Goal: Task Accomplishment & Management: Use online tool/utility

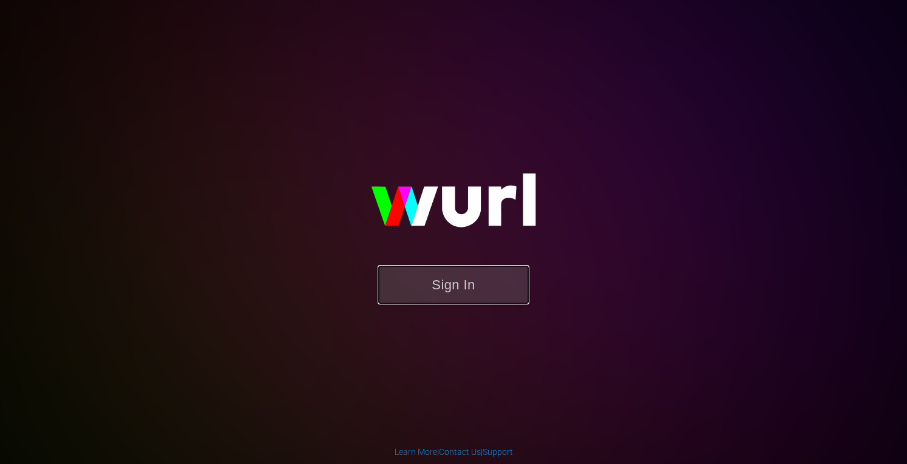
click at [460, 285] on button "Sign In" at bounding box center [454, 284] width 152 height 39
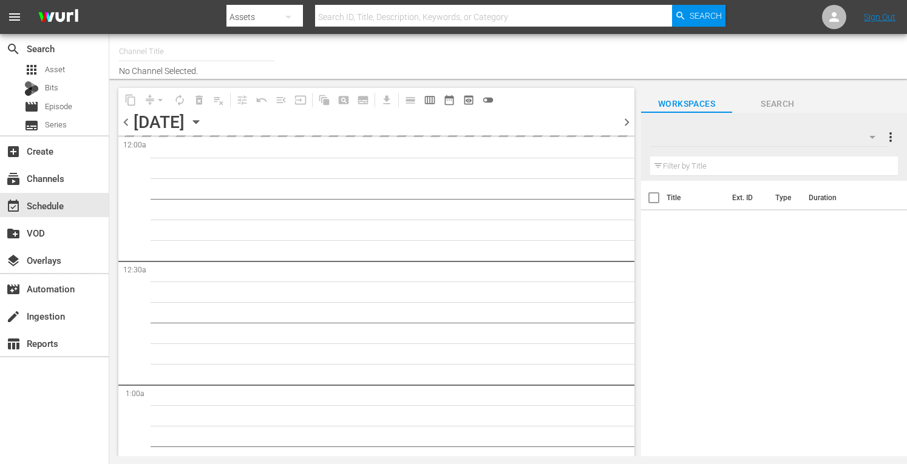
click at [141, 56] on input "text" at bounding box center [196, 51] width 155 height 29
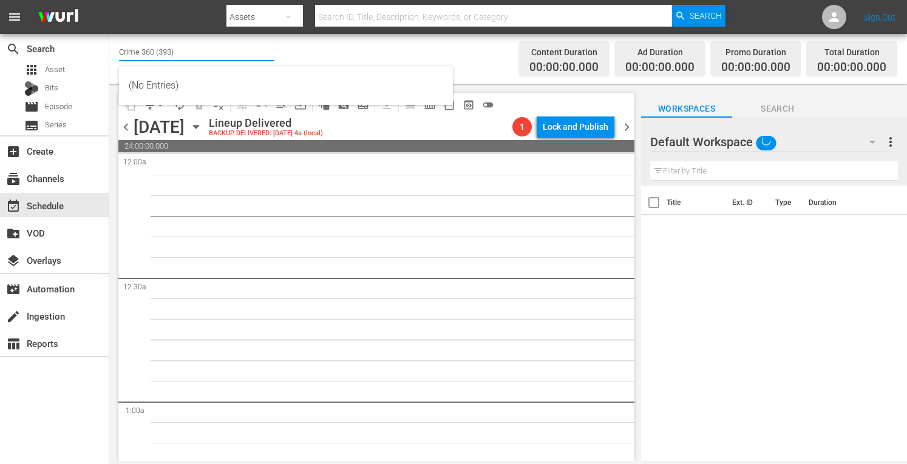
drag, startPoint x: 180, startPoint y: 55, endPoint x: 46, endPoint y: 34, distance: 135.9
click at [109, 0] on div "search Search apps Asset Bits movie Episode subtitles Series add_box Create sub…" at bounding box center [508, 0] width 798 height 0
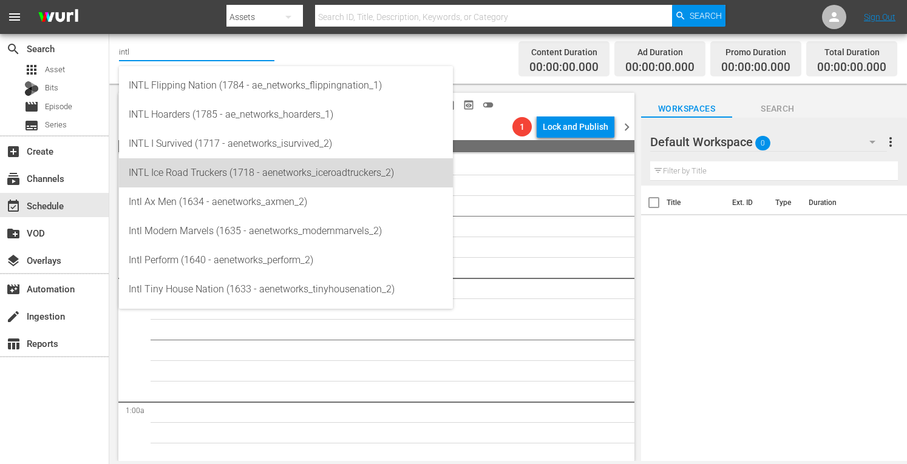
click at [186, 169] on div "INTL Ice Road Truckers (1718 - aenetworks_iceroadtruckers_2)" at bounding box center [286, 172] width 315 height 29
type input "INTL Ice Road Truckers (1718 - aenetworks_iceroadtruckers_2)"
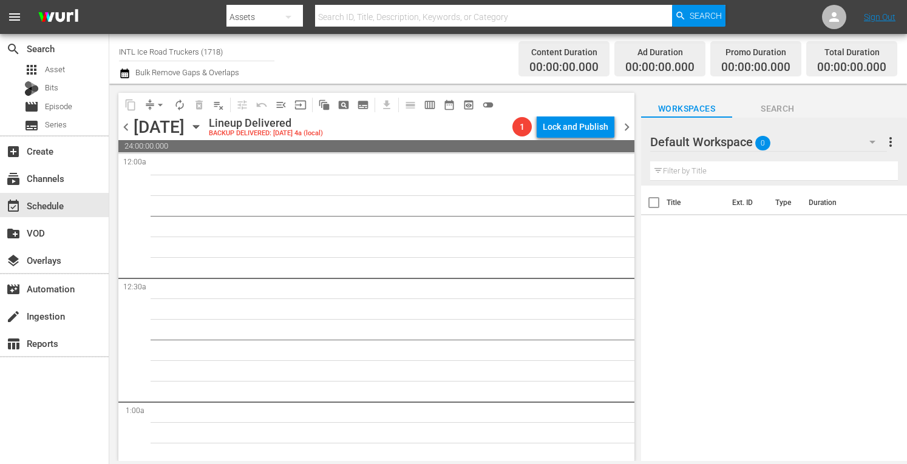
click at [889, 143] on span "more_vert" at bounding box center [890, 142] width 15 height 15
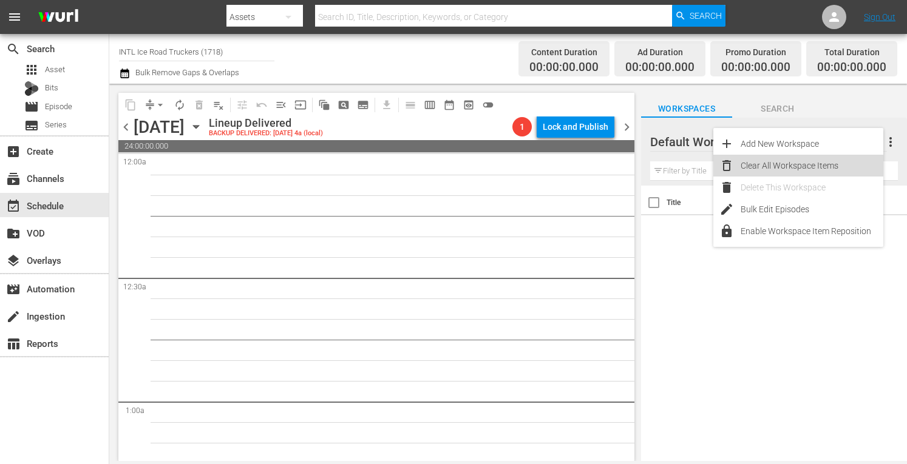
click at [780, 167] on div "Clear All Workspace Items" at bounding box center [812, 166] width 143 height 22
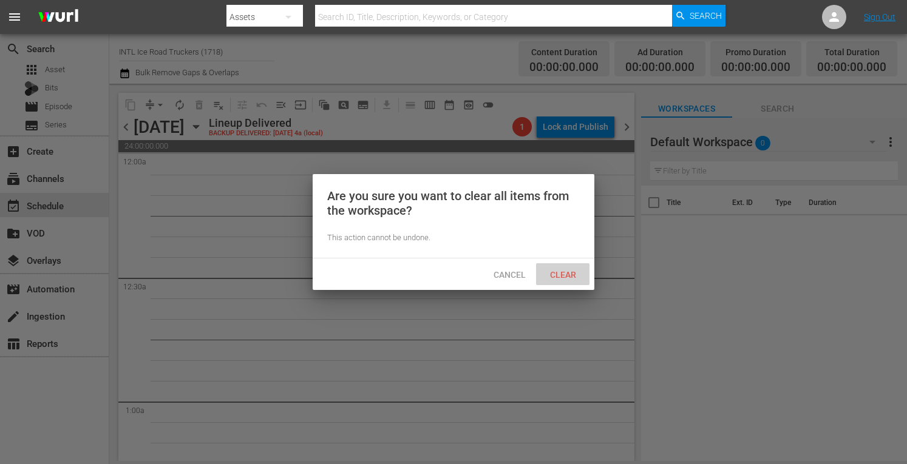
click at [554, 282] on div "Clear" at bounding box center [562, 275] width 53 height 22
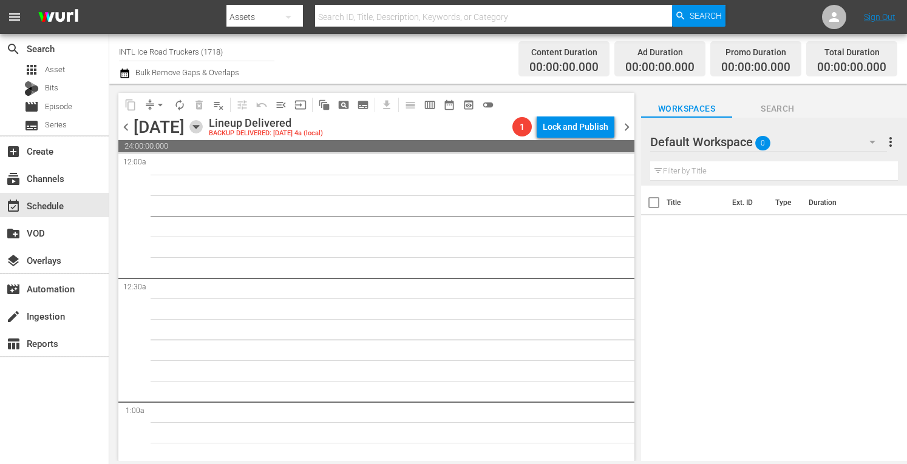
click at [203, 124] on icon "button" at bounding box center [195, 126] width 13 height 13
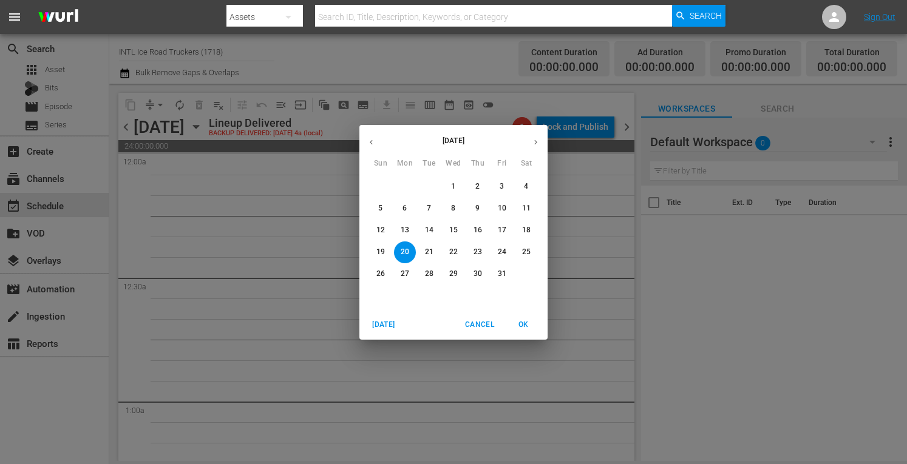
click at [383, 316] on button "Today" at bounding box center [383, 325] width 39 height 20
click at [534, 149] on button "button" at bounding box center [536, 143] width 24 height 24
click at [402, 223] on button "13" at bounding box center [405, 231] width 22 height 22
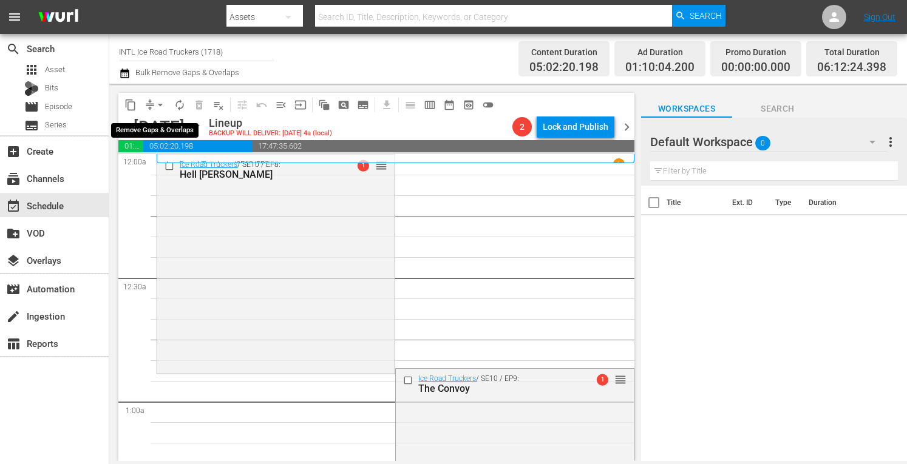
click at [157, 107] on span "arrow_drop_down" at bounding box center [160, 105] width 12 height 12
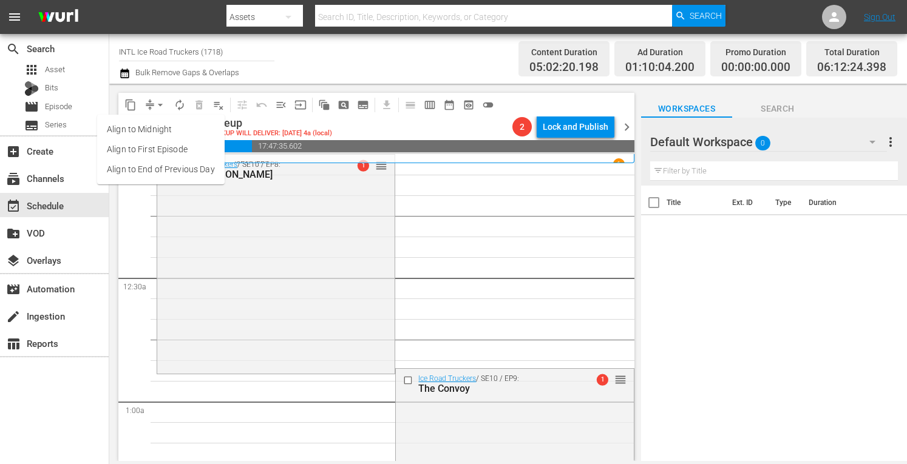
click at [142, 132] on li "Align to Midnight" at bounding box center [161, 130] width 128 height 20
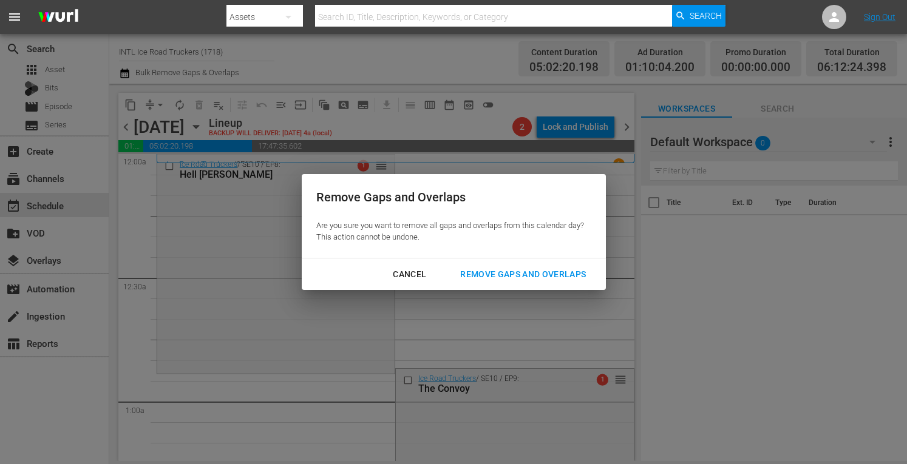
click at [503, 271] on div "Remove Gaps and Overlaps" at bounding box center [523, 274] width 145 height 15
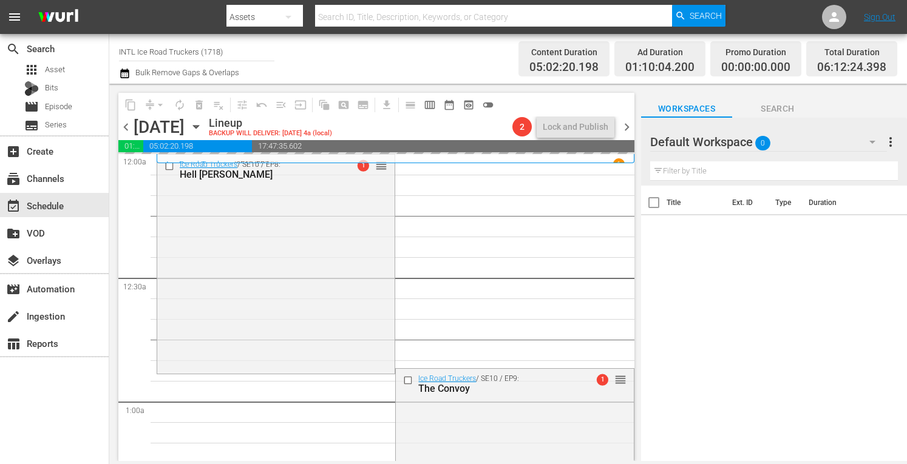
click at [624, 126] on span "chevron_right" at bounding box center [626, 127] width 15 height 15
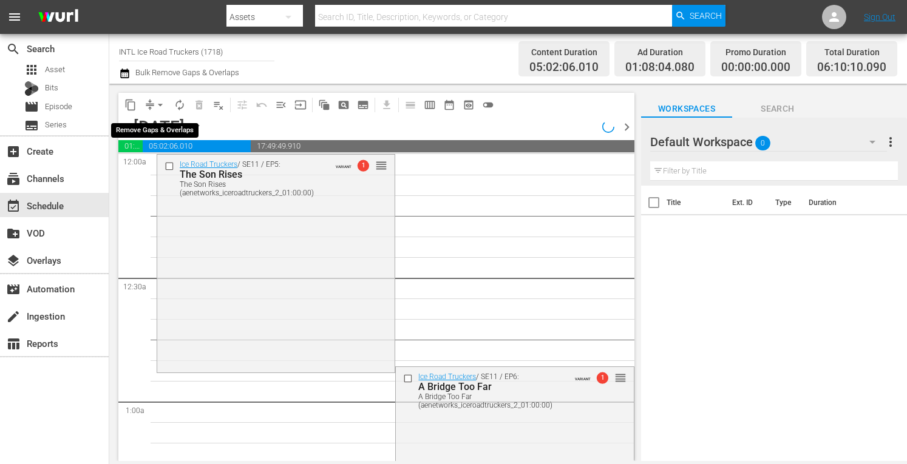
click at [155, 106] on span "arrow_drop_down" at bounding box center [160, 105] width 12 height 12
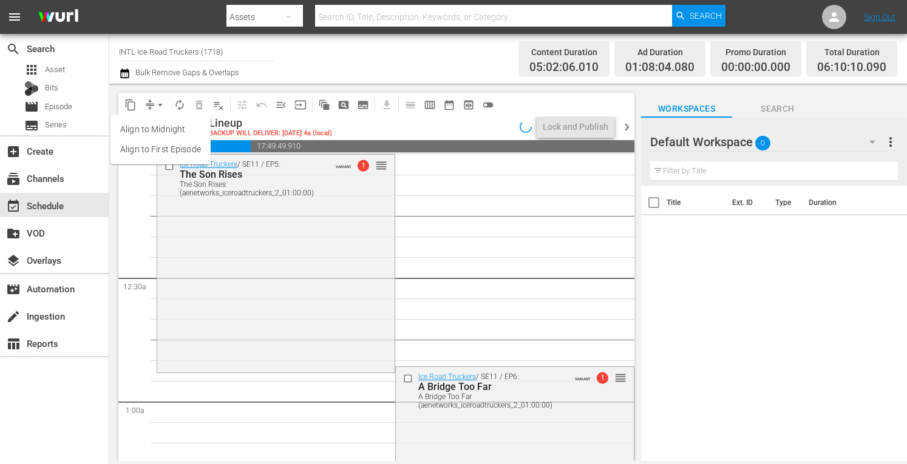
click at [135, 131] on li "Align to Midnight" at bounding box center [161, 130] width 100 height 20
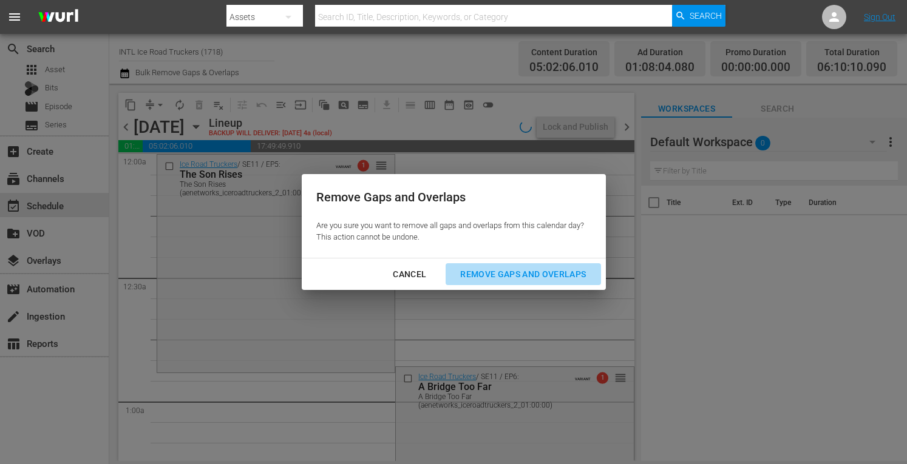
click at [495, 276] on div "Remove Gaps and Overlaps" at bounding box center [523, 274] width 145 height 15
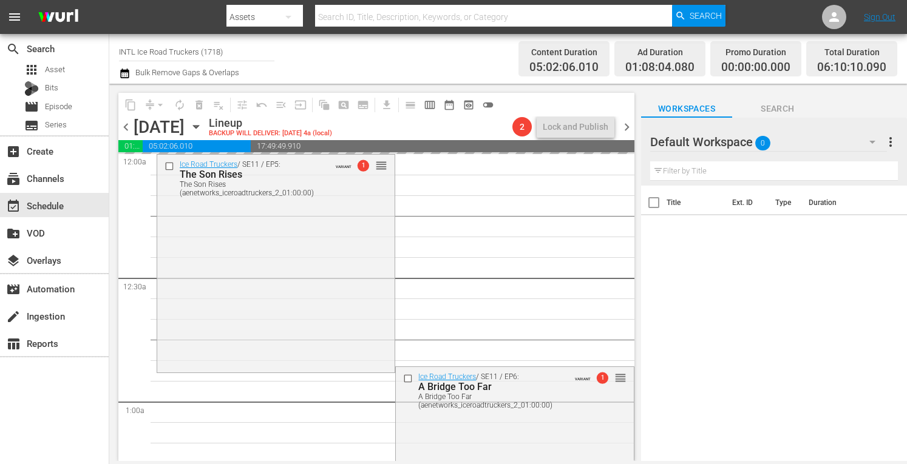
click at [625, 123] on span "chevron_right" at bounding box center [626, 127] width 15 height 15
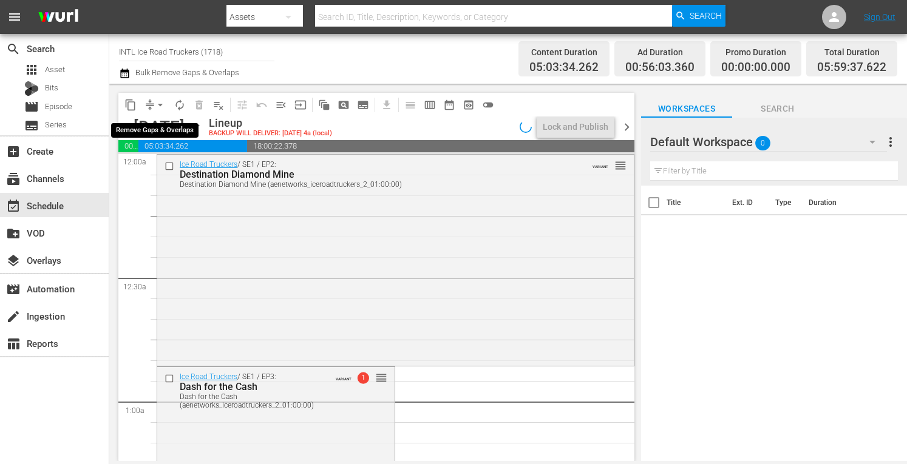
click at [160, 104] on span "arrow_drop_down" at bounding box center [160, 105] width 12 height 12
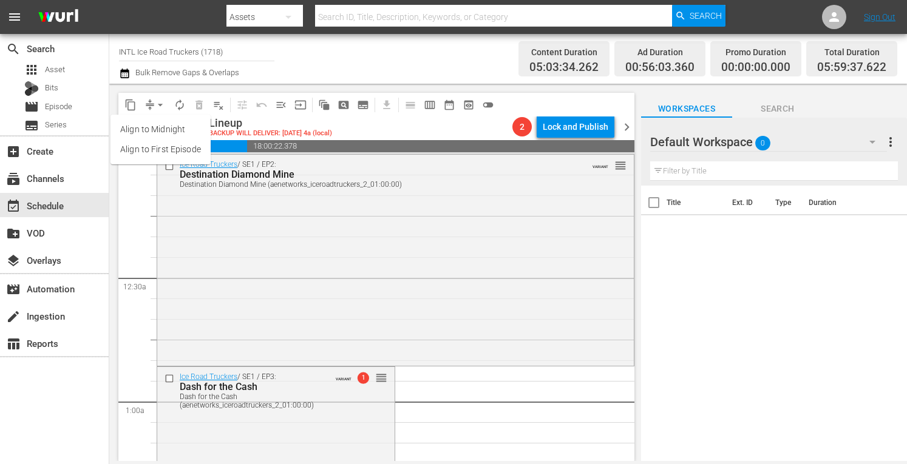
click at [142, 133] on li "Align to Midnight" at bounding box center [161, 130] width 100 height 20
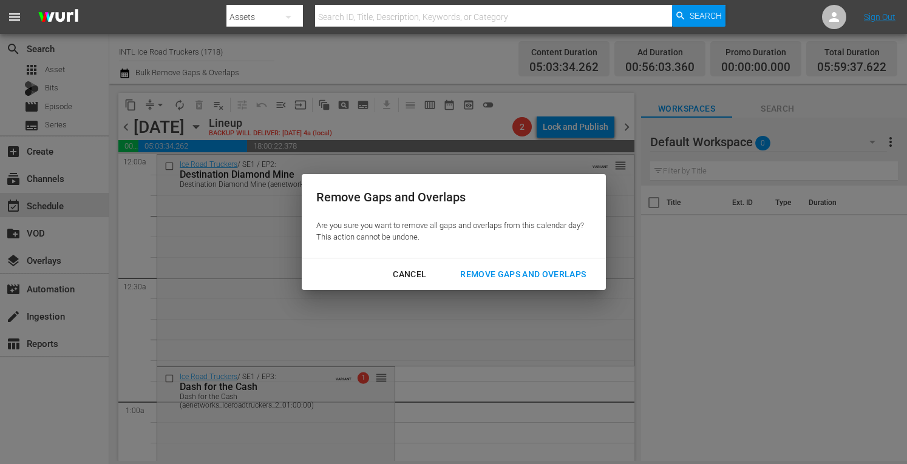
click at [495, 277] on div "Remove Gaps and Overlaps" at bounding box center [523, 274] width 145 height 15
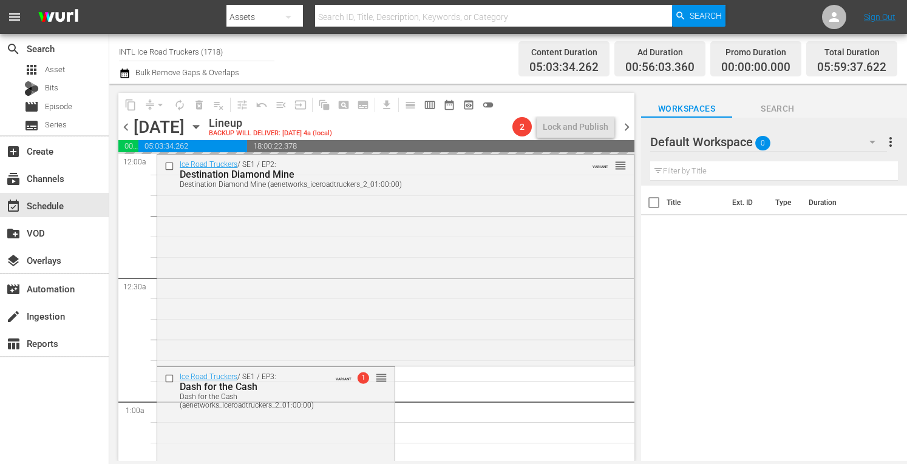
click at [624, 127] on span "chevron_right" at bounding box center [626, 127] width 15 height 15
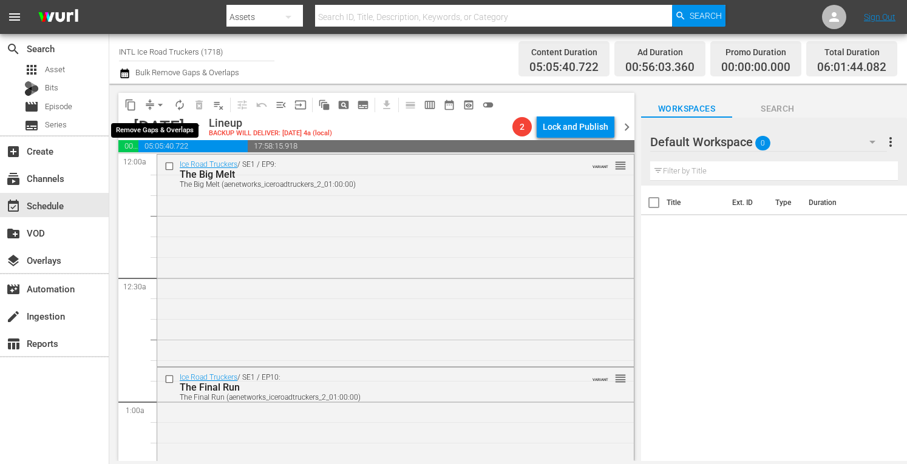
click at [160, 102] on span "arrow_drop_down" at bounding box center [160, 105] width 12 height 12
click at [140, 131] on li "Align to Midnight" at bounding box center [161, 130] width 100 height 20
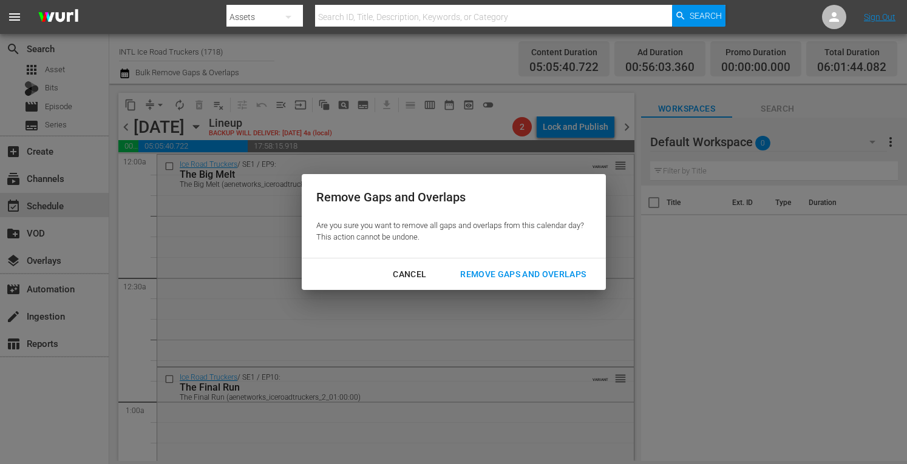
click at [508, 276] on div "Remove Gaps and Overlaps" at bounding box center [523, 274] width 145 height 15
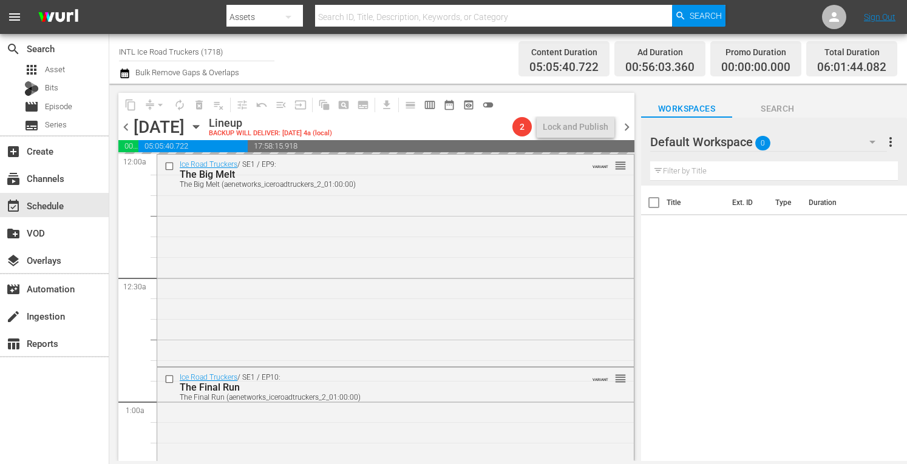
click at [625, 124] on span "chevron_right" at bounding box center [626, 127] width 15 height 15
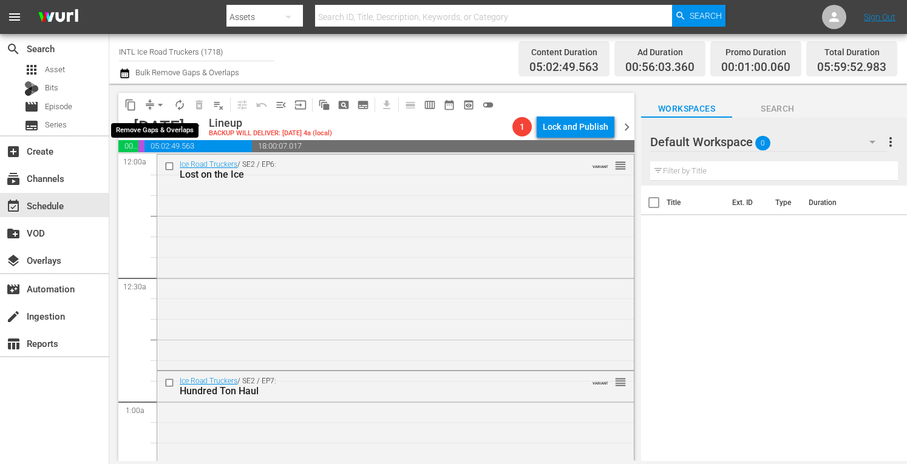
click at [157, 104] on span "arrow_drop_down" at bounding box center [160, 105] width 12 height 12
click at [133, 130] on li "Align to Midnight" at bounding box center [161, 130] width 100 height 20
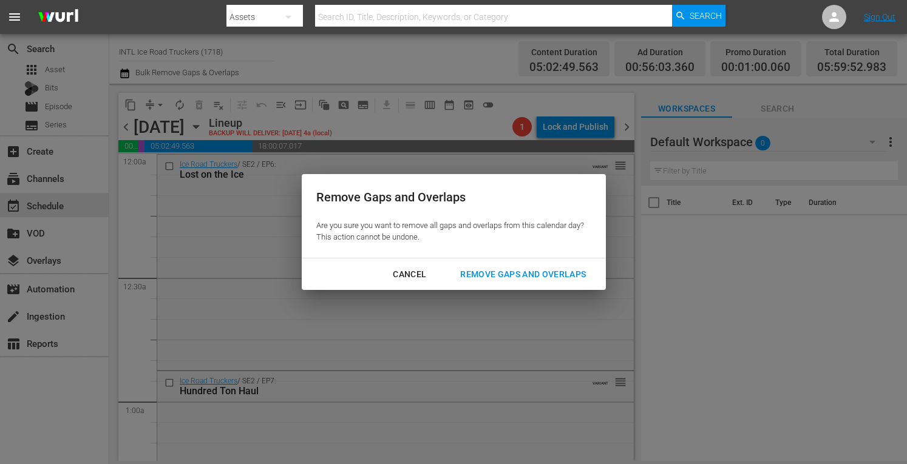
click at [503, 269] on div "Remove Gaps and Overlaps" at bounding box center [523, 274] width 145 height 15
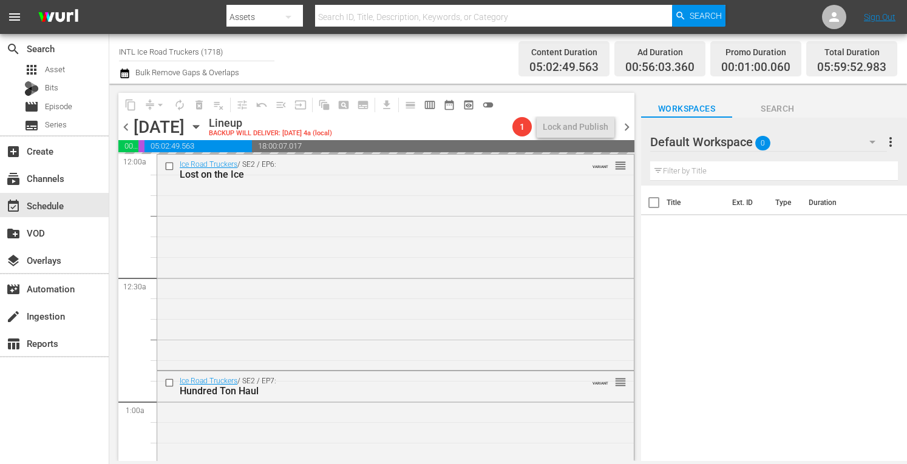
click at [626, 123] on span "chevron_right" at bounding box center [626, 127] width 15 height 15
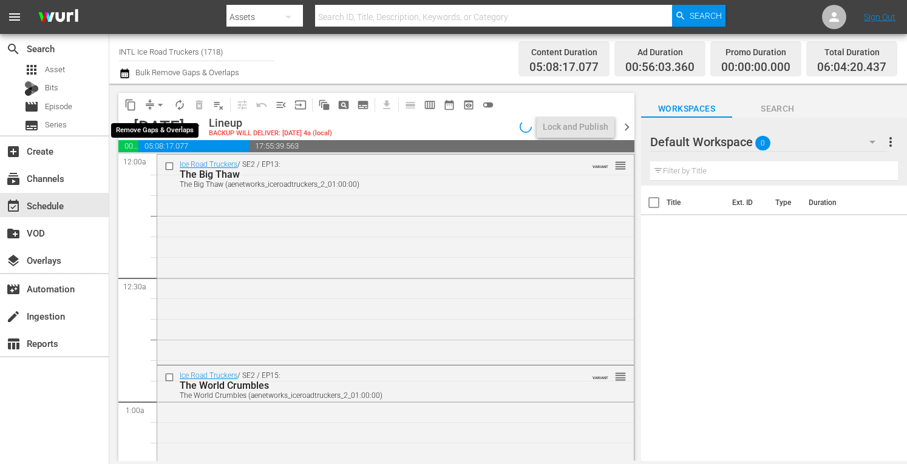
click at [157, 103] on span "arrow_drop_down" at bounding box center [160, 105] width 12 height 12
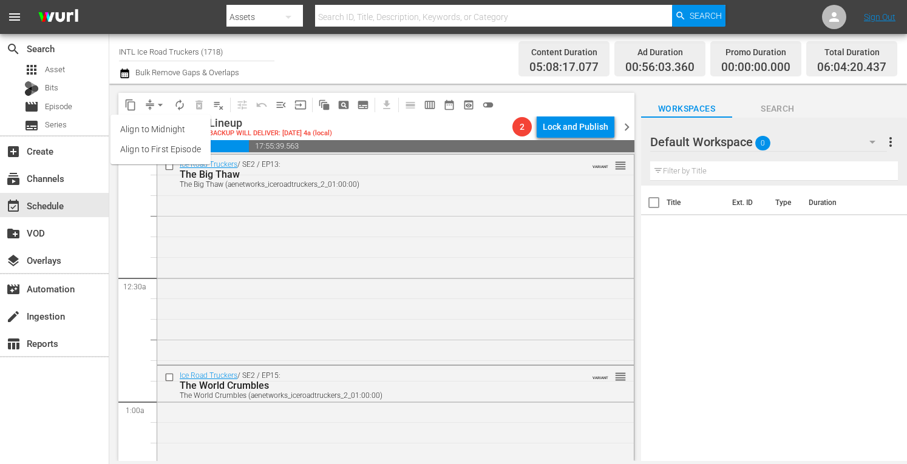
click at [151, 126] on li "Align to Midnight" at bounding box center [161, 130] width 100 height 20
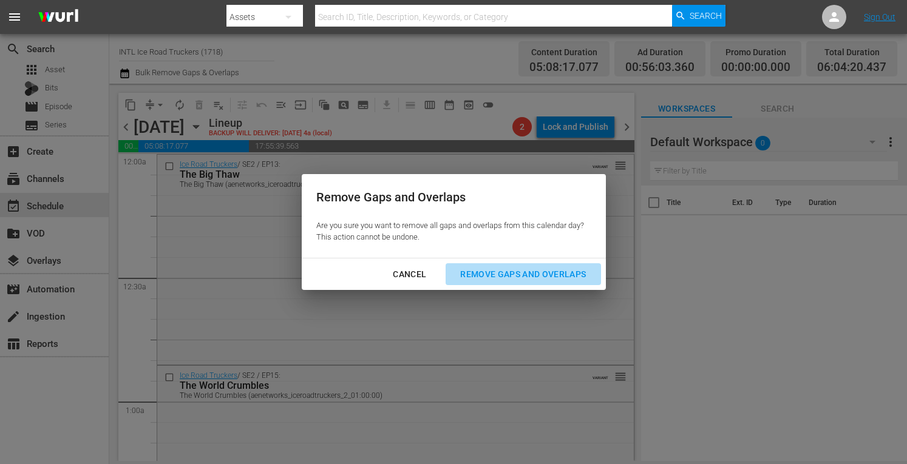
click at [505, 273] on div "Remove Gaps and Overlaps" at bounding box center [523, 274] width 145 height 15
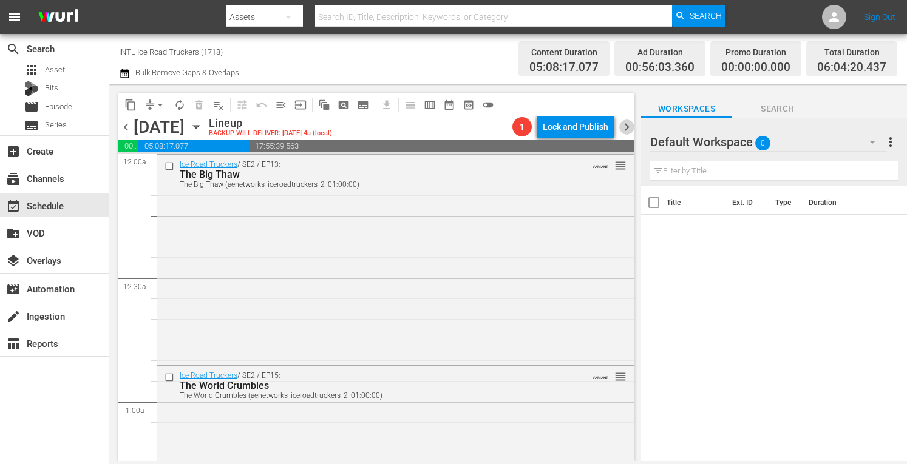
click at [628, 127] on span "chevron_right" at bounding box center [626, 127] width 15 height 15
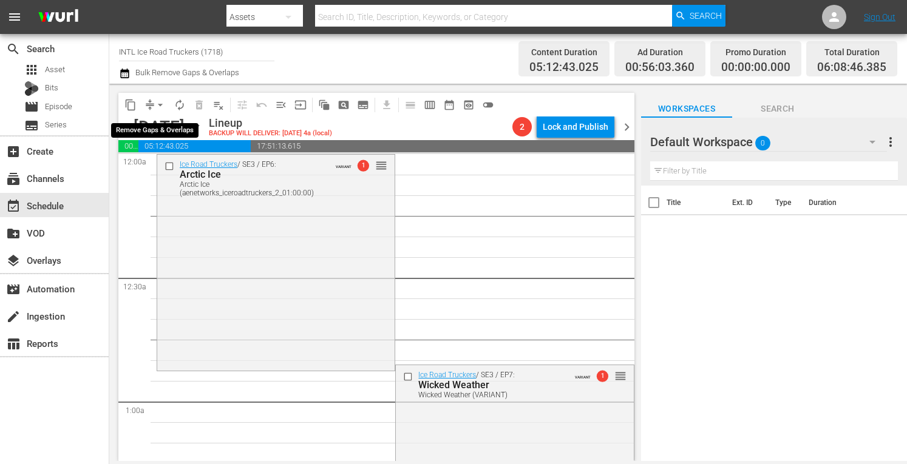
click at [157, 105] on span "arrow_drop_down" at bounding box center [160, 105] width 12 height 12
click at [149, 133] on li "Align to Midnight" at bounding box center [161, 130] width 100 height 20
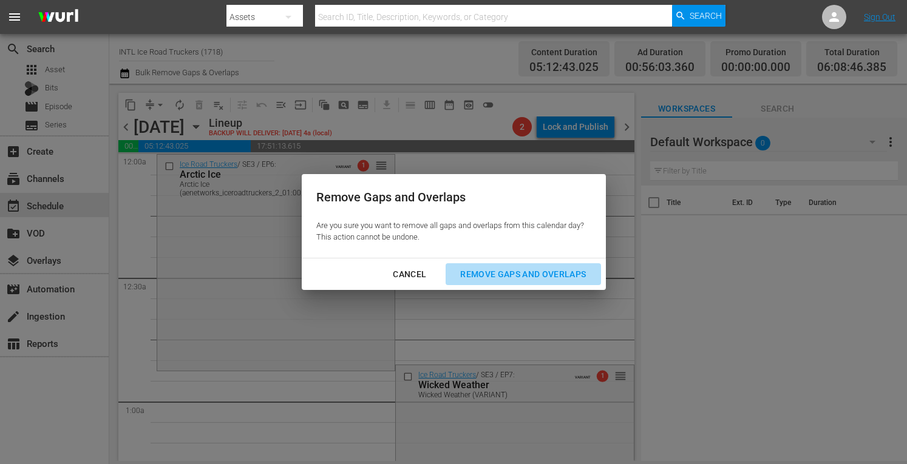
click at [493, 274] on div "Remove Gaps and Overlaps" at bounding box center [523, 274] width 145 height 15
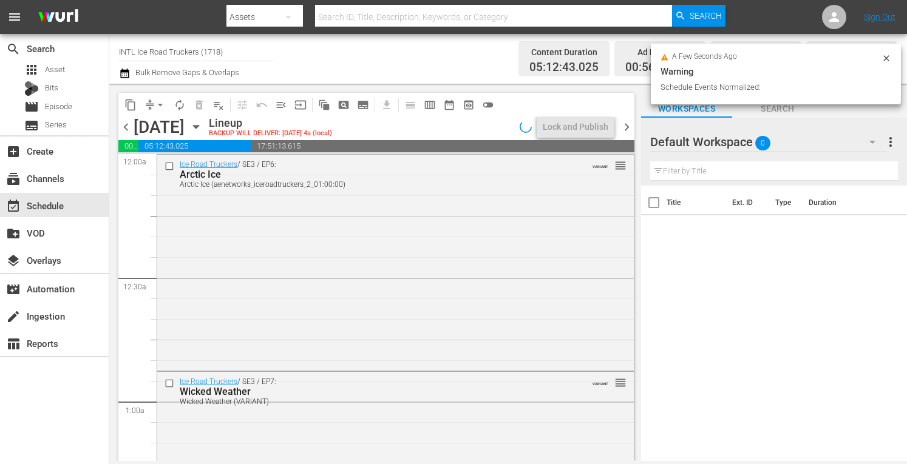
click at [203, 131] on icon "button" at bounding box center [195, 126] width 13 height 13
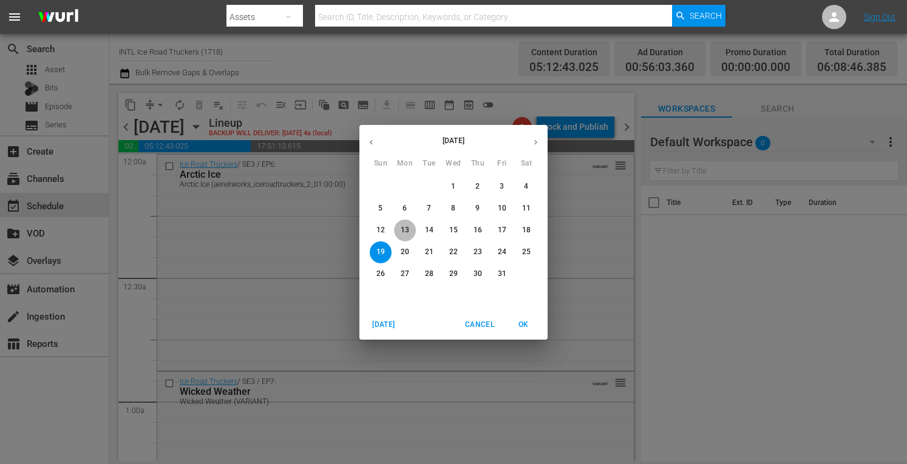
click at [406, 230] on p "13" at bounding box center [405, 230] width 9 height 10
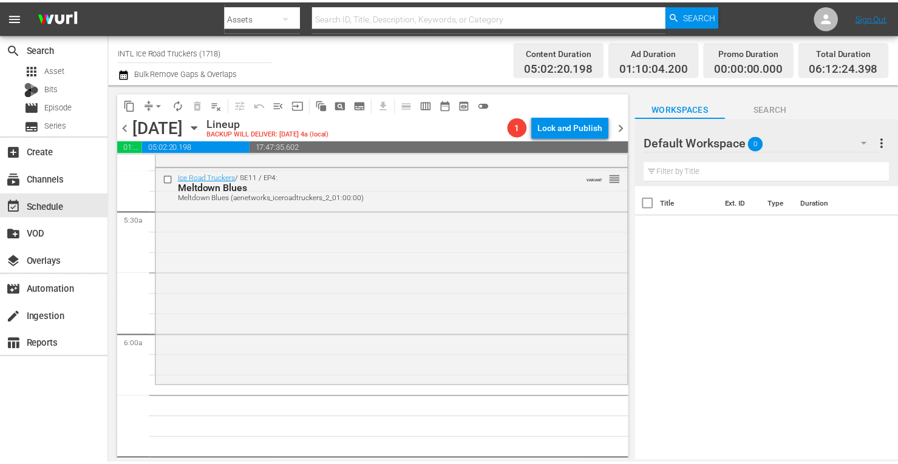
scroll to position [1308, 0]
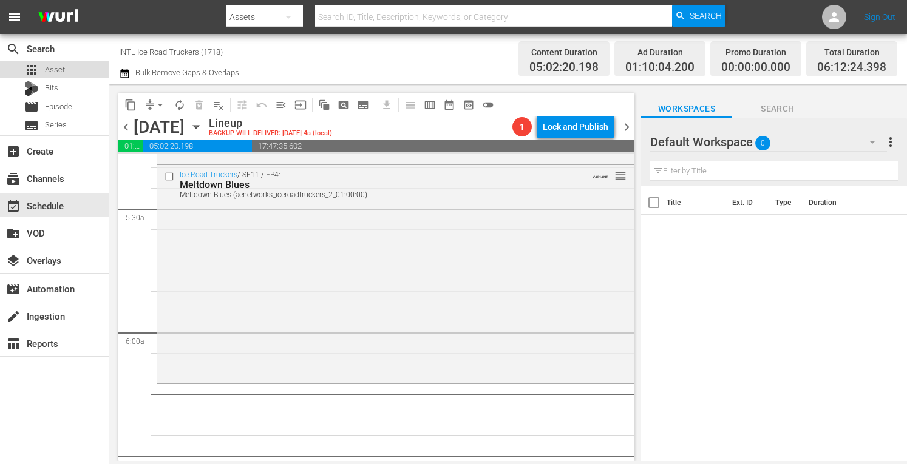
click at [58, 66] on span "Asset" at bounding box center [55, 70] width 20 height 12
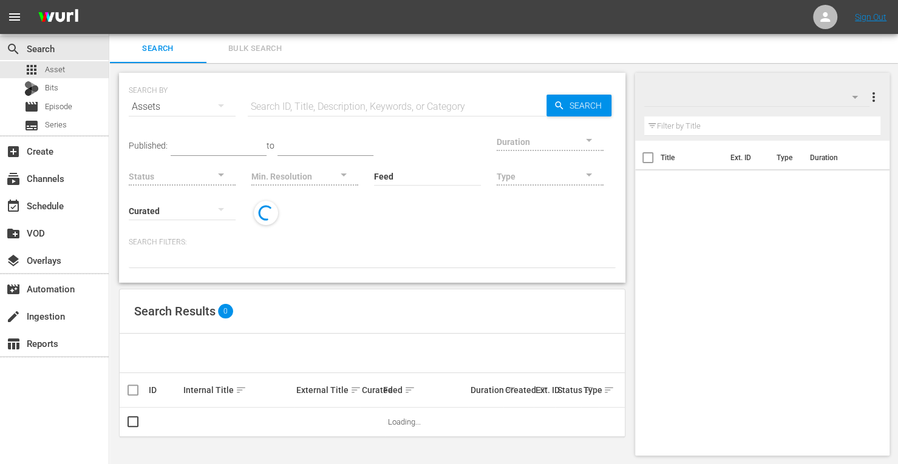
click at [292, 106] on input "text" at bounding box center [397, 106] width 299 height 29
type input "INTL ice road"
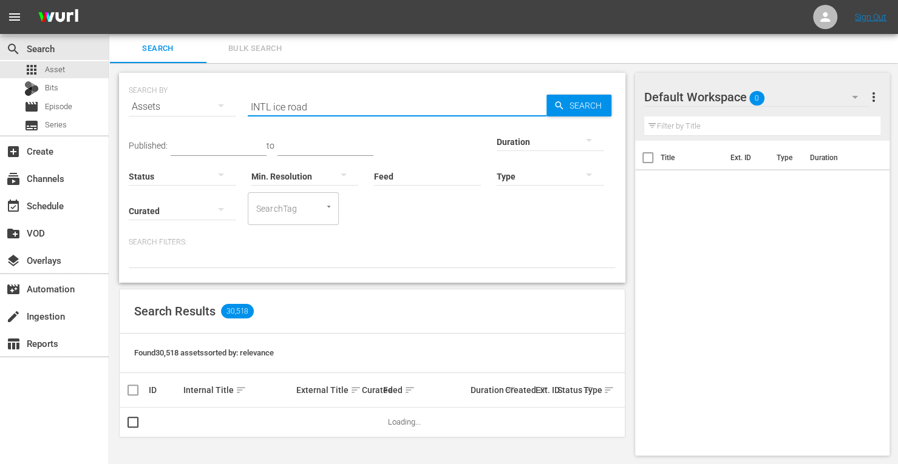
click at [497, 146] on div at bounding box center [550, 141] width 107 height 34
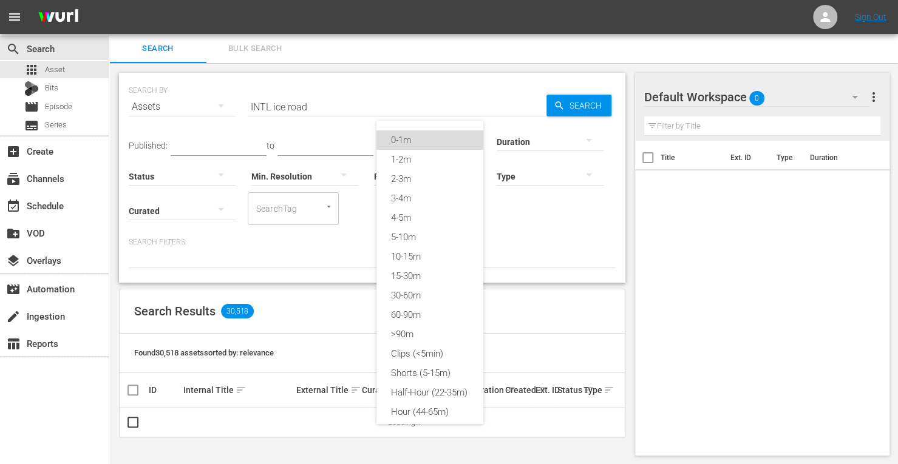
click at [408, 138] on div "0-1m" at bounding box center [429, 140] width 107 height 19
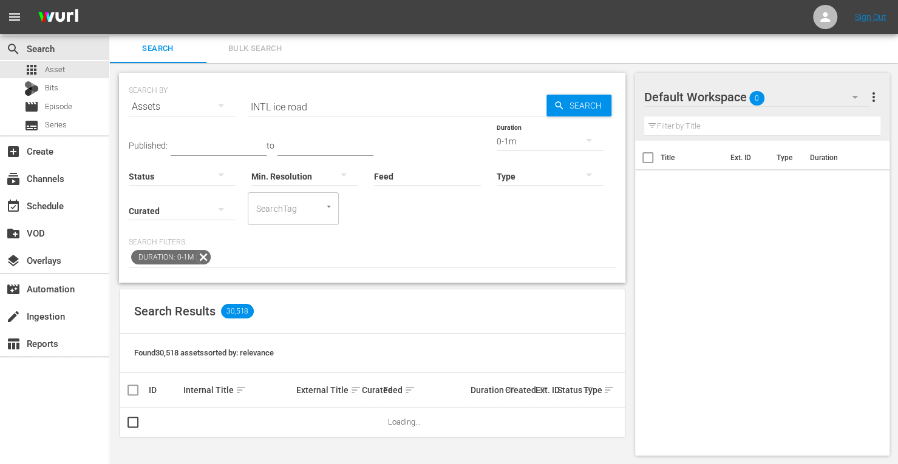
click at [595, 106] on span "Search" at bounding box center [588, 106] width 47 height 22
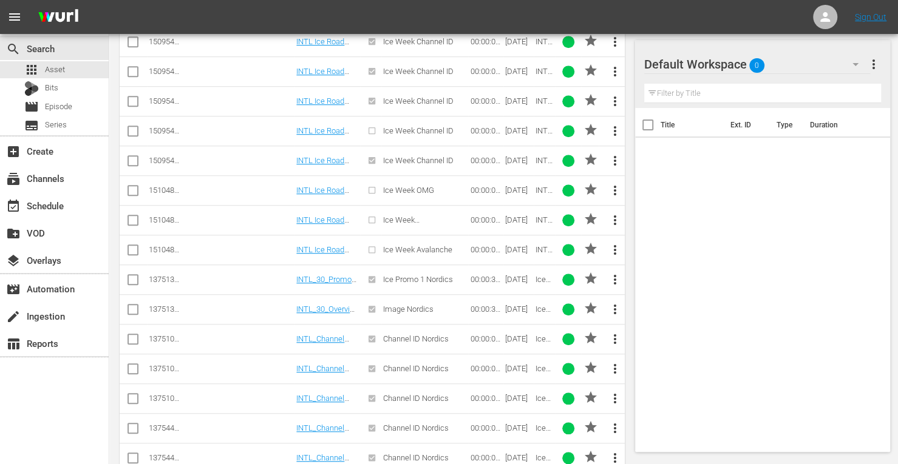
scroll to position [525, 0]
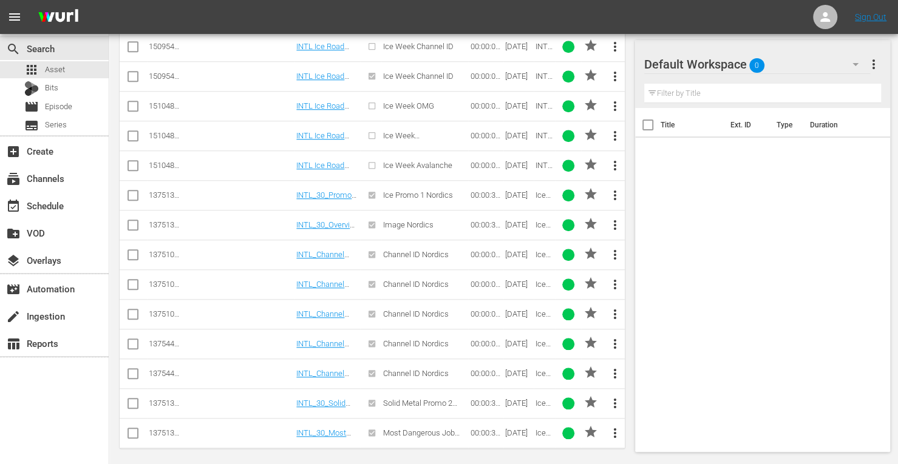
click at [131, 251] on input "checkbox" at bounding box center [133, 257] width 15 height 15
checkbox input "true"
click at [129, 281] on input "checkbox" at bounding box center [133, 287] width 15 height 15
checkbox input "true"
click at [130, 313] on input "checkbox" at bounding box center [133, 317] width 15 height 15
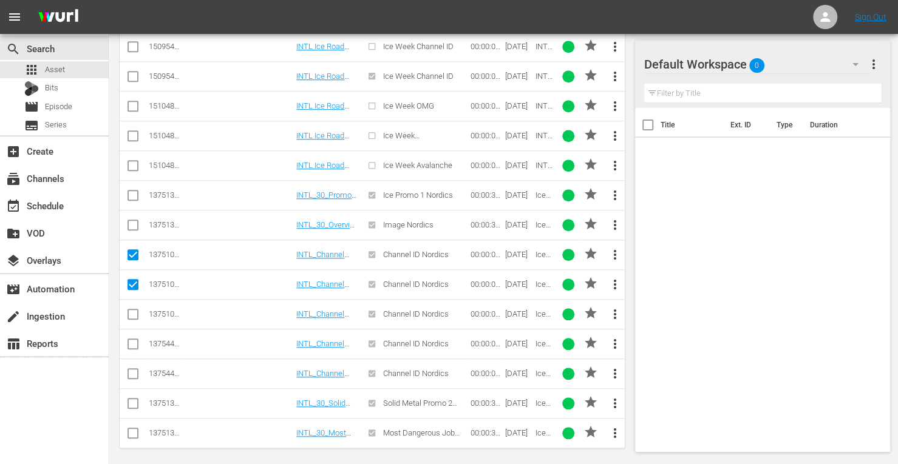
checkbox input "true"
click at [133, 342] on input "checkbox" at bounding box center [133, 346] width 15 height 15
checkbox input "true"
click at [131, 371] on input "checkbox" at bounding box center [133, 376] width 15 height 15
checkbox input "true"
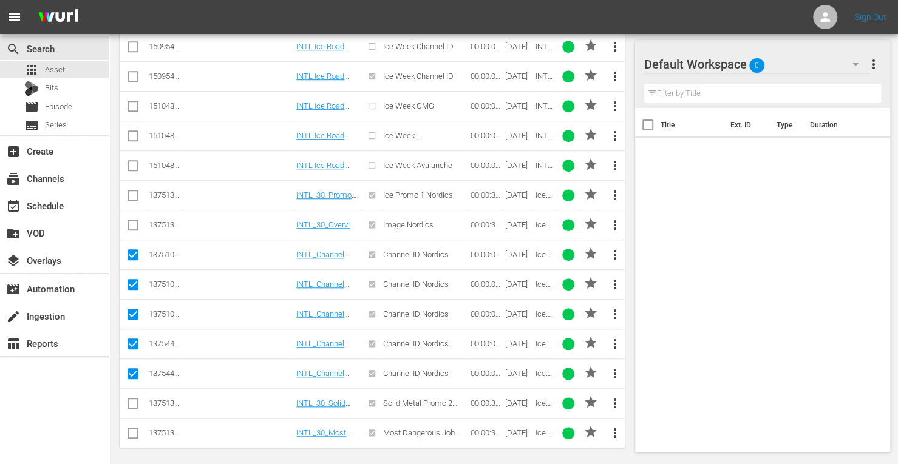
click at [130, 401] on input "checkbox" at bounding box center [133, 406] width 15 height 15
checkbox input "true"
click at [130, 433] on input "checkbox" at bounding box center [133, 436] width 15 height 15
checkbox input "true"
click at [134, 191] on input "checkbox" at bounding box center [133, 198] width 15 height 15
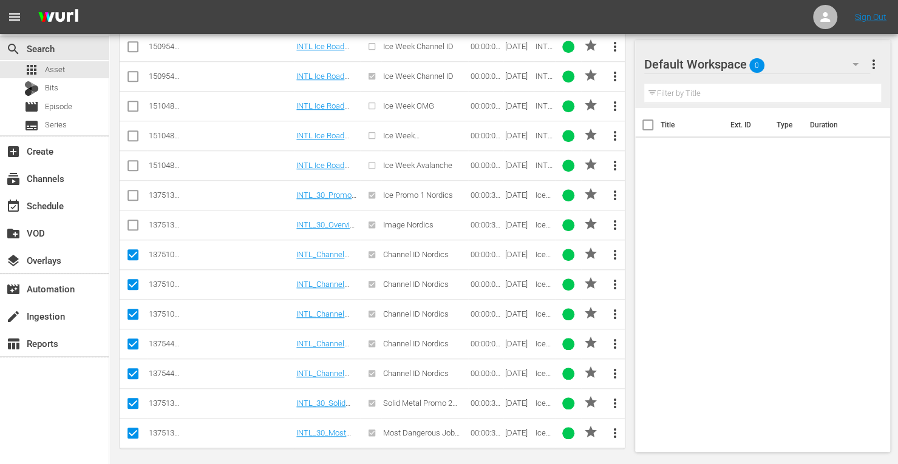
checkbox input "true"
click at [131, 220] on input "checkbox" at bounding box center [133, 227] width 15 height 15
checkbox input "true"
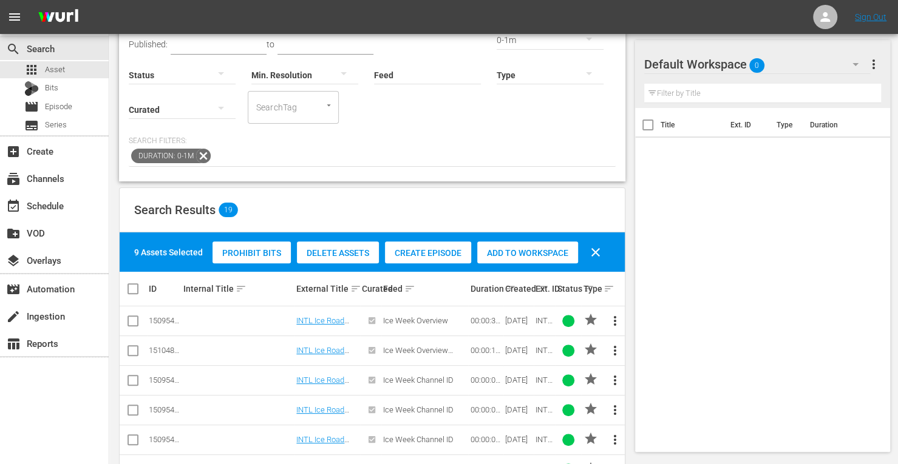
scroll to position [101, 0]
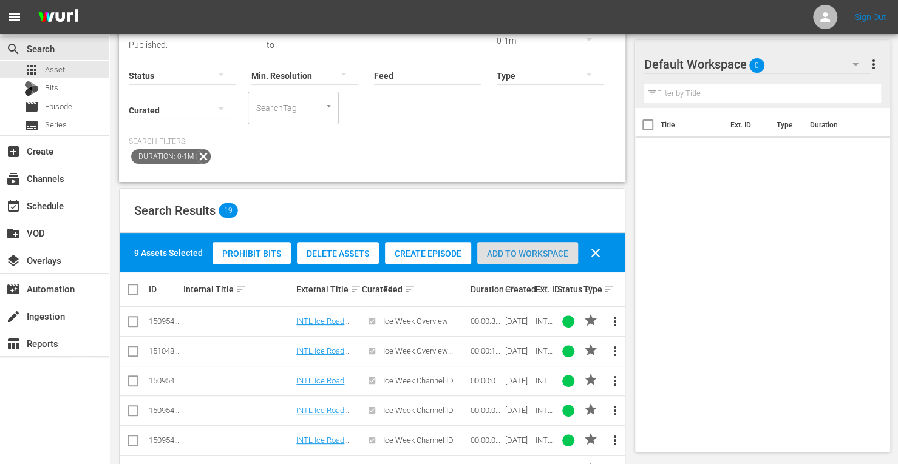
click at [509, 249] on span "Add to Workspace" at bounding box center [527, 254] width 101 height 10
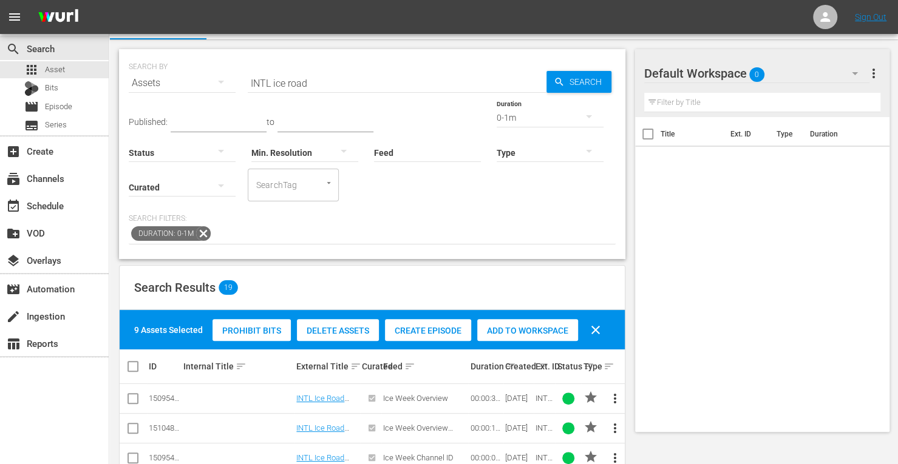
scroll to position [23, 0]
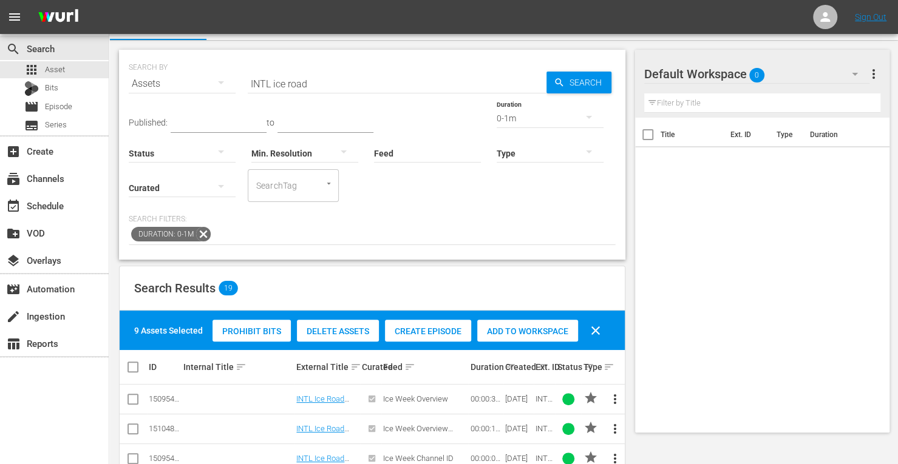
click at [497, 118] on div "0-1m" at bounding box center [550, 118] width 107 height 34
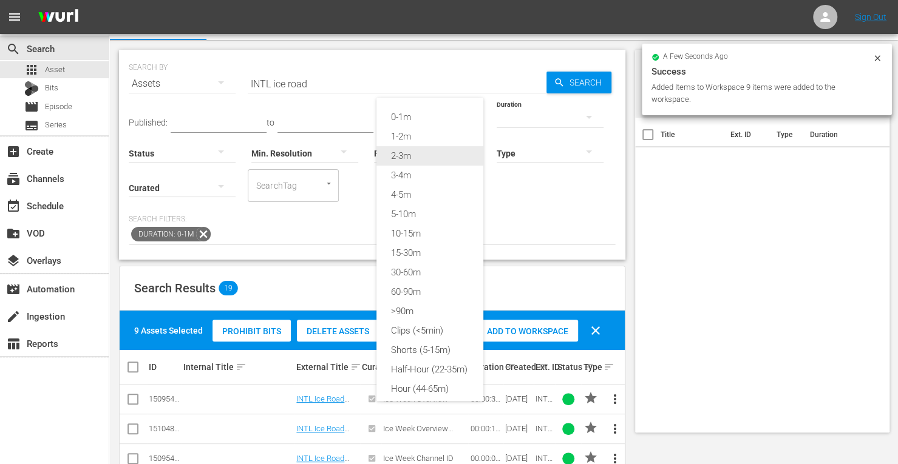
click at [408, 160] on div "2-3m" at bounding box center [429, 155] width 107 height 19
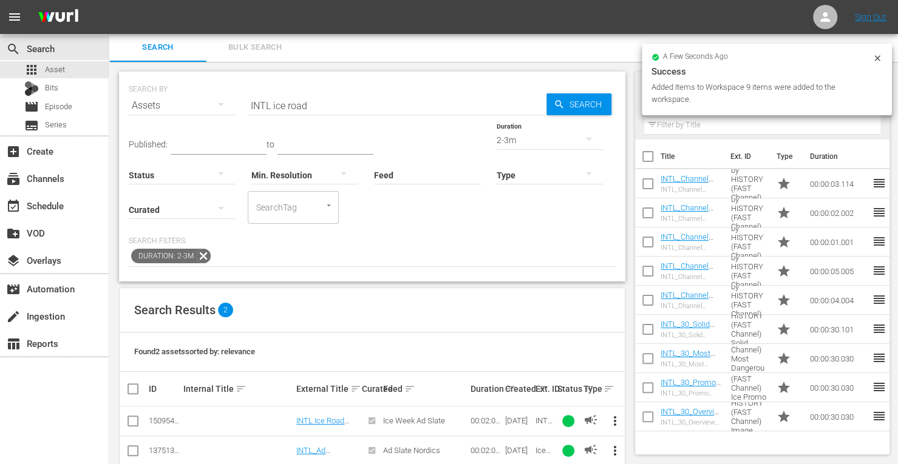
scroll to position [22, 0]
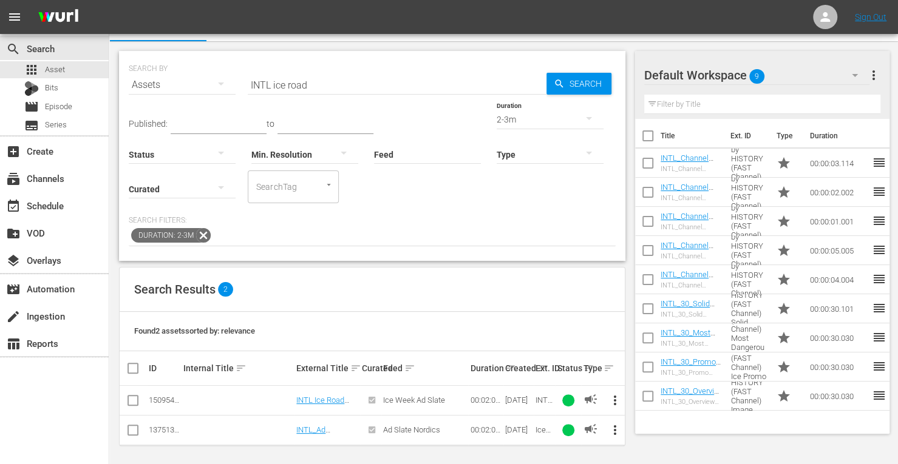
click at [129, 429] on input "checkbox" at bounding box center [133, 433] width 15 height 15
checkbox input "true"
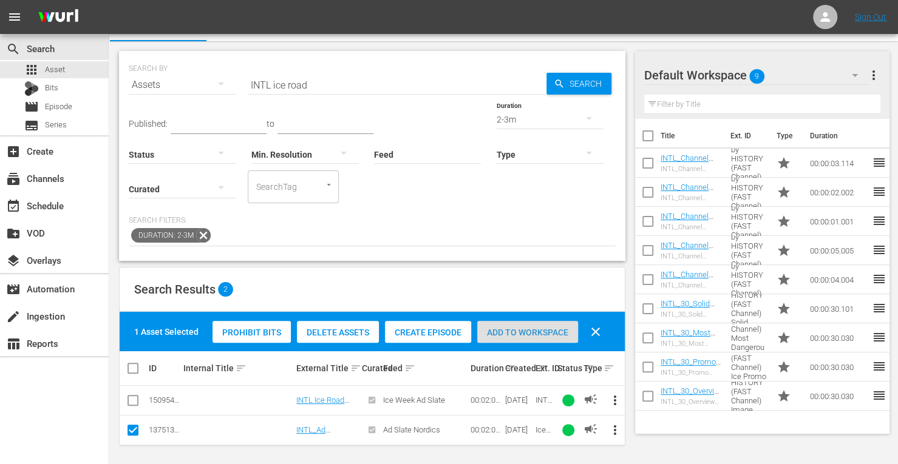
click at [510, 332] on span "Add to Workspace" at bounding box center [527, 333] width 101 height 10
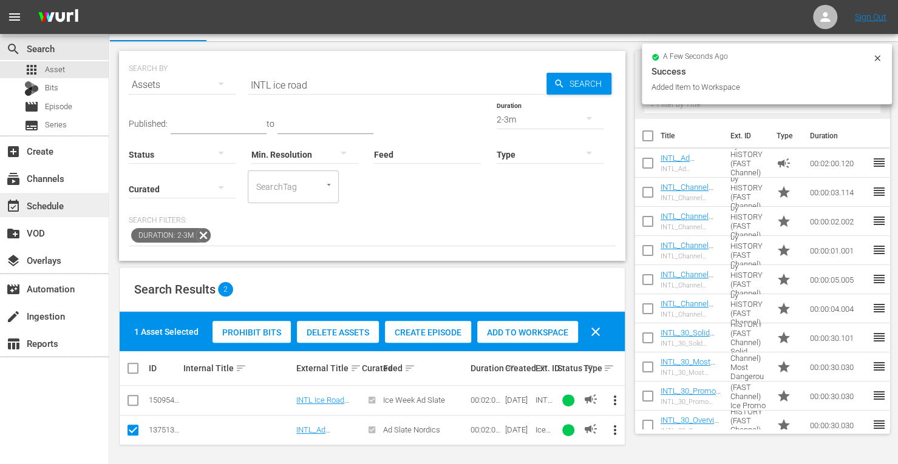
click at [58, 205] on div "event_available Schedule" at bounding box center [34, 204] width 68 height 11
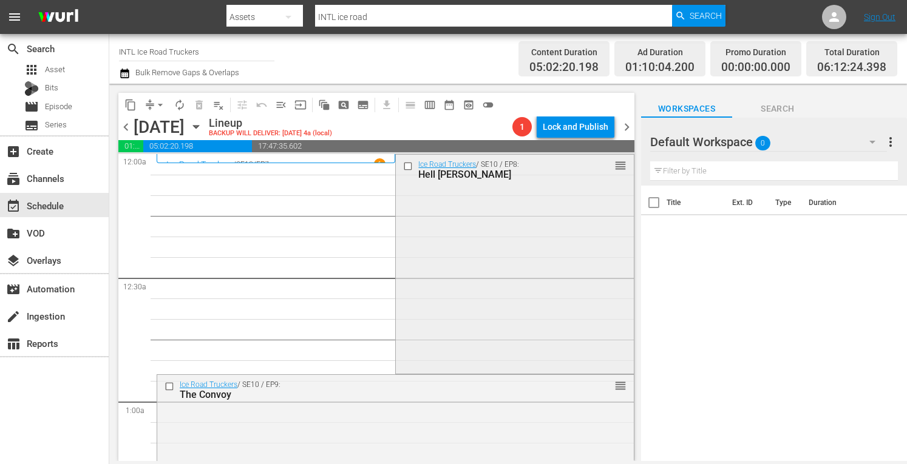
click at [461, 242] on div "Ice Road Truckers / SE10 / EP8: Hell Nino reorder" at bounding box center [514, 263] width 237 height 217
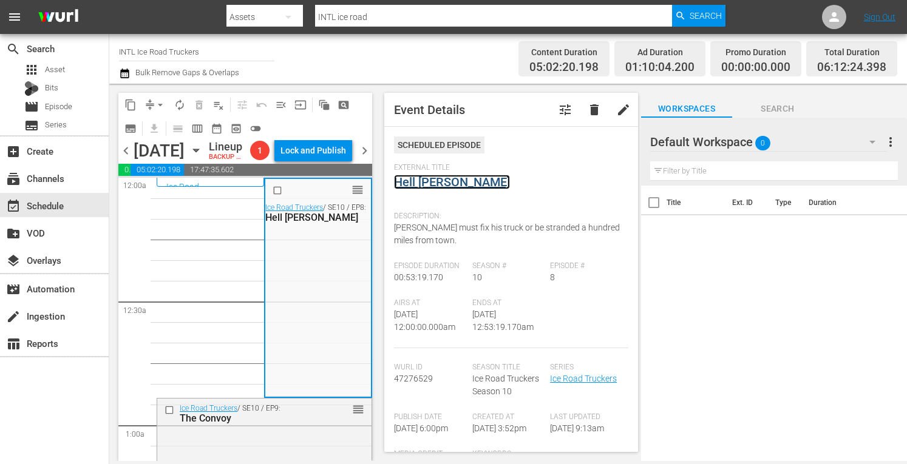
click at [409, 188] on link "Hell Nino" at bounding box center [452, 182] width 116 height 15
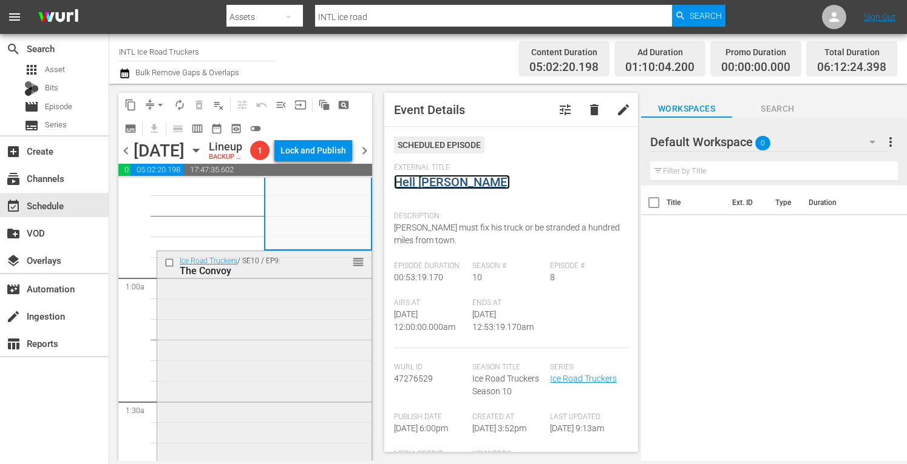
scroll to position [150, 0]
click at [289, 402] on div "Ice Road Truckers / SE10 / EP9: The Convoy reorder" at bounding box center [264, 357] width 214 height 216
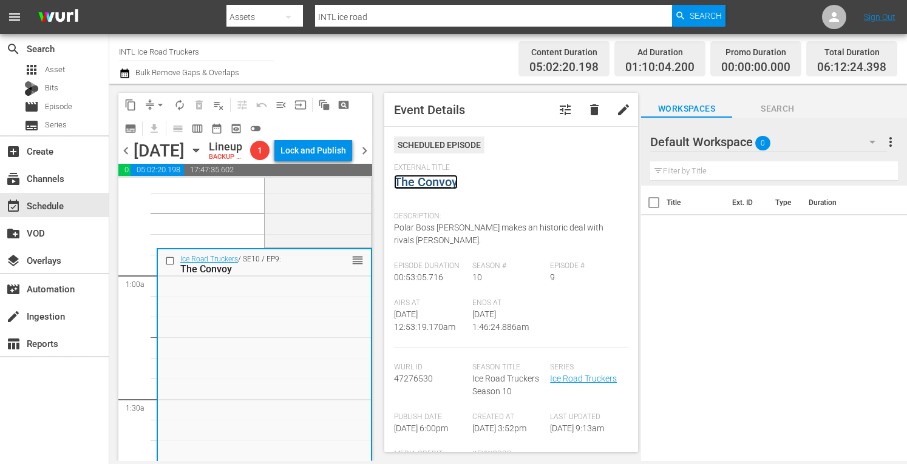
click at [431, 182] on link "The Convoy" at bounding box center [426, 182] width 64 height 15
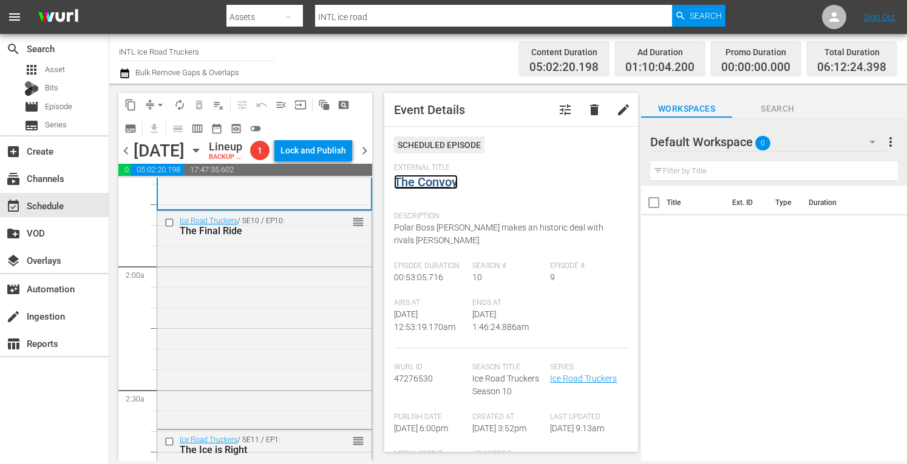
scroll to position [442, 0]
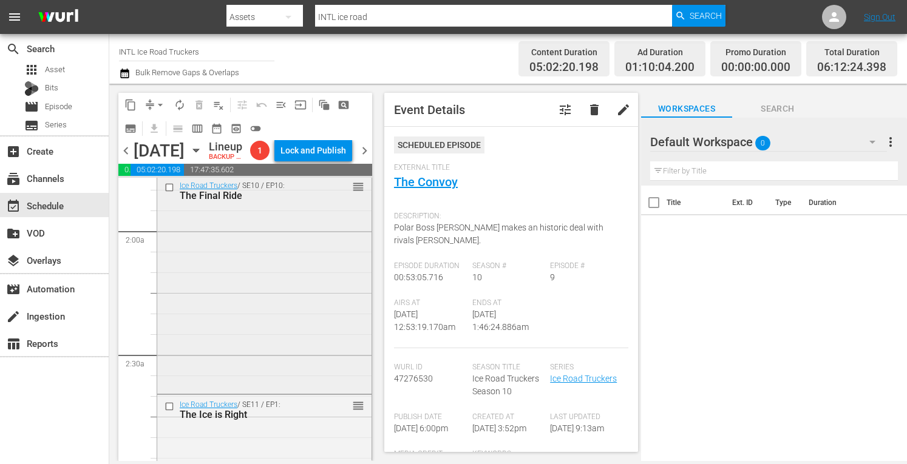
click at [254, 339] on div "Ice Road Truckers / SE10 / EP10: The Final Ride reorder" at bounding box center [264, 284] width 214 height 216
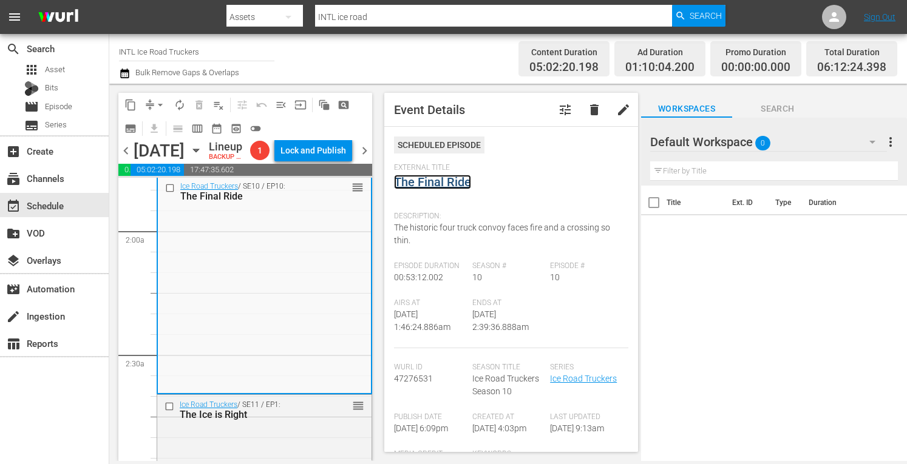
click at [437, 183] on link "The Final Ride" at bounding box center [432, 182] width 77 height 15
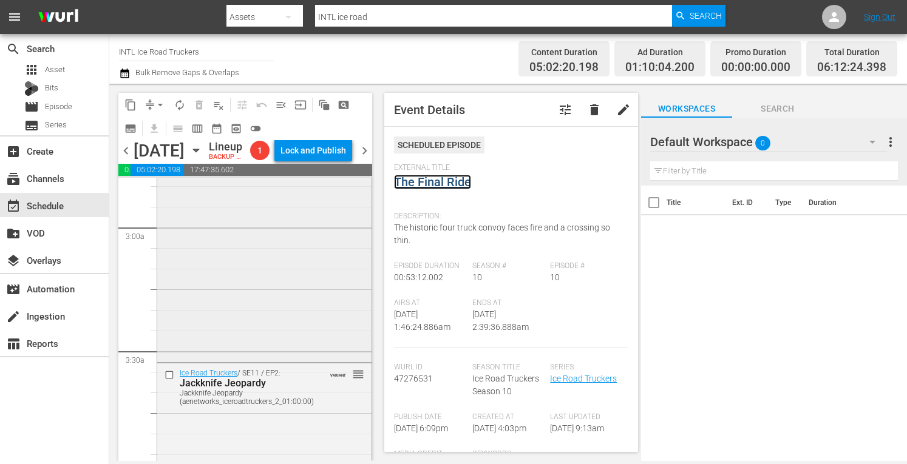
scroll to position [702, 0]
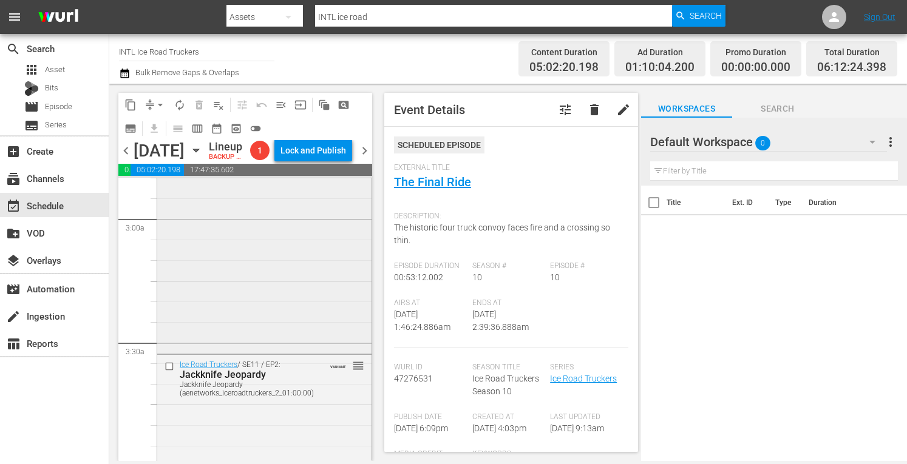
click at [294, 320] on div "Ice Road Truckers / SE11 / EP1: The Ice is Right reorder" at bounding box center [264, 243] width 214 height 216
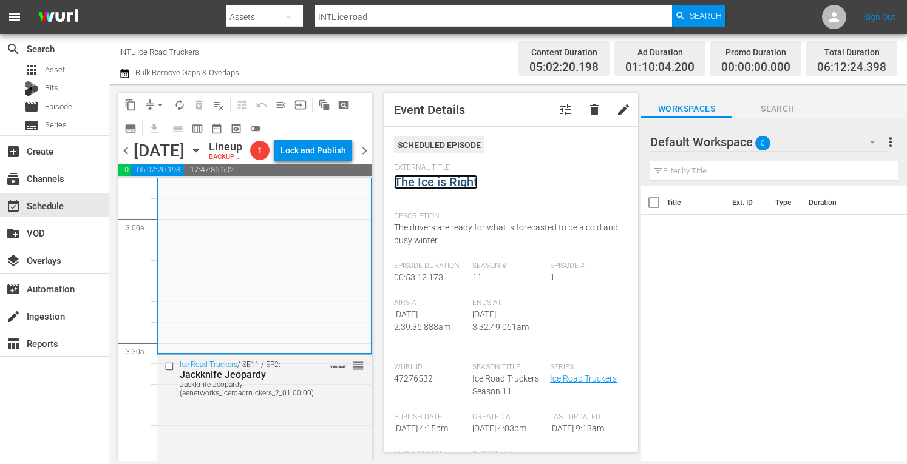
click at [461, 184] on link "The Ice is Right" at bounding box center [436, 182] width 84 height 15
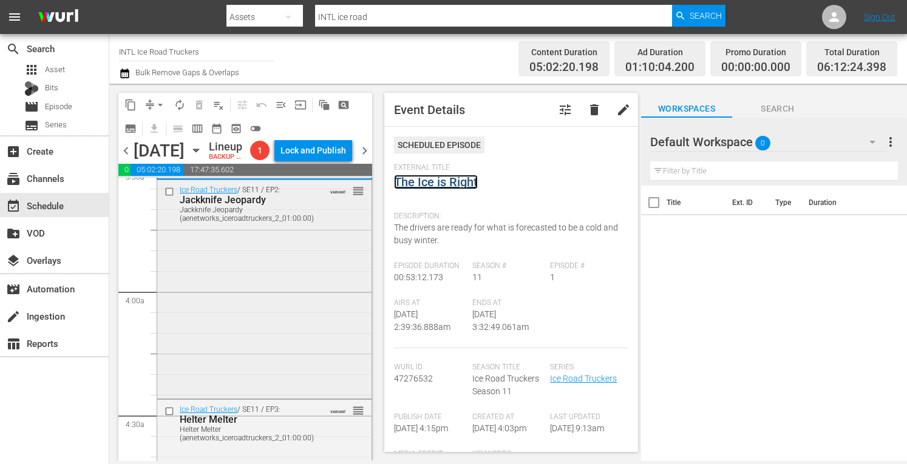
scroll to position [885, 0]
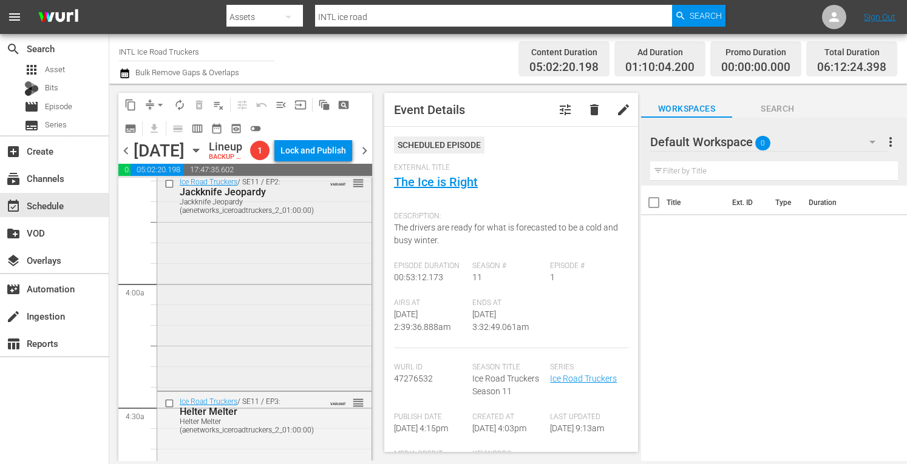
click at [296, 326] on div "Ice Road Truckers / SE11 / EP2: Jackknife Jeopardy Jackknife Jeopardy (aenetwor…" at bounding box center [264, 280] width 214 height 216
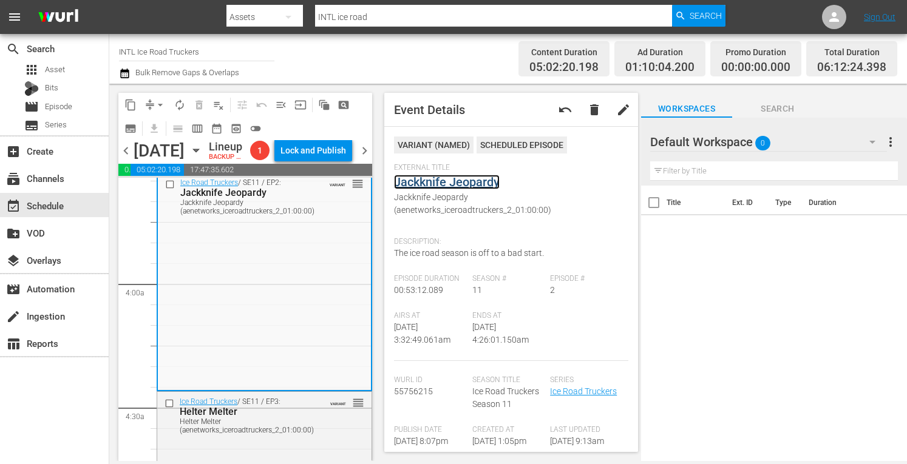
click at [415, 186] on link "Jackknife Jeopardy" at bounding box center [447, 182] width 106 height 15
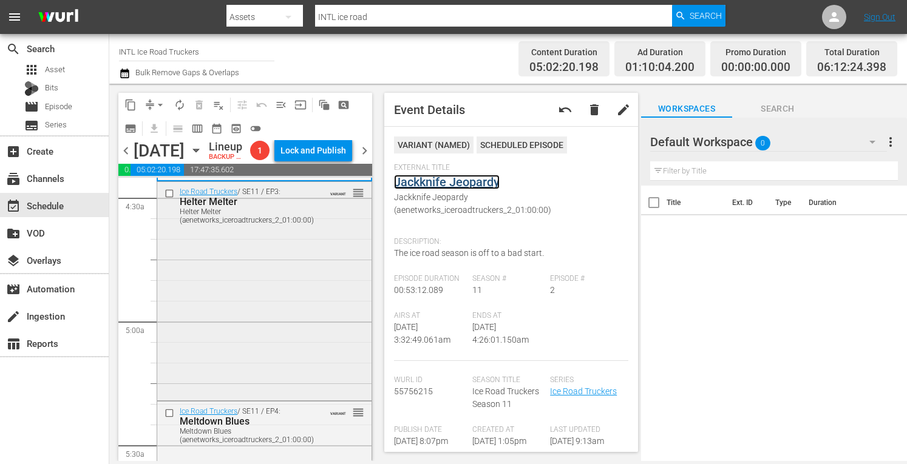
scroll to position [1111, 0]
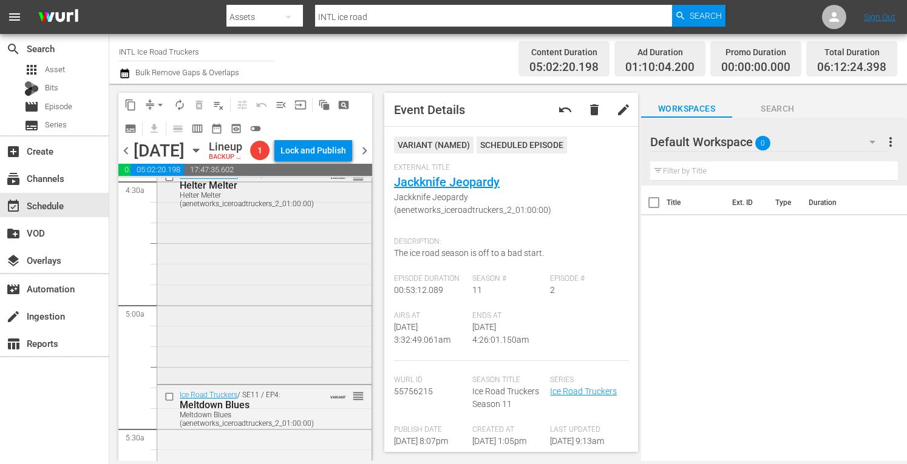
click at [267, 336] on div "Ice Road Truckers / SE11 / EP3: Helter Melter Helter Melter (aenetworks_iceroad…" at bounding box center [264, 274] width 214 height 216
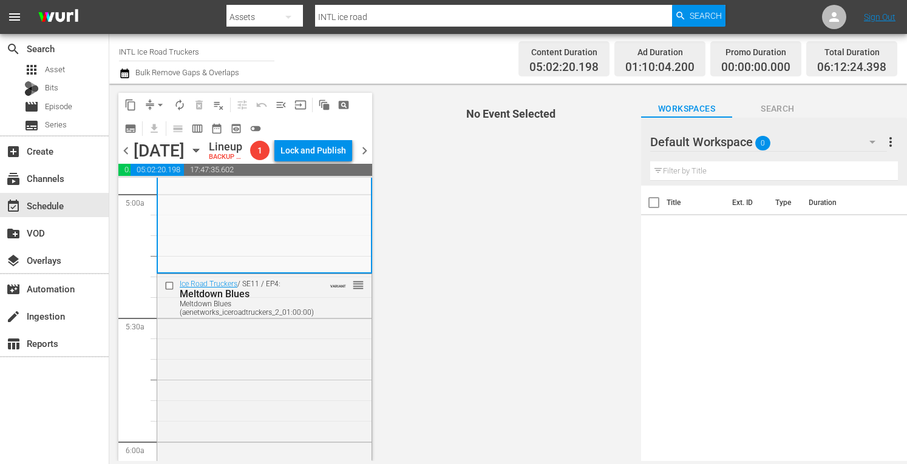
scroll to position [1222, 0]
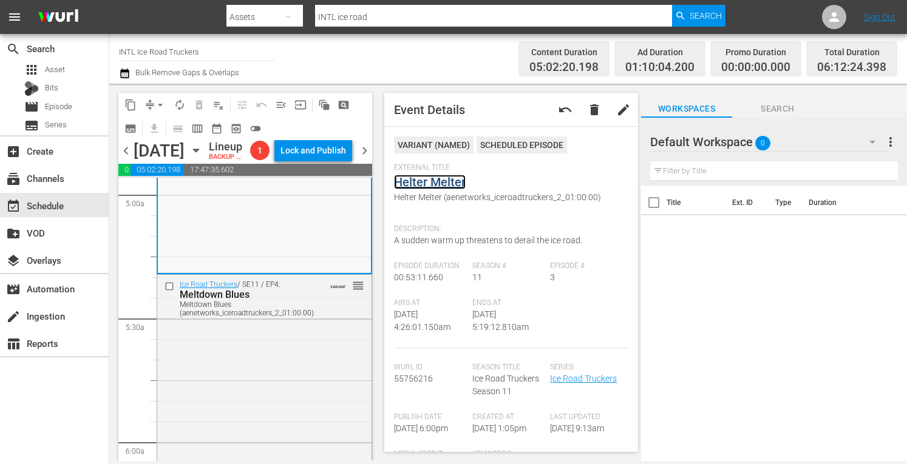
click at [420, 179] on link "Helter Melter" at bounding box center [430, 182] width 72 height 15
click at [238, 378] on div "Ice Road Truckers / SE11 / EP4: Meltdown Blues Meltdown Blues (aenetworks_icero…" at bounding box center [264, 383] width 214 height 216
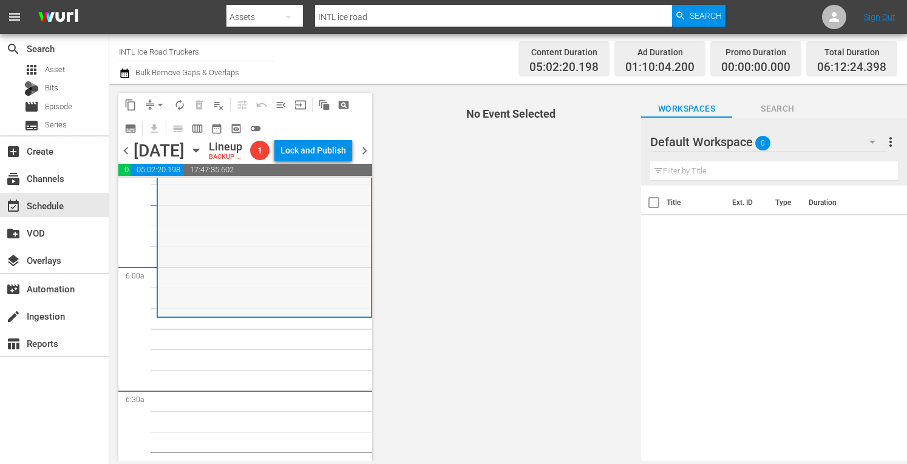
scroll to position [1398, 0]
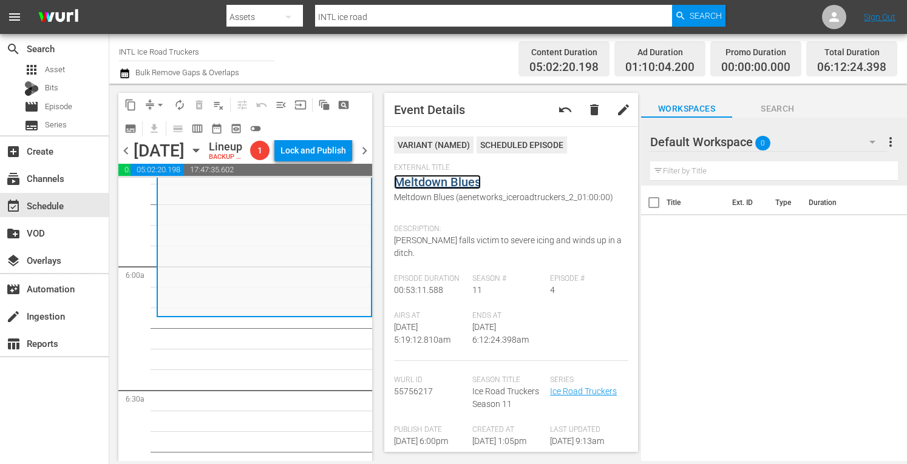
click at [447, 180] on link "Meltdown Blues" at bounding box center [437, 182] width 87 height 15
click at [161, 107] on span "arrow_drop_down" at bounding box center [160, 105] width 12 height 12
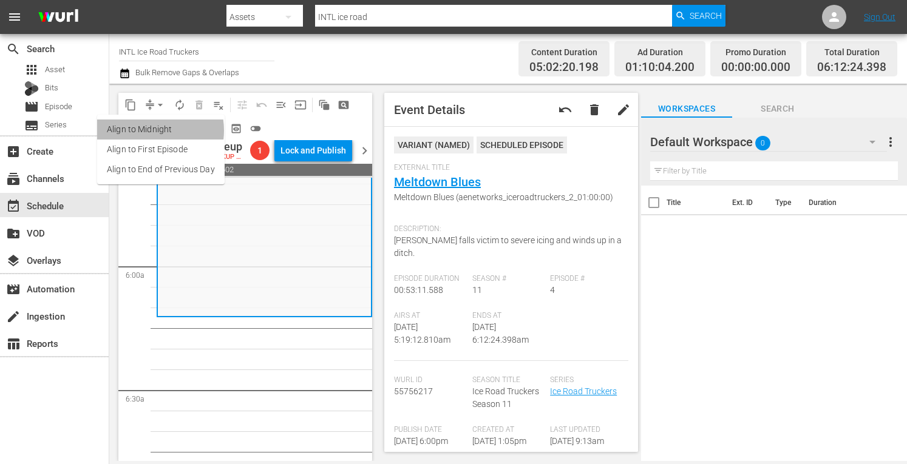
click at [146, 131] on li "Align to Midnight" at bounding box center [161, 130] width 128 height 20
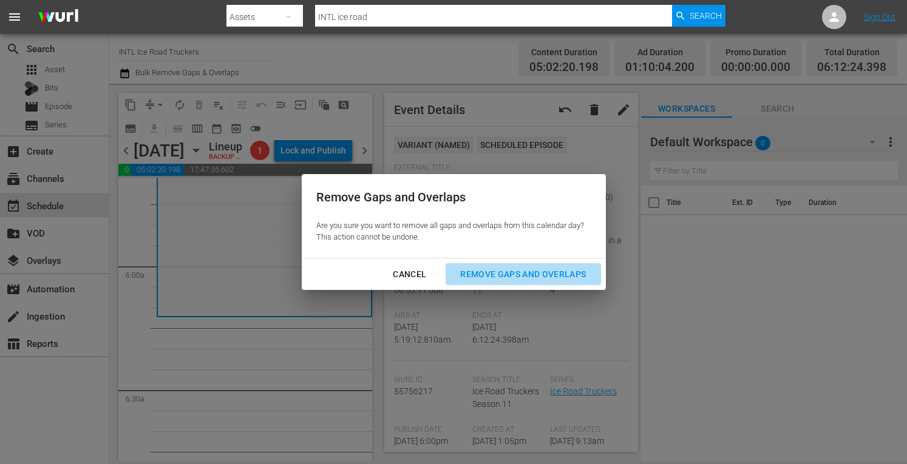
click at [481, 271] on div "Remove Gaps and Overlaps" at bounding box center [523, 274] width 145 height 15
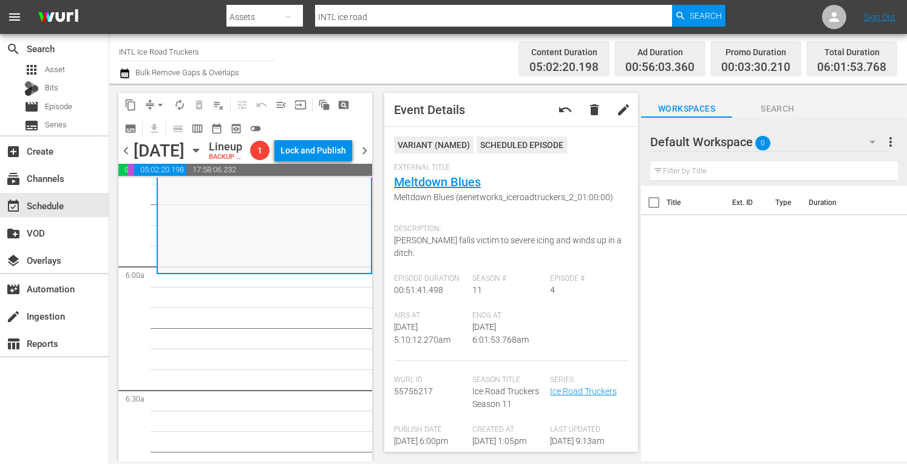
click at [160, 104] on span "arrow_drop_down" at bounding box center [160, 105] width 12 height 12
click at [134, 127] on li "Align to Midnight" at bounding box center [161, 130] width 128 height 20
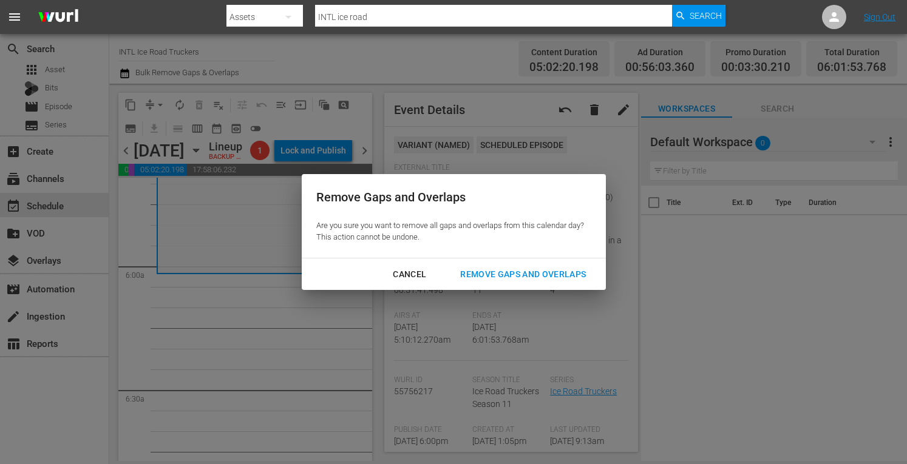
click at [505, 276] on div "Remove Gaps and Overlaps" at bounding box center [523, 274] width 145 height 15
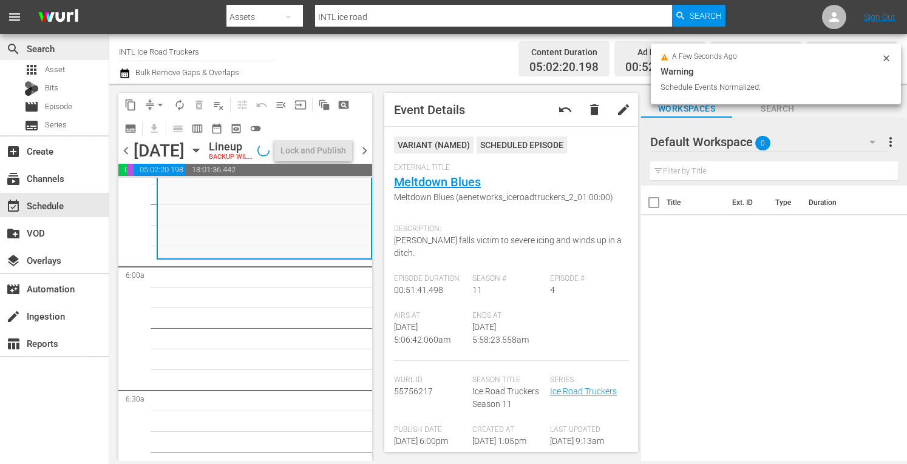
scroll to position [1418, 0]
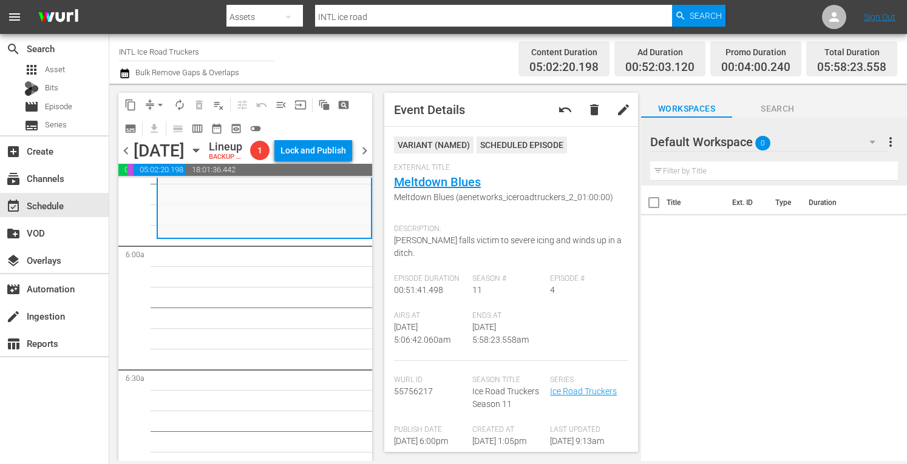
click at [159, 103] on span "arrow_drop_down" at bounding box center [160, 105] width 12 height 12
click at [146, 126] on li "Align to Midnight" at bounding box center [161, 130] width 128 height 20
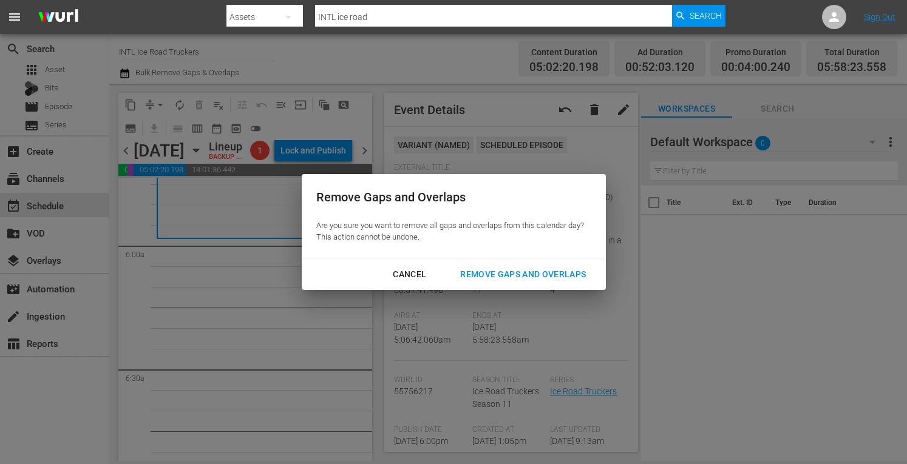
click at [518, 279] on div "Remove Gaps and Overlaps" at bounding box center [523, 274] width 145 height 15
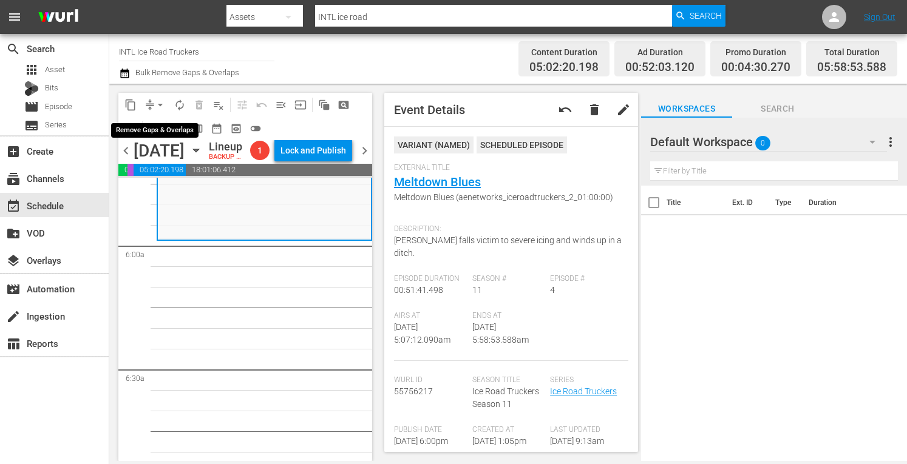
click at [160, 103] on span "arrow_drop_down" at bounding box center [160, 105] width 12 height 12
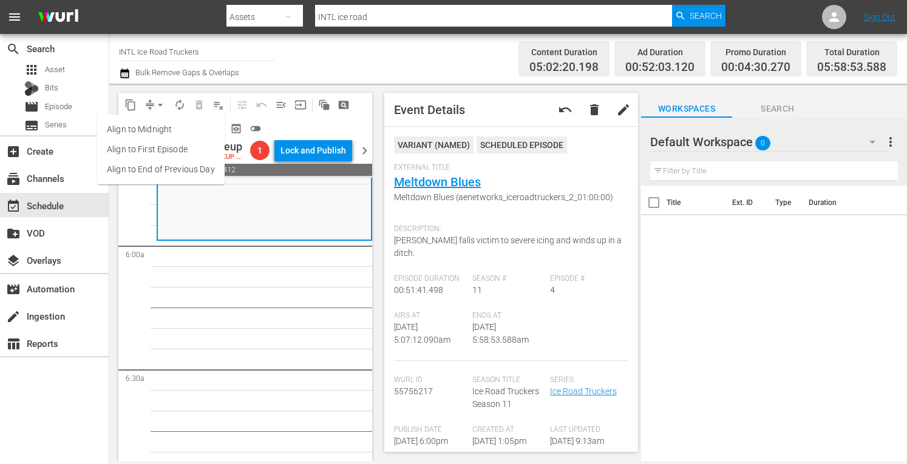
click at [134, 127] on li "Align to Midnight" at bounding box center [161, 130] width 128 height 20
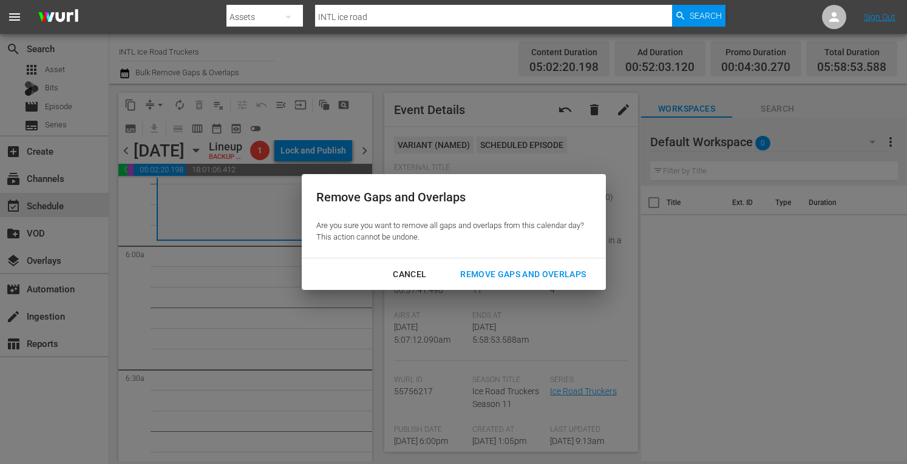
click at [520, 277] on div "Remove Gaps and Overlaps" at bounding box center [523, 274] width 145 height 15
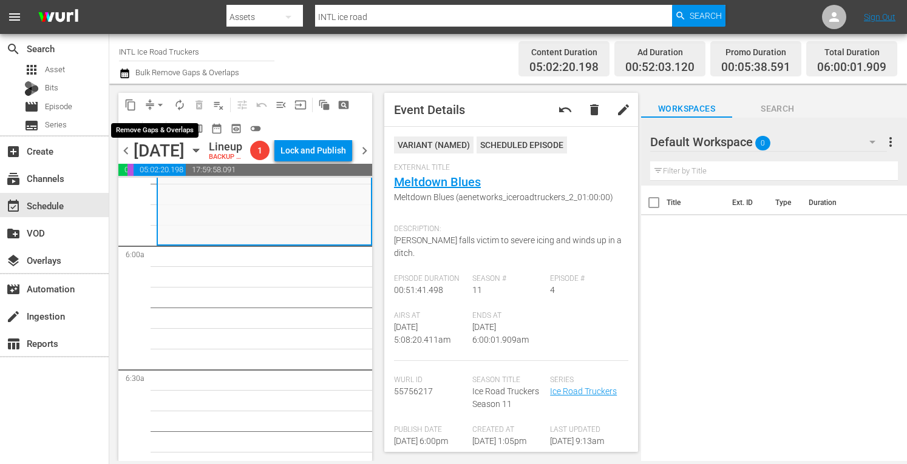
click at [162, 102] on span "arrow_drop_down" at bounding box center [160, 105] width 12 height 12
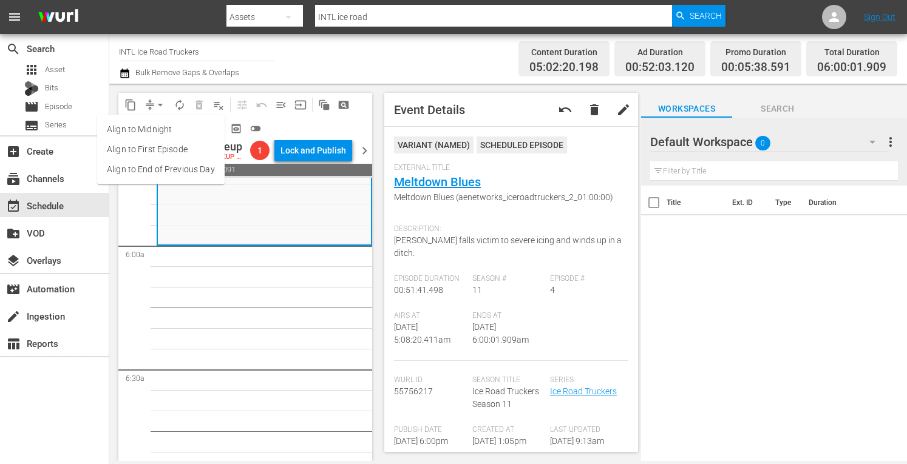
click at [146, 129] on li "Align to Midnight" at bounding box center [161, 130] width 128 height 20
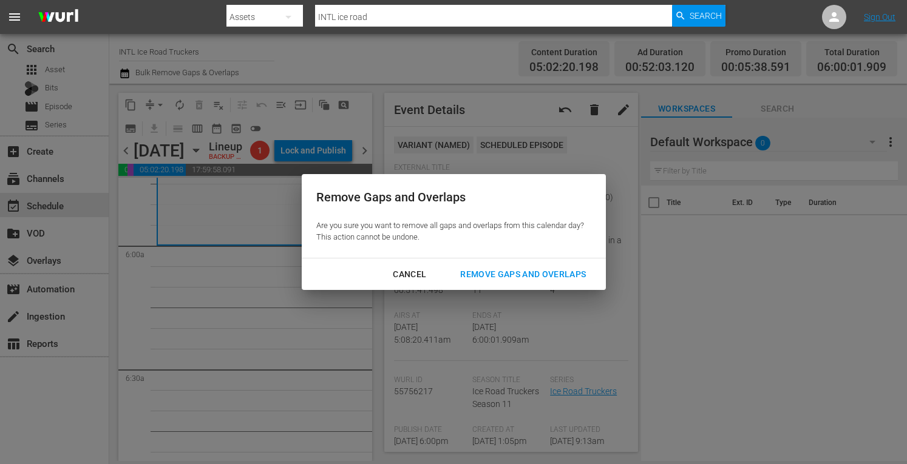
click at [510, 273] on div "Remove Gaps and Overlaps" at bounding box center [523, 274] width 145 height 15
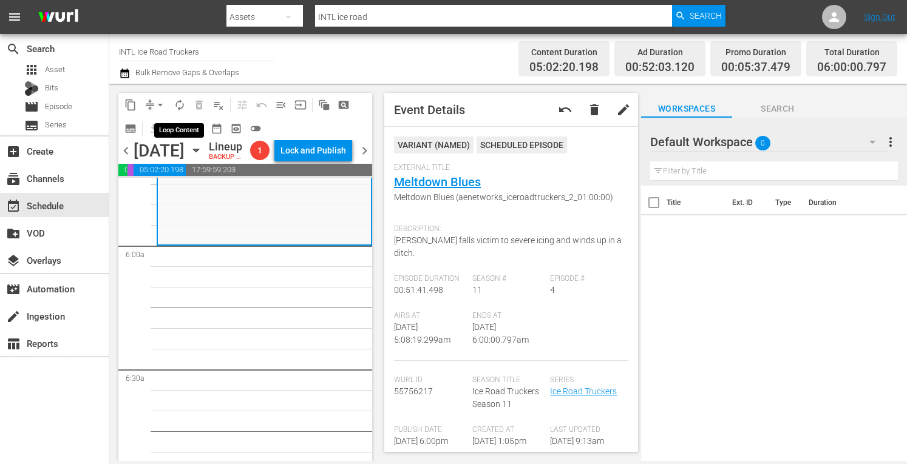
click at [179, 104] on span "autorenew_outlined" at bounding box center [180, 105] width 12 height 12
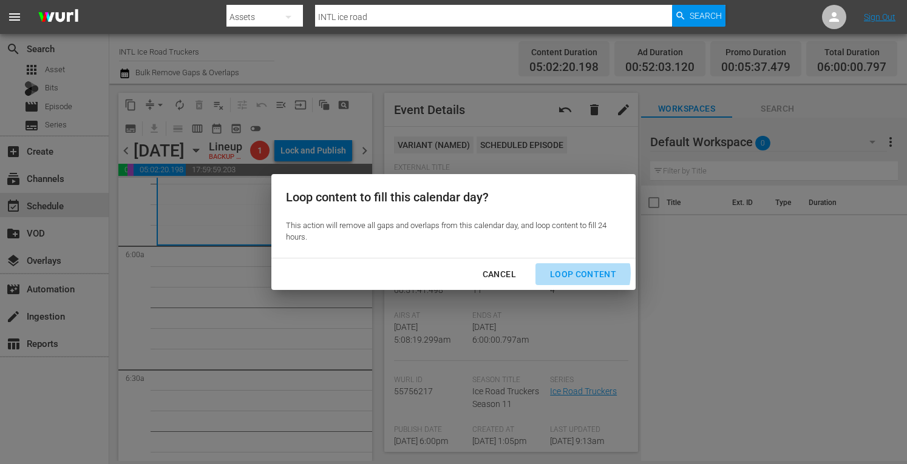
click at [576, 274] on div "Loop Content" at bounding box center [583, 274] width 86 height 15
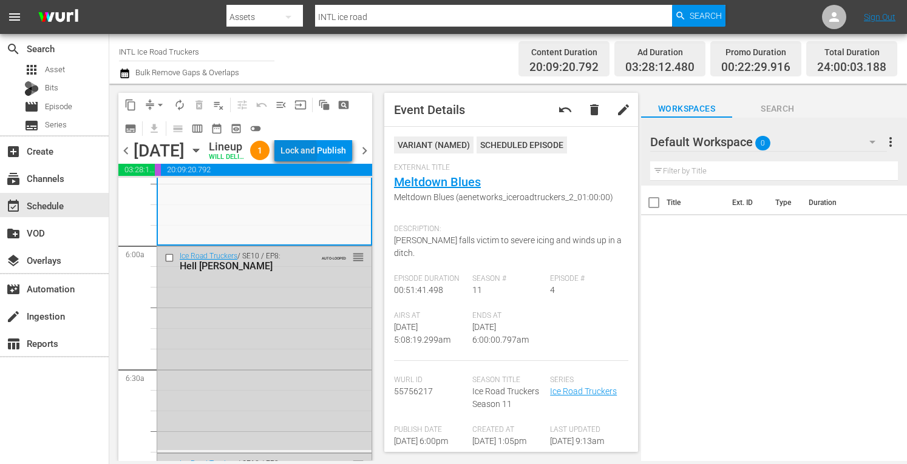
click at [310, 154] on div "Lock and Publish" at bounding box center [314, 151] width 66 height 22
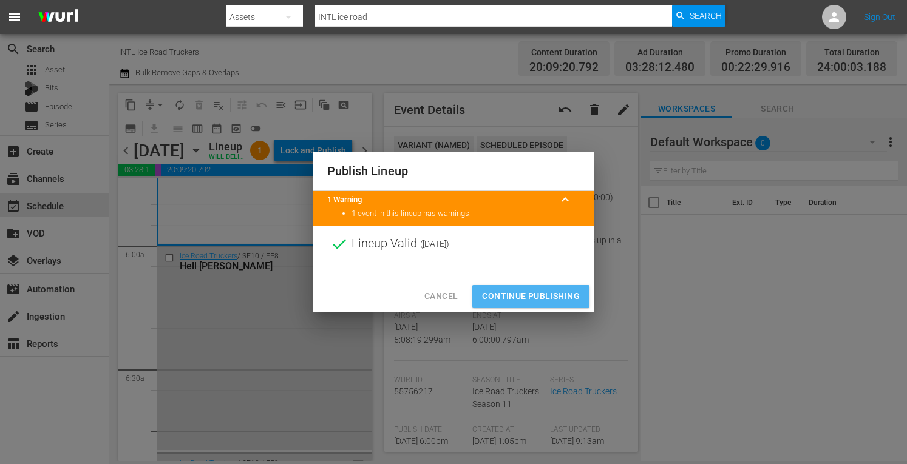
click at [500, 290] on span "Continue Publishing" at bounding box center [531, 296] width 98 height 15
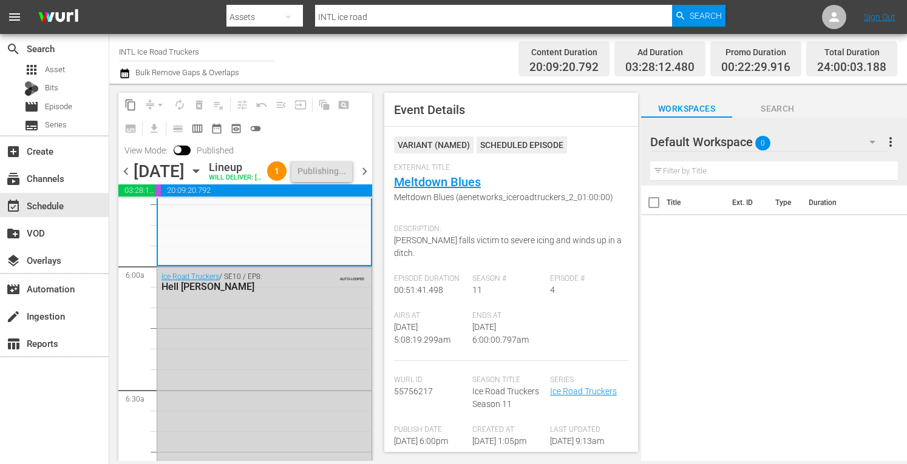
click at [364, 179] on span "chevron_right" at bounding box center [364, 171] width 15 height 15
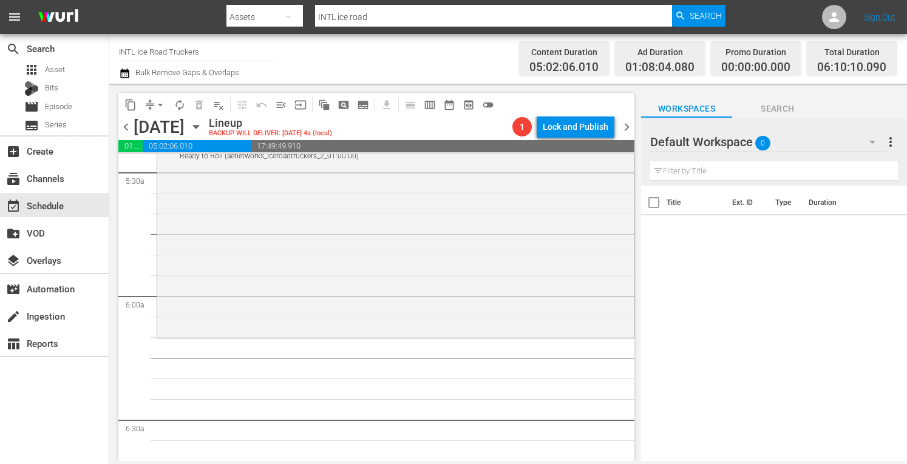
scroll to position [1345, 0]
click at [247, 249] on div "Ice Road Truckers / SE1 / EP1: Ready to Roll Ready to Roll (aenetworks_iceroadt…" at bounding box center [395, 229] width 477 height 209
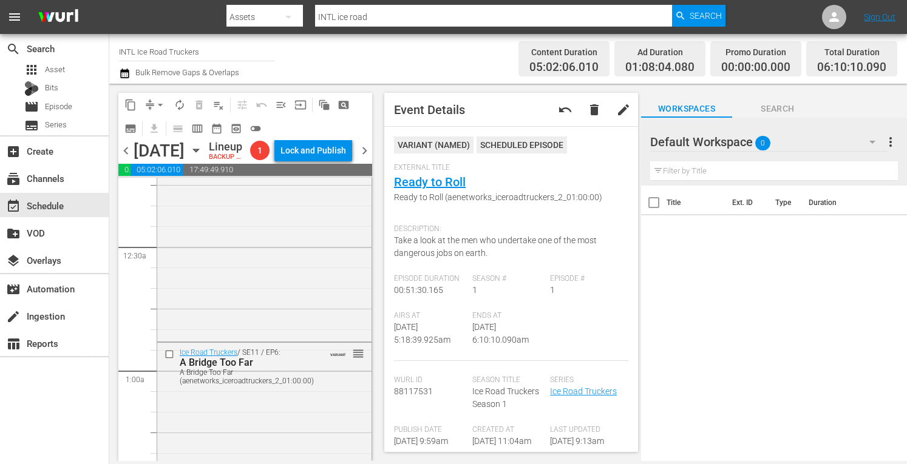
scroll to position [0, 0]
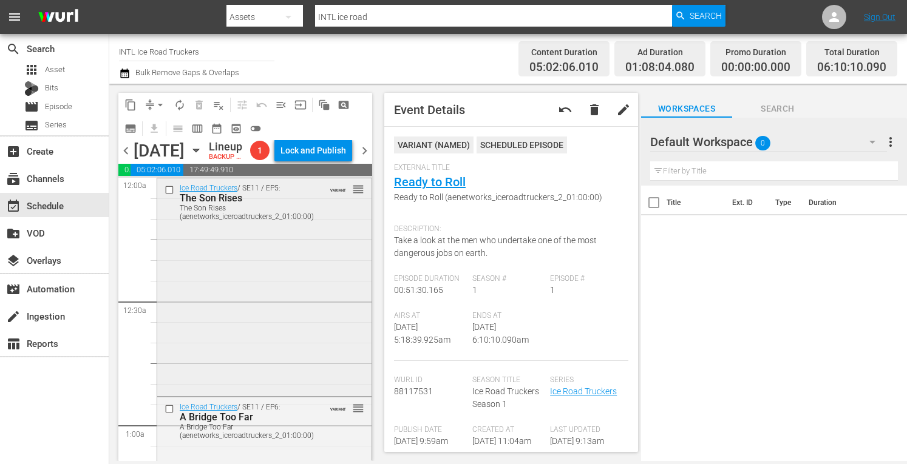
click at [254, 344] on div "Ice Road Truckers / SE11 / EP5: The Son Rises The Son Rises (aenetworks_iceroad…" at bounding box center [264, 286] width 214 height 215
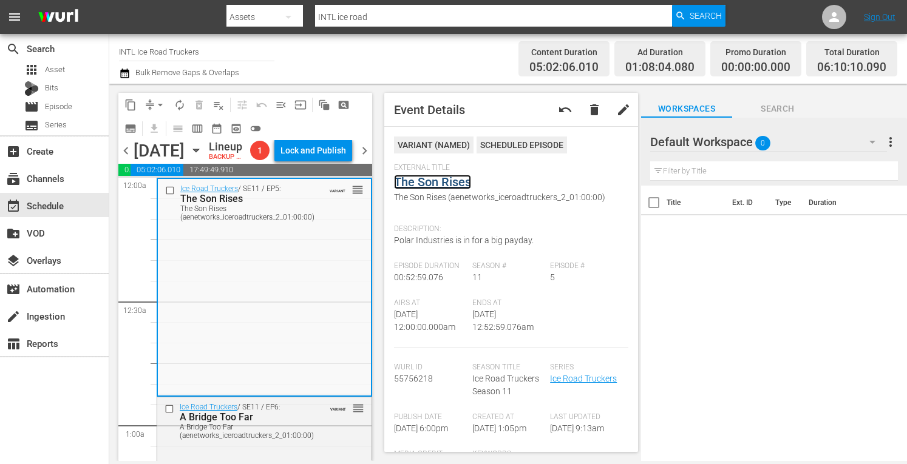
click at [419, 180] on link "The Son Rises" at bounding box center [432, 182] width 77 height 15
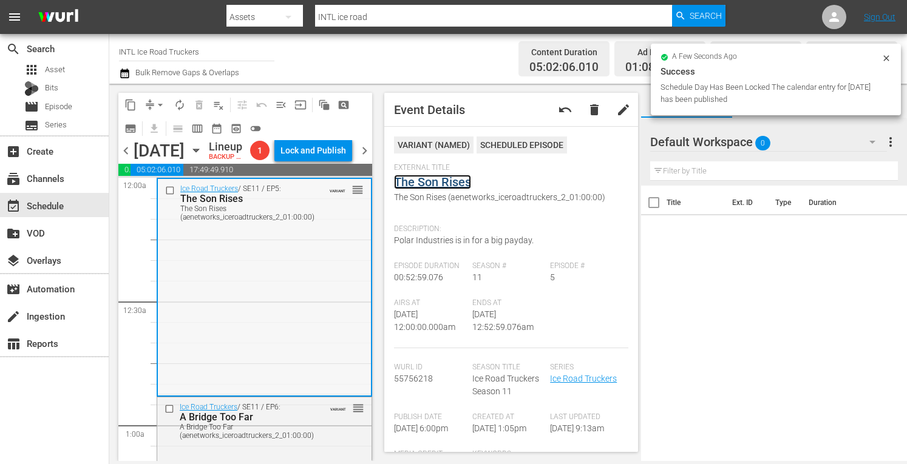
scroll to position [163, 0]
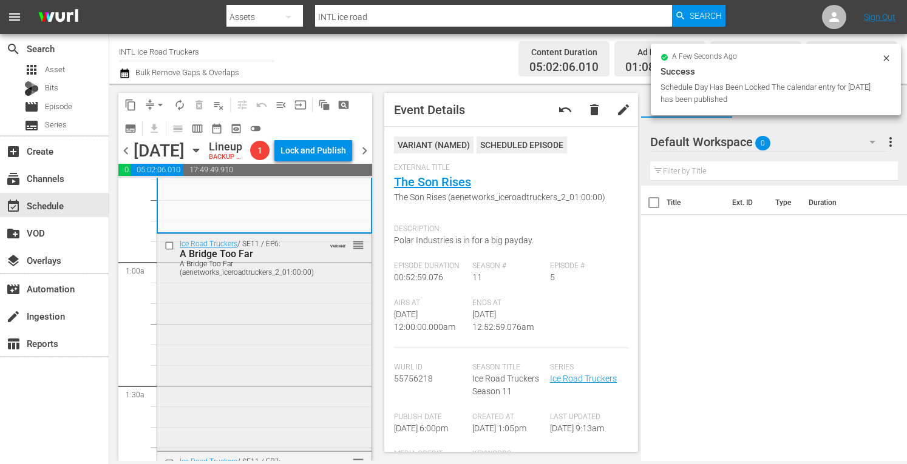
click at [268, 389] on div "Ice Road Truckers / SE11 / EP6: A Bridge Too Far A Bridge Too Far (aenetworks_i…" at bounding box center [264, 341] width 214 height 215
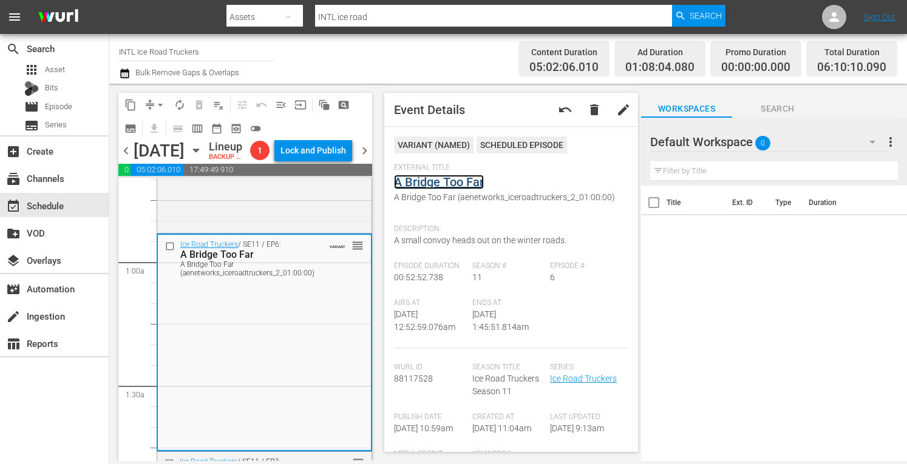
click at [451, 186] on link "A Bridge Too Far" at bounding box center [439, 182] width 90 height 15
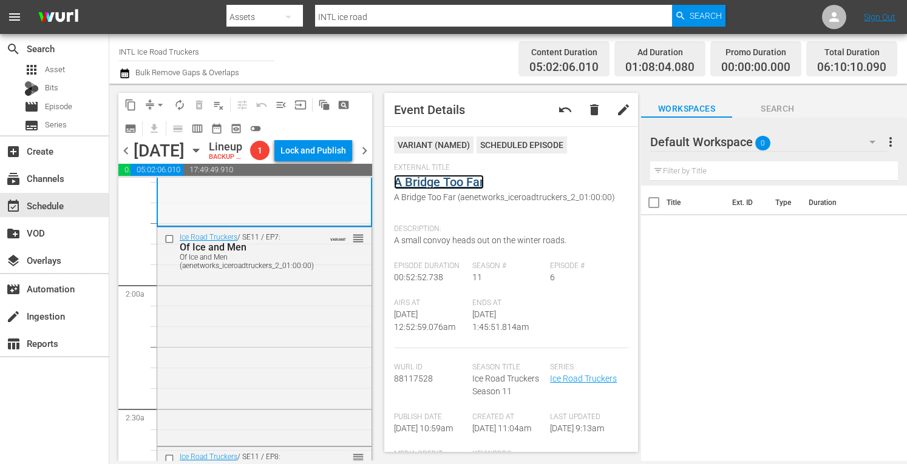
scroll to position [390, 0]
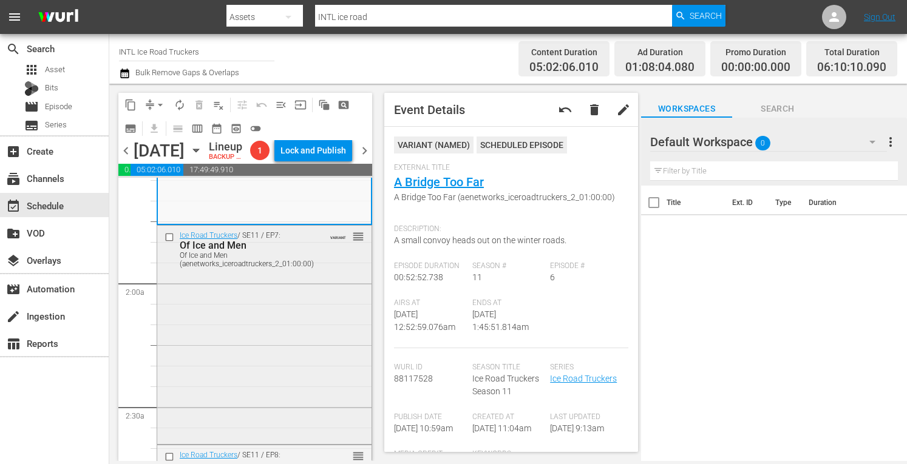
click at [260, 371] on div "Ice Road Truckers / SE11 / EP7: Of Ice and Men Of Ice and Men (aenetworks_icero…" at bounding box center [264, 334] width 214 height 216
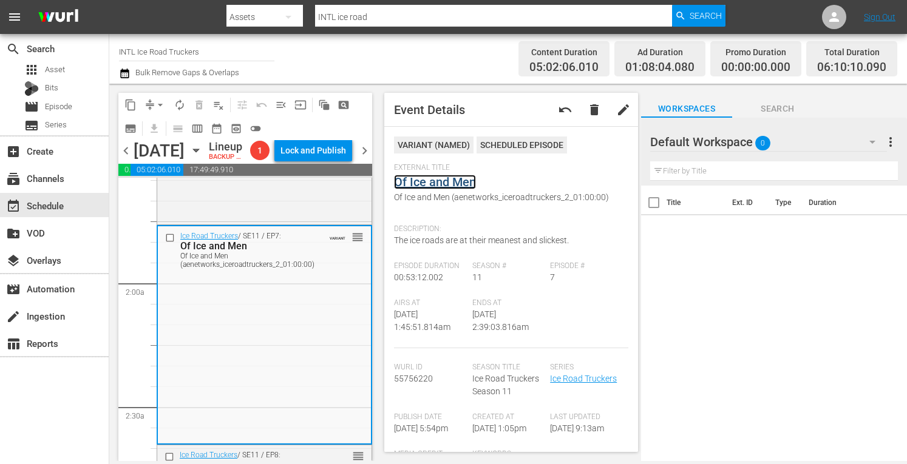
click at [443, 184] on link "Of Ice and Men" at bounding box center [435, 182] width 82 height 15
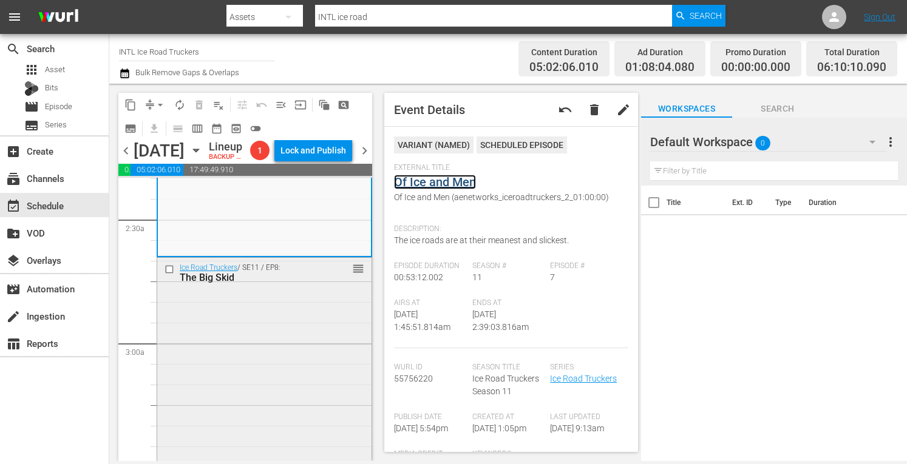
scroll to position [589, 0]
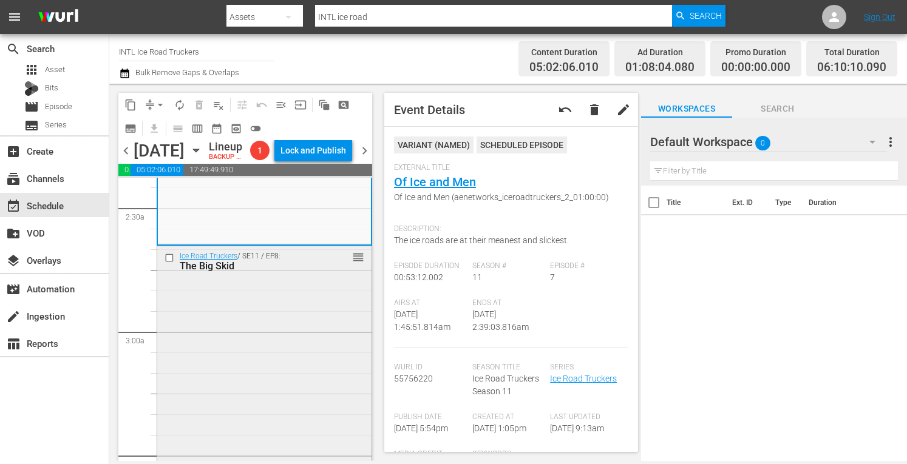
click at [266, 361] on div "Ice Road Truckers / SE11 / EP8: The Big Skid reorder" at bounding box center [264, 355] width 214 height 216
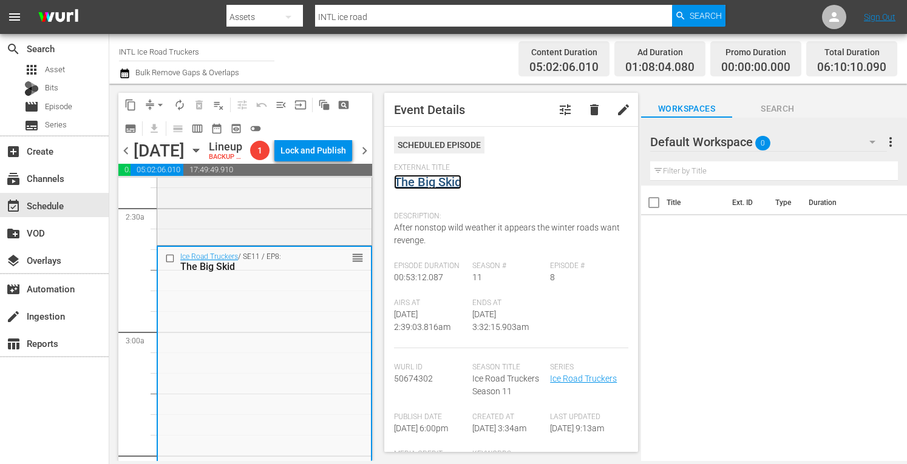
click at [431, 180] on link "The Big Skid" at bounding box center [427, 182] width 67 height 15
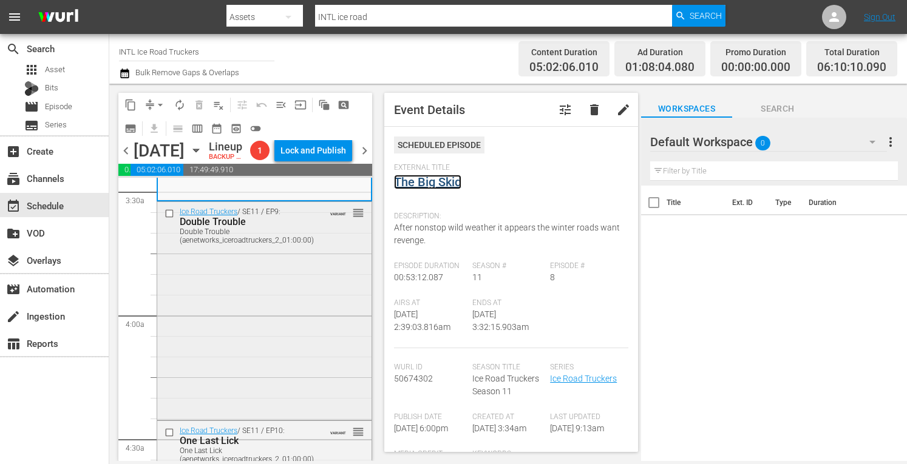
scroll to position [865, 0]
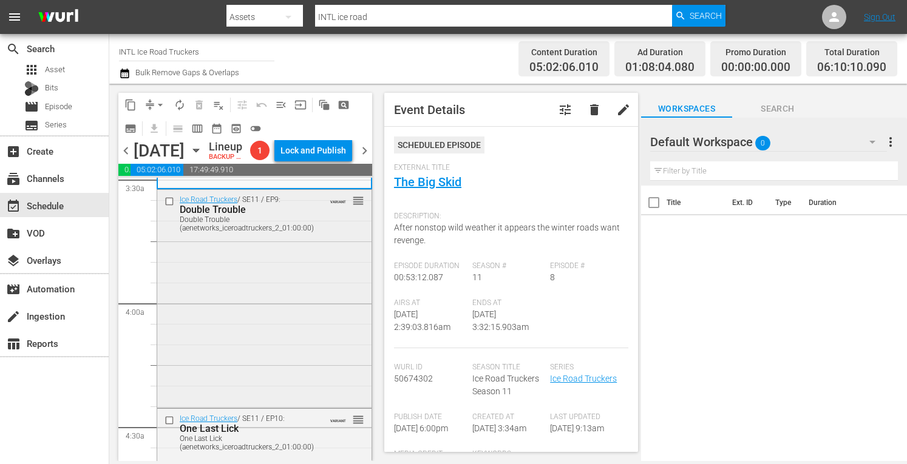
click at [293, 327] on div "Ice Road Truckers / SE11 / EP9: Double Trouble Double Trouble (aenetworks_icero…" at bounding box center [264, 298] width 214 height 216
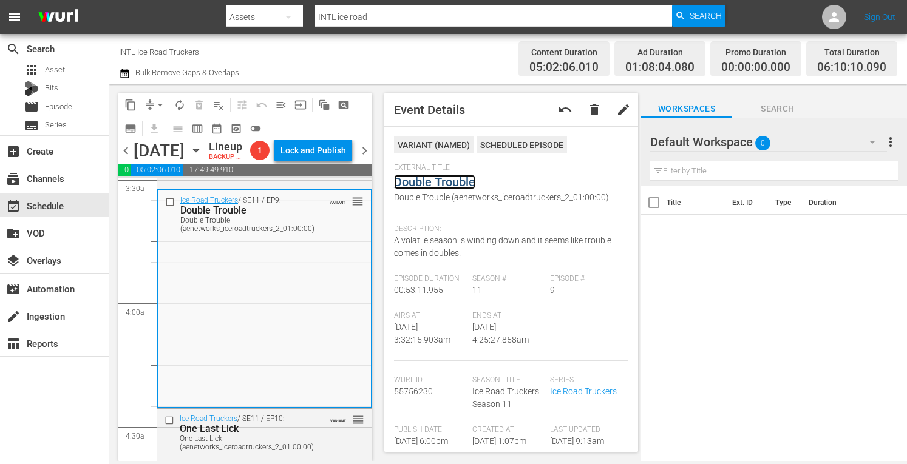
click at [441, 183] on link "Double Trouble" at bounding box center [434, 182] width 81 height 15
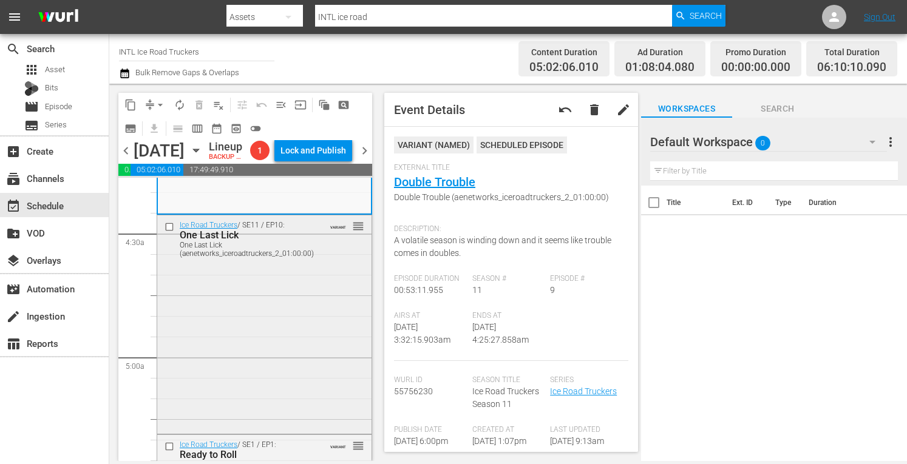
click at [274, 333] on div "Ice Road Truckers / SE11 / EP10: One Last Lick One Last Lick (aenetworks_iceroa…" at bounding box center [264, 324] width 214 height 216
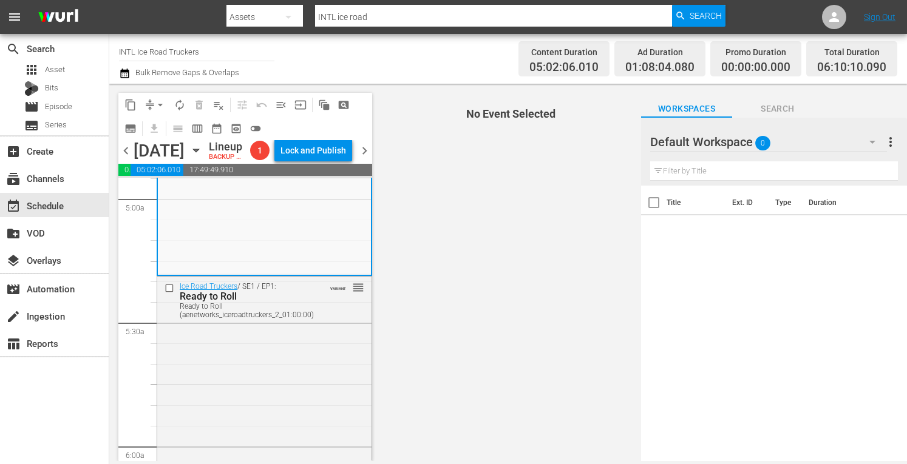
scroll to position [1216, 0]
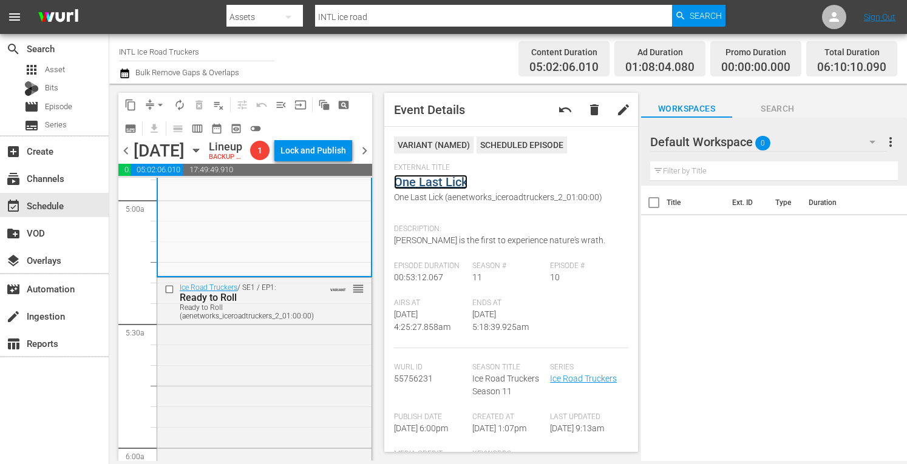
click at [431, 183] on link "One Last Lick" at bounding box center [430, 182] width 73 height 15
click at [301, 409] on div "Ice Road Truckers / SE1 / EP1: Ready to Roll Ready to Roll (aenetworks_iceroadt…" at bounding box center [264, 382] width 214 height 209
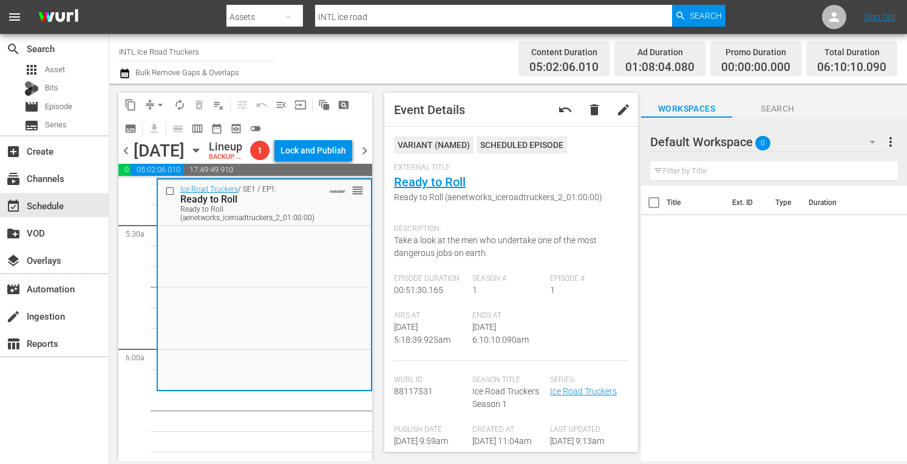
scroll to position [1316, 0]
click at [442, 183] on link "Ready to Roll" at bounding box center [430, 182] width 72 height 15
click at [155, 106] on span "arrow_drop_down" at bounding box center [160, 105] width 12 height 12
click at [141, 128] on li "Align to Midnight" at bounding box center [161, 130] width 100 height 20
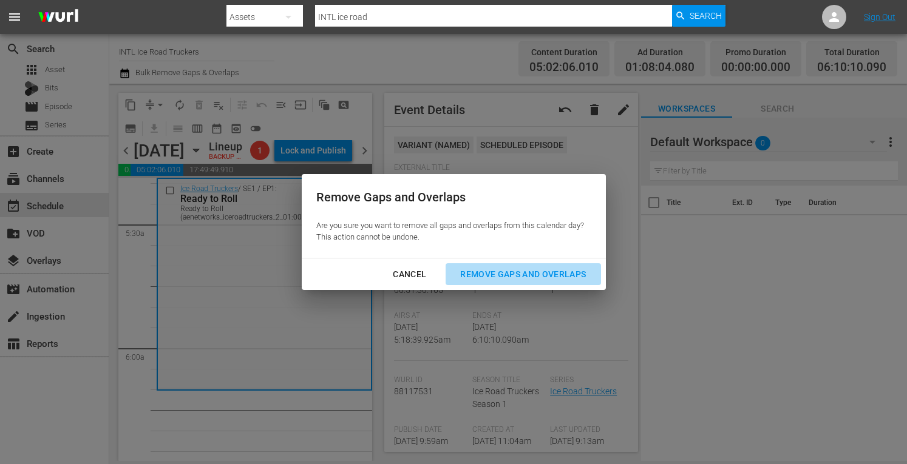
click at [497, 277] on div "Remove Gaps and Overlaps" at bounding box center [523, 274] width 145 height 15
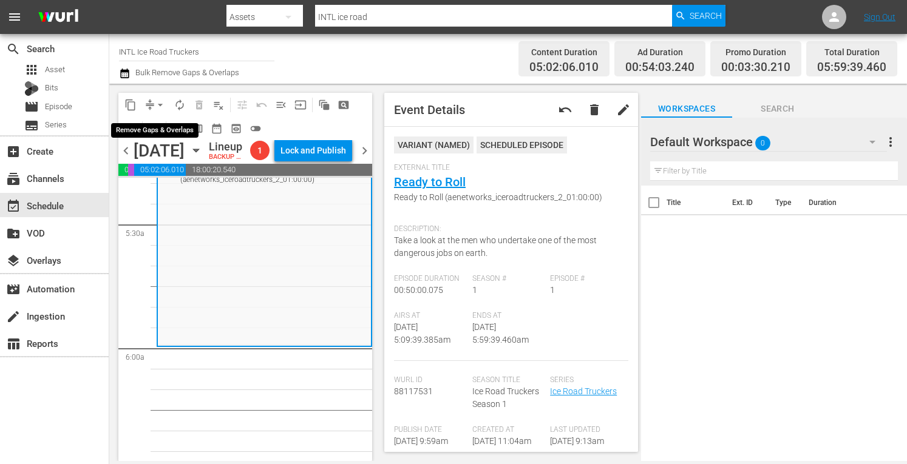
click at [163, 105] on span "arrow_drop_down" at bounding box center [160, 105] width 12 height 12
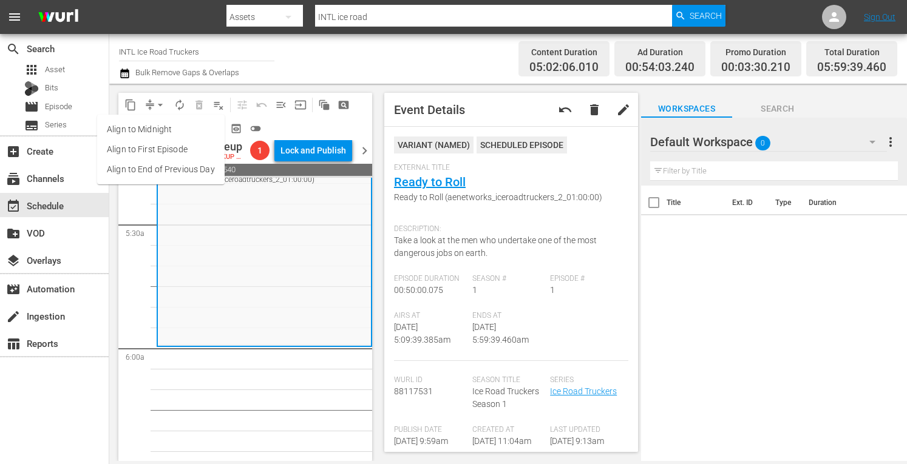
click at [143, 128] on li "Align to Midnight" at bounding box center [161, 130] width 128 height 20
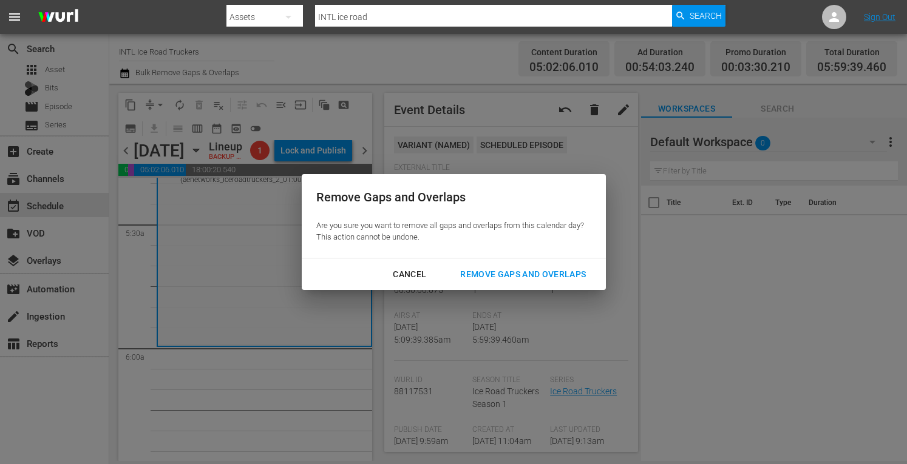
click at [509, 277] on div "Remove Gaps and Overlaps" at bounding box center [523, 274] width 145 height 15
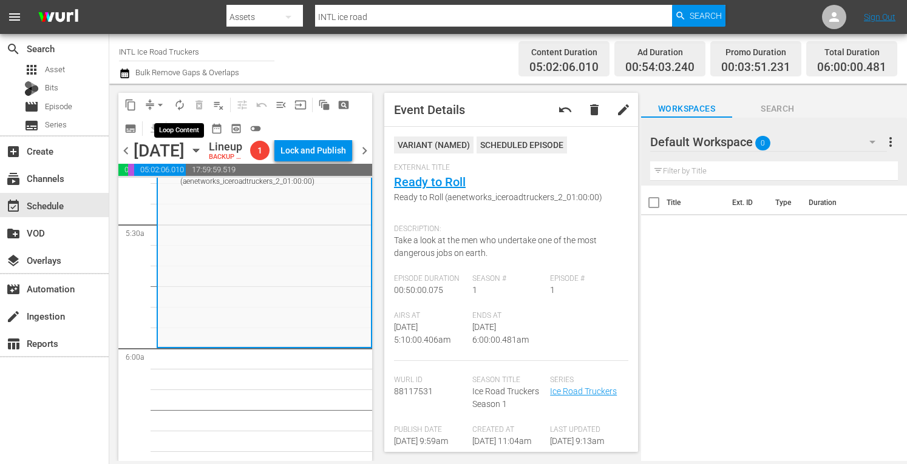
click at [183, 106] on span "autorenew_outlined" at bounding box center [180, 105] width 12 height 12
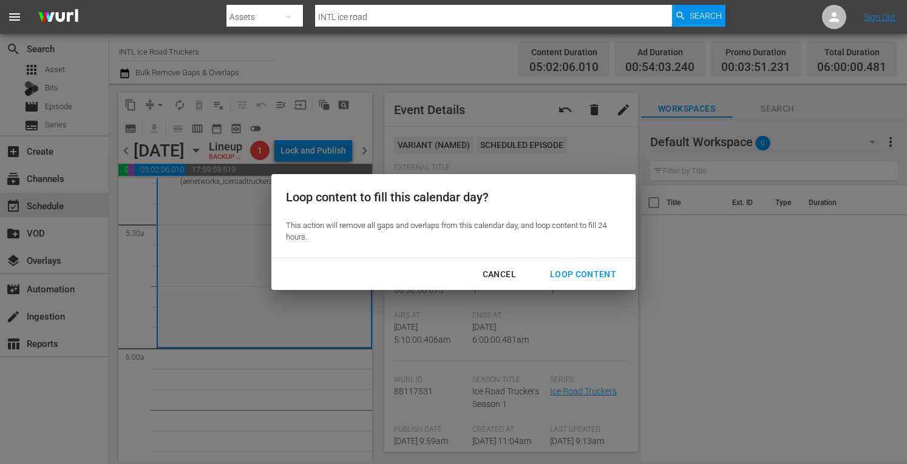
click at [572, 274] on div "Loop Content" at bounding box center [583, 274] width 86 height 15
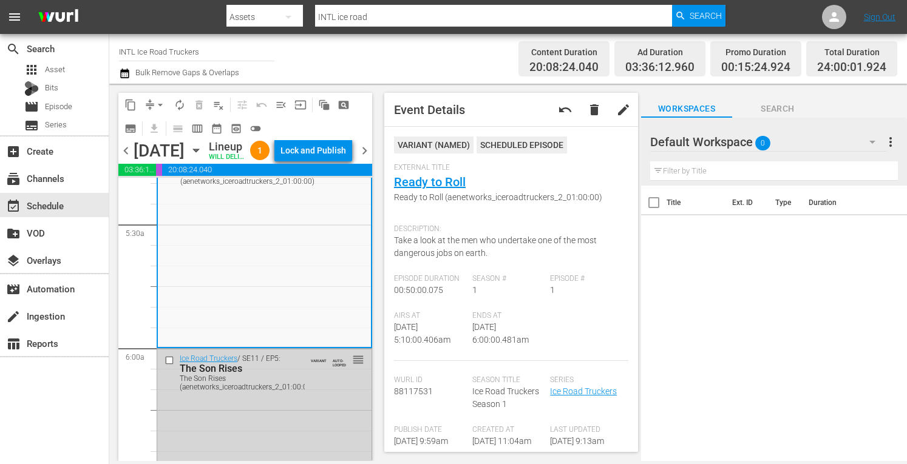
click at [315, 152] on div "Lock and Publish" at bounding box center [314, 151] width 66 height 22
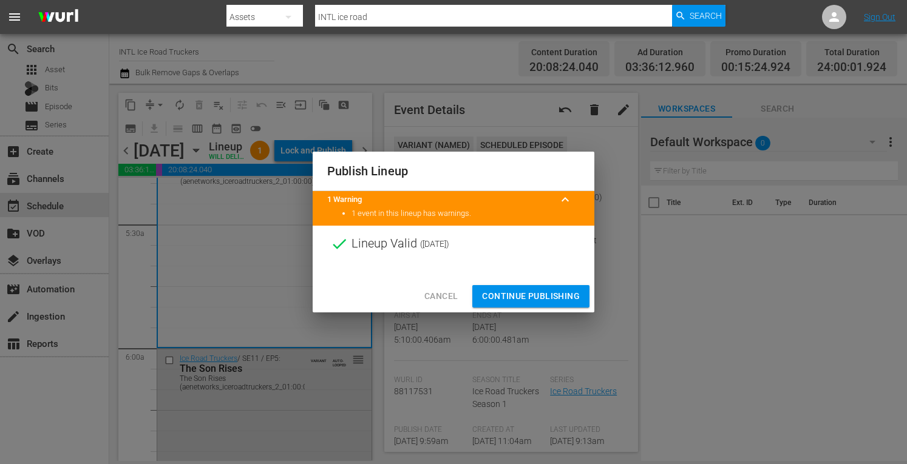
click at [516, 294] on span "Continue Publishing" at bounding box center [531, 296] width 98 height 15
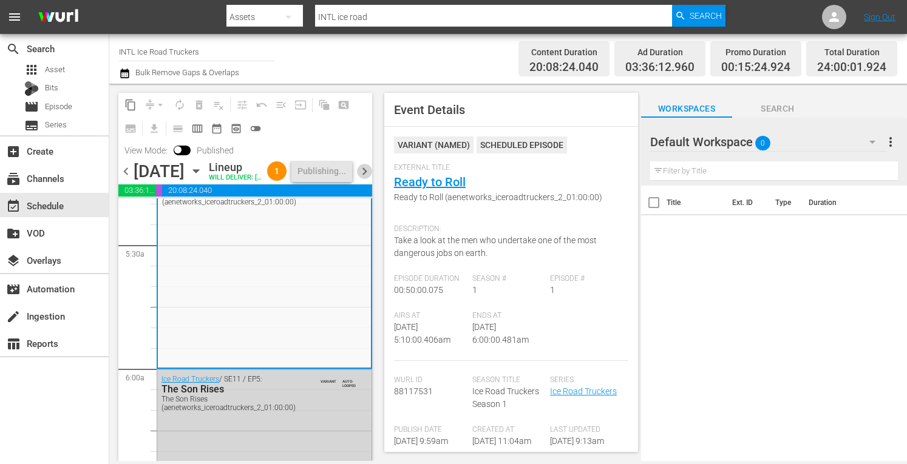
click at [361, 179] on span "chevron_right" at bounding box center [364, 171] width 15 height 15
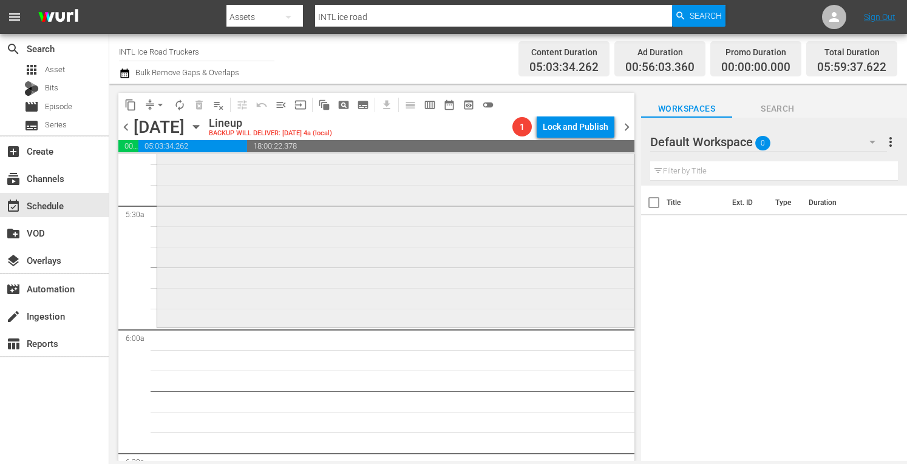
scroll to position [1310, 0]
click at [209, 225] on div "Ice Road Truckers / SE1 / EP8: Into the Whiteout Into the Whiteout (aenetworks_…" at bounding box center [395, 222] width 477 height 208
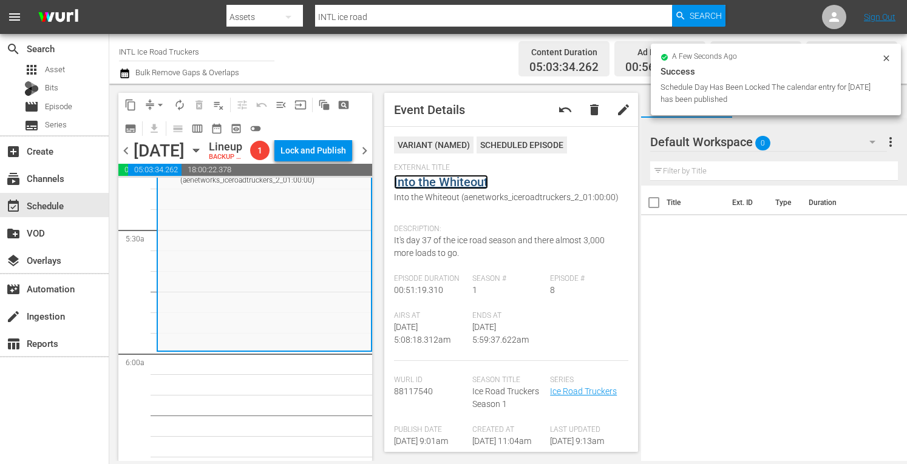
click at [438, 185] on link "Into the Whiteout" at bounding box center [441, 182] width 94 height 15
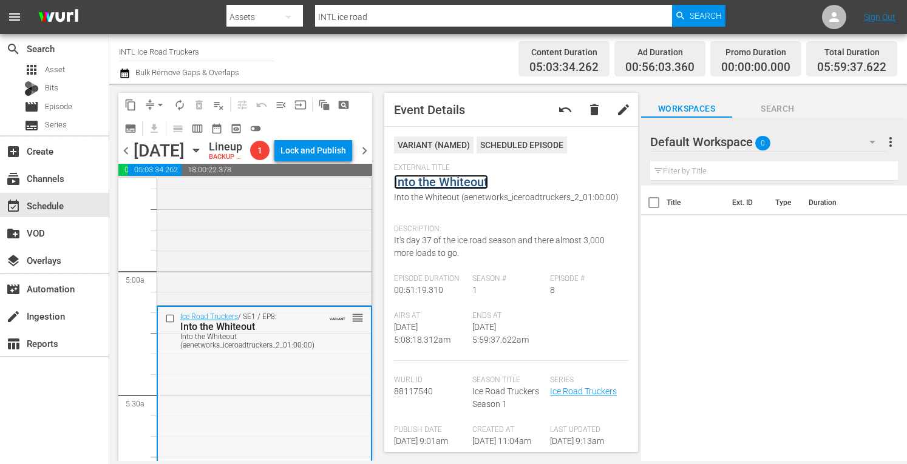
scroll to position [1124, 0]
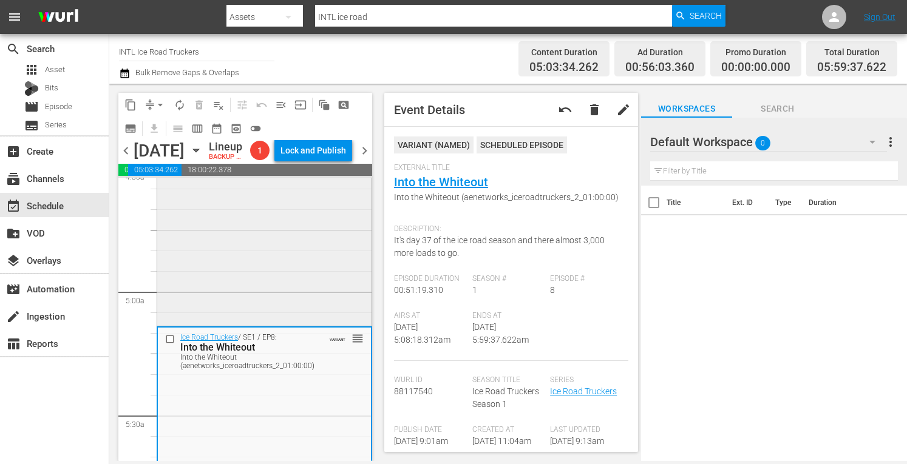
click at [219, 268] on div "Ice Road Truckers / SE1 / EP7: The Rookie Challenge The Rookie Challenge (aenet…" at bounding box center [264, 219] width 214 height 208
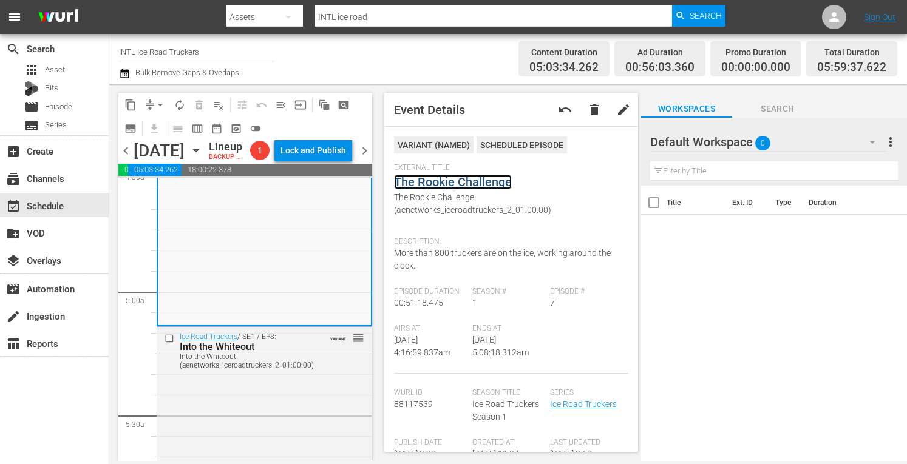
click at [435, 180] on link "The Rookie Challenge" at bounding box center [453, 182] width 118 height 15
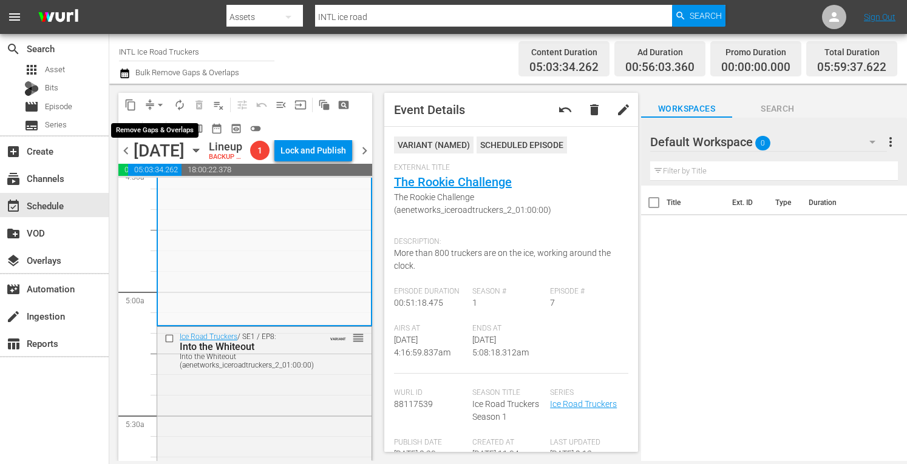
click at [152, 100] on button "arrow_drop_down" at bounding box center [160, 104] width 19 height 19
click at [135, 130] on li "Align to Midnight" at bounding box center [161, 130] width 100 height 20
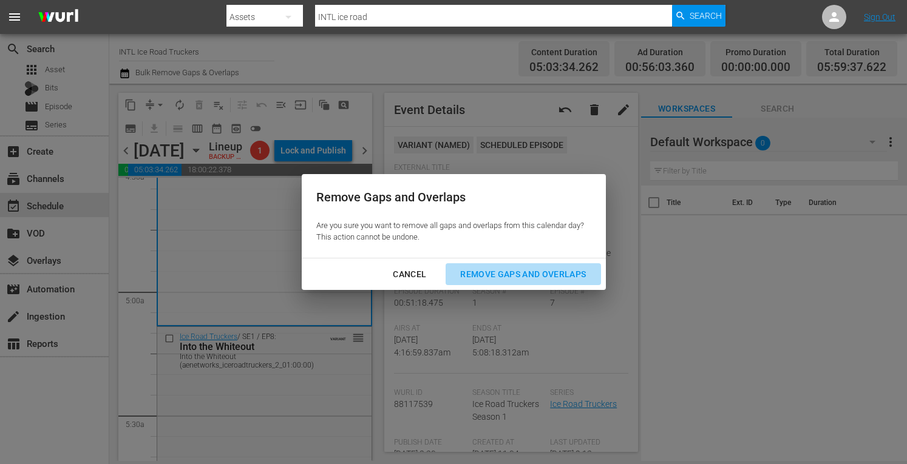
click at [489, 271] on div "Remove Gaps and Overlaps" at bounding box center [523, 274] width 145 height 15
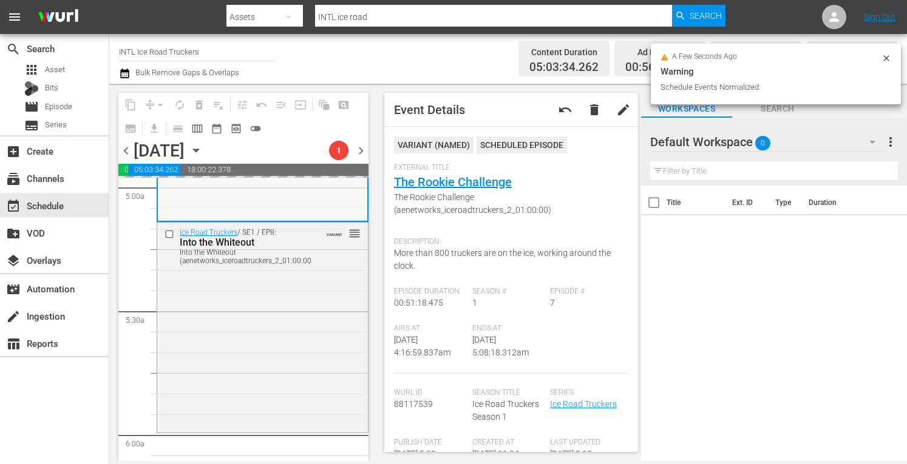
scroll to position [1234, 0]
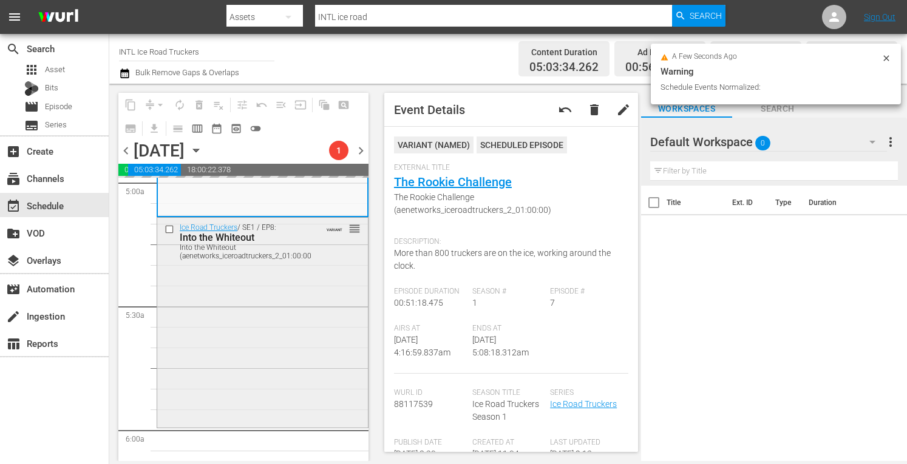
click at [244, 322] on div "Ice Road Truckers / SE1 / EP8: Into the Whiteout Into the Whiteout (aenetworks_…" at bounding box center [262, 322] width 211 height 208
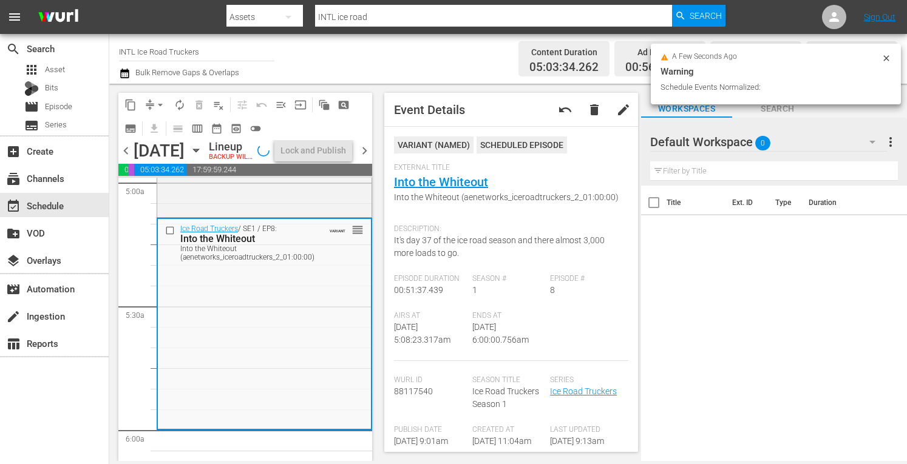
scroll to position [1213, 0]
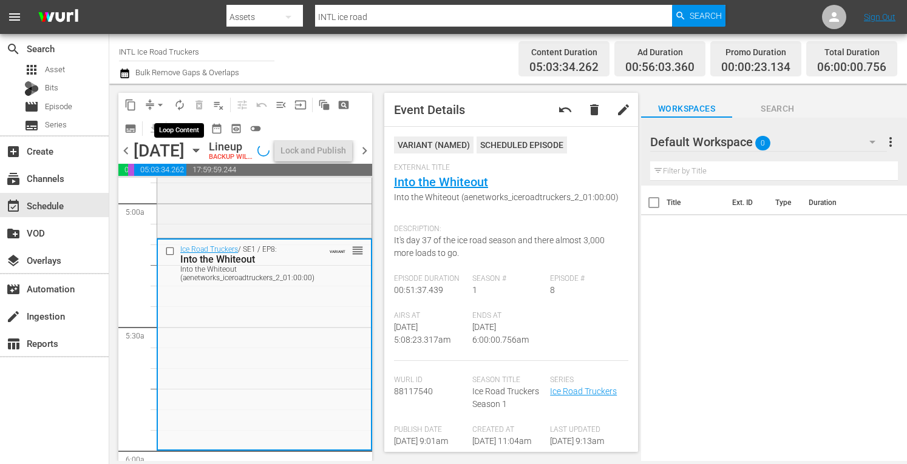
click at [179, 104] on span "autorenew_outlined" at bounding box center [180, 105] width 12 height 12
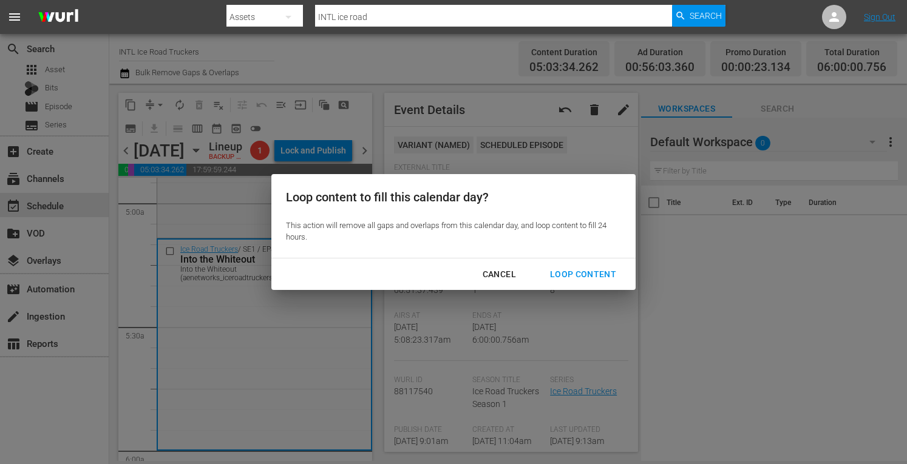
click at [576, 276] on div "Loop Content" at bounding box center [583, 274] width 86 height 15
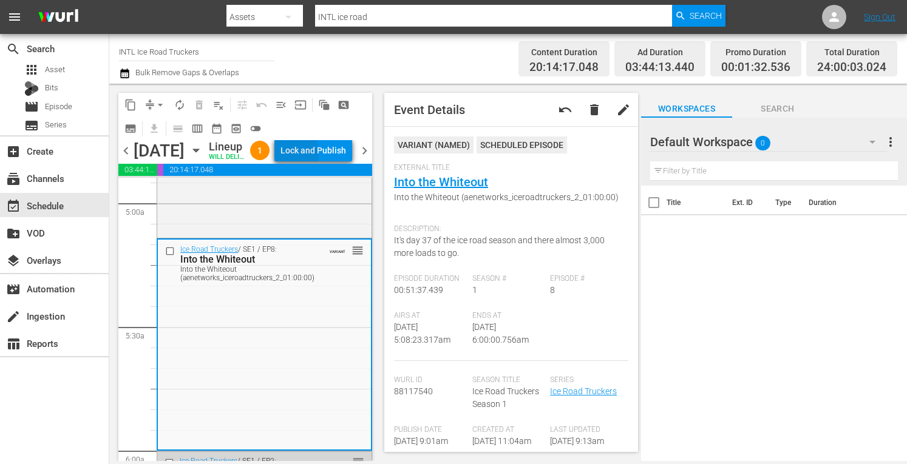
click at [313, 156] on div "Lock and Publish" at bounding box center [314, 151] width 66 height 22
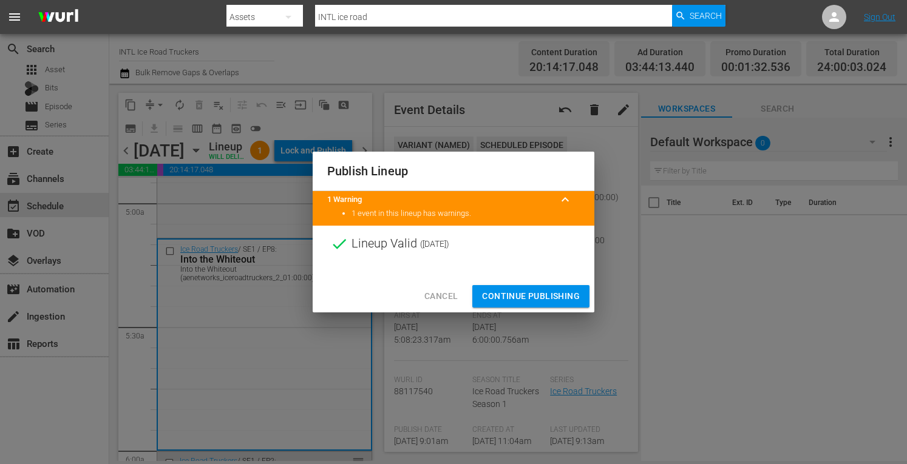
click at [514, 302] on span "Continue Publishing" at bounding box center [531, 296] width 98 height 15
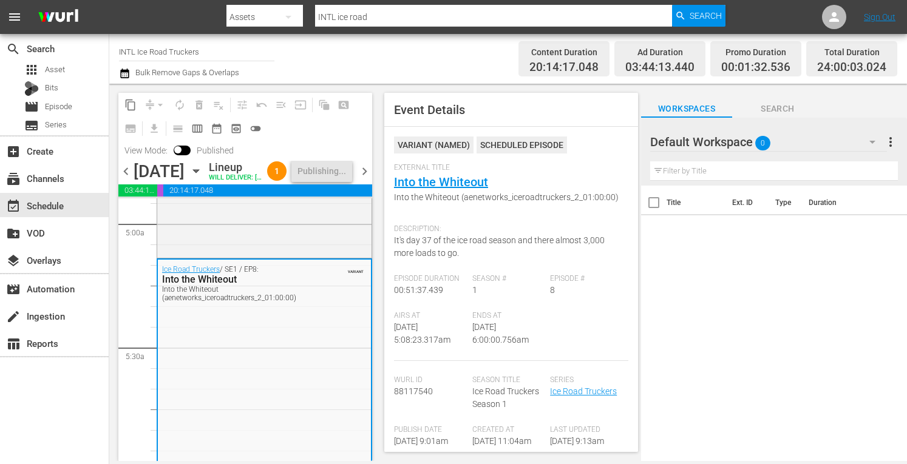
click at [358, 179] on span "chevron_right" at bounding box center [364, 171] width 15 height 15
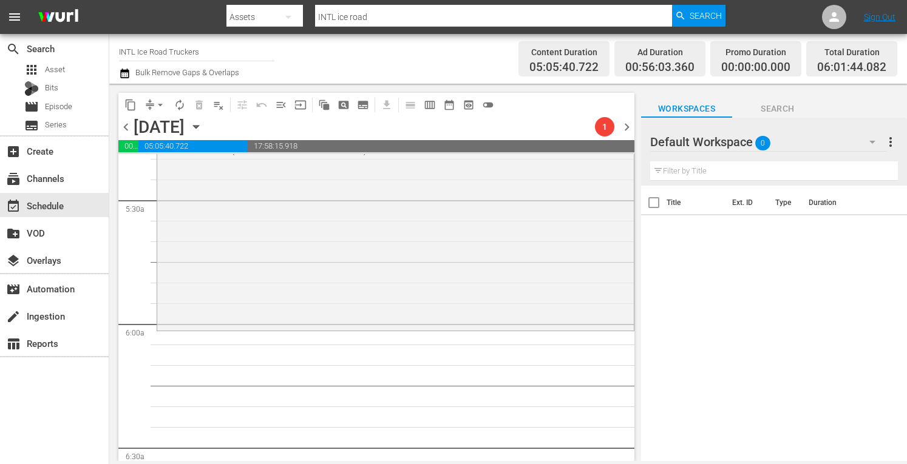
scroll to position [1254, 0]
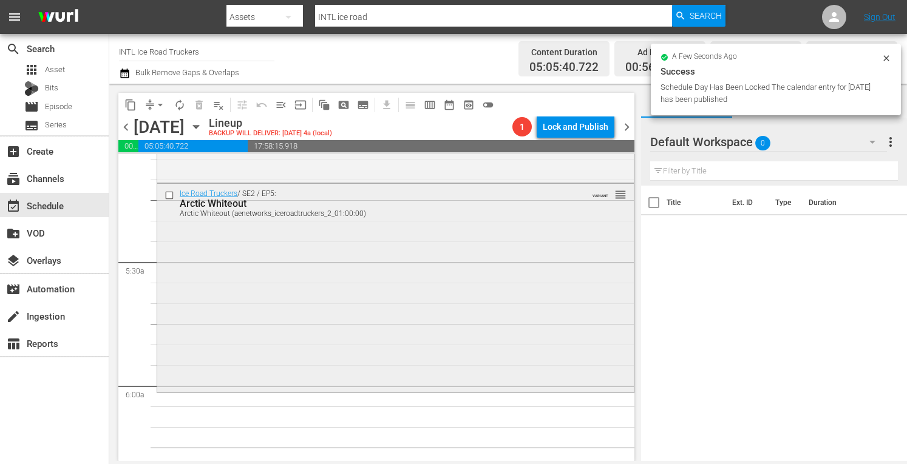
click at [293, 294] on div "Ice Road Truckers / SE2 / EP5: Arctic Whiteout Arctic Whiteout (aenetworks_icer…" at bounding box center [395, 287] width 477 height 207
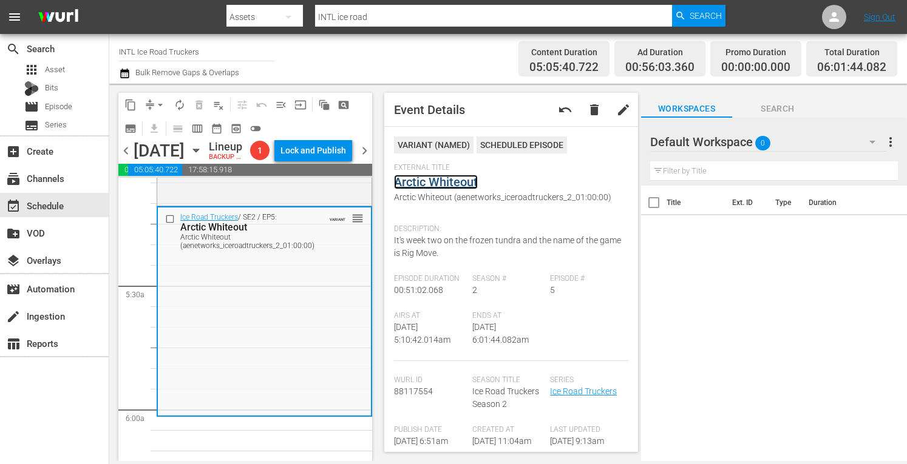
click at [431, 182] on link "Arctic Whiteout" at bounding box center [436, 182] width 84 height 15
click at [257, 203] on div "Ice Road Truckers / SE2 / EP4: The Big Blizzard The Big Blizzard (aenetworks_ic…" at bounding box center [264, 100] width 214 height 208
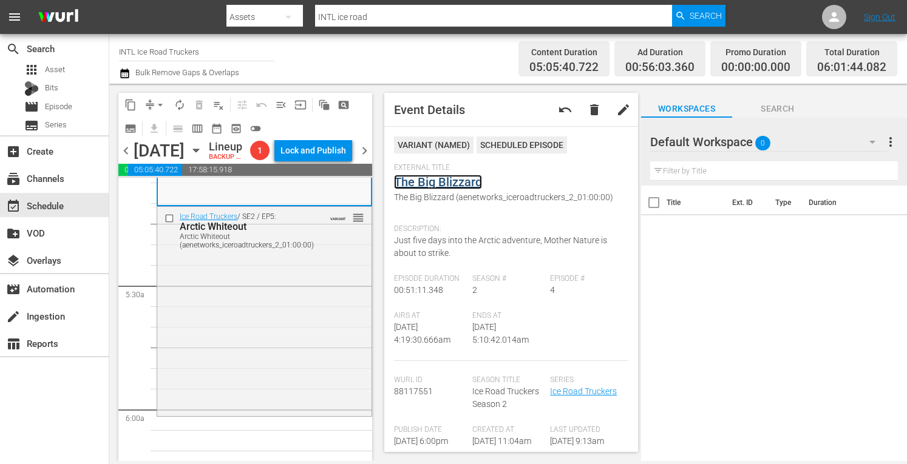
click at [442, 180] on link "The Big Blizzard" at bounding box center [438, 182] width 88 height 15
click at [157, 99] on span "arrow_drop_down" at bounding box center [160, 105] width 12 height 12
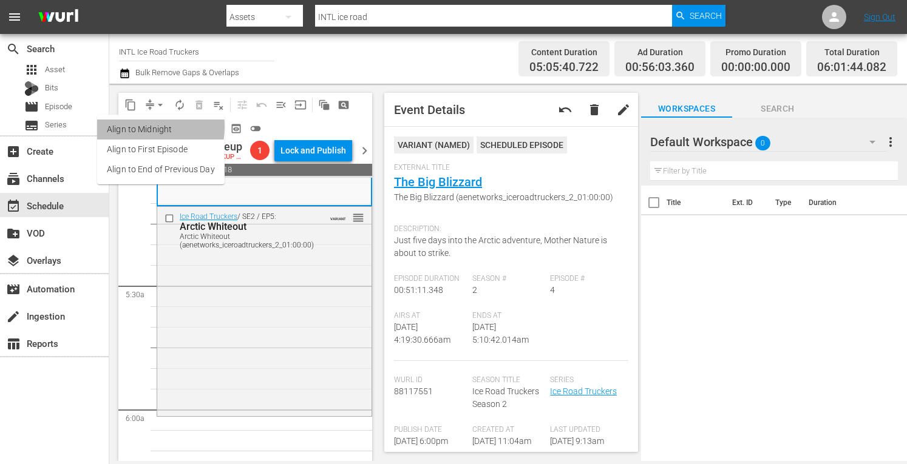
click at [134, 127] on li "Align to Midnight" at bounding box center [161, 130] width 128 height 20
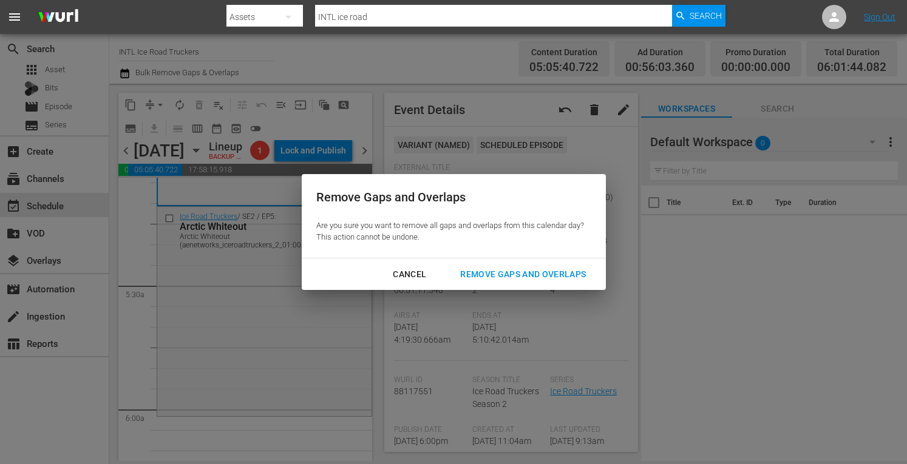
click at [480, 276] on div "Remove Gaps and Overlaps" at bounding box center [523, 274] width 145 height 15
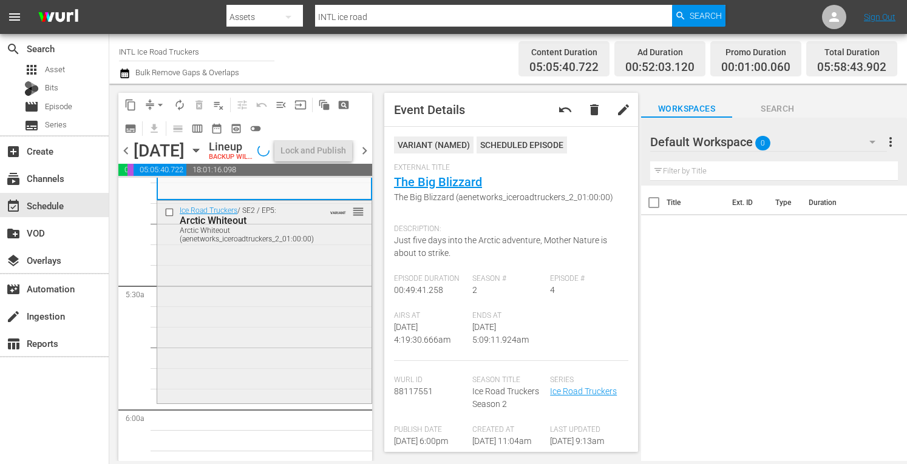
click at [205, 332] on div "Ice Road Truckers / SE2 / EP5: Arctic Whiteout Arctic Whiteout (aenetworks_icer…" at bounding box center [264, 301] width 214 height 201
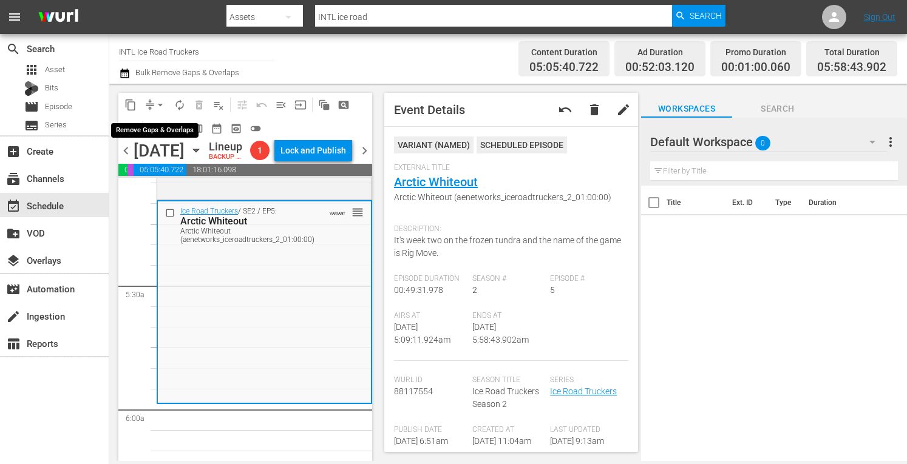
click at [155, 104] on span "arrow_drop_down" at bounding box center [160, 105] width 12 height 12
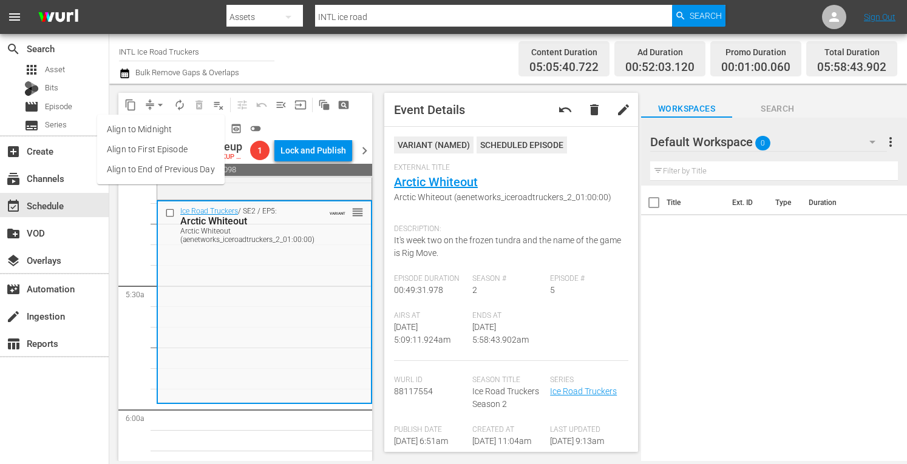
click at [128, 128] on li "Align to Midnight" at bounding box center [161, 130] width 128 height 20
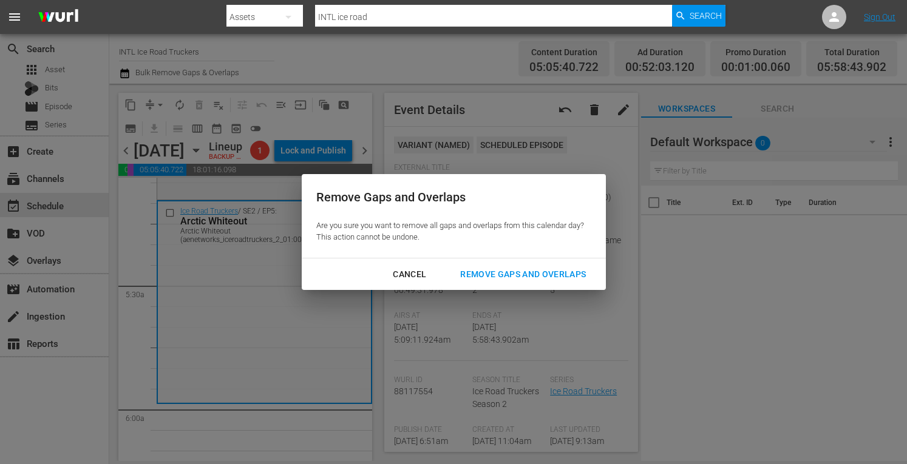
click at [482, 277] on div "Remove Gaps and Overlaps" at bounding box center [523, 274] width 145 height 15
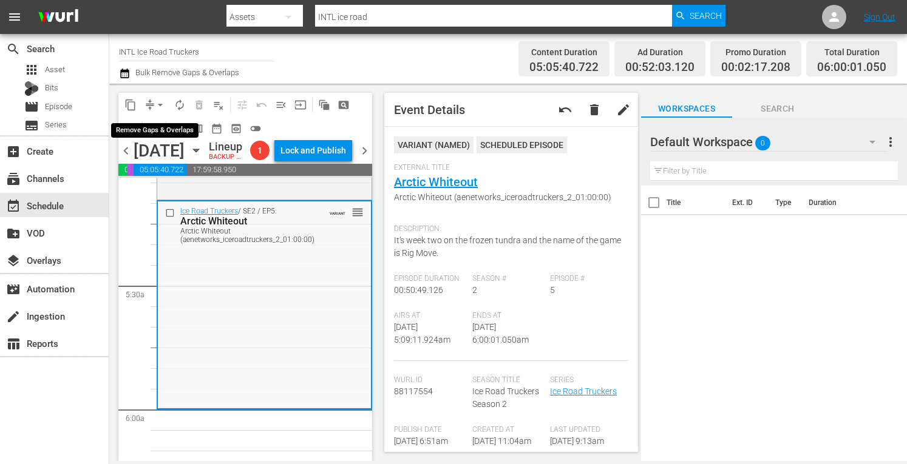
click at [157, 104] on span "arrow_drop_down" at bounding box center [160, 105] width 12 height 12
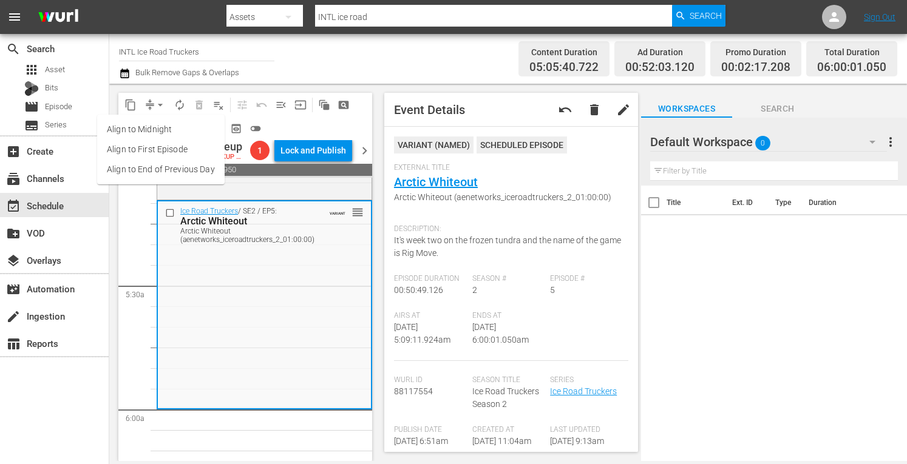
click at [124, 132] on li "Align to Midnight" at bounding box center [161, 130] width 128 height 20
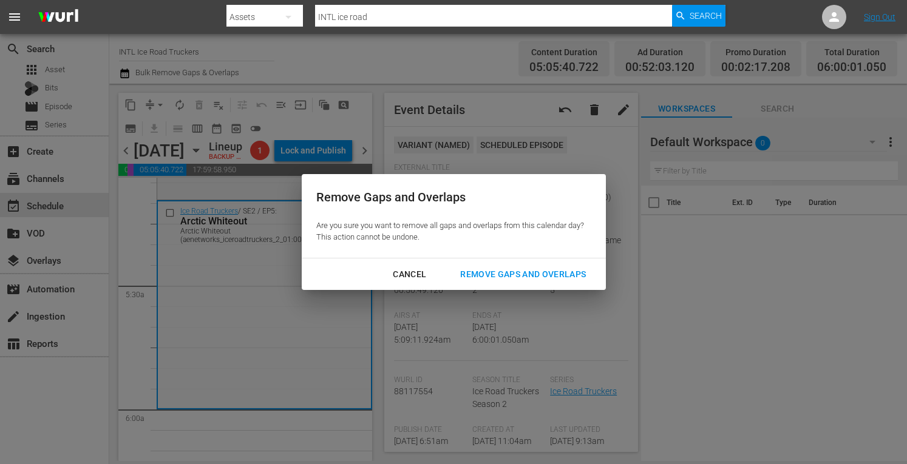
click at [489, 270] on div "Remove Gaps and Overlaps" at bounding box center [523, 274] width 145 height 15
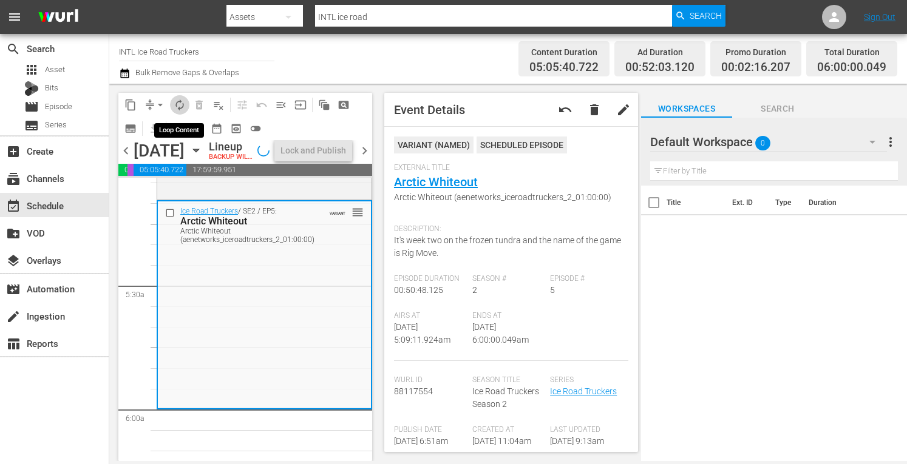
click at [176, 105] on span "autorenew_outlined" at bounding box center [180, 105] width 12 height 12
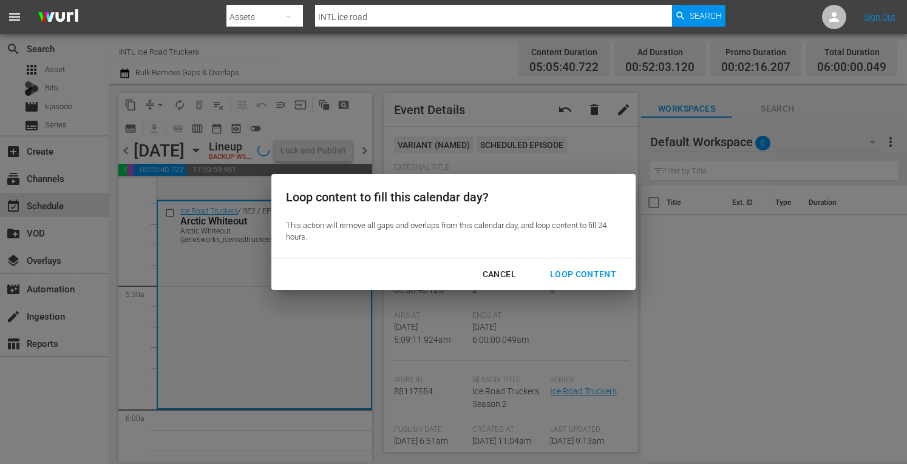
click at [573, 273] on div "Loop Content" at bounding box center [583, 274] width 86 height 15
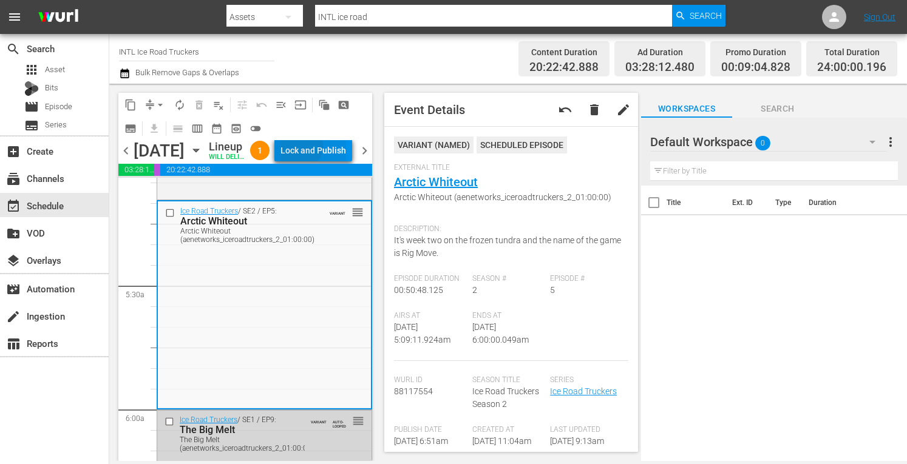
click at [327, 148] on div "Lock and Publish" at bounding box center [314, 151] width 66 height 22
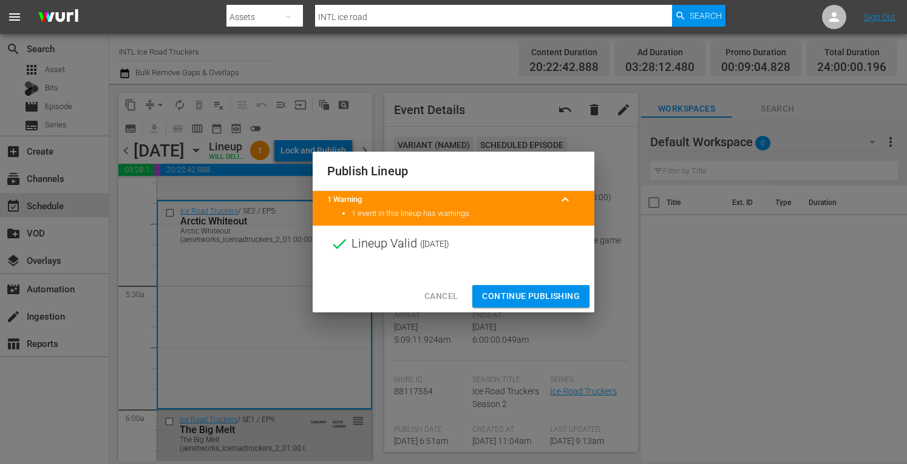
click at [502, 296] on span "Continue Publishing" at bounding box center [531, 296] width 98 height 15
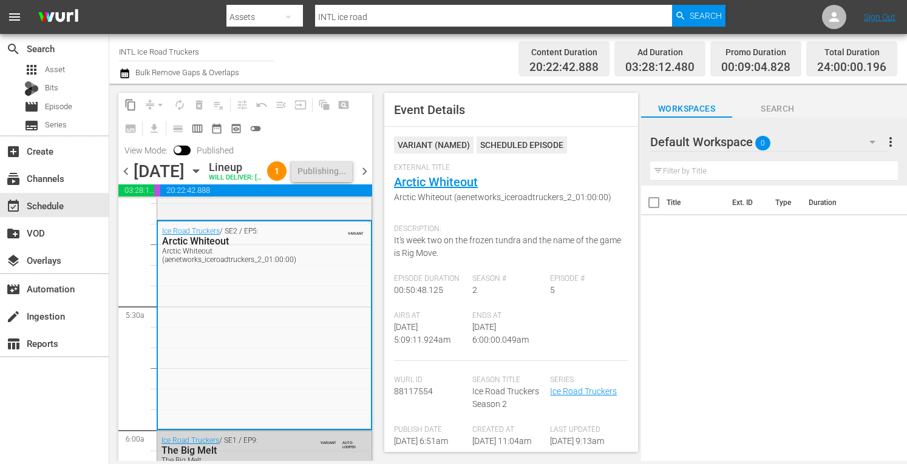
click at [365, 179] on span "chevron_right" at bounding box center [364, 171] width 15 height 15
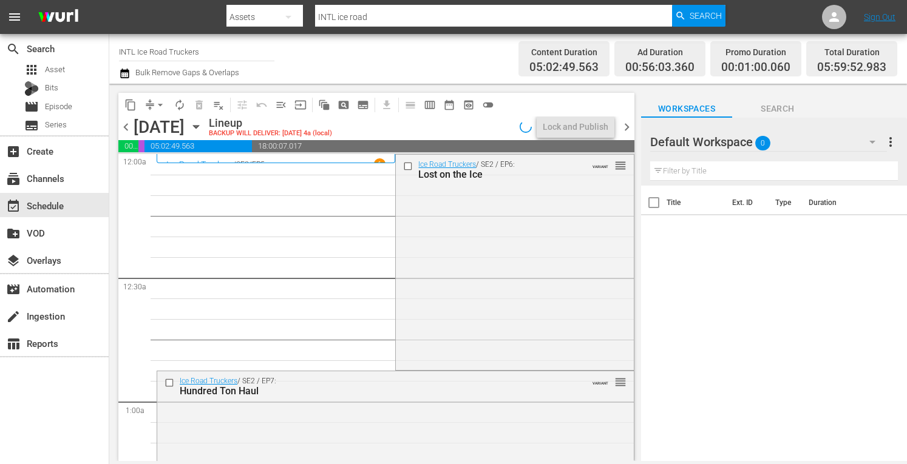
click at [160, 108] on span "arrow_drop_down" at bounding box center [160, 105] width 12 height 12
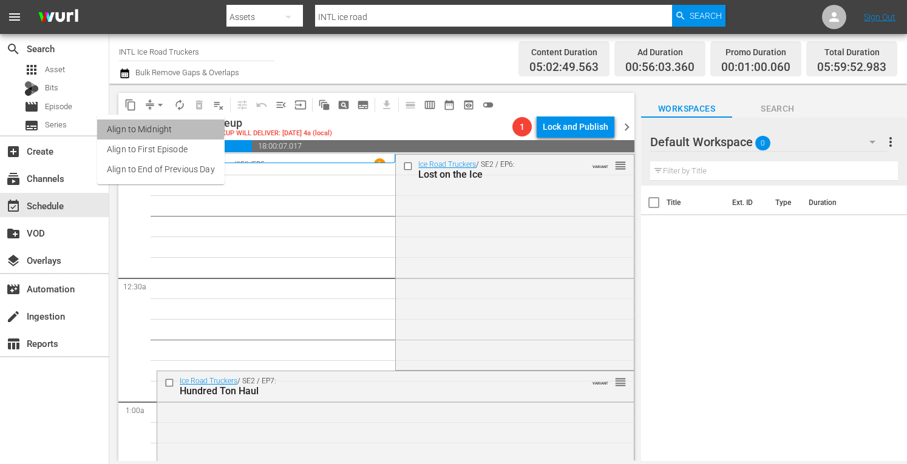
click at [148, 124] on li "Align to Midnight" at bounding box center [161, 130] width 128 height 20
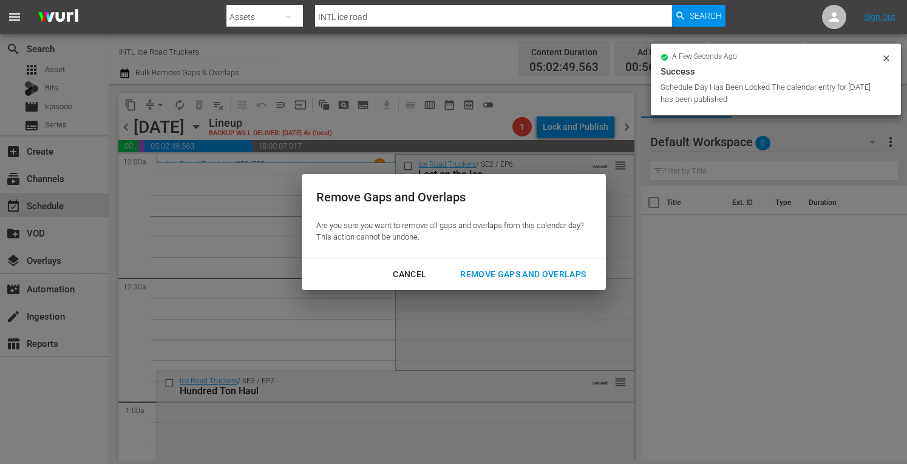
click at [476, 274] on div "Remove Gaps and Overlaps" at bounding box center [523, 274] width 145 height 15
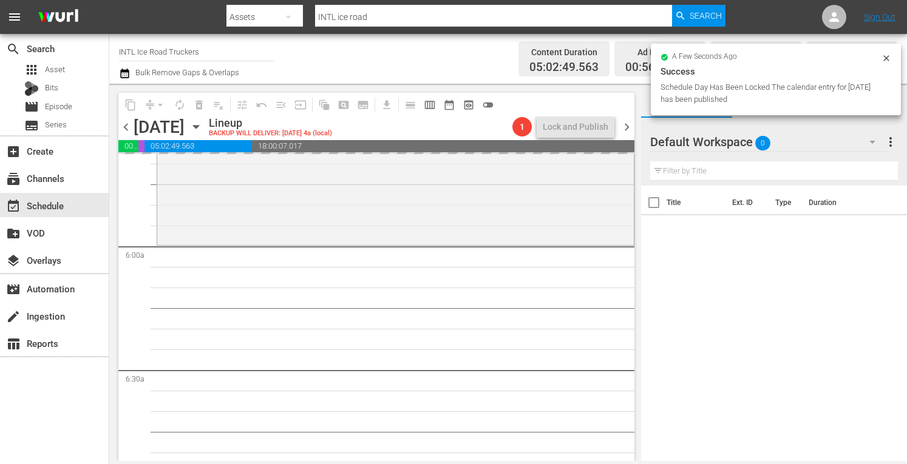
scroll to position [1404, 0]
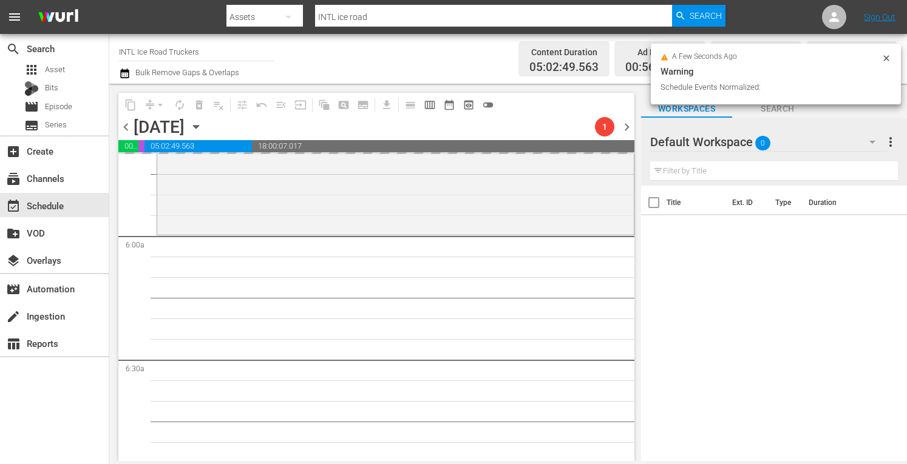
click at [252, 216] on div "Ice Road Truckers / SE2 / EP12: Man vs. Ice Man vs. Ice (aenetworks_iceroadtruc…" at bounding box center [395, 130] width 477 height 208
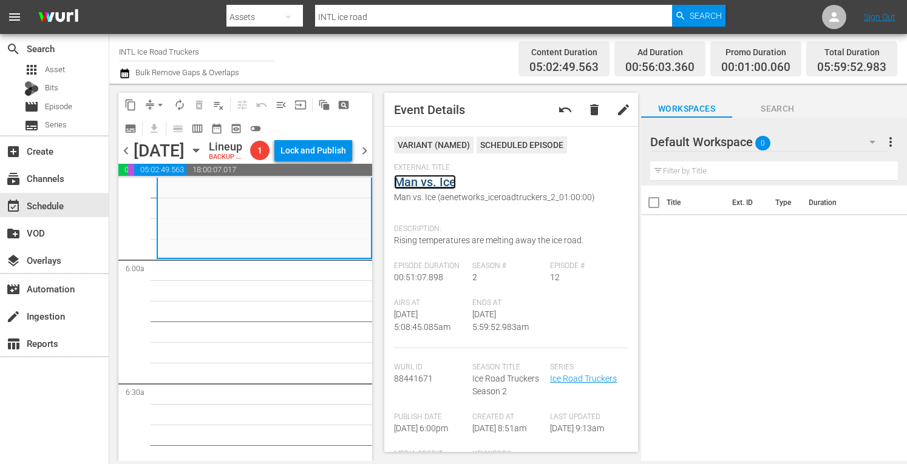
click at [434, 180] on link "Man vs. Ice" at bounding box center [425, 182] width 62 height 15
click at [163, 103] on span "arrow_drop_down" at bounding box center [160, 105] width 12 height 12
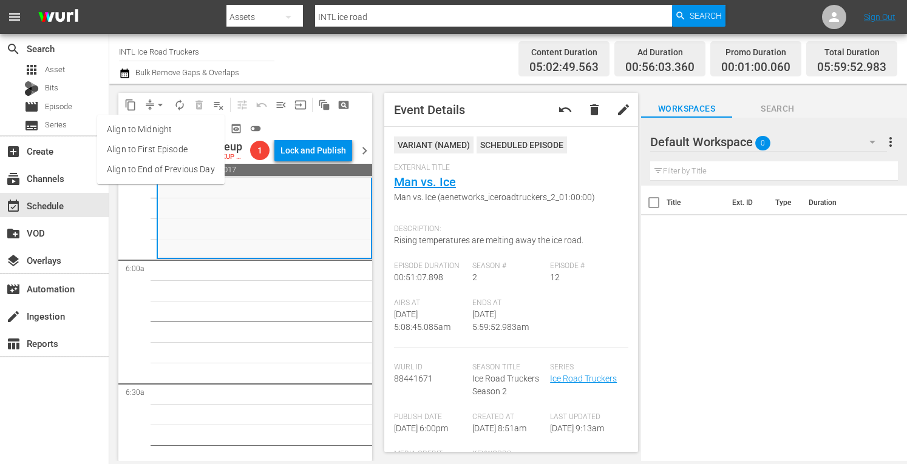
click at [141, 134] on li "Align to Midnight" at bounding box center [161, 130] width 128 height 20
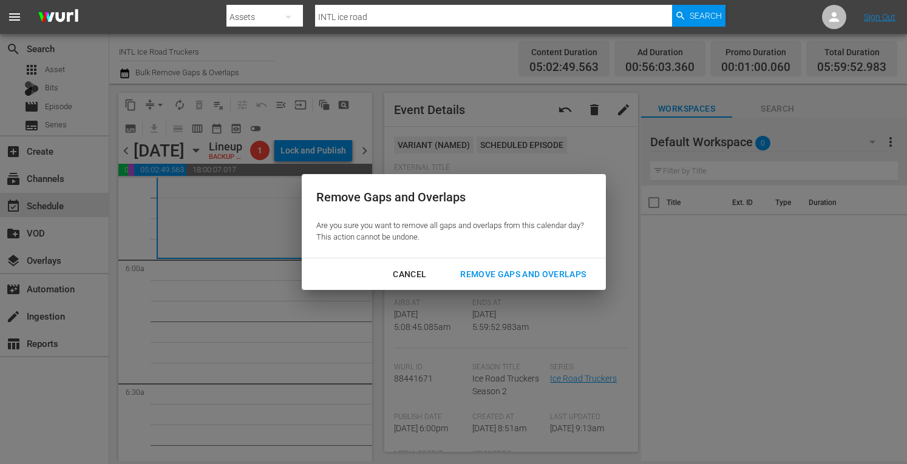
click at [490, 275] on div "Remove Gaps and Overlaps" at bounding box center [523, 274] width 145 height 15
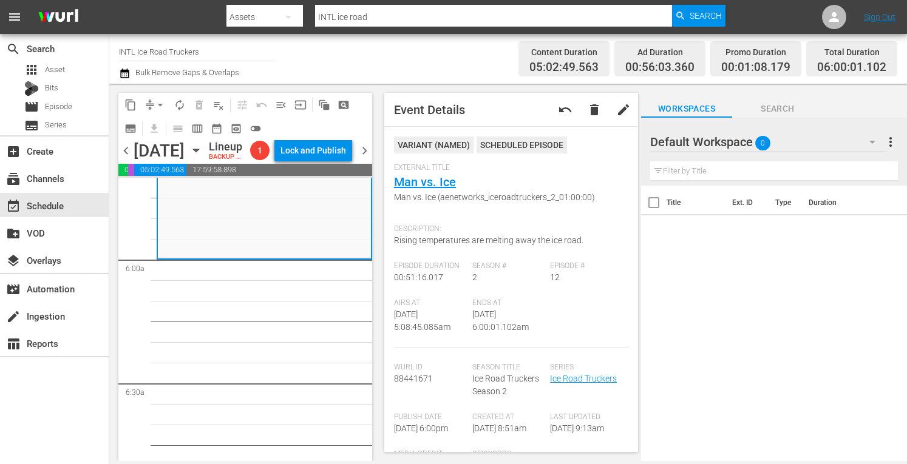
click at [158, 106] on span "arrow_drop_down" at bounding box center [160, 105] width 12 height 12
click at [131, 128] on li "Align to Midnight" at bounding box center [161, 130] width 128 height 20
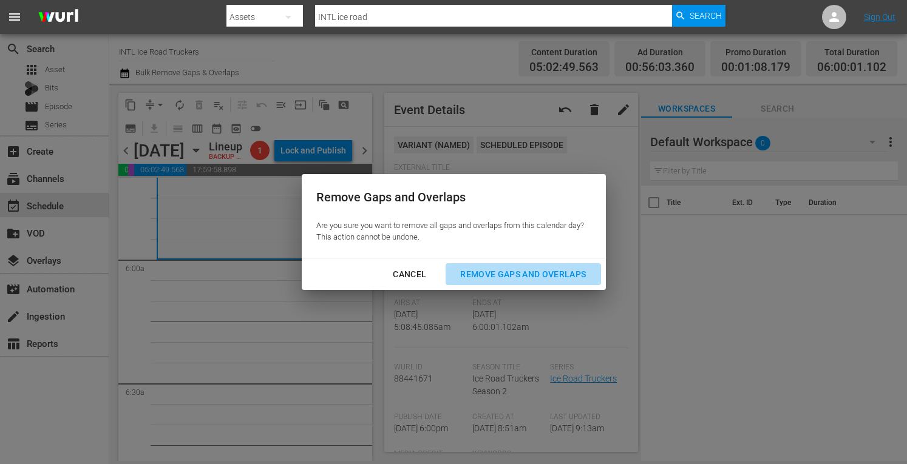
click at [497, 275] on div "Remove Gaps and Overlaps" at bounding box center [523, 274] width 145 height 15
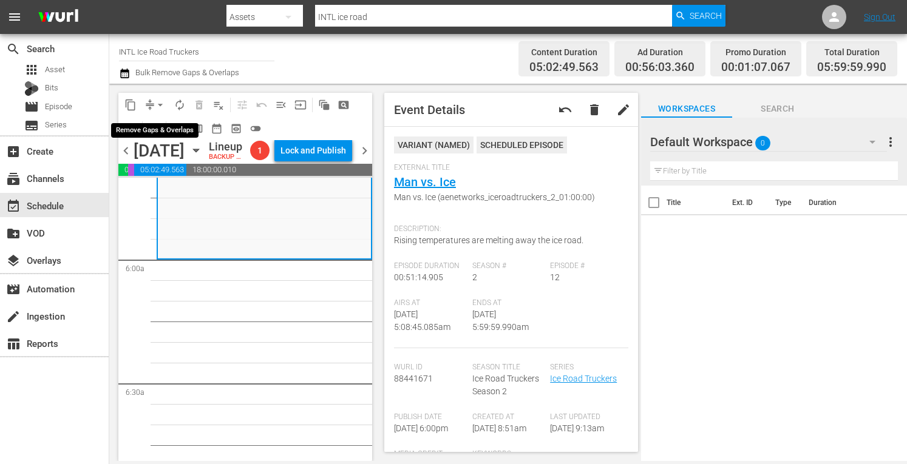
click at [163, 105] on span "arrow_drop_down" at bounding box center [160, 105] width 12 height 12
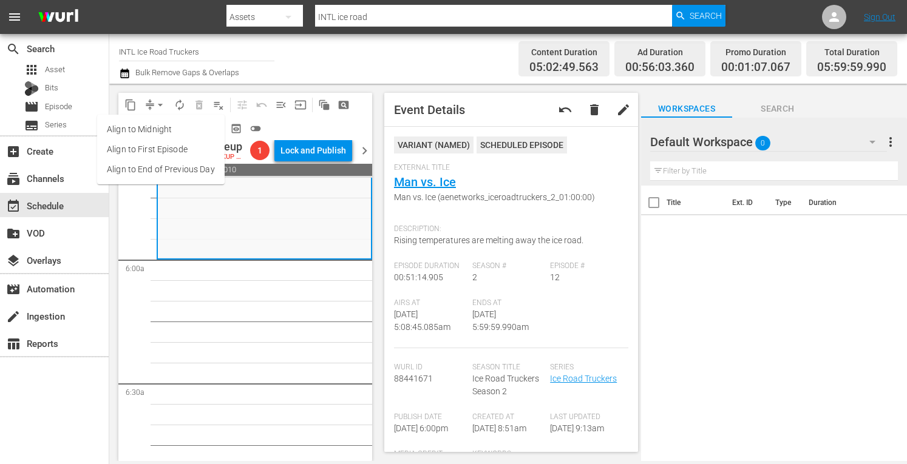
click at [145, 126] on li "Align to Midnight" at bounding box center [161, 130] width 128 height 20
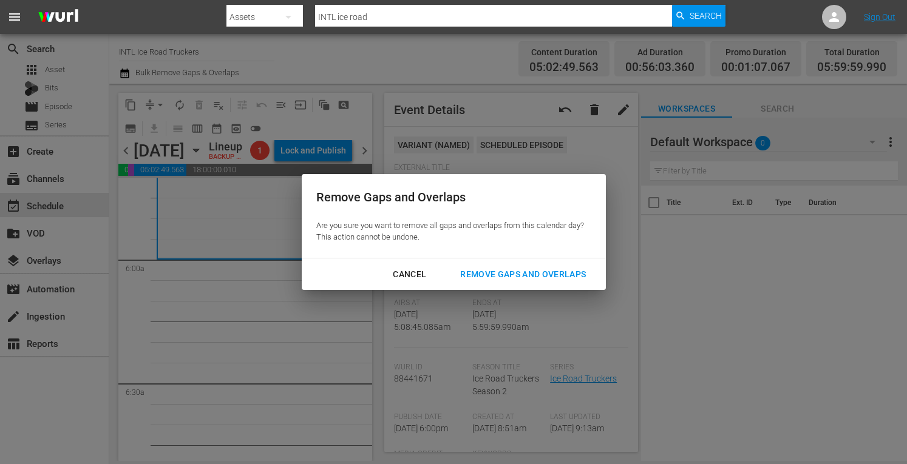
click at [489, 281] on div "Remove Gaps and Overlaps" at bounding box center [523, 274] width 145 height 15
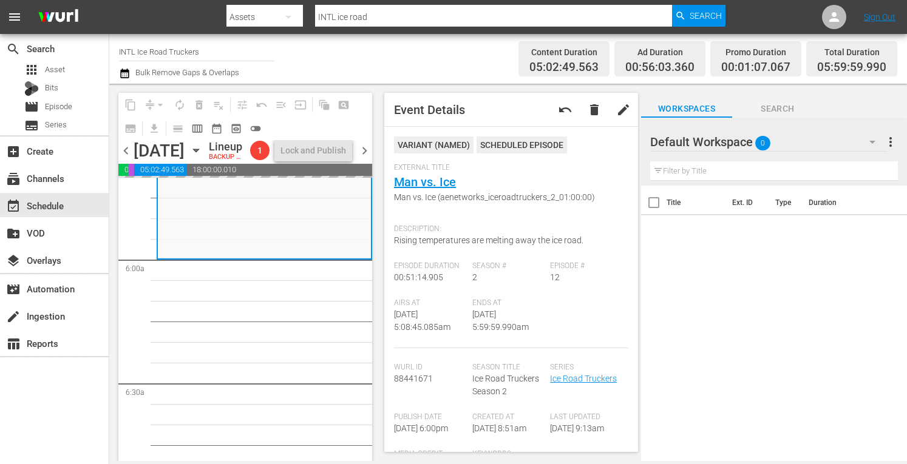
click at [489, 281] on div "Season # 2" at bounding box center [511, 280] width 78 height 37
click at [183, 106] on span "autorenew_outlined" at bounding box center [180, 105] width 12 height 12
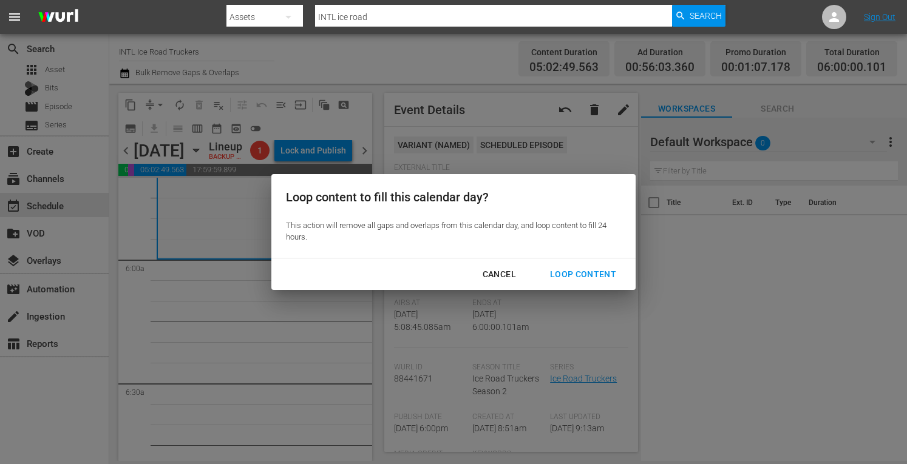
click at [580, 274] on div "Loop Content" at bounding box center [583, 274] width 86 height 15
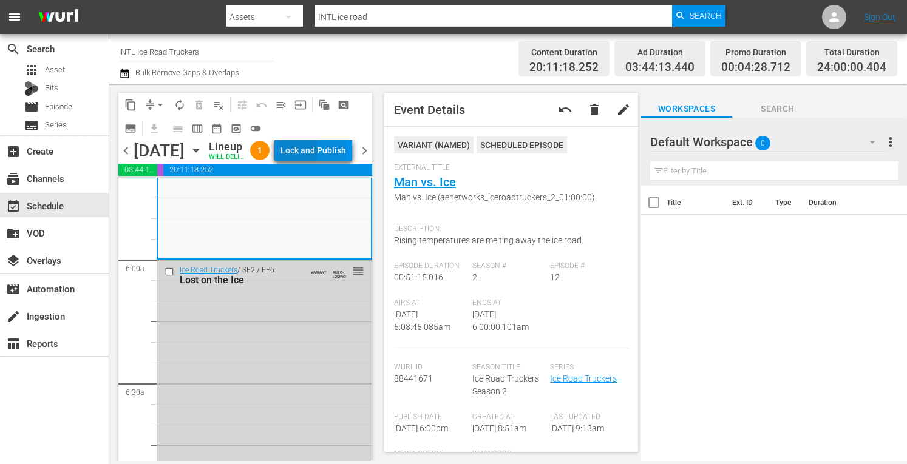
click at [322, 152] on div "Lock and Publish" at bounding box center [314, 151] width 66 height 22
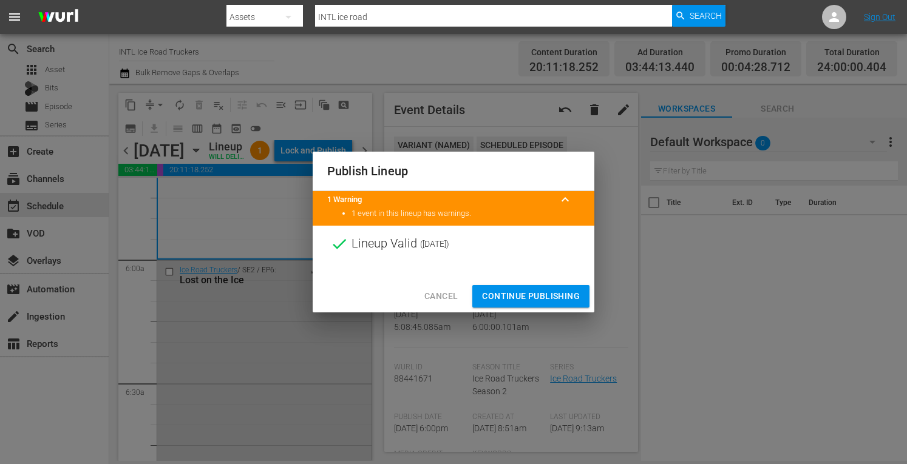
click at [504, 298] on span "Continue Publishing" at bounding box center [531, 296] width 98 height 15
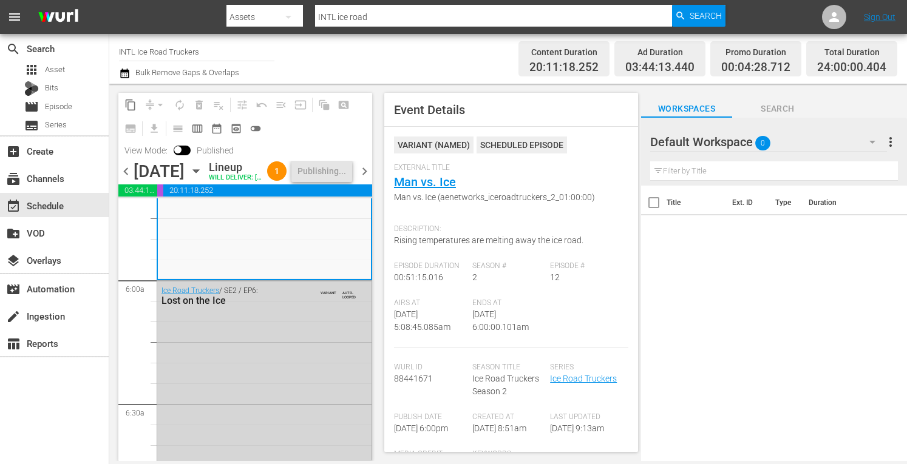
click at [362, 179] on span "chevron_right" at bounding box center [364, 171] width 15 height 15
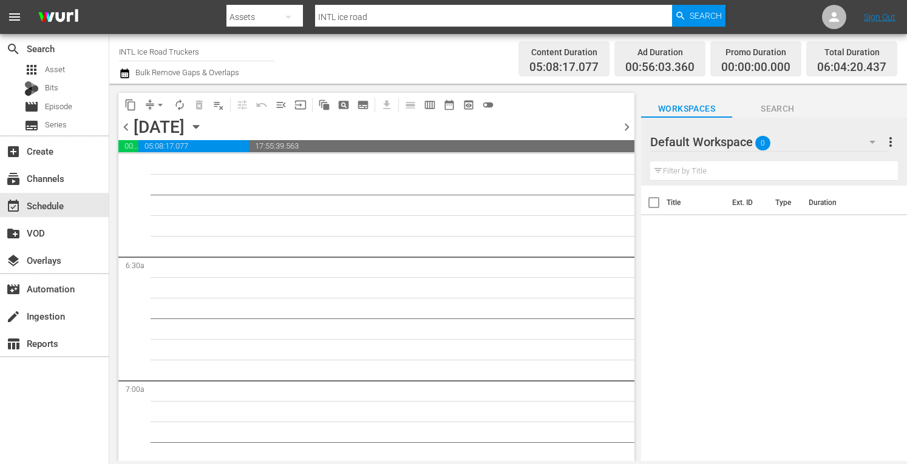
scroll to position [1425, 0]
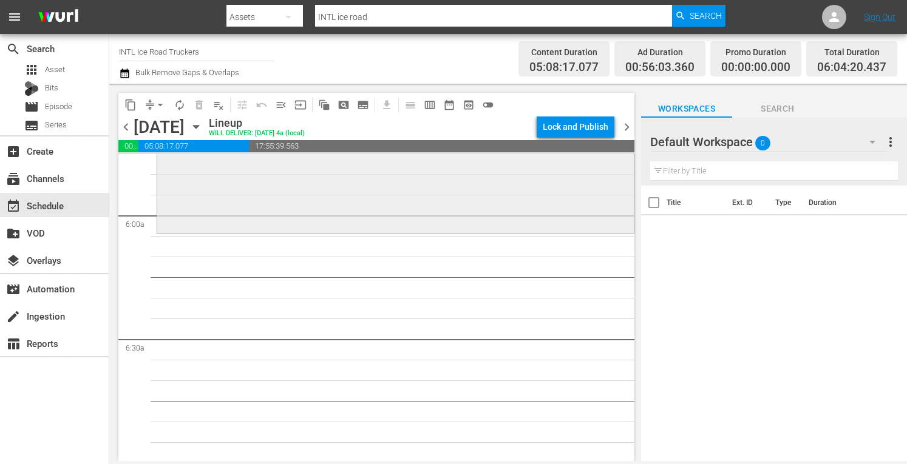
click at [213, 208] on div "Ice Road Truckers / SE3 / EP5: Accident Alley Accident Alley (aenetworks_iceroa…" at bounding box center [395, 124] width 477 height 213
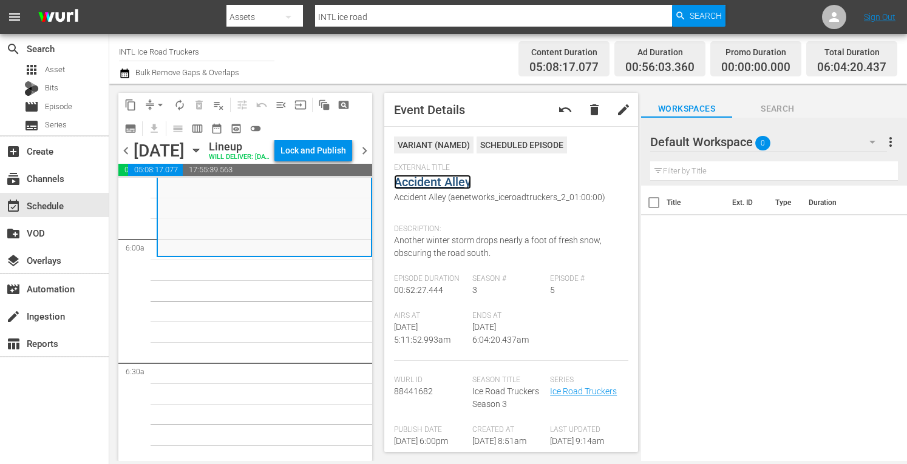
click at [433, 178] on link "Accident Alley" at bounding box center [432, 182] width 77 height 15
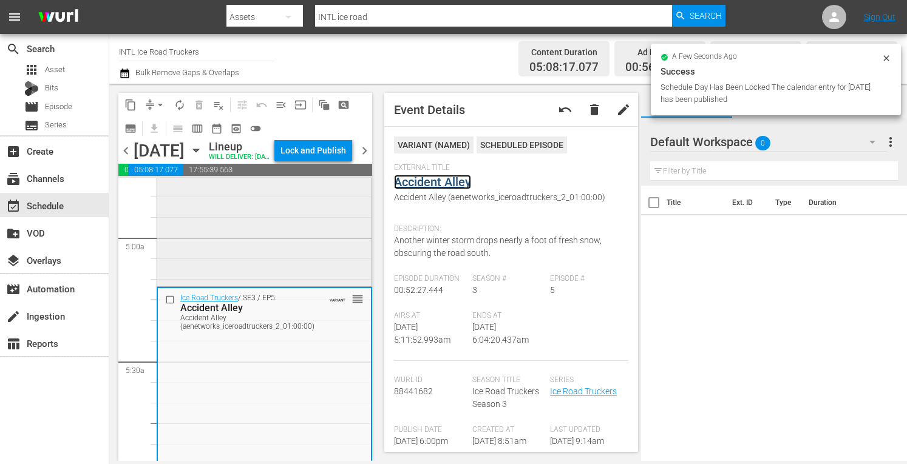
scroll to position [1177, 0]
click at [232, 264] on div "Ice Road Truckers / SE3 / EP4: Blinding Whiteout Blinding Whiteout (aenetworks_…" at bounding box center [264, 179] width 214 height 213
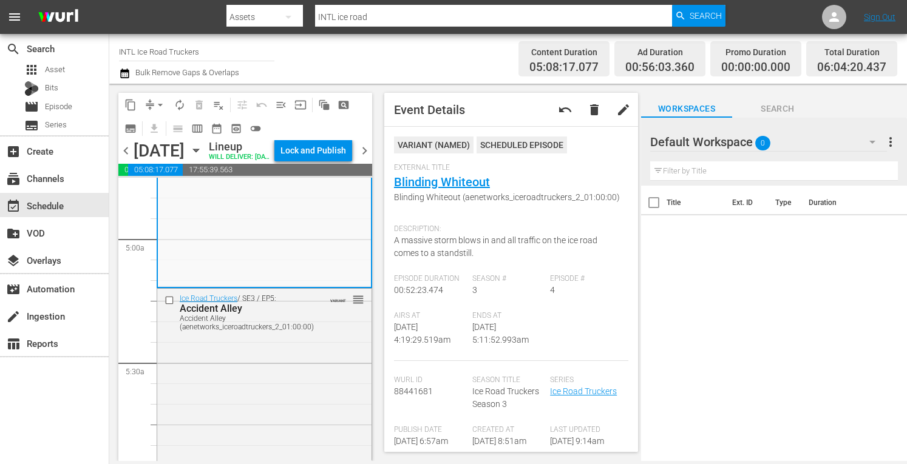
click at [461, 171] on span "External Title" at bounding box center [508, 168] width 228 height 10
click at [449, 180] on link "Blinding Whiteout" at bounding box center [442, 182] width 96 height 15
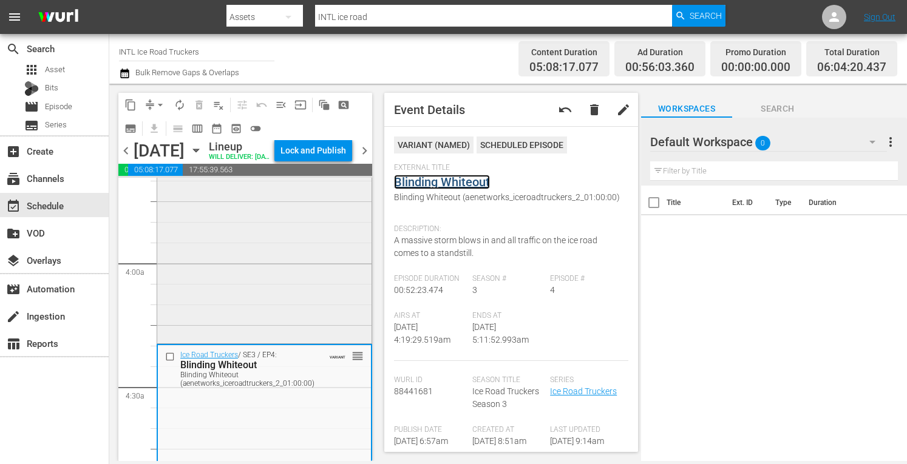
scroll to position [879, 0]
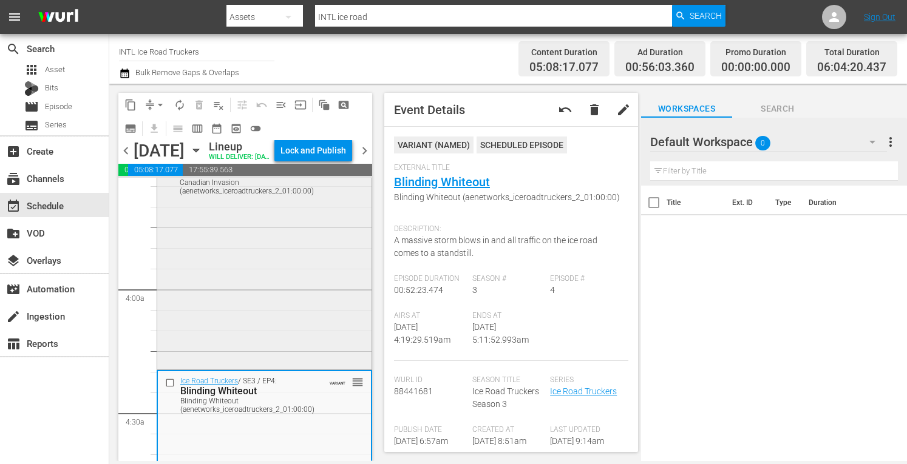
click at [247, 284] on div "Ice Road Truckers / SE3 / EP3: Canadian Invasion Canadian Invasion (aenetworks_…" at bounding box center [264, 260] width 214 height 214
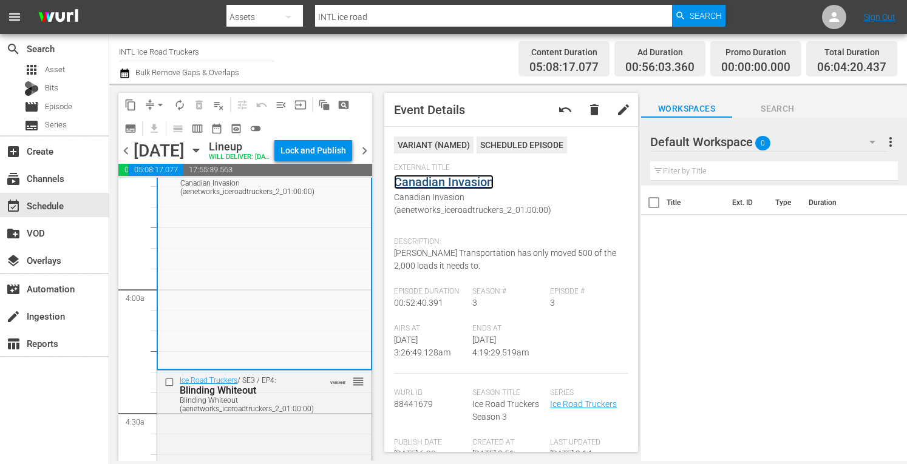
click at [435, 180] on link "Canadian Invasion" at bounding box center [444, 182] width 100 height 15
click at [154, 103] on span "arrow_drop_down" at bounding box center [160, 105] width 12 height 12
click at [141, 129] on li "Align to Midnight" at bounding box center [161, 130] width 100 height 20
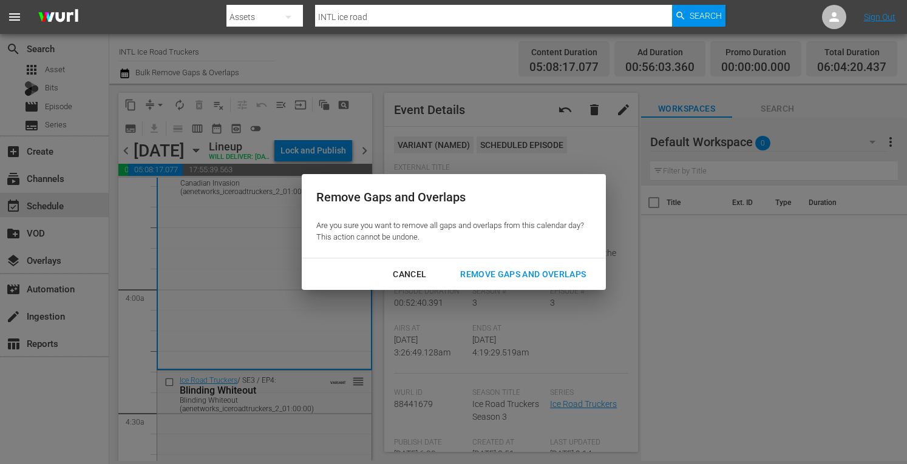
click at [491, 275] on div "Remove Gaps and Overlaps" at bounding box center [523, 274] width 145 height 15
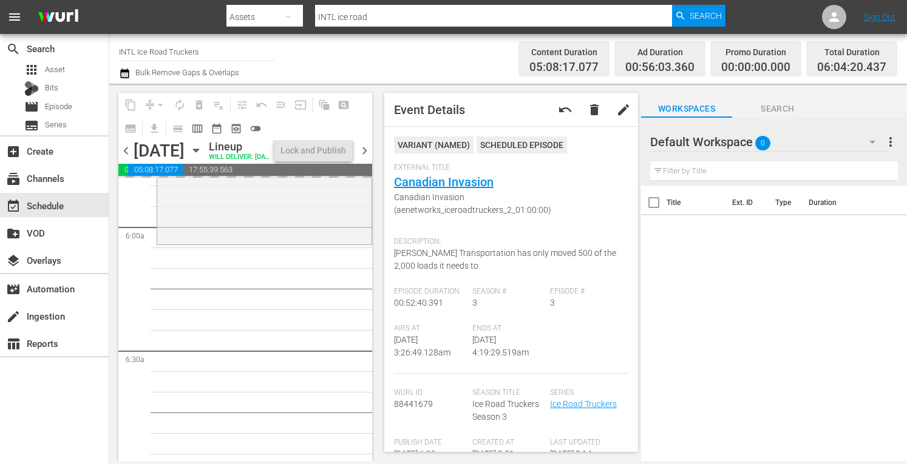
scroll to position [1443, 0]
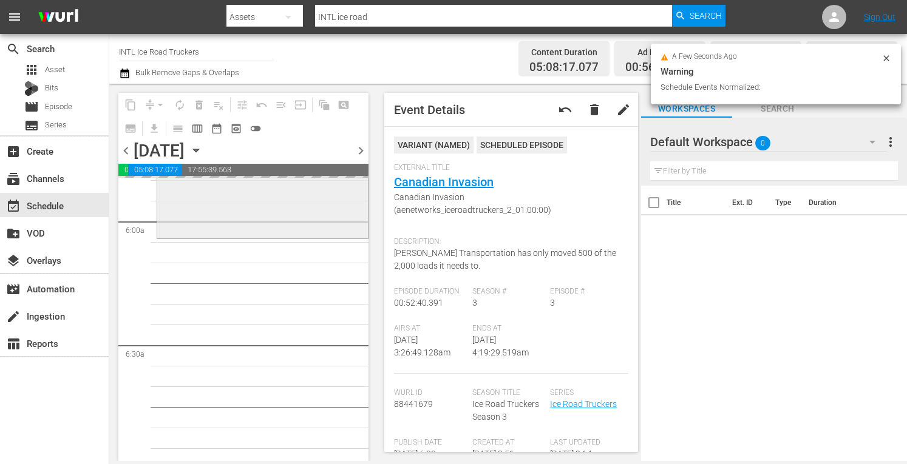
click at [217, 209] on div "Ice Road Truckers / SE3 / EP5: Accident Alley Accident Alley (aenetworks_iceroa…" at bounding box center [262, 130] width 211 height 213
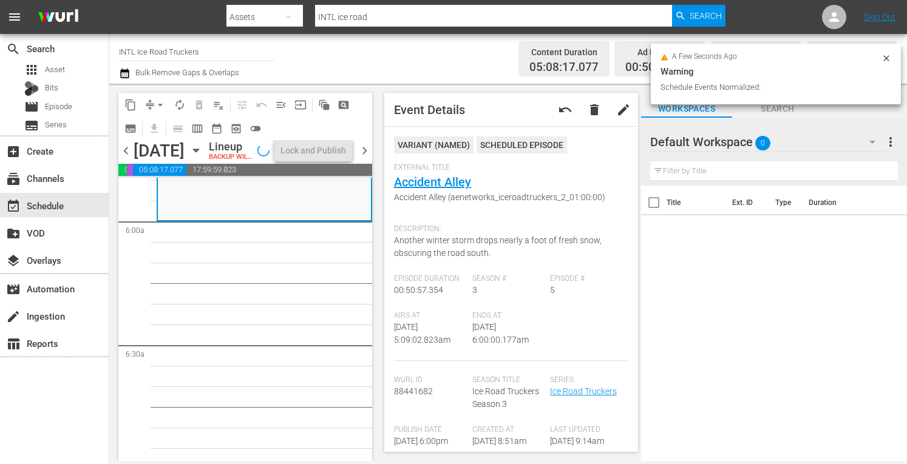
scroll to position [1422, 0]
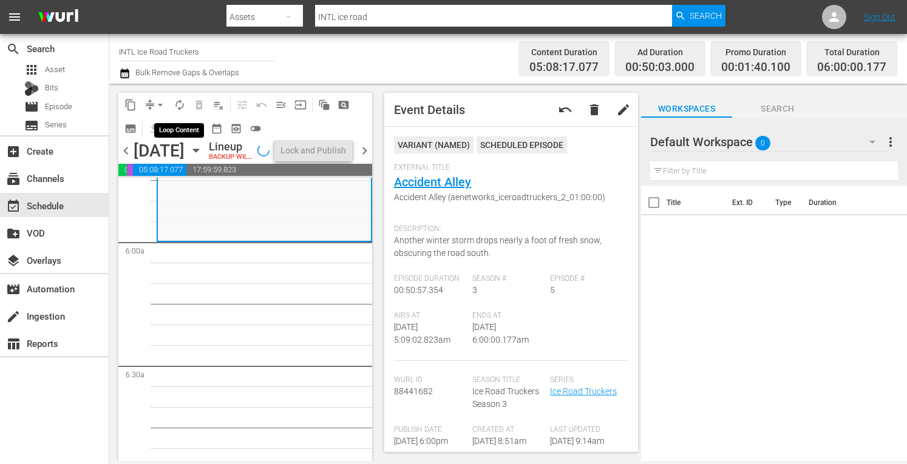
click at [181, 103] on span "autorenew_outlined" at bounding box center [180, 105] width 12 height 12
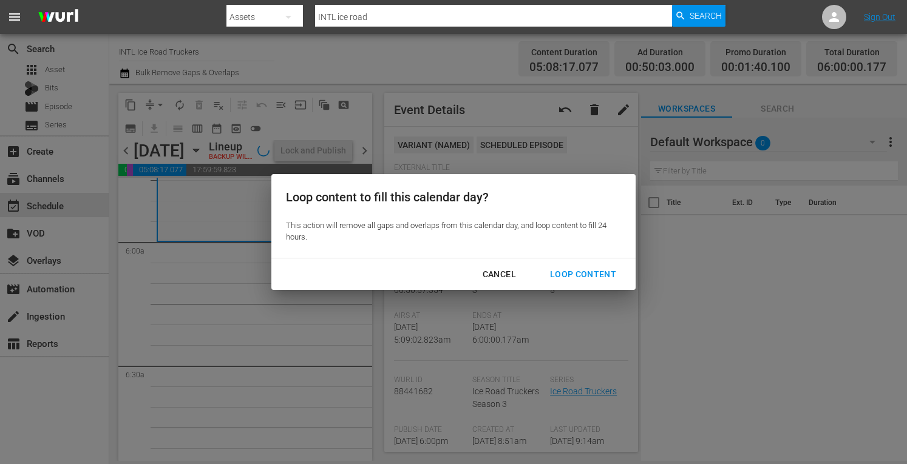
click at [571, 269] on div "Loop Content" at bounding box center [583, 274] width 86 height 15
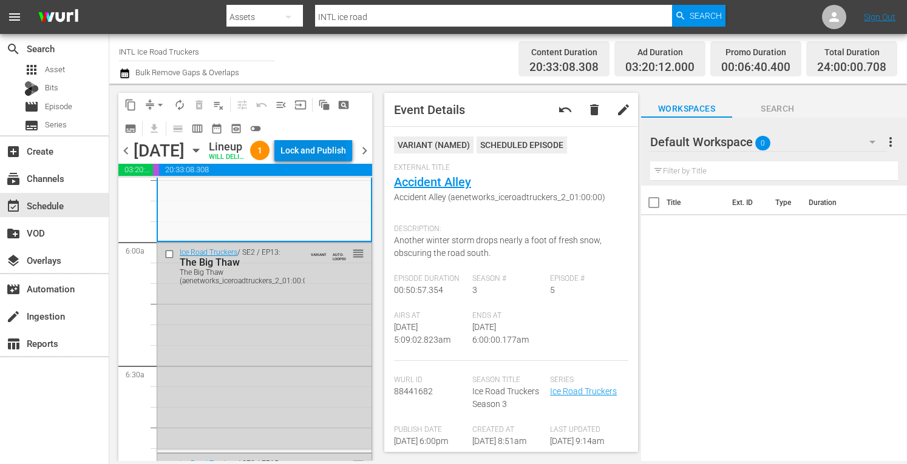
click at [323, 156] on div "Lock and Publish" at bounding box center [314, 151] width 66 height 22
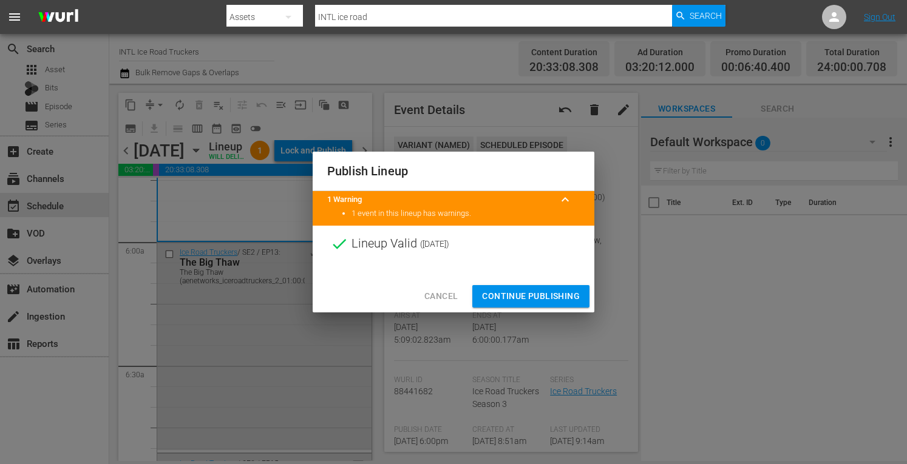
click at [495, 294] on span "Continue Publishing" at bounding box center [531, 296] width 98 height 15
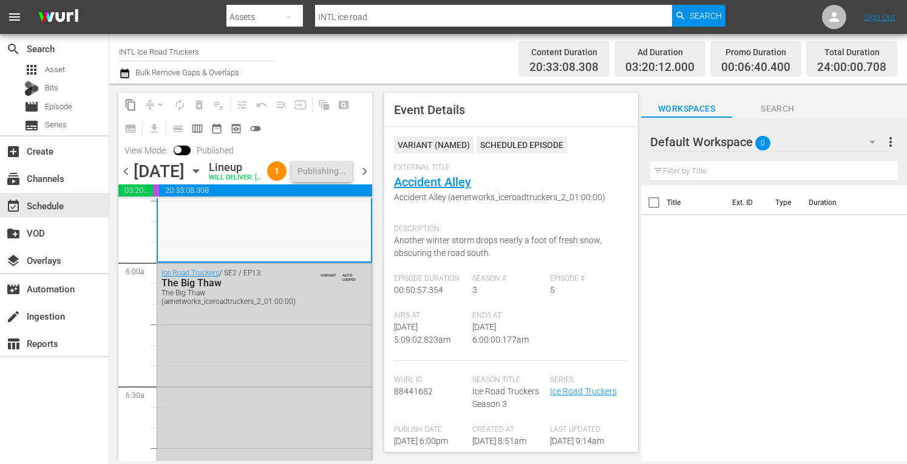
click at [366, 179] on span "chevron_right" at bounding box center [364, 171] width 15 height 15
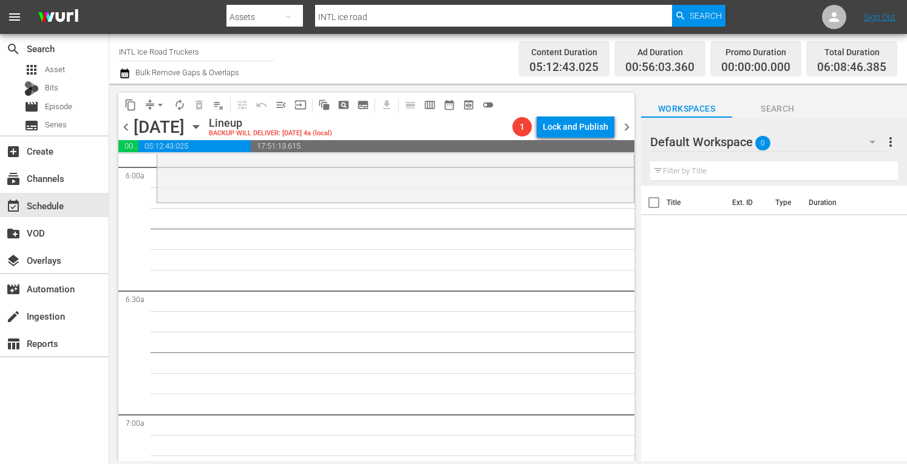
scroll to position [1496, 0]
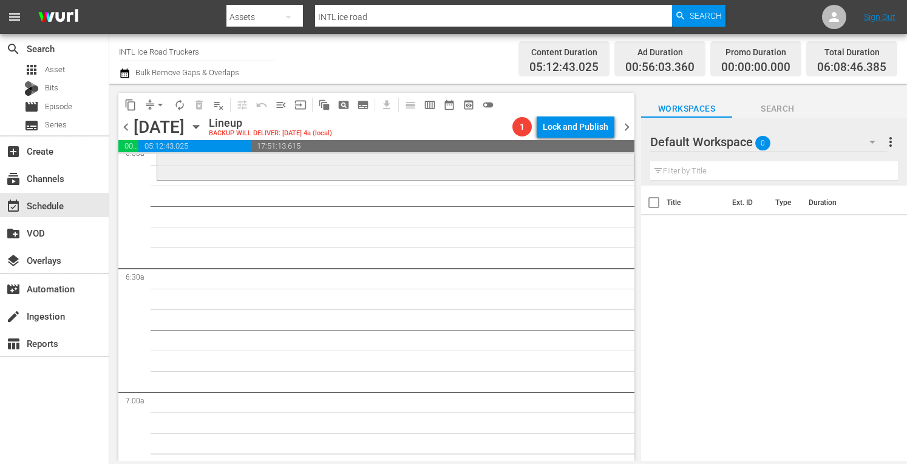
click at [211, 175] on div "Ice Road Truckers / SE3 / EP12: Race for the Finish Race for the Finish (aenetw…" at bounding box center [395, 71] width 477 height 214
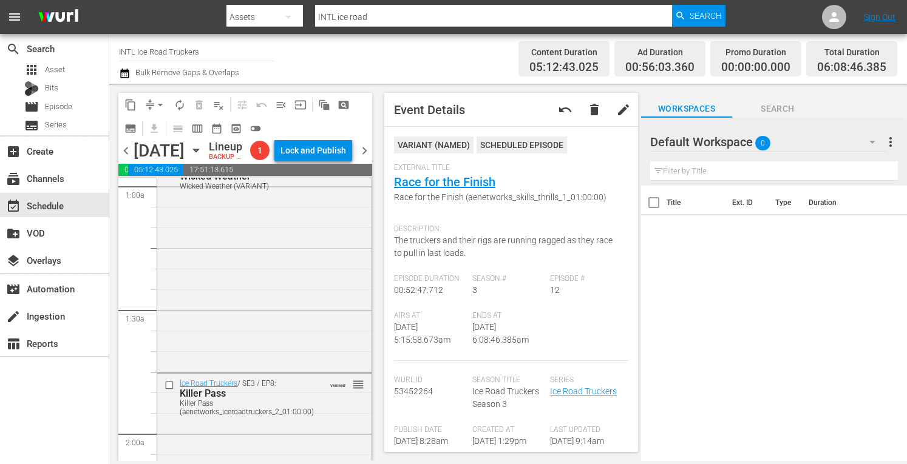
scroll to position [0, 0]
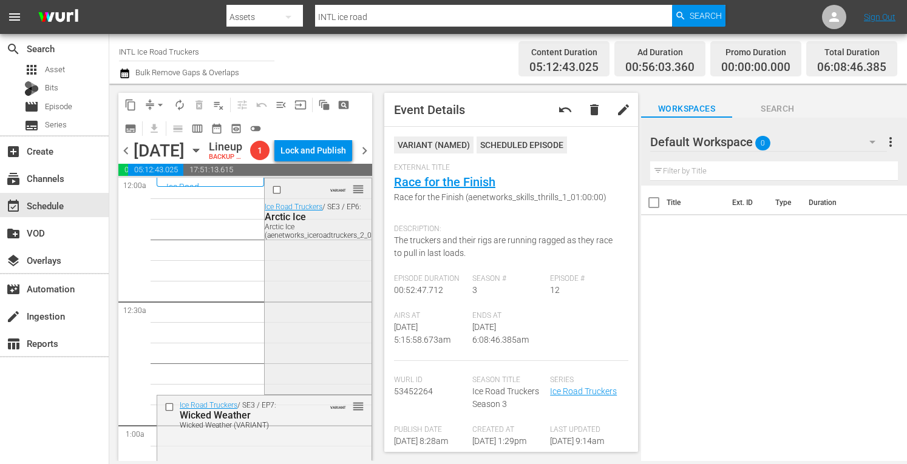
click at [337, 349] on div "VARIANT reorder Ice Road Truckers / SE3 / EP6: Arctic Ice Arctic Ice (aenetwork…" at bounding box center [318, 285] width 106 height 213
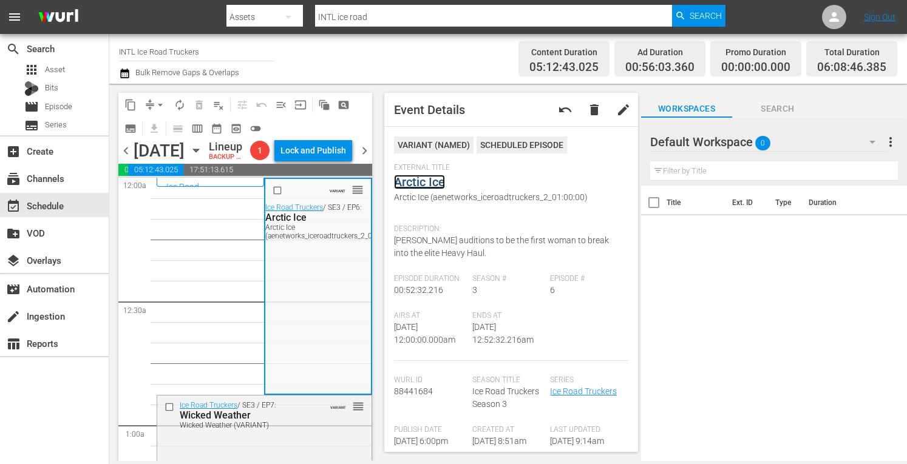
click at [415, 186] on link "Arctic Ice" at bounding box center [419, 182] width 51 height 15
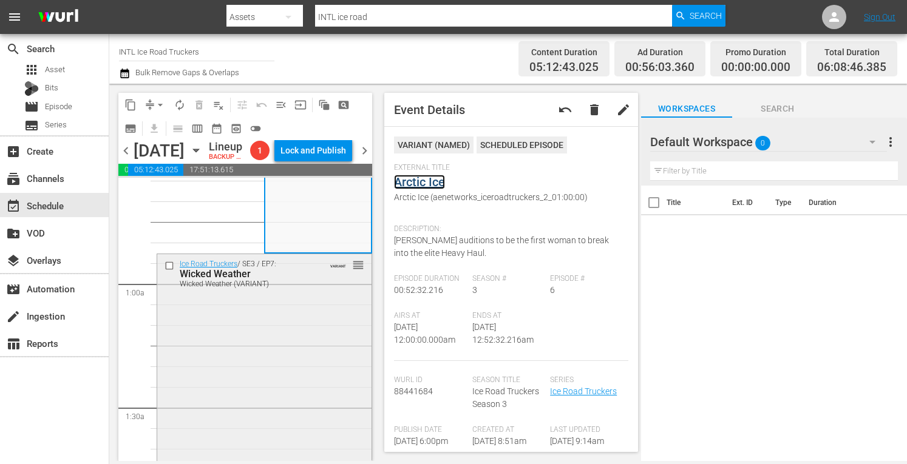
scroll to position [145, 0]
click at [288, 370] on div "Ice Road Truckers / SE3 / EP7: Wicked Weather Wicked Weather (VARIANT) VARIANT …" at bounding box center [264, 358] width 214 height 214
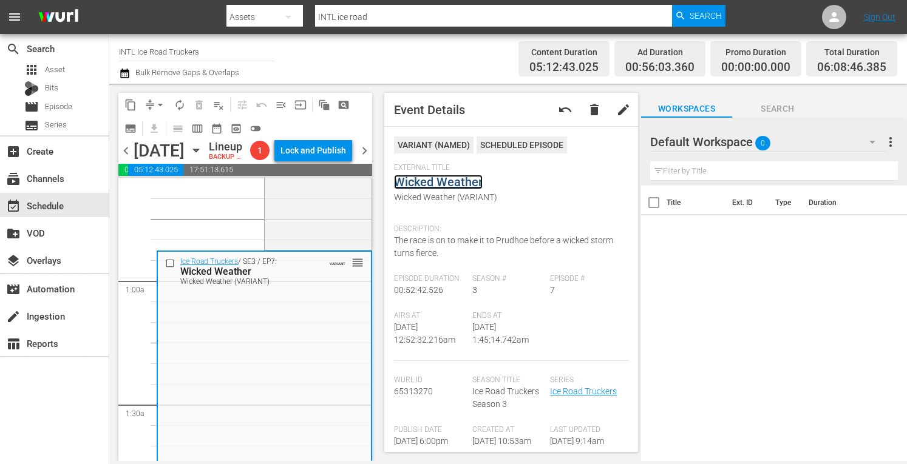
click at [419, 182] on link "Wicked Weather" at bounding box center [438, 182] width 89 height 15
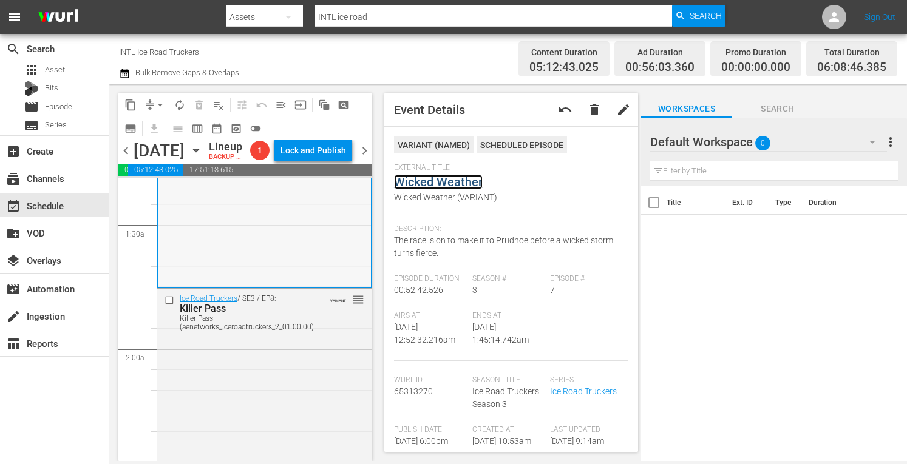
scroll to position [335, 0]
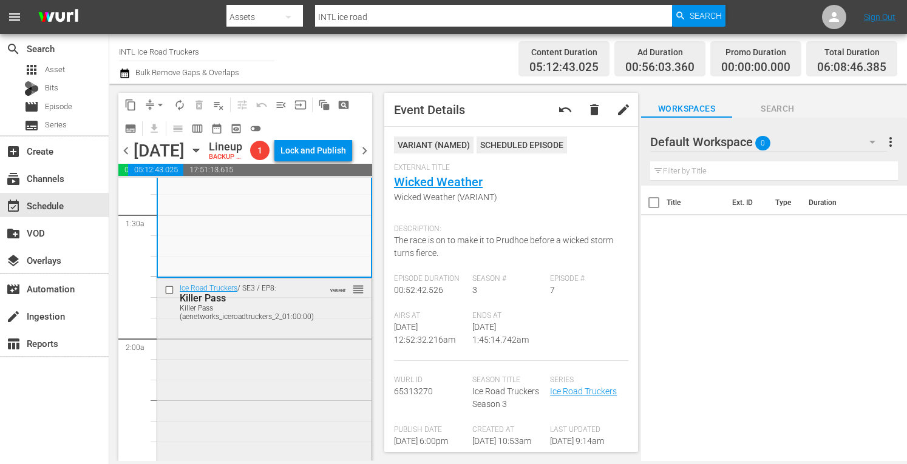
click at [294, 370] on div "Ice Road Truckers / SE3 / EP8: Killer Pass Killer Pass (aenetworks_iceroadtruck…" at bounding box center [264, 386] width 214 height 214
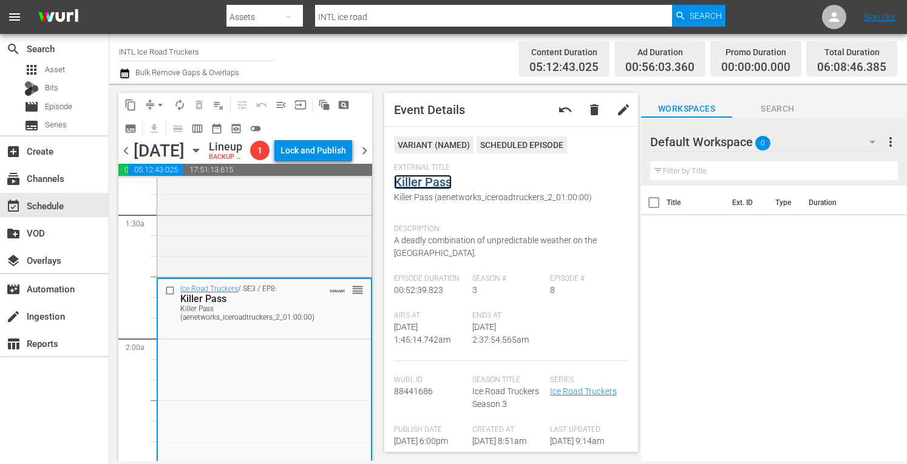
click at [425, 178] on link "Killer Pass" at bounding box center [423, 182] width 58 height 15
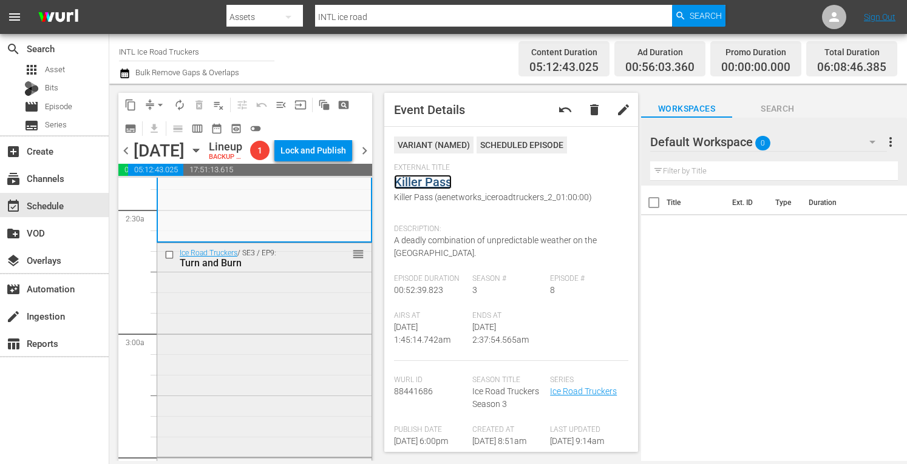
scroll to position [598, 0]
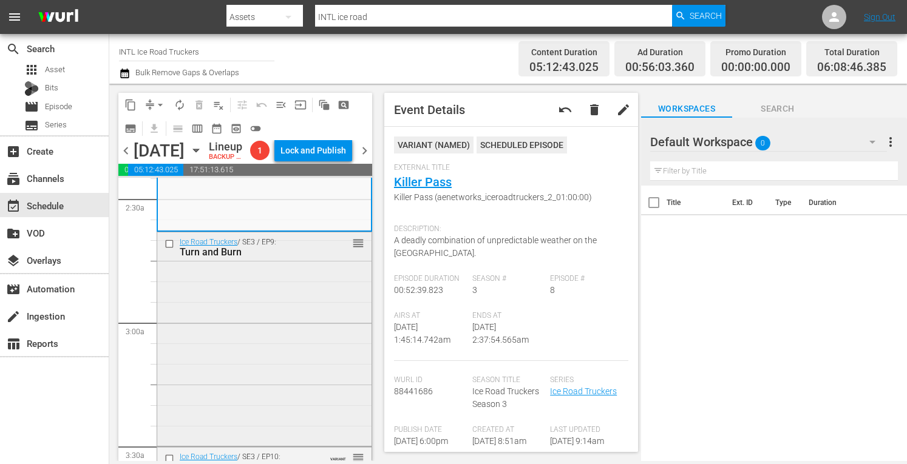
click at [289, 339] on div "Ice Road Truckers / SE3 / EP9: Turn and Burn reorder" at bounding box center [264, 338] width 214 height 211
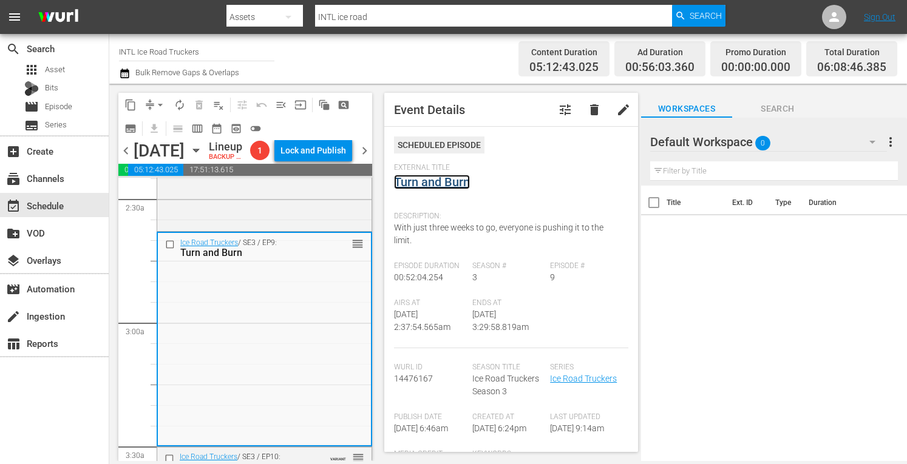
click at [435, 181] on link "Turn and Burn" at bounding box center [432, 182] width 76 height 15
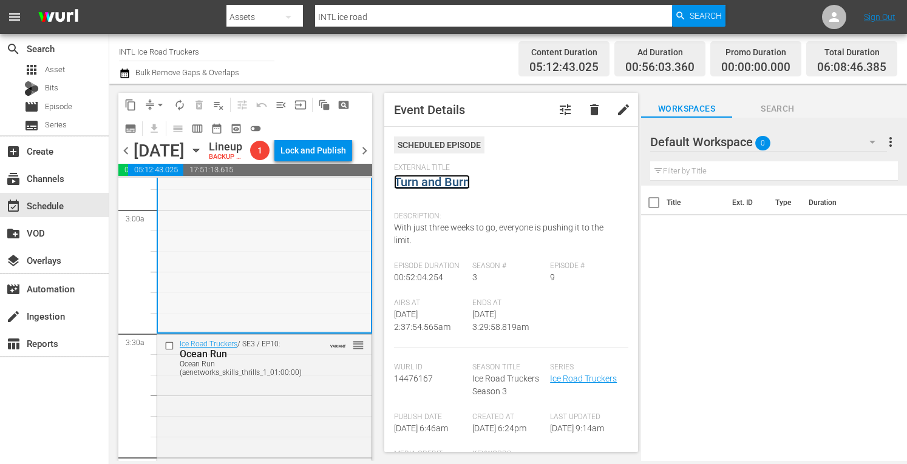
scroll to position [752, 0]
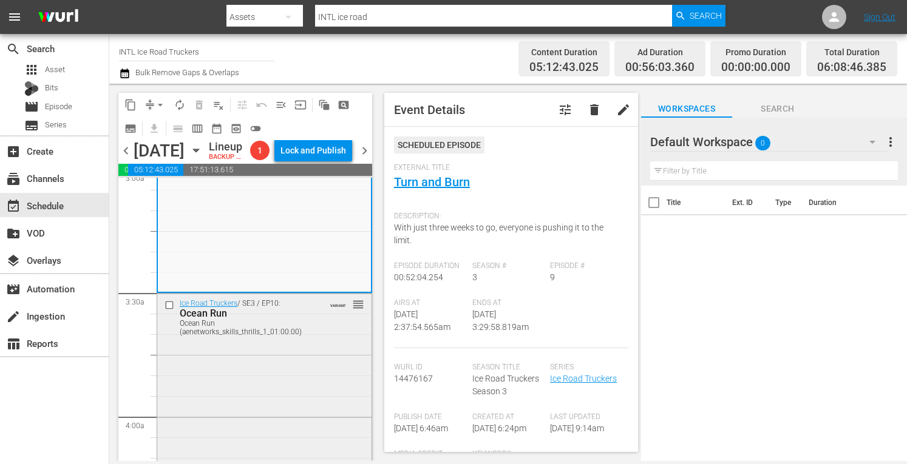
click at [222, 412] on div "Ice Road Truckers / SE3 / EP10: Ocean Run Ocean Run (aenetworks_skills_thrills_…" at bounding box center [264, 401] width 214 height 215
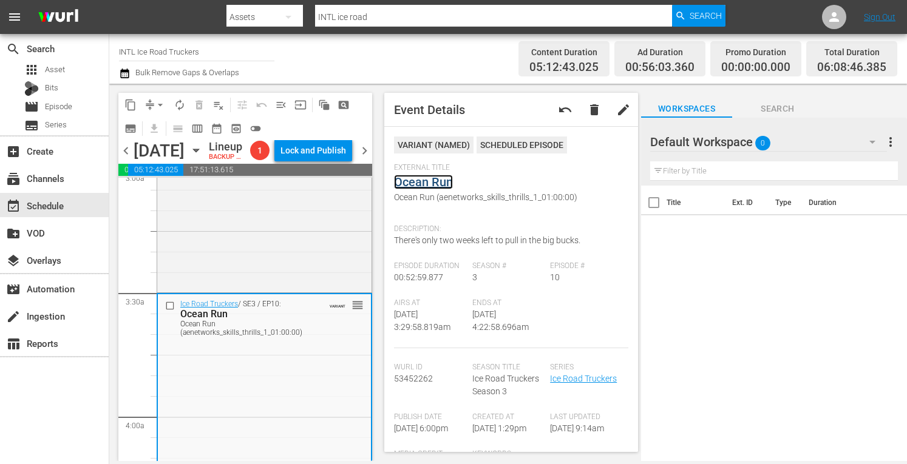
click at [413, 186] on link "Ocean Run" at bounding box center [423, 182] width 59 height 15
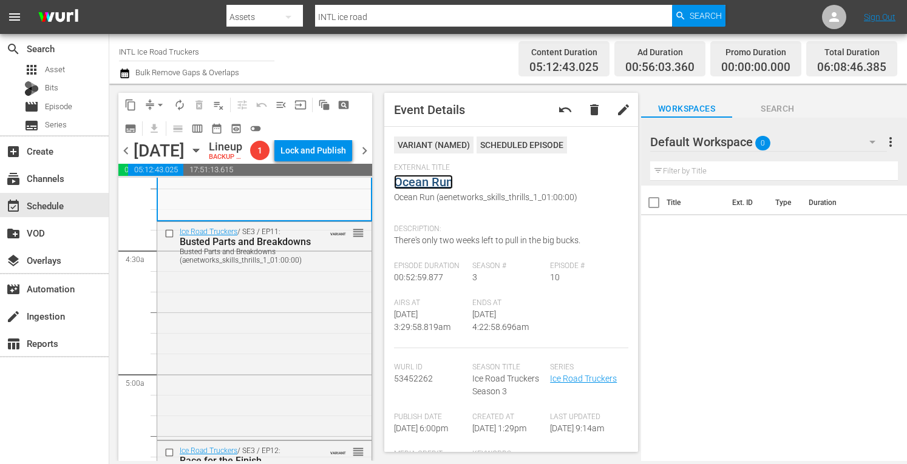
scroll to position [1057, 0]
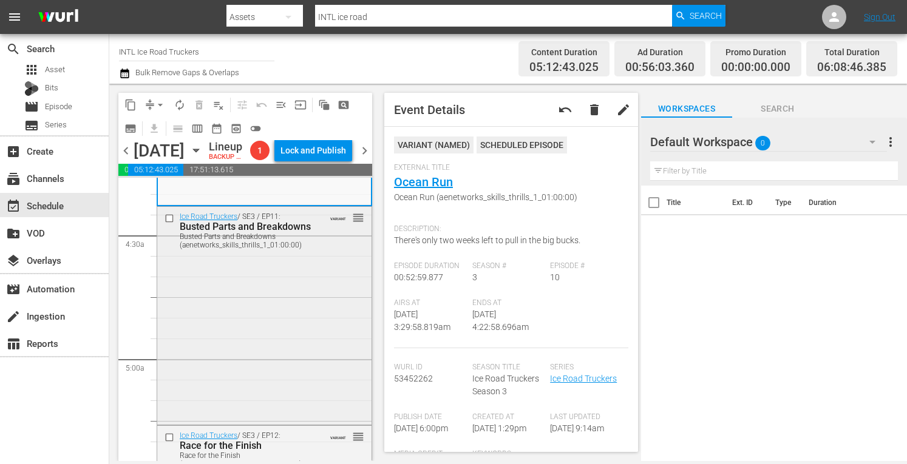
click at [251, 325] on div "Ice Road Truckers / SE3 / EP11: Busted Parts and Breakdowns Busted Parts and Br…" at bounding box center [264, 314] width 214 height 215
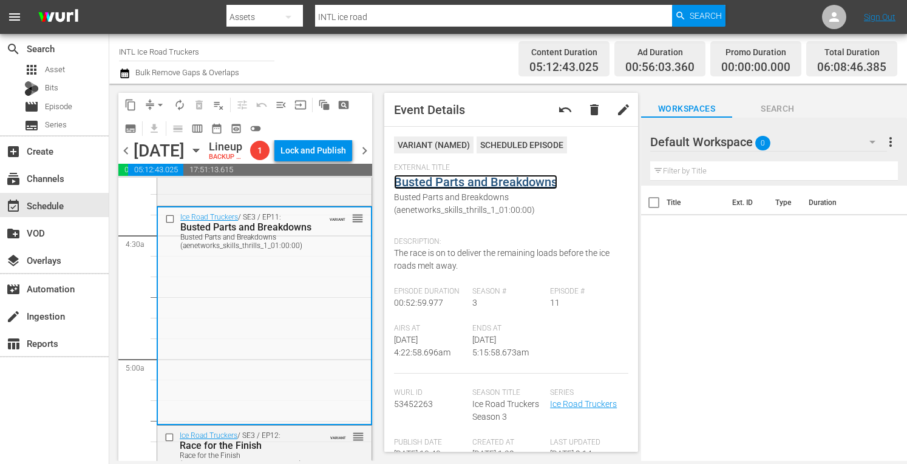
click at [461, 179] on link "Busted Parts and Breakdowns" at bounding box center [475, 182] width 163 height 15
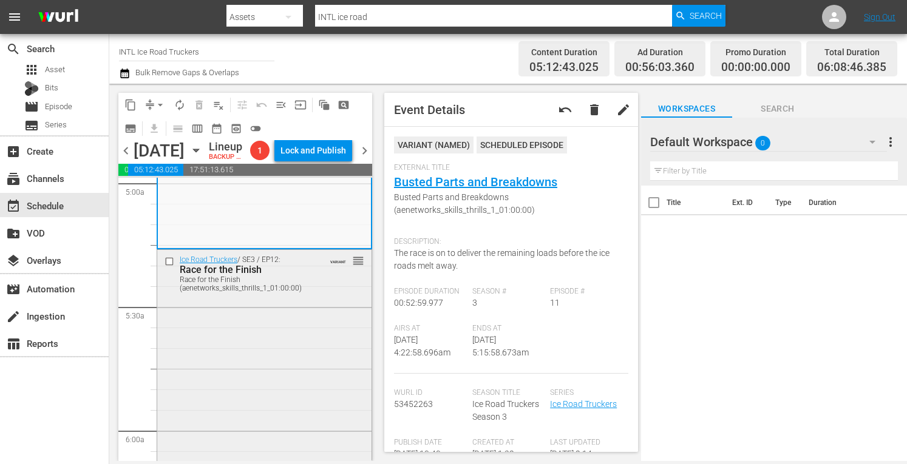
click at [296, 367] on div "Ice Road Truckers / SE3 / EP12: Race for the Finish Race for the Finish (aenetw…" at bounding box center [264, 357] width 214 height 214
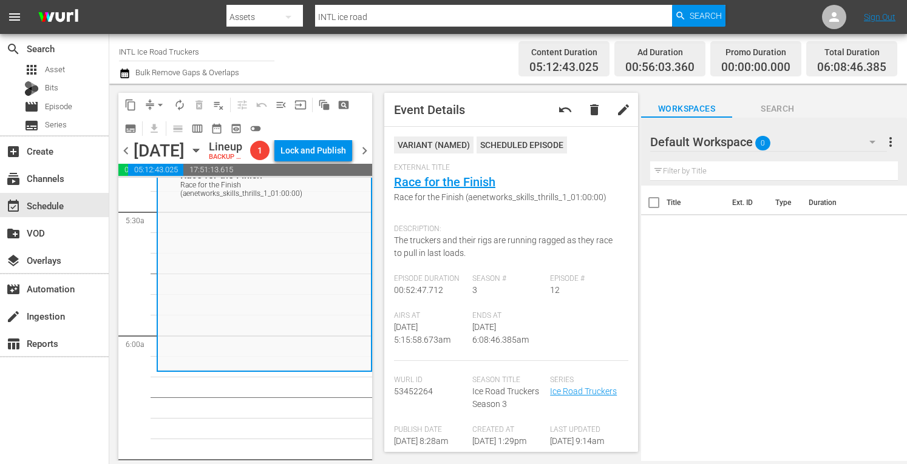
scroll to position [1333, 0]
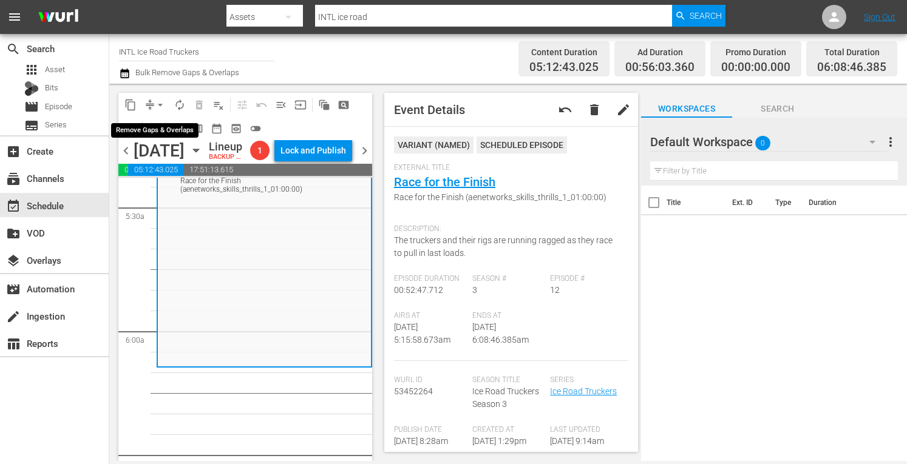
click at [164, 106] on span "arrow_drop_down" at bounding box center [160, 105] width 12 height 12
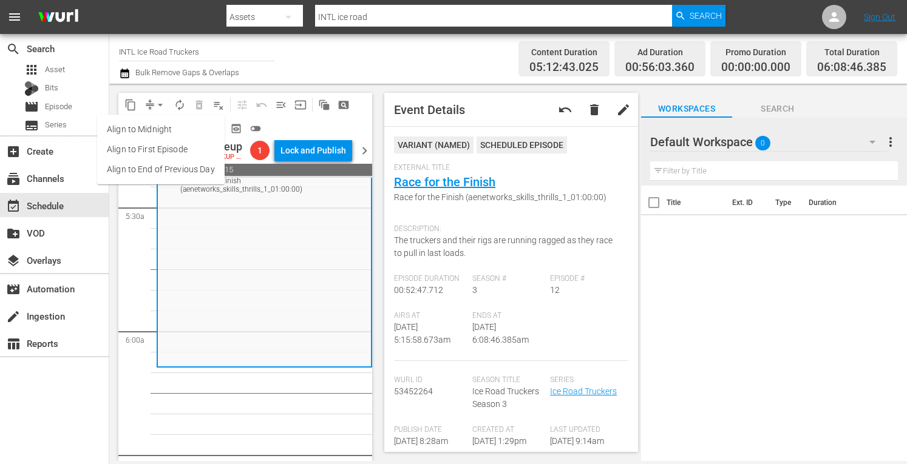
click at [141, 124] on li "Align to Midnight" at bounding box center [161, 130] width 128 height 20
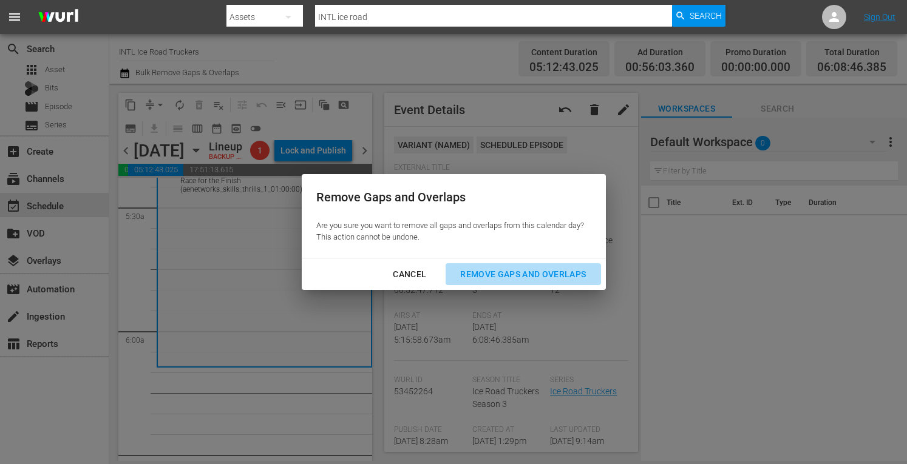
click at [520, 275] on div "Remove Gaps and Overlaps" at bounding box center [523, 274] width 145 height 15
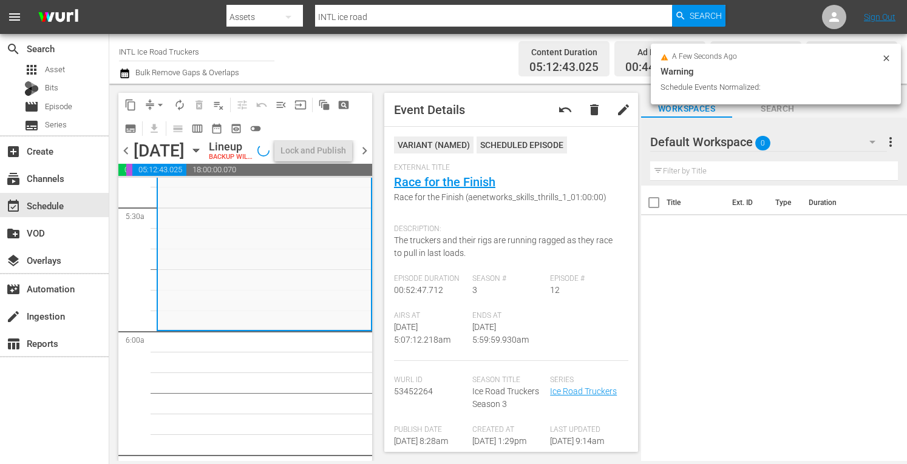
scroll to position [1312, 0]
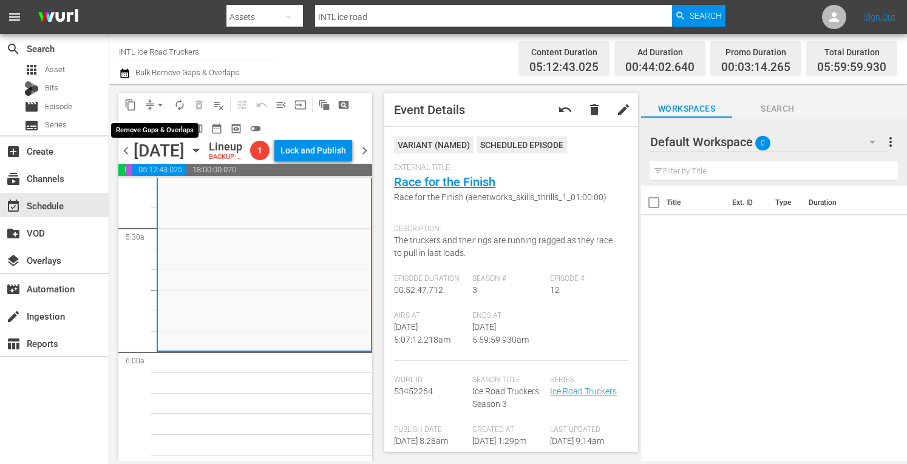
click at [159, 106] on span "arrow_drop_down" at bounding box center [160, 105] width 12 height 12
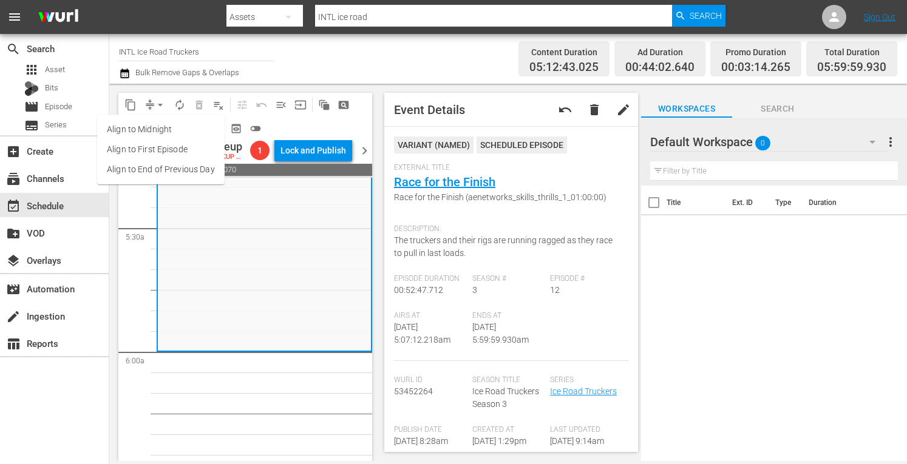
click at [138, 133] on li "Align to Midnight" at bounding box center [161, 130] width 128 height 20
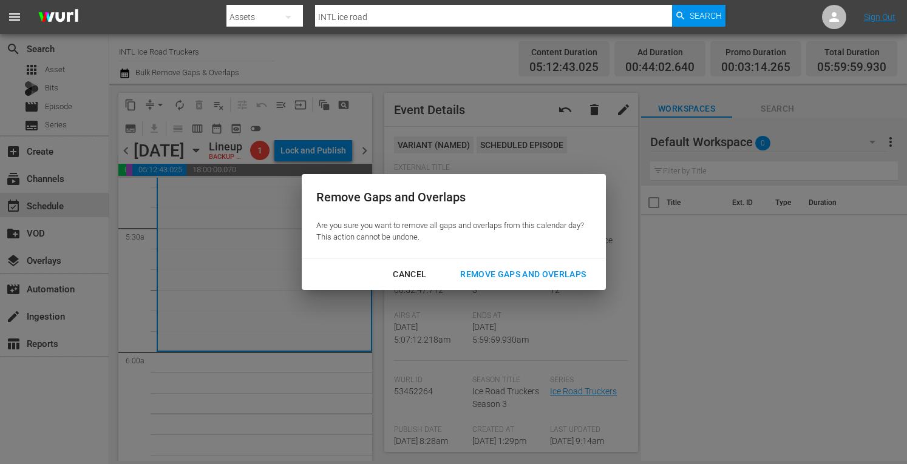
click at [494, 279] on div "Remove Gaps and Overlaps" at bounding box center [523, 274] width 145 height 15
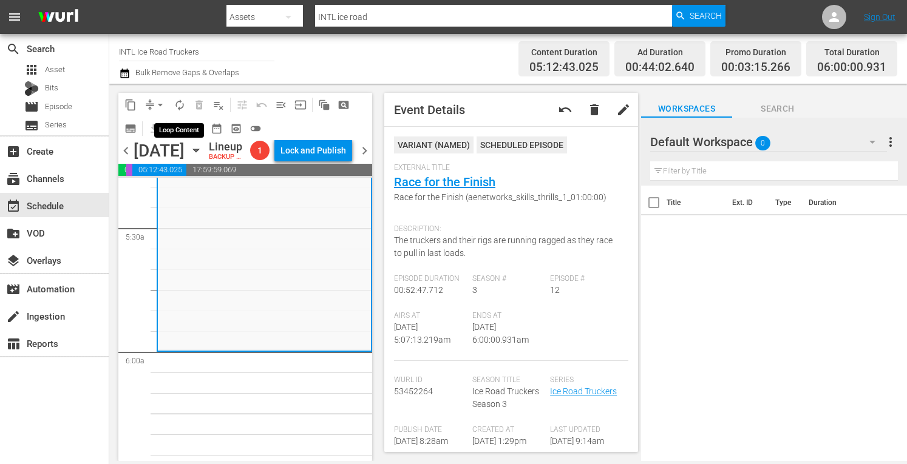
click at [183, 105] on span "autorenew_outlined" at bounding box center [180, 105] width 12 height 12
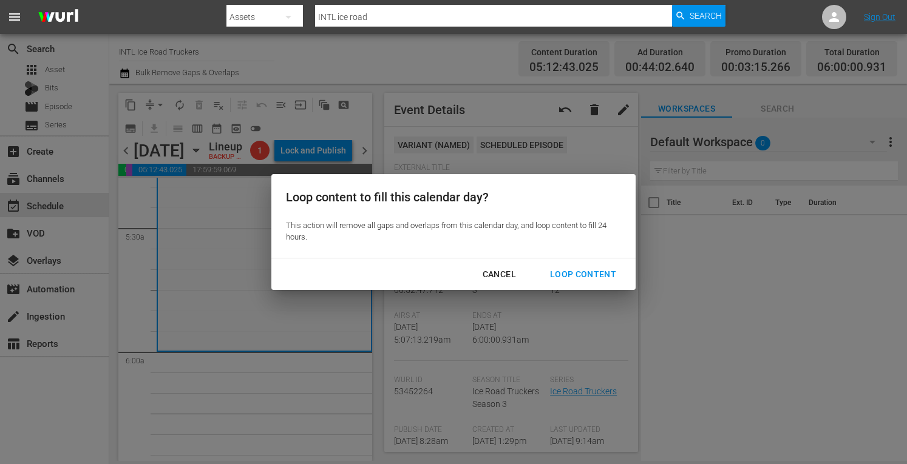
click at [580, 272] on div "Loop Content" at bounding box center [583, 274] width 86 height 15
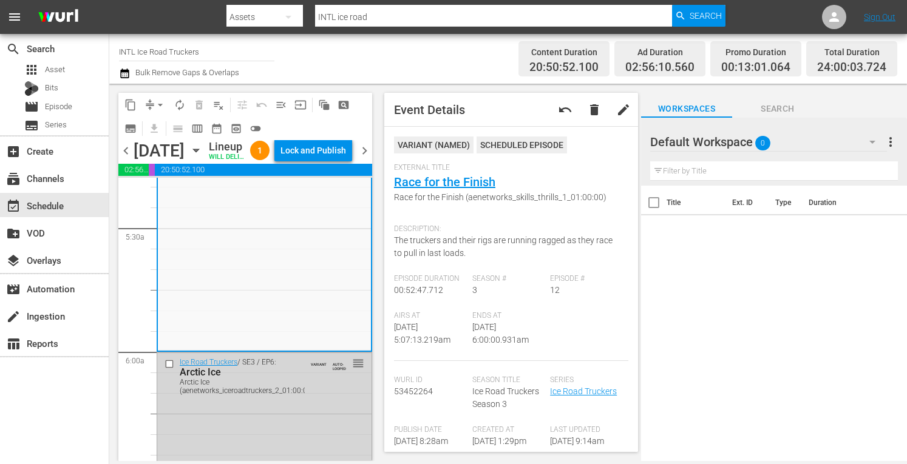
click at [312, 154] on div "Lock and Publish" at bounding box center [314, 151] width 66 height 22
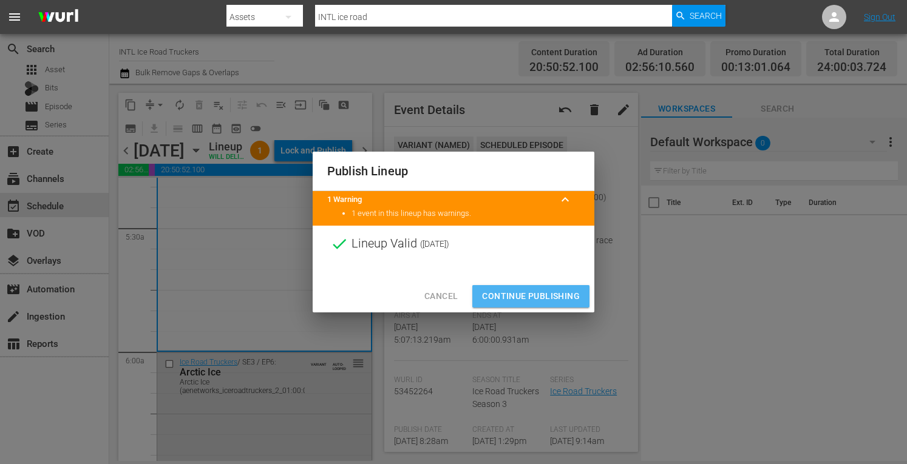
click at [531, 298] on span "Continue Publishing" at bounding box center [531, 296] width 98 height 15
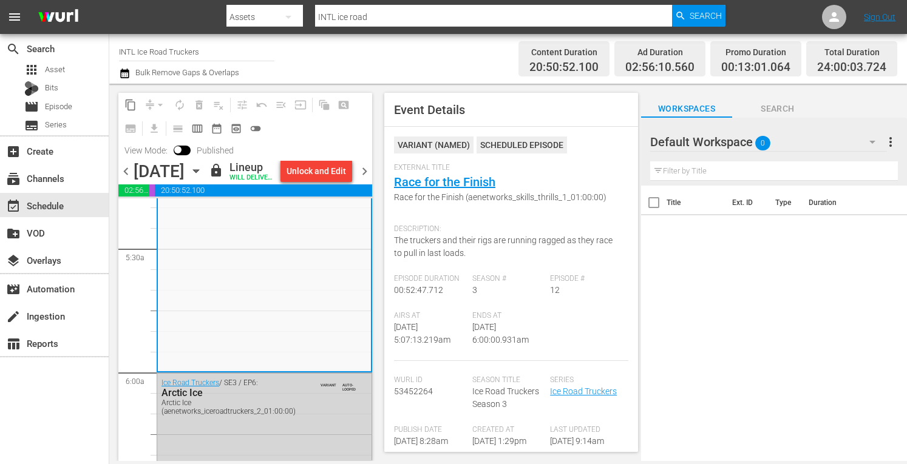
click at [898, 142] on div "Default Workspace 0 Default more_vert Filter by Title" at bounding box center [774, 152] width 266 height 68
click at [890, 137] on span "more_vert" at bounding box center [890, 142] width 15 height 15
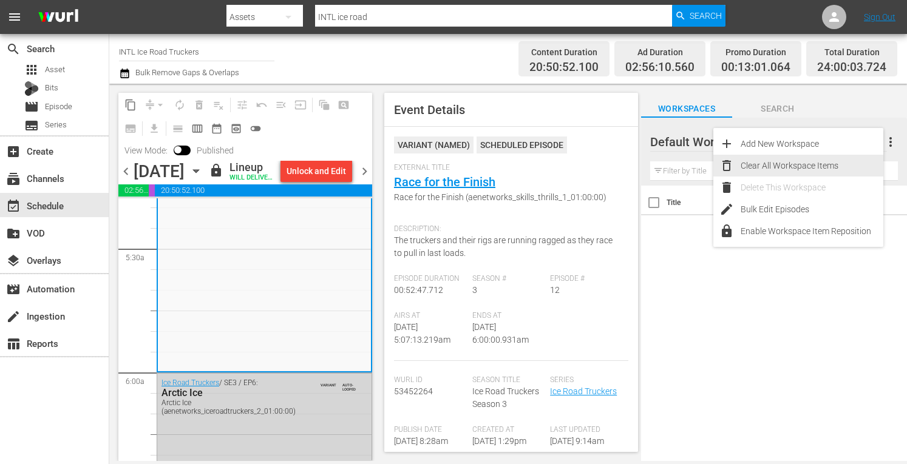
click at [779, 166] on div "Clear All Workspace Items" at bounding box center [812, 166] width 143 height 22
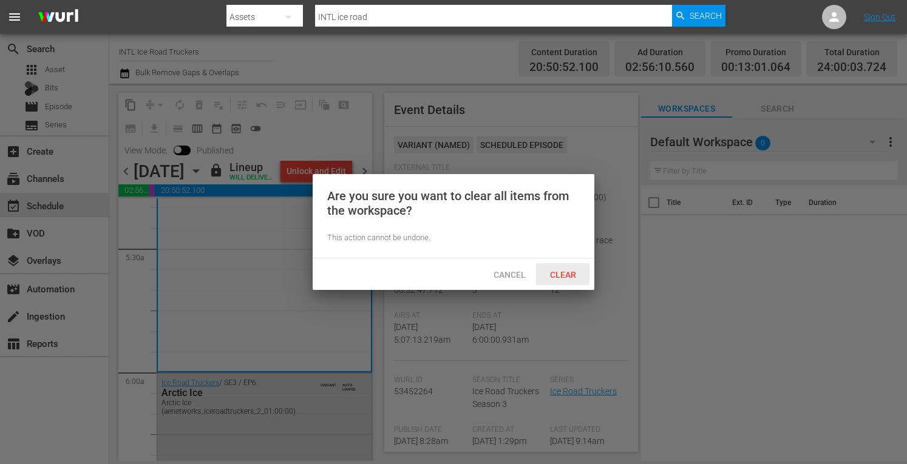
click at [553, 268] on div "Clear" at bounding box center [562, 275] width 53 height 22
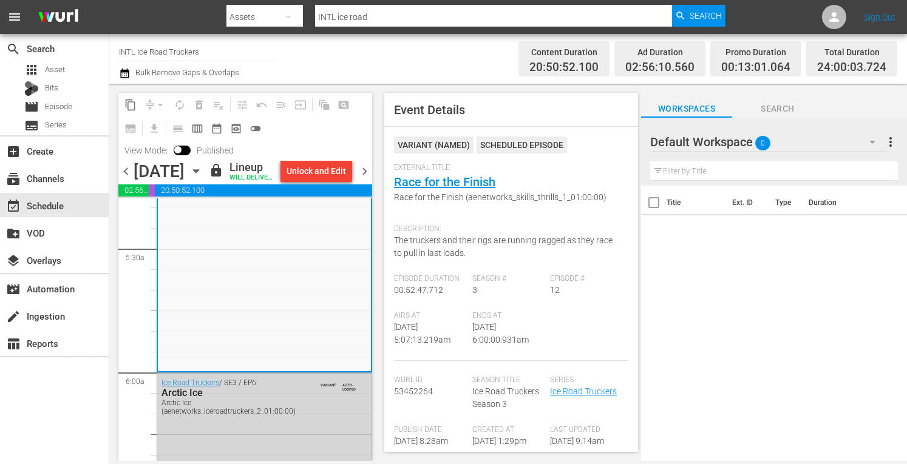
click at [187, 50] on input "INTL Ice Road Truckers" at bounding box center [196, 51] width 155 height 29
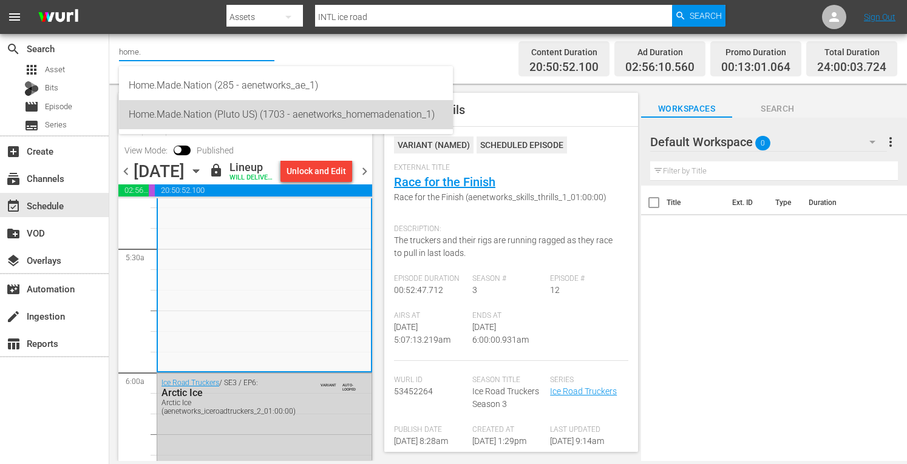
click at [160, 121] on div "Home.Made.Nation (Pluto US) (1703 - aenetworks_homemadenation_1)" at bounding box center [286, 114] width 315 height 29
type input "Home.Made.Nation (Pluto US) (1703 - aenetworks_homemadenation_1)"
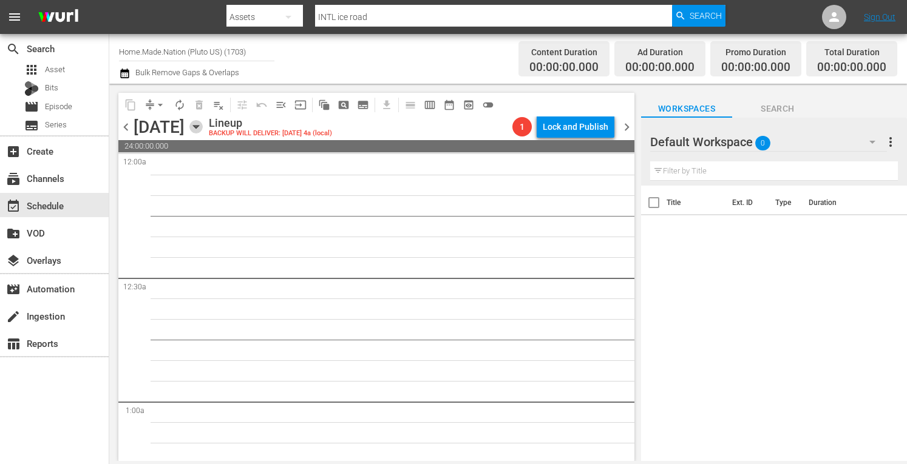
click at [203, 129] on icon "button" at bounding box center [195, 126] width 13 height 13
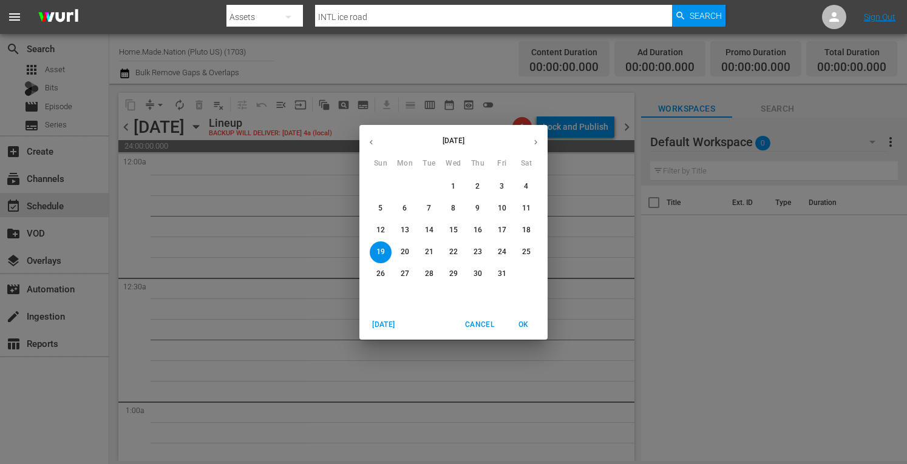
click at [401, 230] on p "13" at bounding box center [405, 230] width 9 height 10
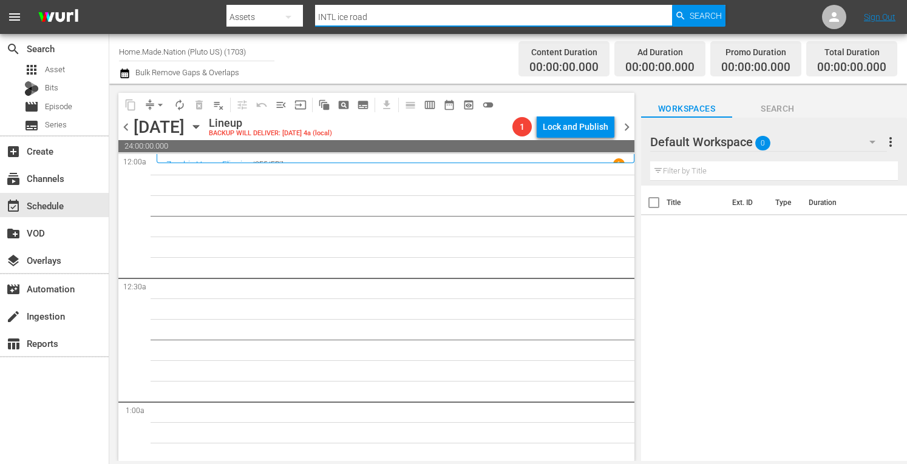
drag, startPoint x: 384, startPoint y: 16, endPoint x: 288, endPoint y: -1, distance: 97.5
click at [288, 0] on html "menu Search By Assets Search ID, Title, Description, Keywords, or Category INTL…" at bounding box center [453, 232] width 907 height 464
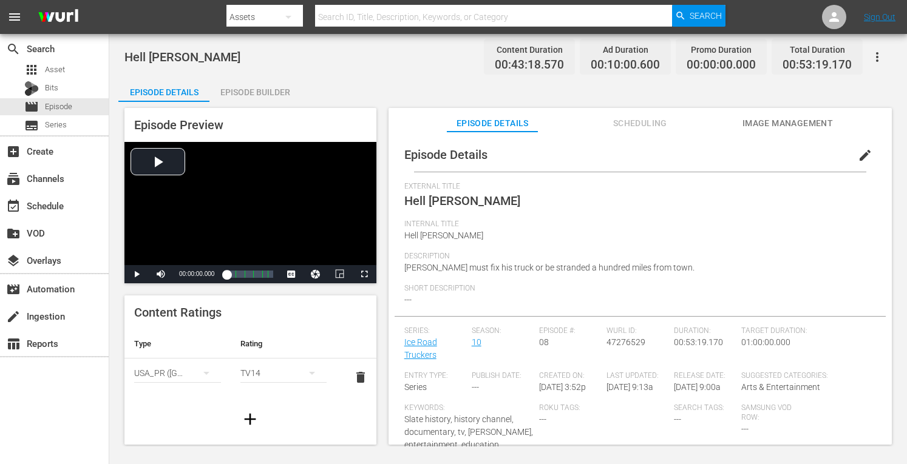
click at [250, 88] on div "Episode Builder" at bounding box center [254, 92] width 91 height 29
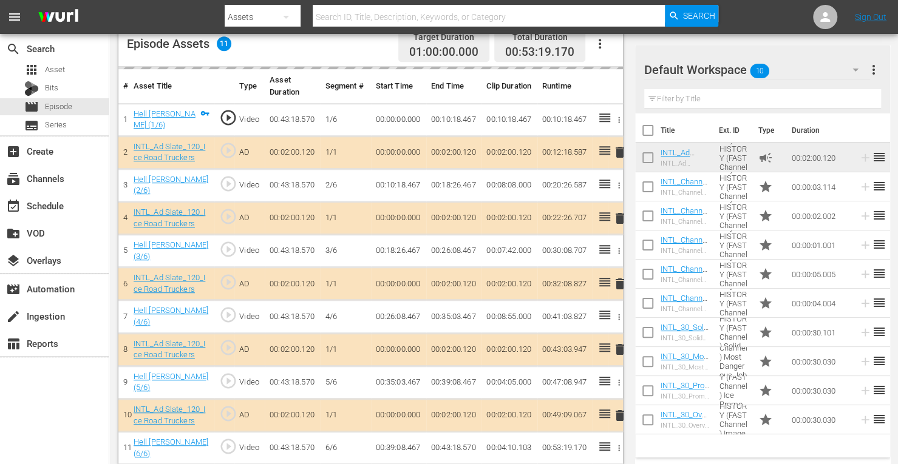
scroll to position [329, 0]
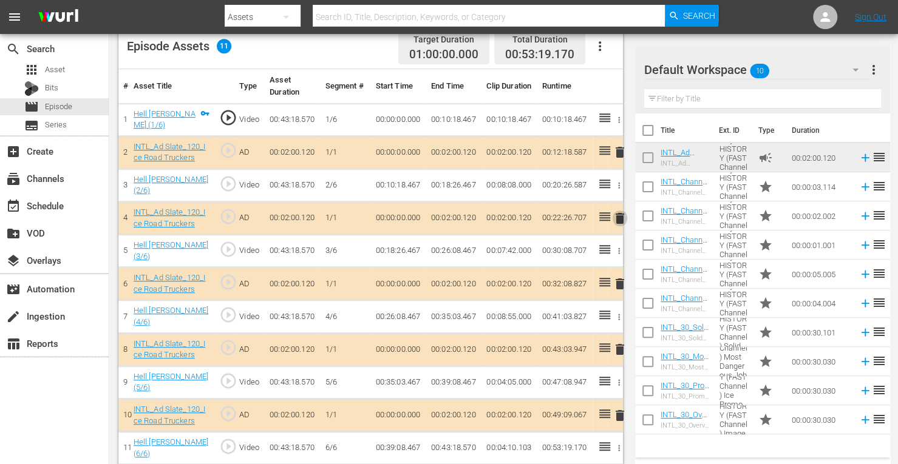
click at [619, 214] on span "delete" at bounding box center [620, 218] width 15 height 15
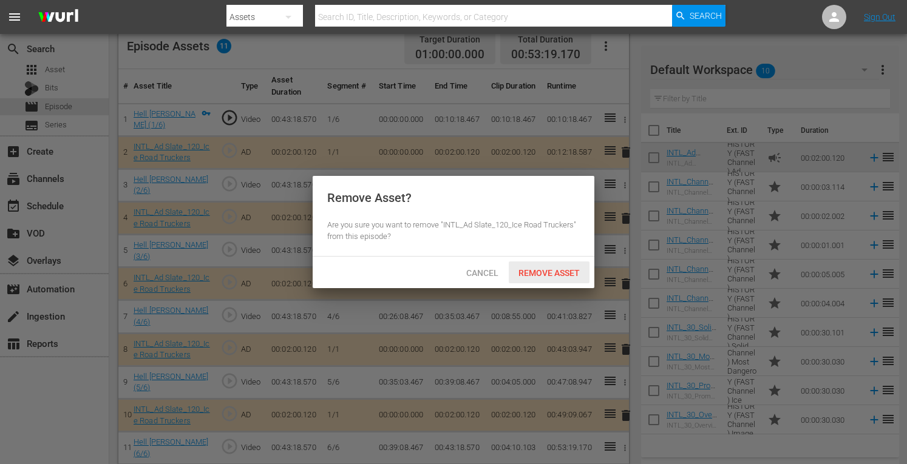
click at [540, 270] on span "Remove Asset" at bounding box center [549, 273] width 81 height 10
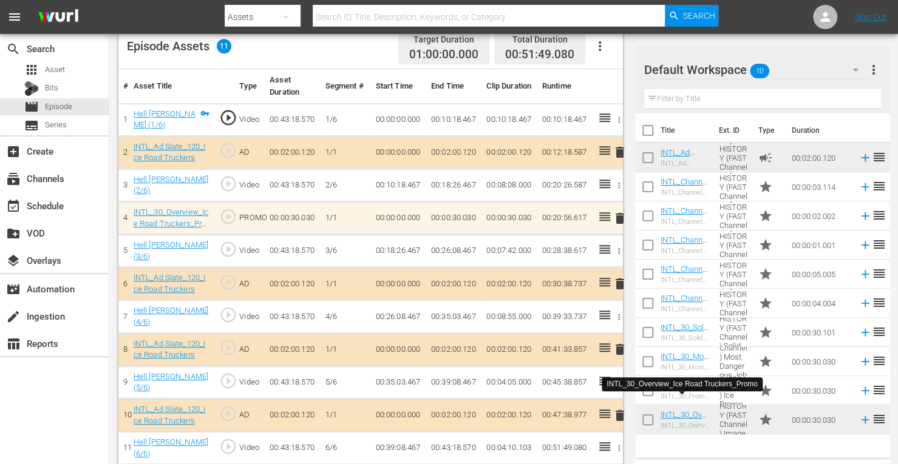
click at [622, 343] on span "delete" at bounding box center [620, 349] width 15 height 15
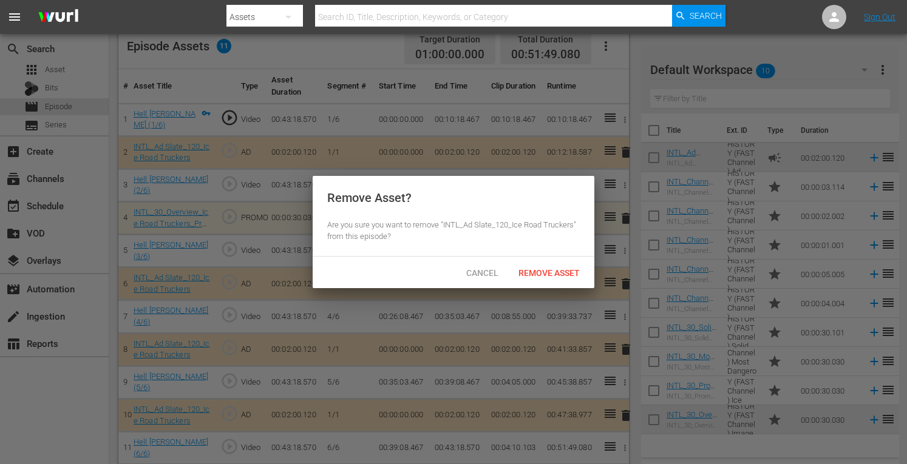
click at [555, 276] on span "Remove Asset" at bounding box center [549, 273] width 81 height 10
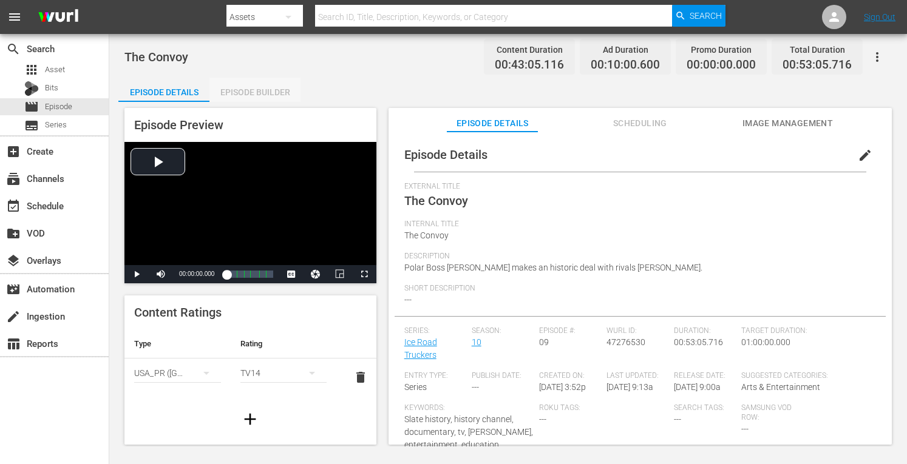
click at [259, 86] on div "Episode Builder" at bounding box center [254, 92] width 91 height 29
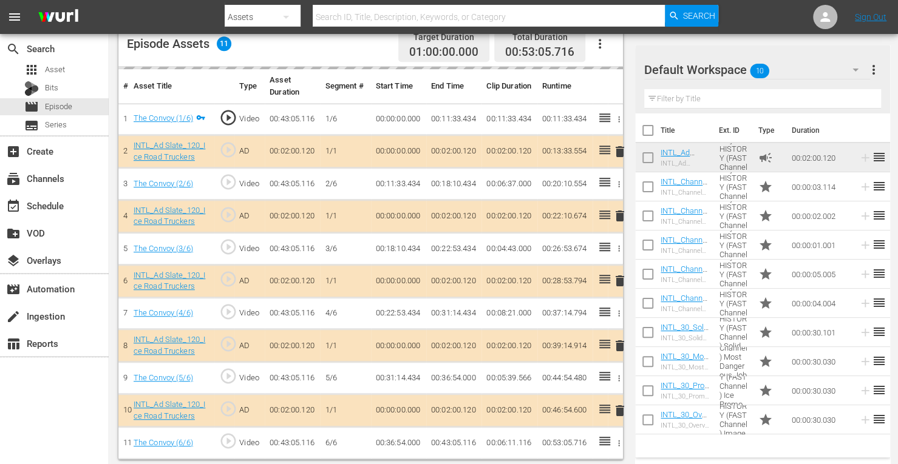
scroll to position [329, 0]
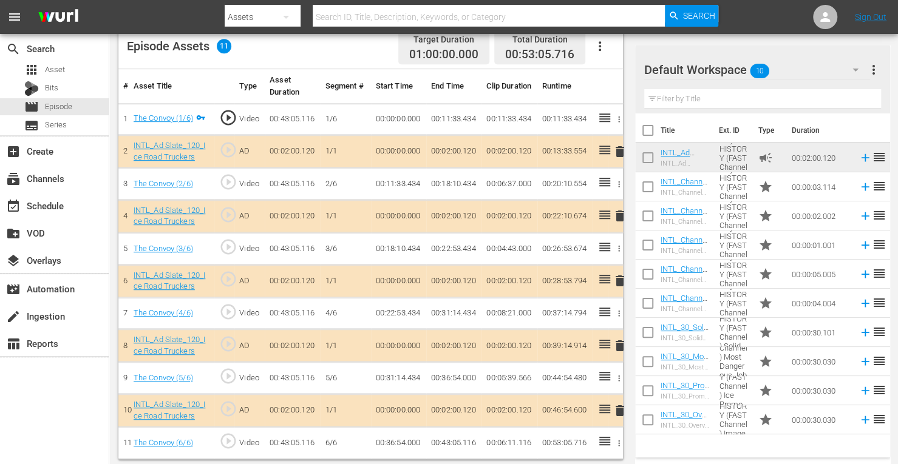
click at [621, 214] on span "delete" at bounding box center [620, 216] width 15 height 15
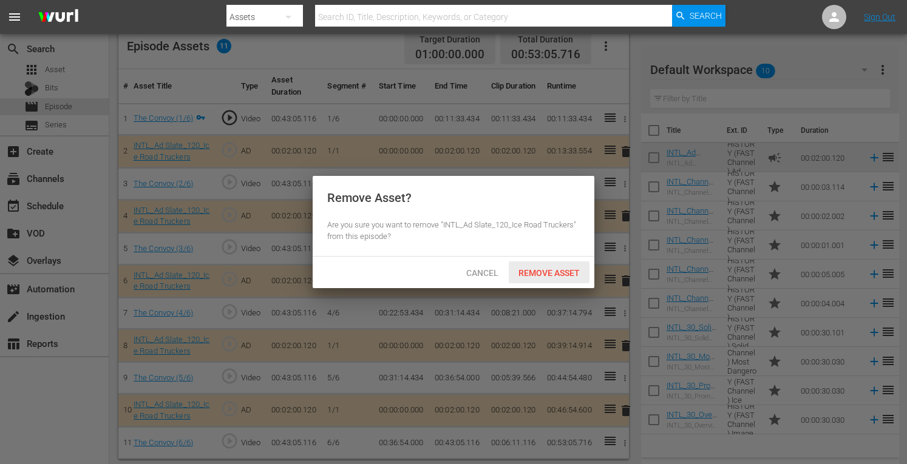
click at [550, 273] on span "Remove Asset" at bounding box center [549, 273] width 81 height 10
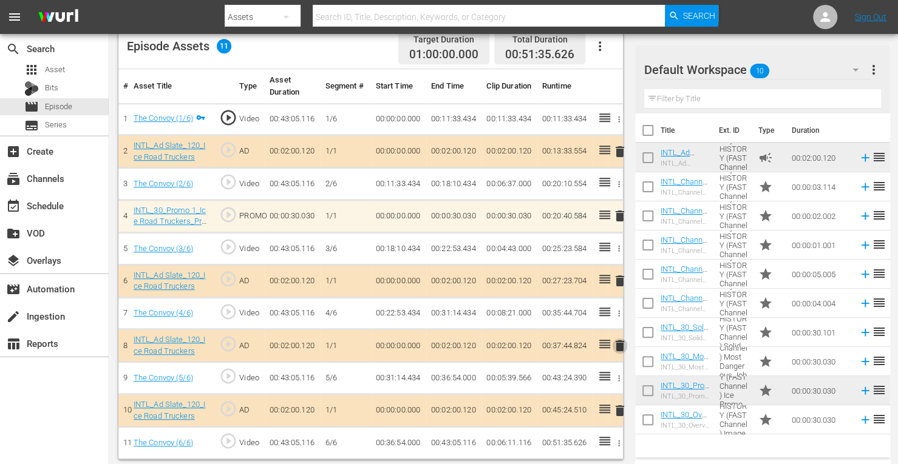
click at [618, 342] on span "delete" at bounding box center [620, 346] width 15 height 15
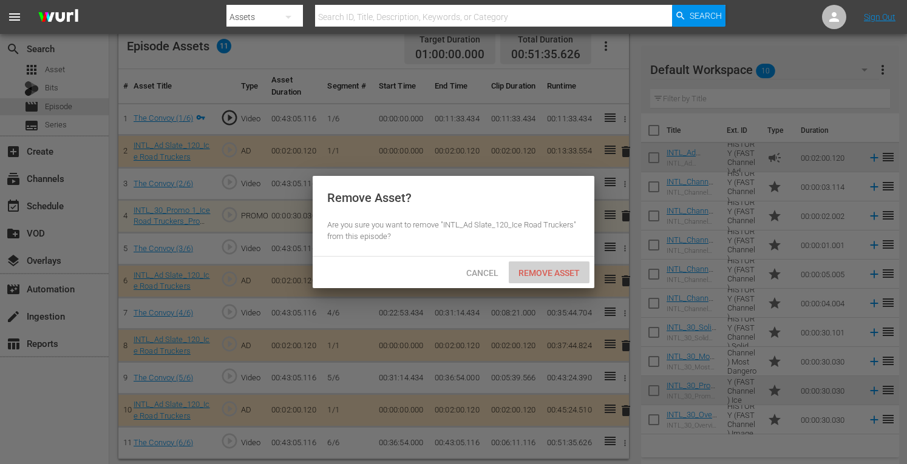
click at [544, 278] on div "Remove Asset" at bounding box center [549, 273] width 81 height 22
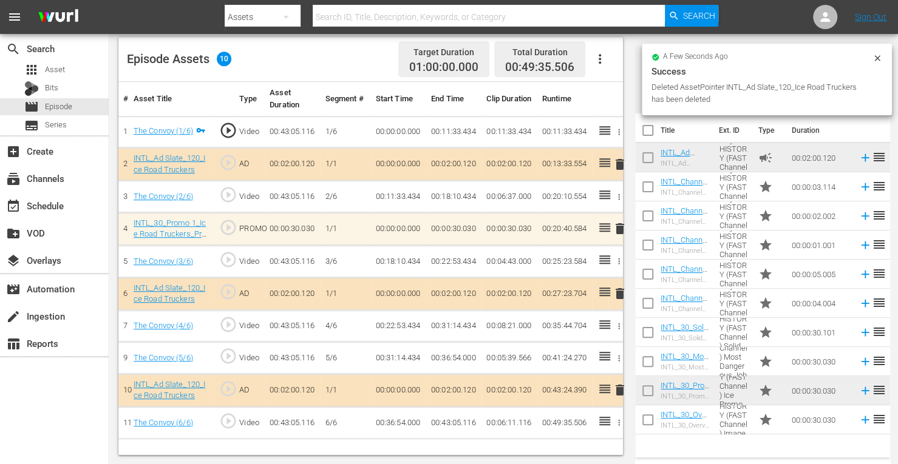
scroll to position [316, 0]
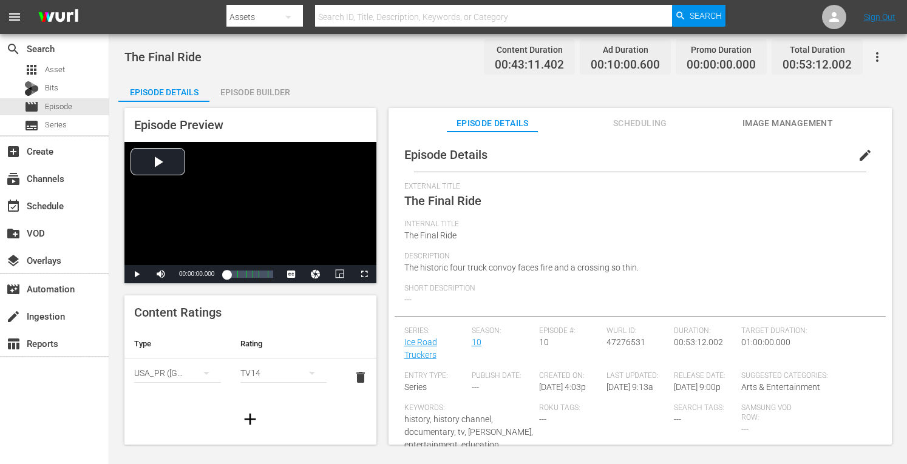
click at [248, 87] on div "Episode Builder" at bounding box center [254, 92] width 91 height 29
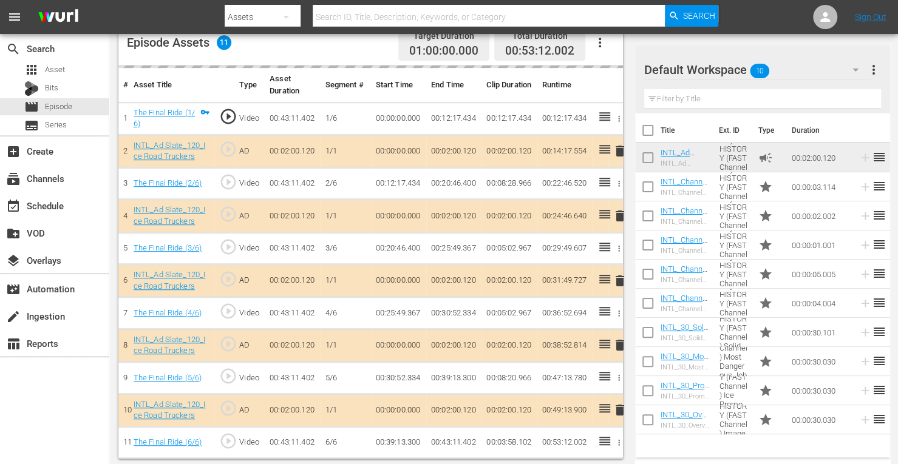
scroll to position [330, 0]
click at [619, 280] on span "delete" at bounding box center [620, 281] width 15 height 15
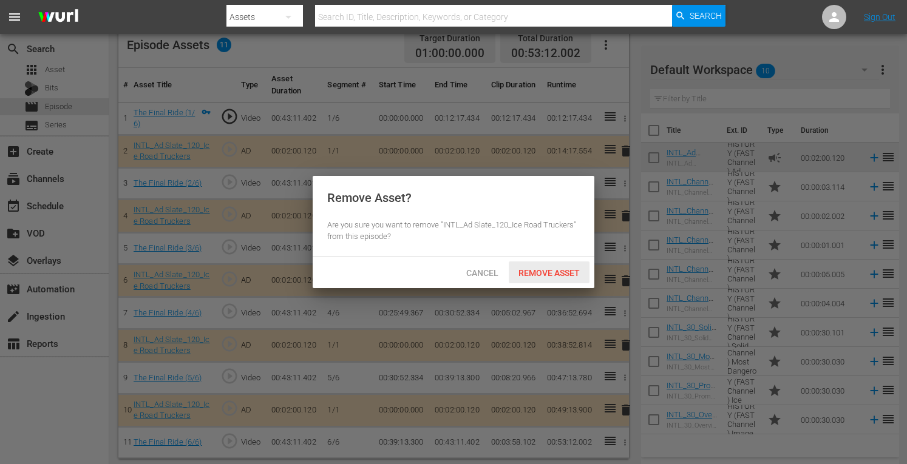
click at [559, 274] on span "Remove Asset" at bounding box center [549, 273] width 81 height 10
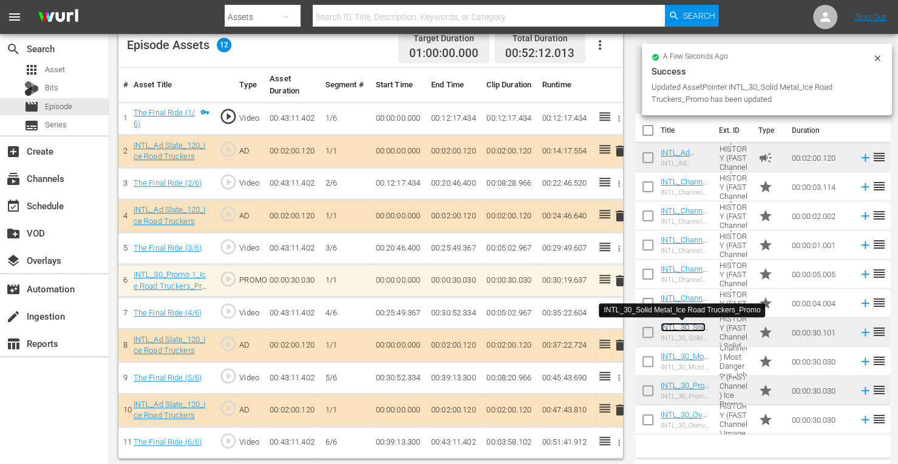
scroll to position [333, 0]
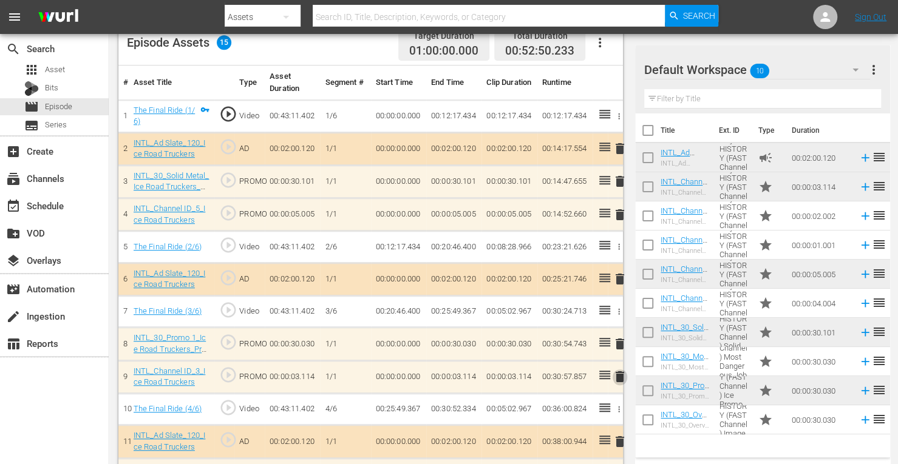
click at [622, 376] on span "delete" at bounding box center [620, 377] width 15 height 15
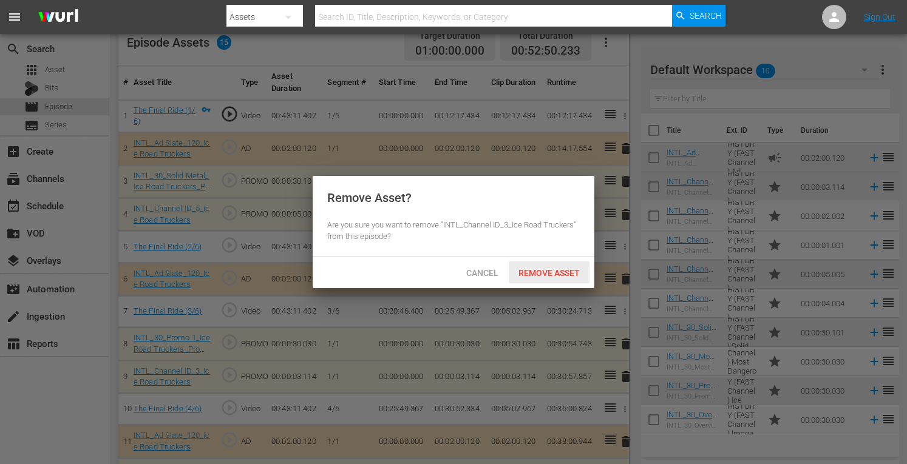
click at [557, 269] on span "Remove Asset" at bounding box center [549, 273] width 81 height 10
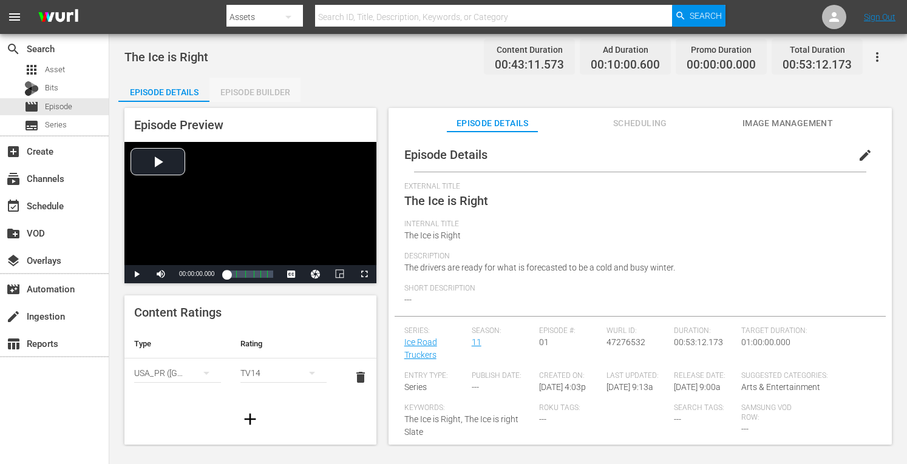
click at [263, 91] on div "Episode Builder" at bounding box center [254, 92] width 91 height 29
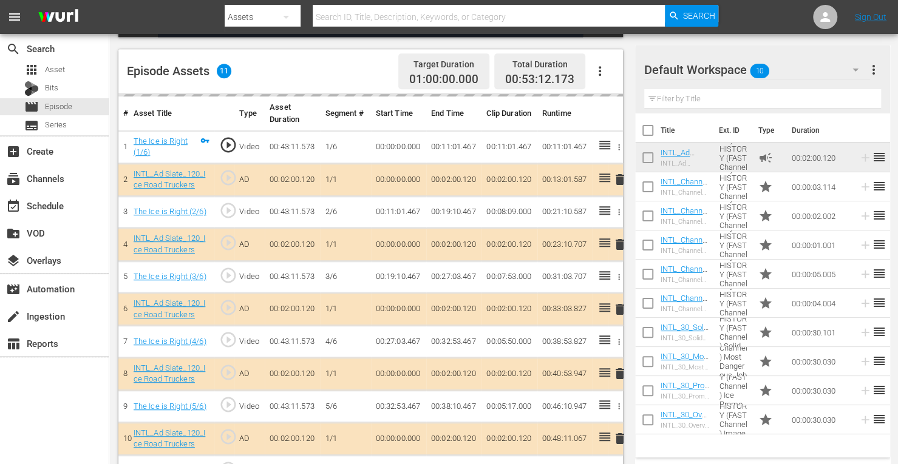
scroll to position [310, 0]
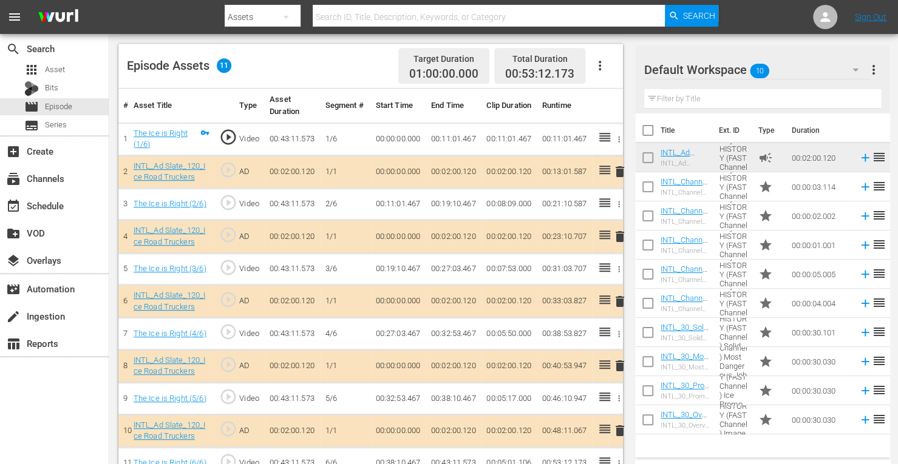
click at [619, 300] on span "delete" at bounding box center [620, 301] width 15 height 15
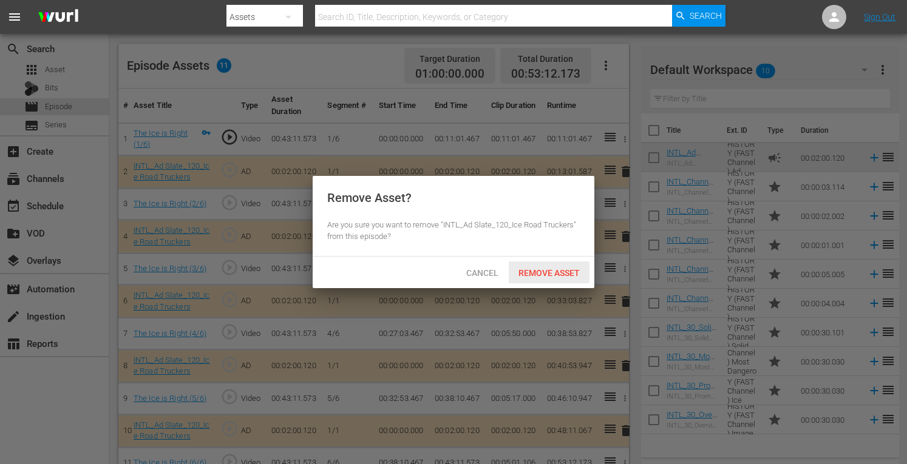
click at [567, 262] on div "Remove Asset" at bounding box center [549, 273] width 81 height 22
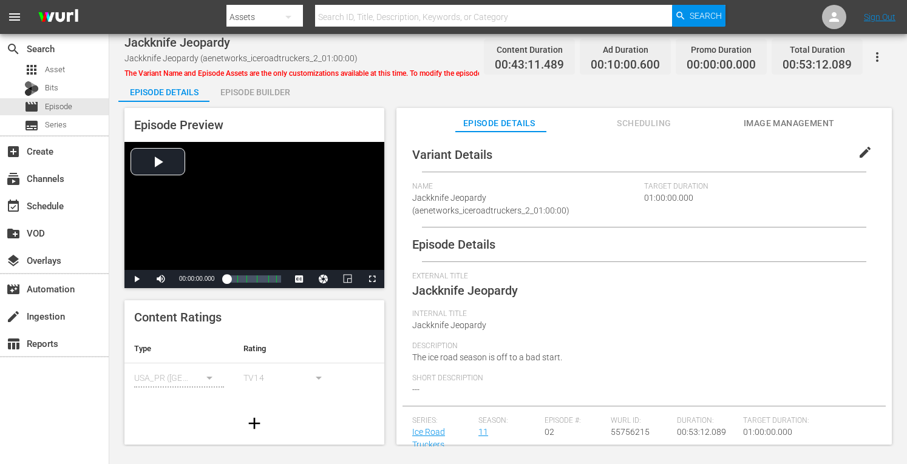
click at [255, 87] on div "Episode Builder" at bounding box center [254, 92] width 91 height 29
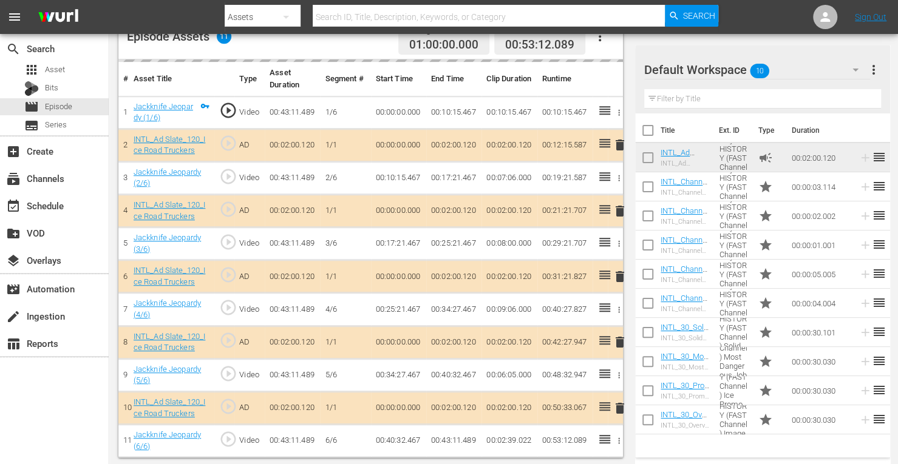
scroll to position [336, 0]
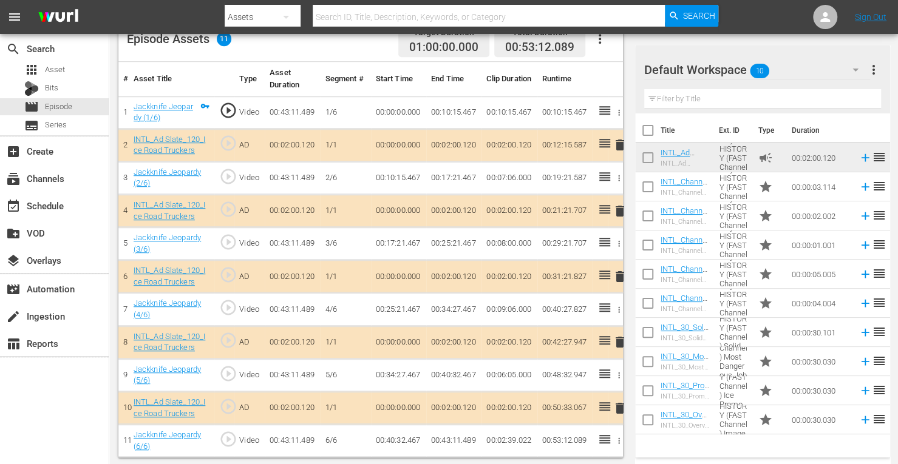
click at [618, 274] on span "delete" at bounding box center [620, 277] width 15 height 15
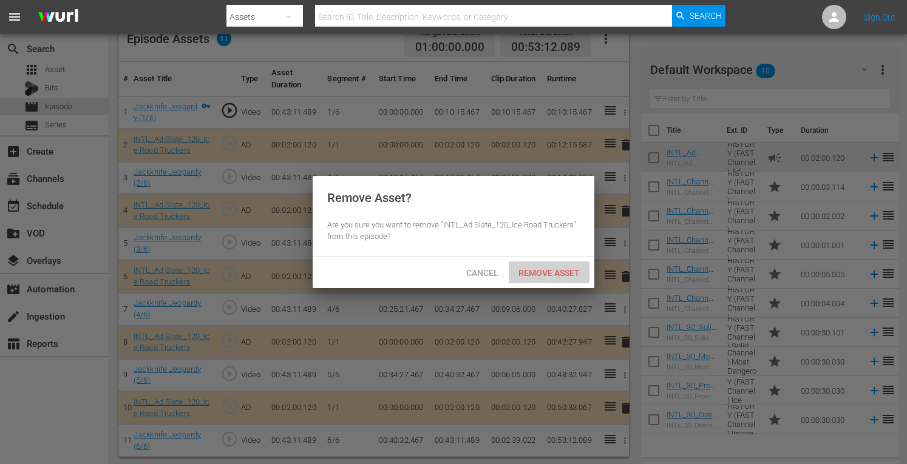
click at [553, 273] on span "Remove Asset" at bounding box center [549, 273] width 81 height 10
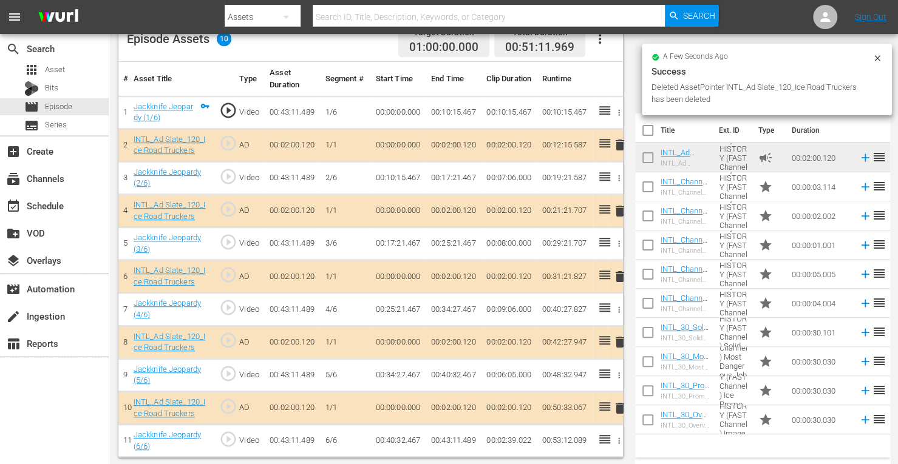
scroll to position [316, 0]
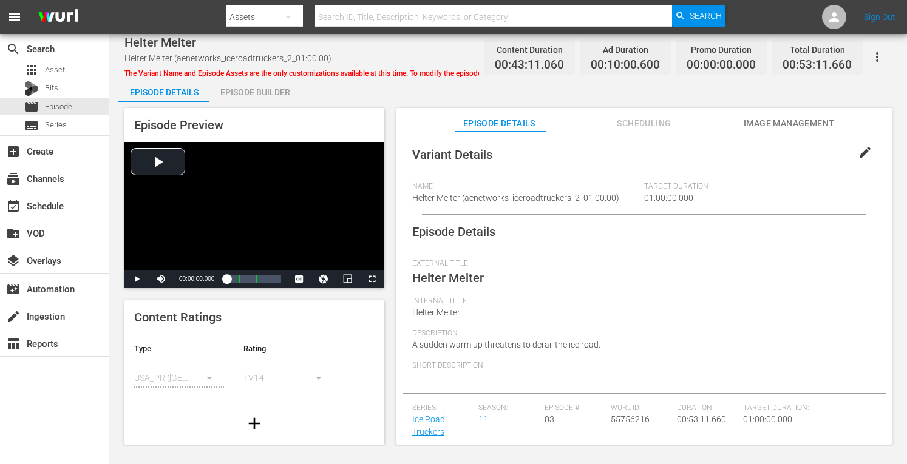
click at [242, 92] on div "Episode Builder" at bounding box center [254, 92] width 91 height 29
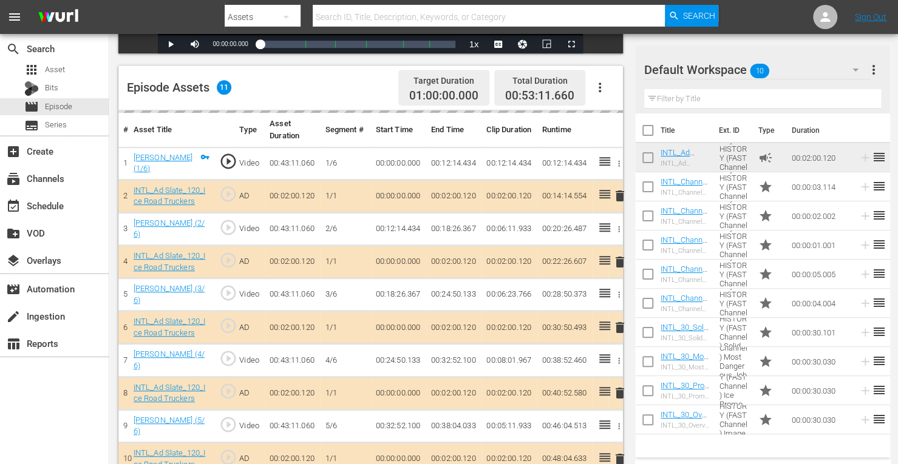
scroll to position [311, 0]
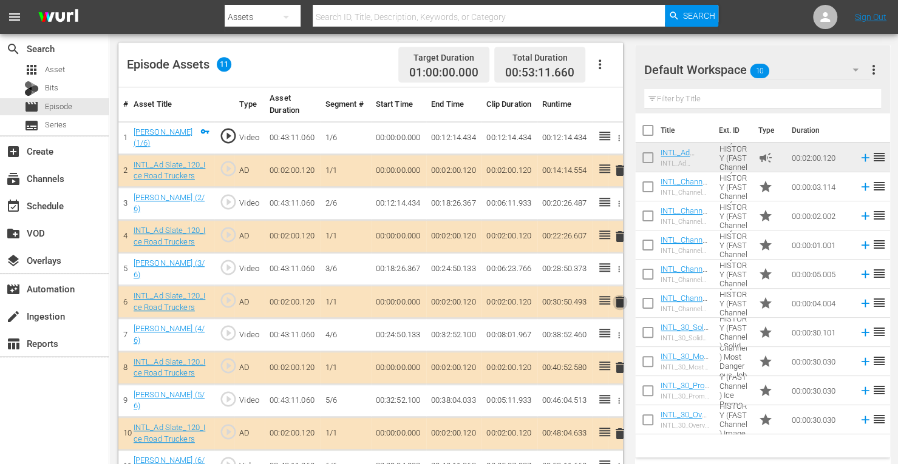
click at [618, 301] on span "delete" at bounding box center [620, 302] width 15 height 15
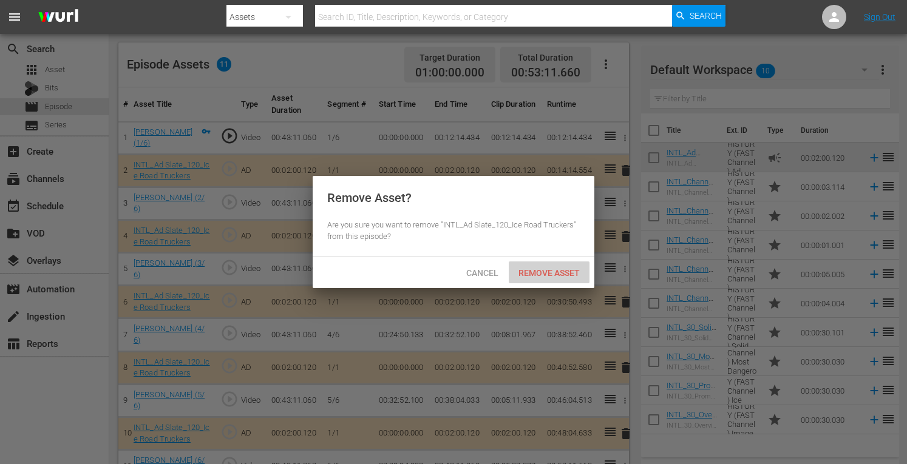
click at [542, 273] on span "Remove Asset" at bounding box center [549, 273] width 81 height 10
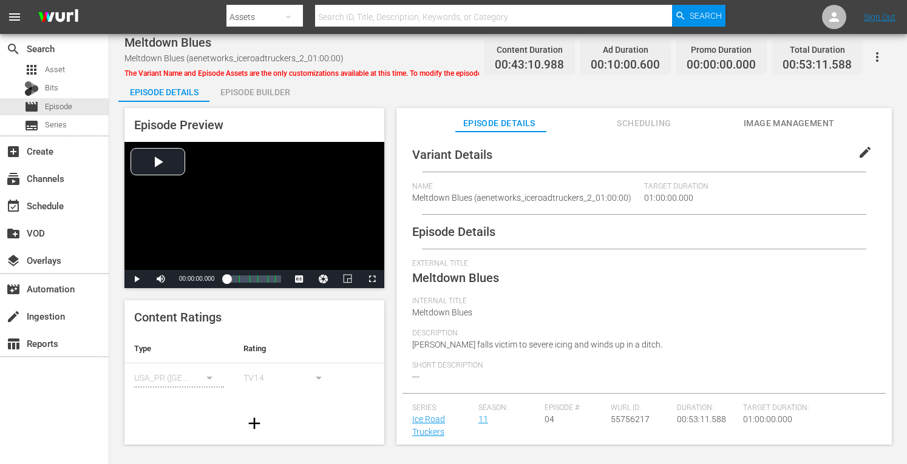
click at [252, 98] on div "Episode Builder" at bounding box center [254, 92] width 91 height 29
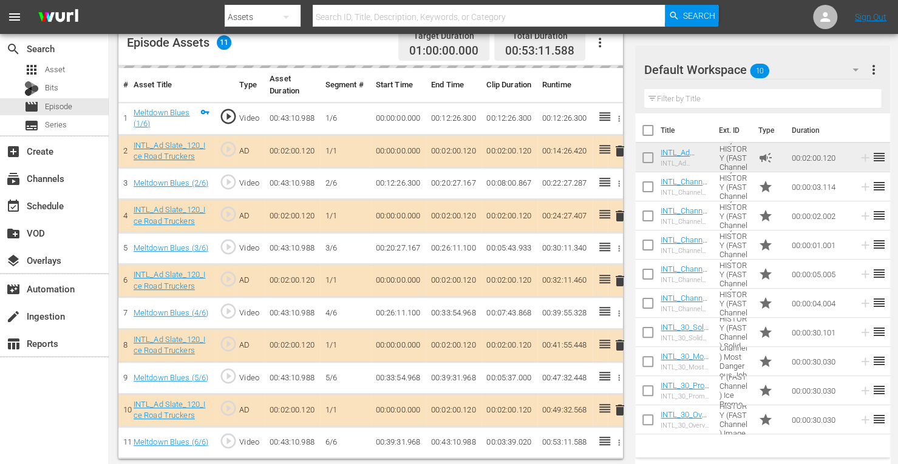
scroll to position [330, 0]
click at [618, 279] on span "delete" at bounding box center [620, 281] width 15 height 15
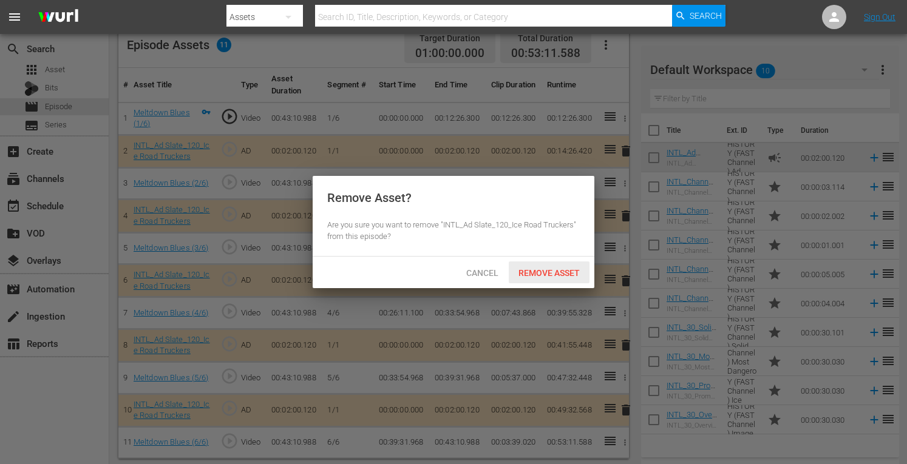
click at [560, 271] on span "Remove Asset" at bounding box center [549, 273] width 81 height 10
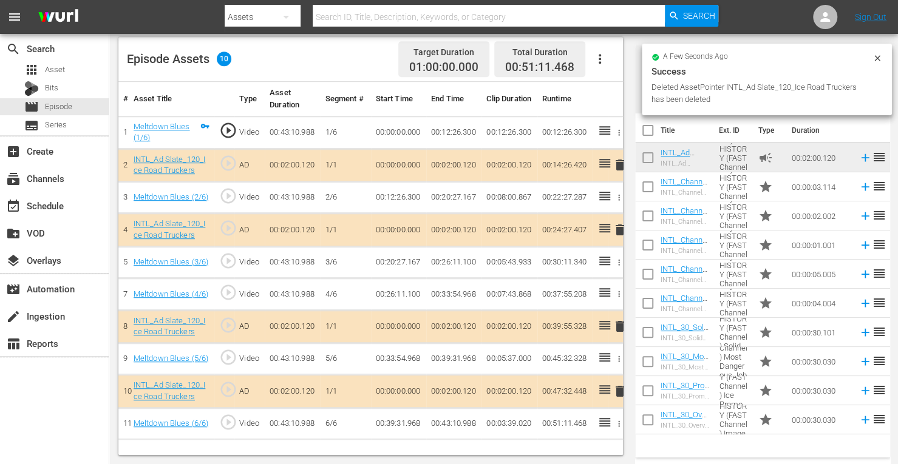
scroll to position [316, 0]
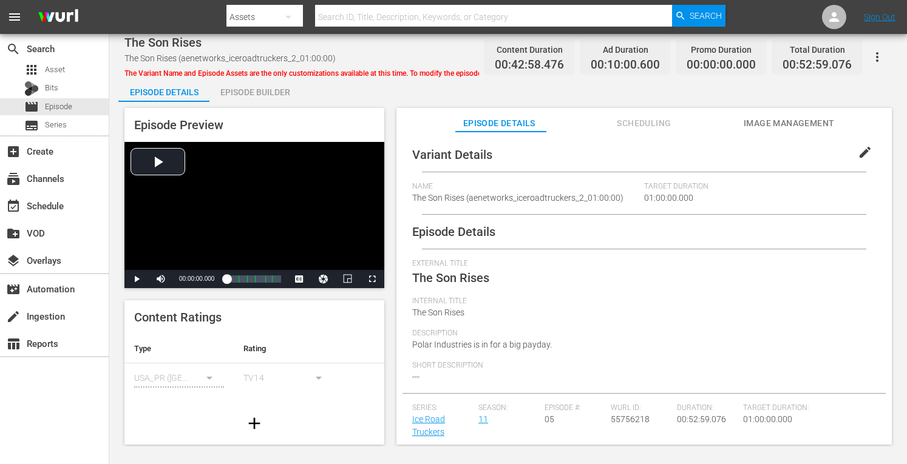
click at [238, 90] on div "Episode Builder" at bounding box center [254, 92] width 91 height 29
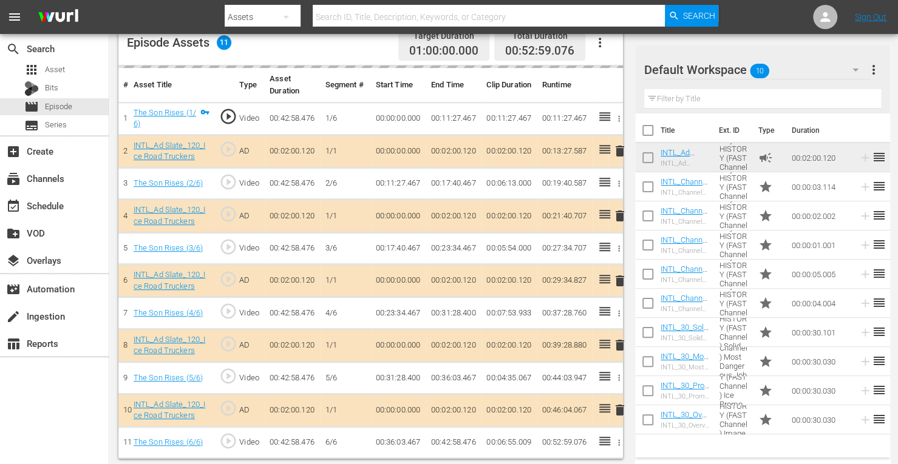
scroll to position [330, 0]
click at [619, 213] on span "delete" at bounding box center [620, 216] width 15 height 15
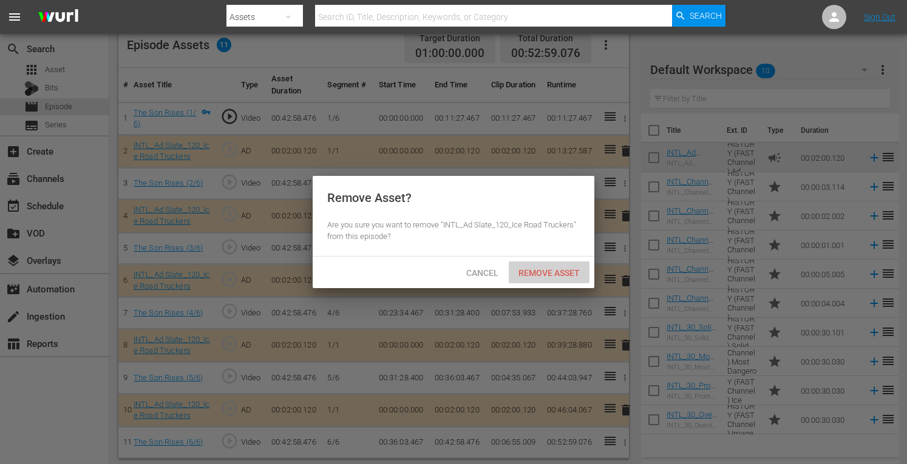
click at [559, 277] on span "Remove Asset" at bounding box center [549, 273] width 81 height 10
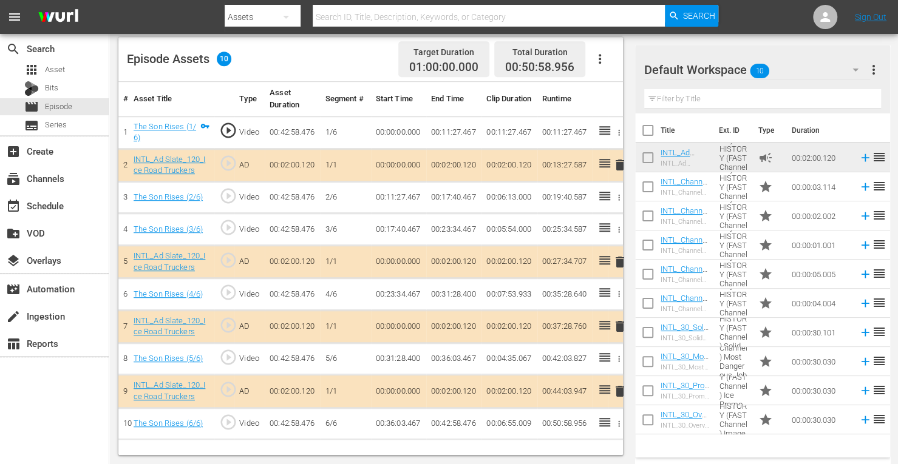
scroll to position [316, 0]
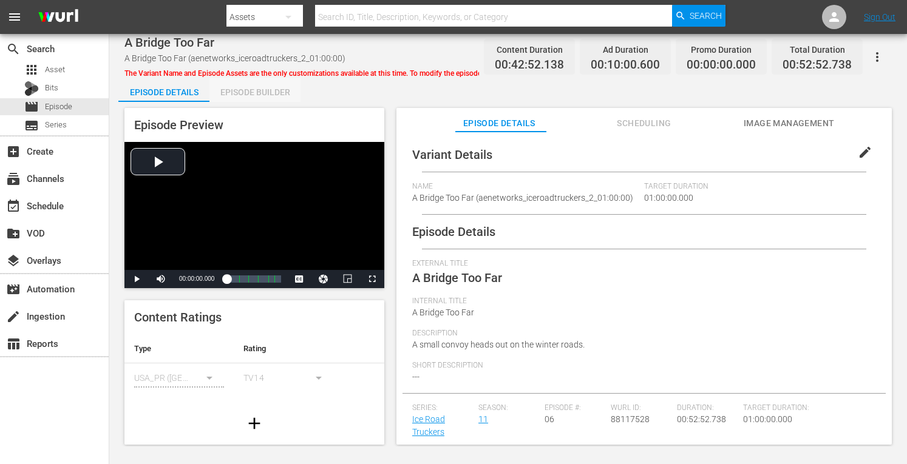
click at [256, 94] on div "Episode Builder" at bounding box center [254, 92] width 91 height 29
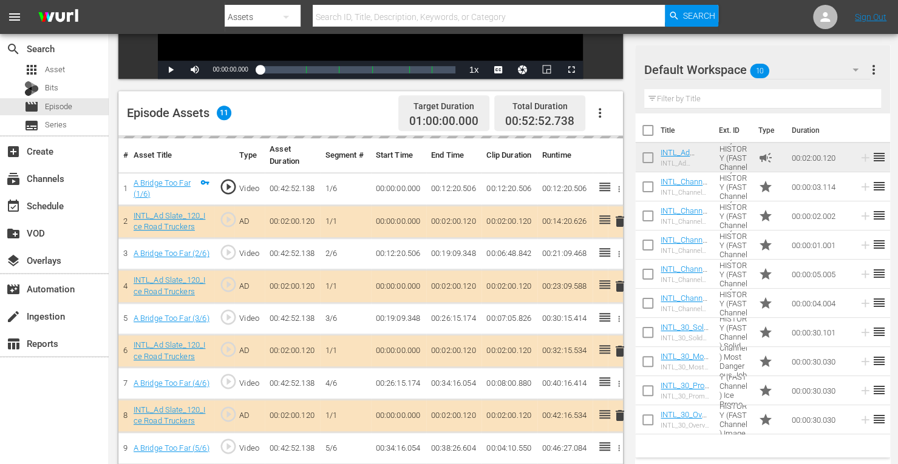
scroll to position [268, 0]
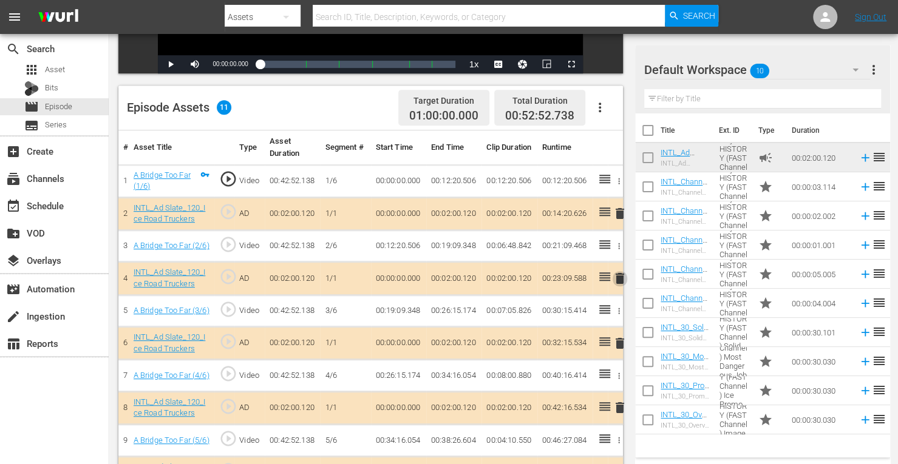
click at [619, 281] on span "delete" at bounding box center [620, 278] width 15 height 15
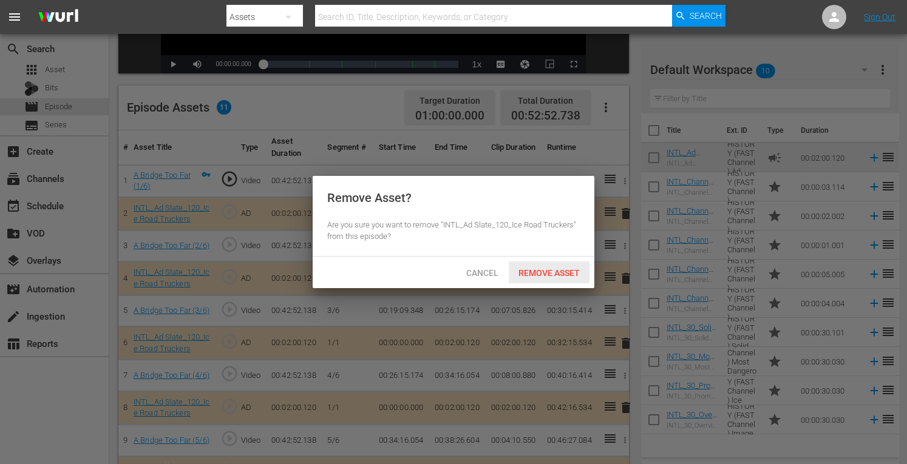
click at [556, 264] on div "Remove Asset" at bounding box center [549, 273] width 81 height 22
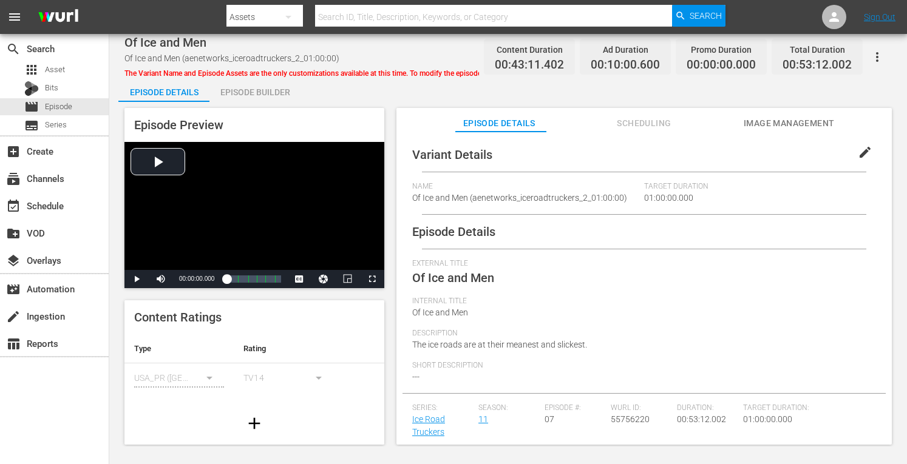
click at [241, 87] on div "Episode Builder" at bounding box center [254, 92] width 91 height 29
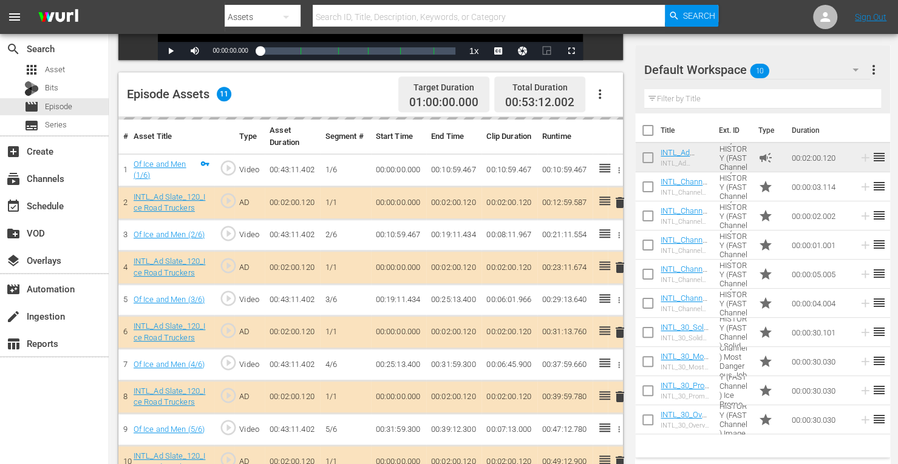
scroll to position [282, 0]
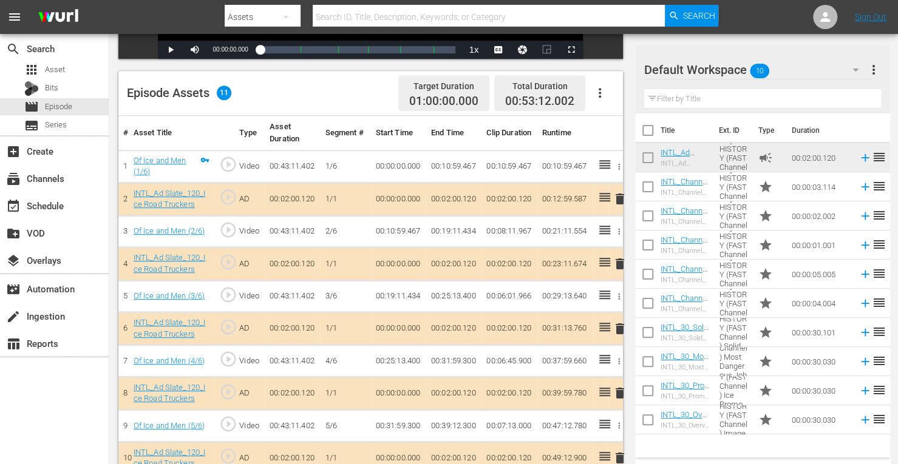
click at [619, 267] on span "delete" at bounding box center [620, 264] width 15 height 15
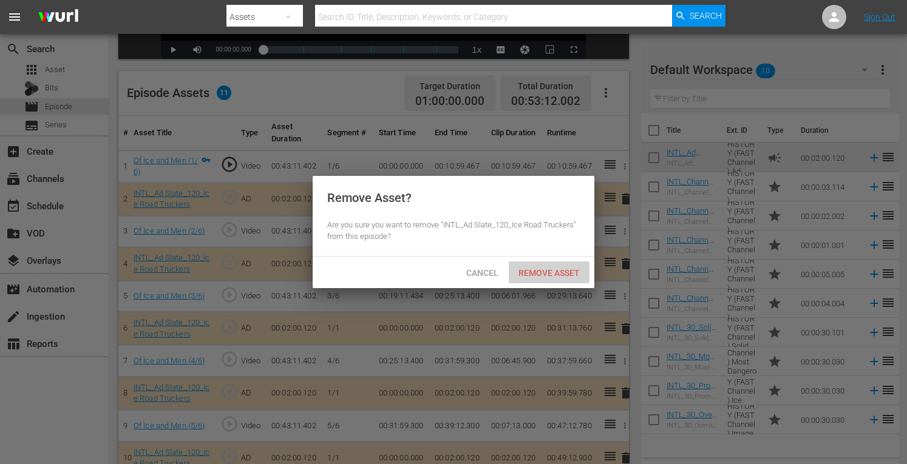
click at [559, 279] on div "Remove Asset" at bounding box center [549, 273] width 81 height 22
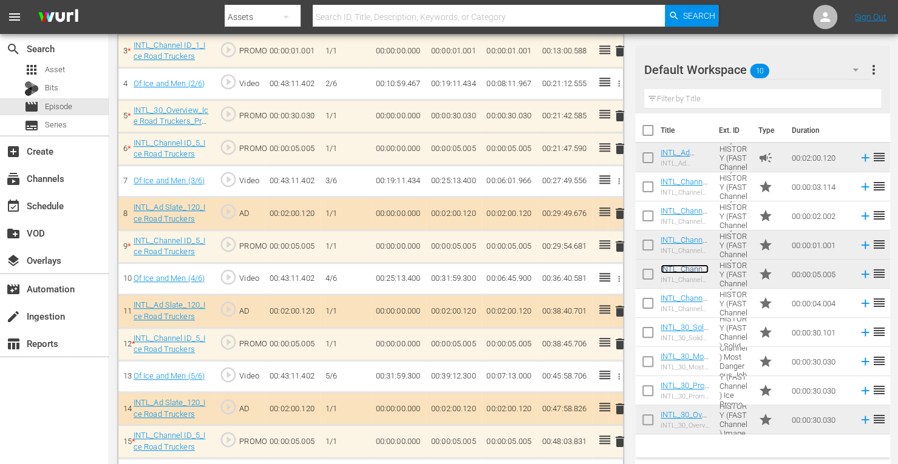
scroll to position [461, 0]
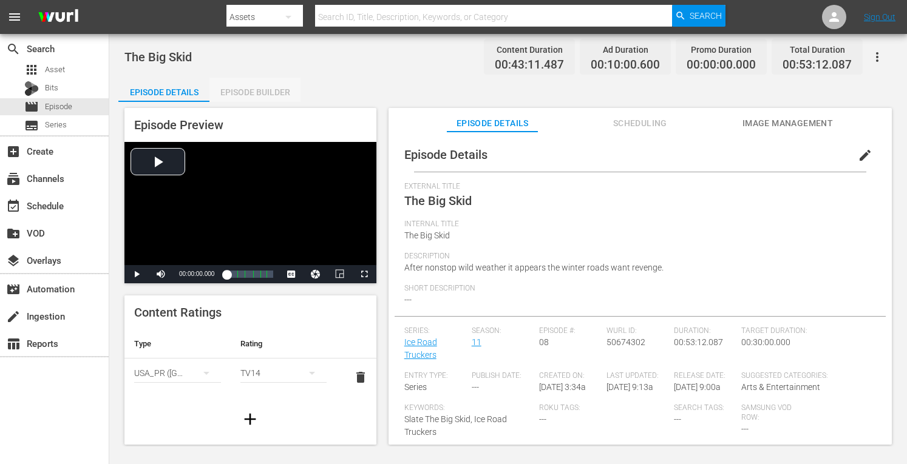
click at [260, 89] on div "Episode Builder" at bounding box center [254, 92] width 91 height 29
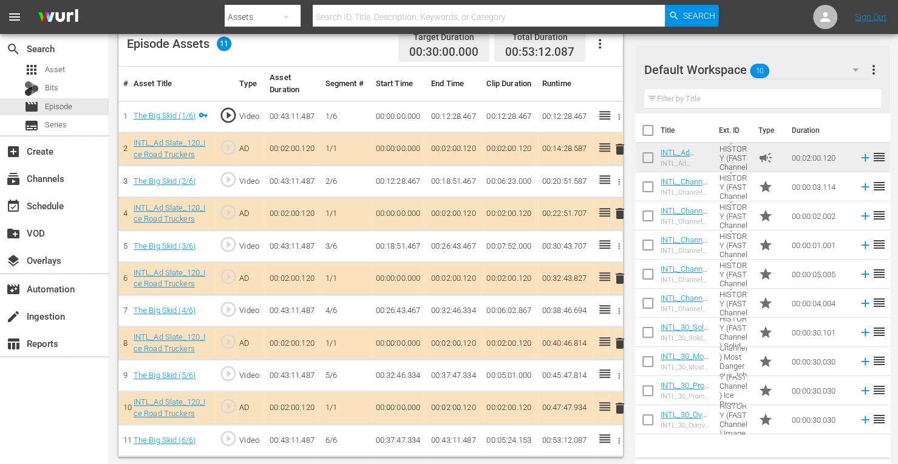
scroll to position [329, 0]
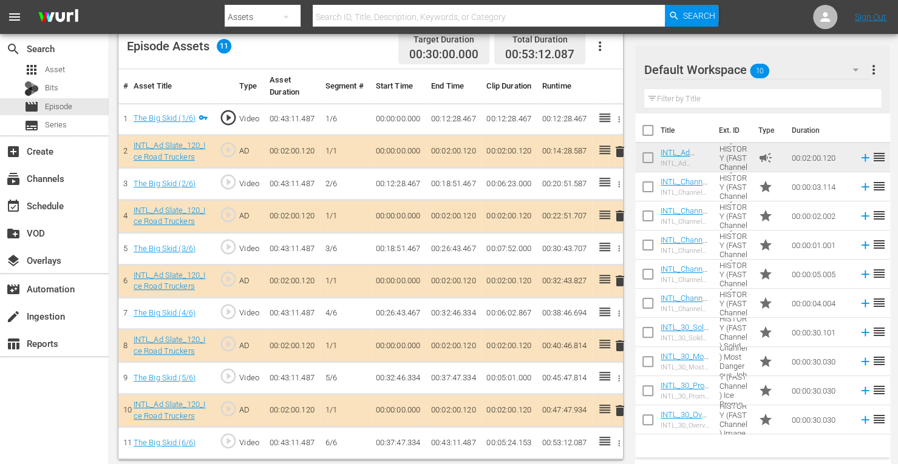
click at [619, 216] on span "delete" at bounding box center [620, 216] width 15 height 15
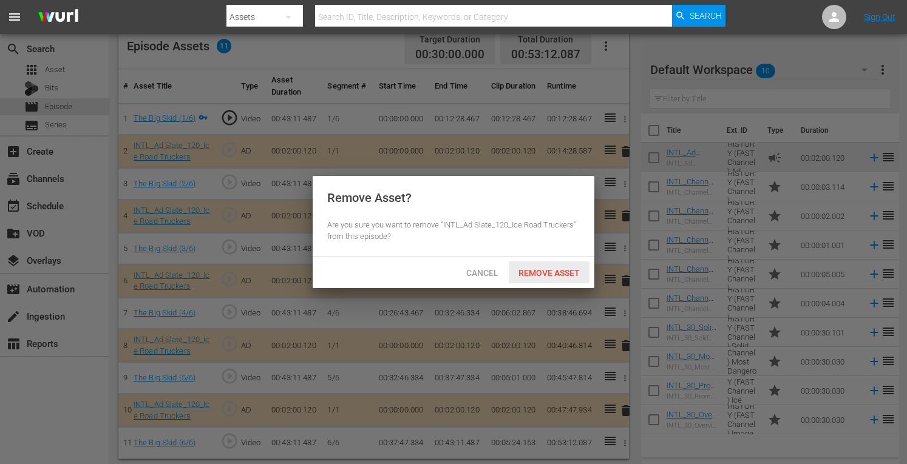
click at [554, 274] on span "Remove Asset" at bounding box center [549, 273] width 81 height 10
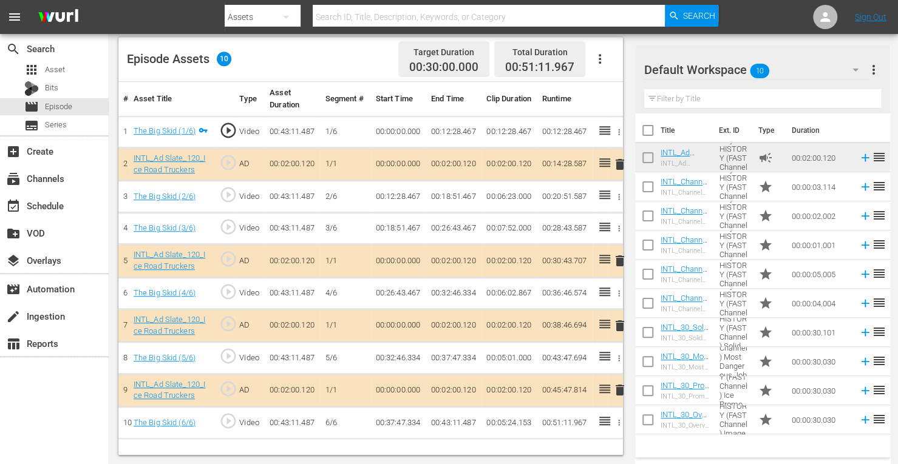
scroll to position [316, 0]
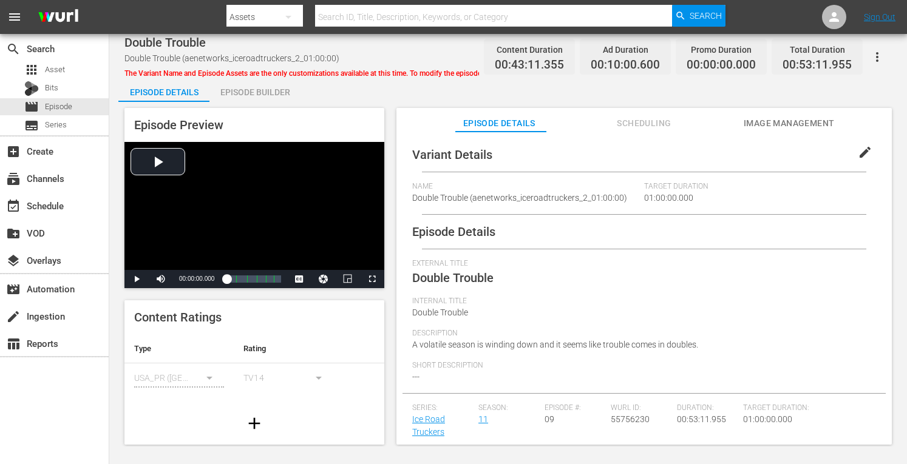
click at [251, 105] on div "Episode Preview Video Player is loading. Play Video Play Mute Current Time 00:0…" at bounding box center [508, 278] width 780 height 353
click at [253, 99] on div "Episode Builder" at bounding box center [254, 92] width 91 height 29
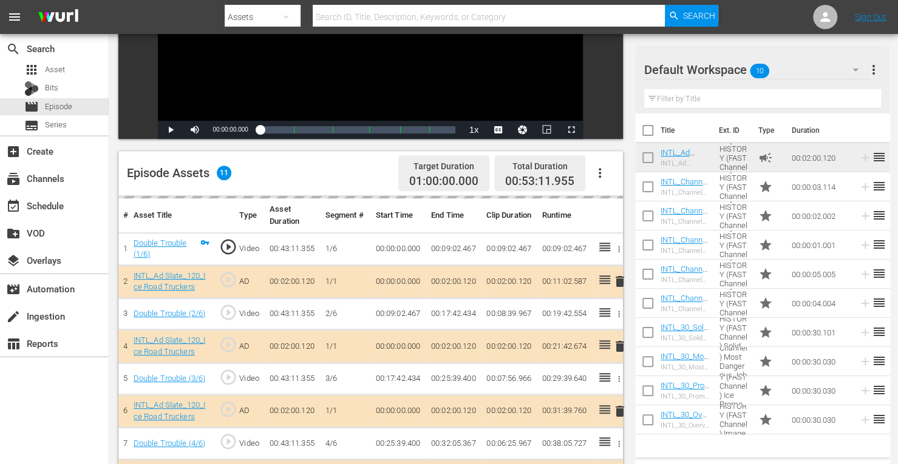
scroll to position [203, 0]
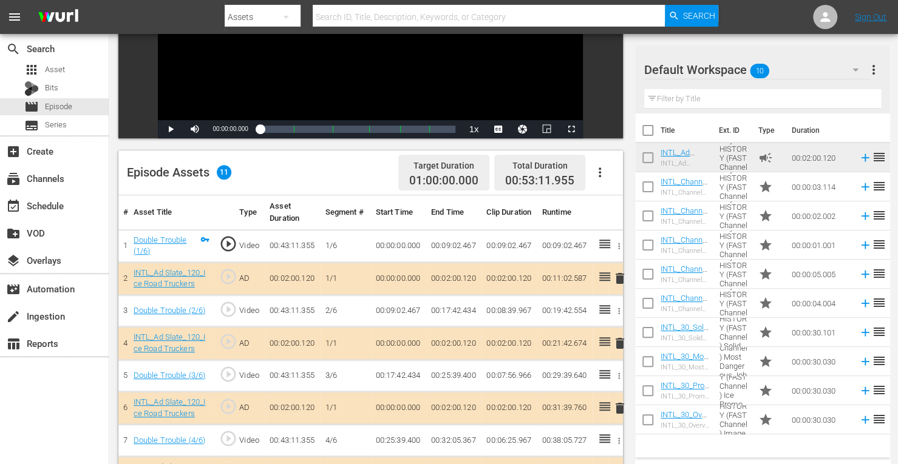
click at [621, 341] on span "delete" at bounding box center [620, 343] width 15 height 15
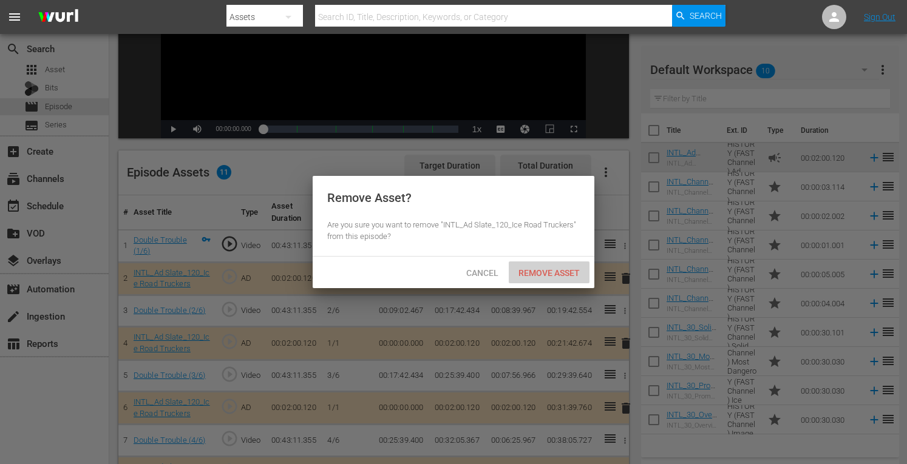
click at [553, 277] on span "Remove Asset" at bounding box center [549, 273] width 81 height 10
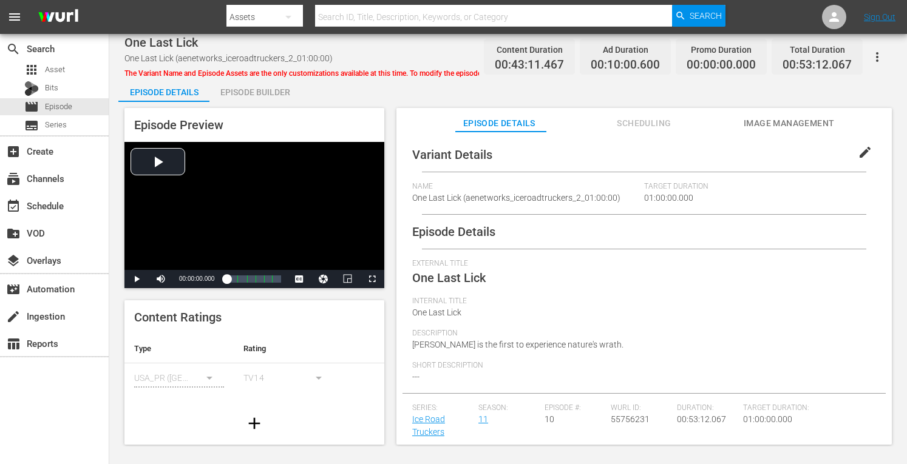
click at [248, 86] on div "Episode Builder" at bounding box center [254, 92] width 91 height 29
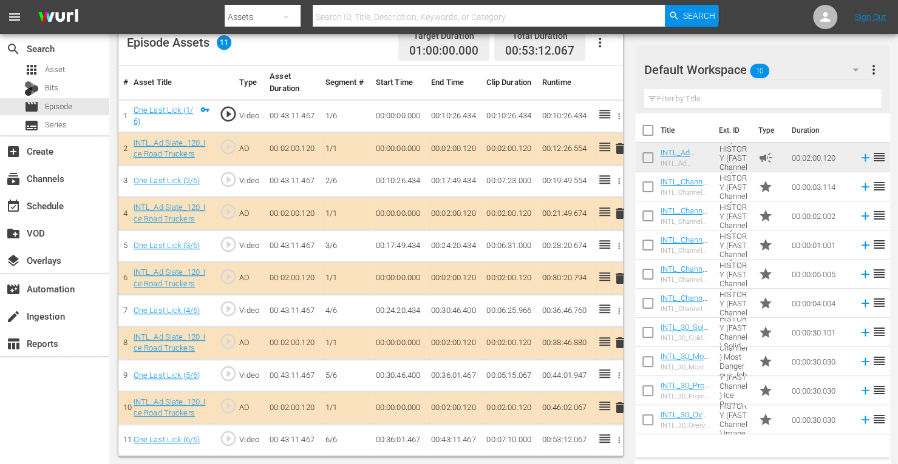
scroll to position [330, 0]
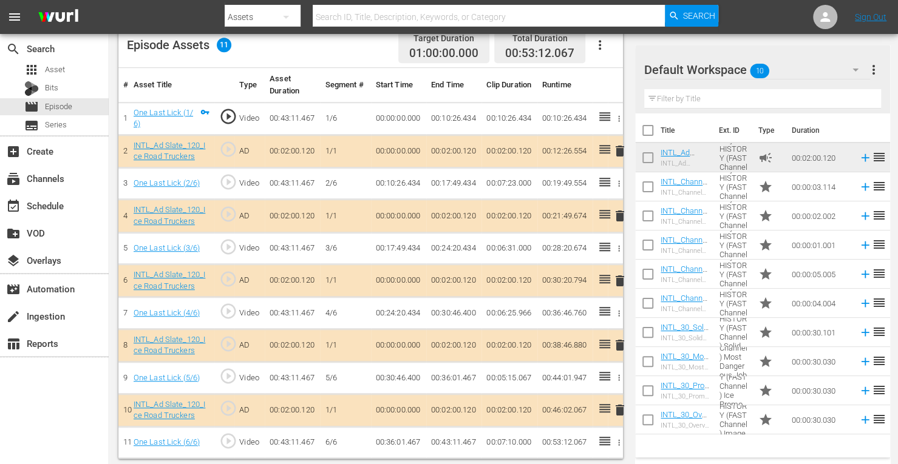
click at [620, 213] on span "delete" at bounding box center [620, 216] width 15 height 15
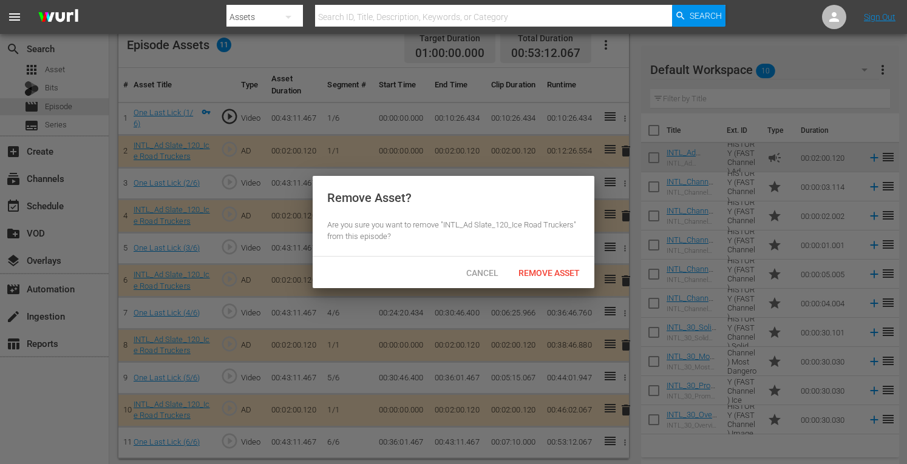
click at [531, 267] on div "Remove Asset" at bounding box center [549, 273] width 81 height 22
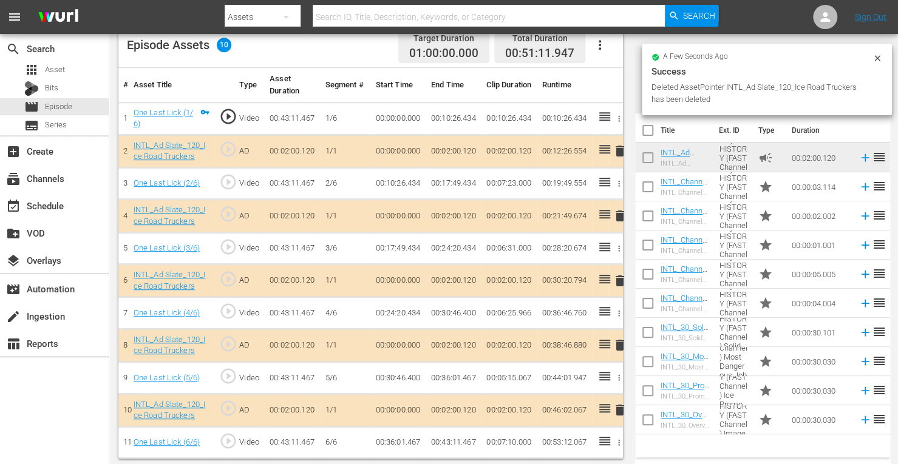
scroll to position [316, 0]
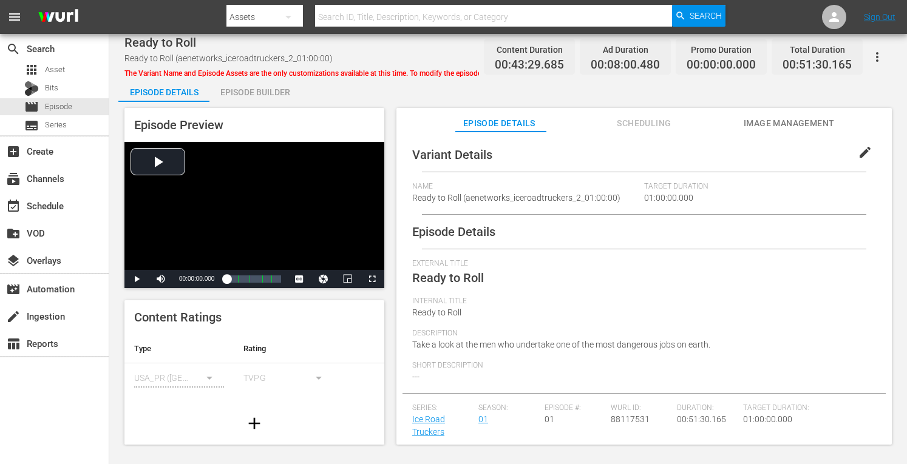
click at [260, 97] on div "Episode Builder" at bounding box center [254, 92] width 91 height 29
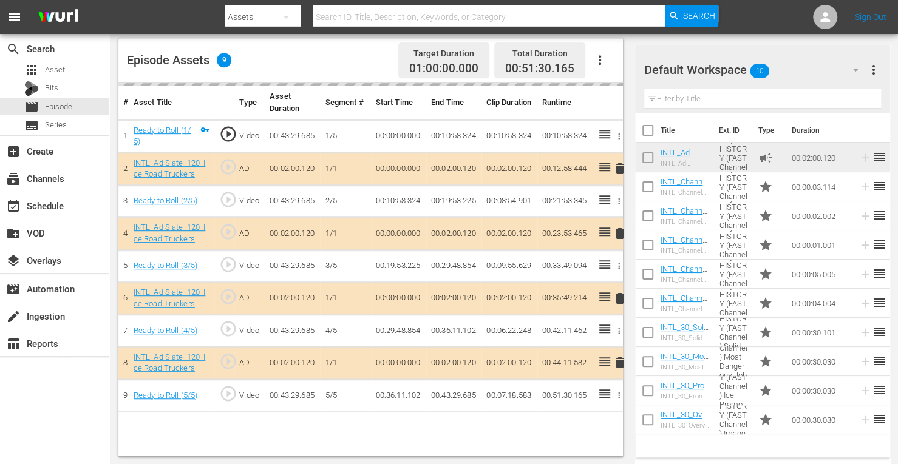
scroll to position [316, 0]
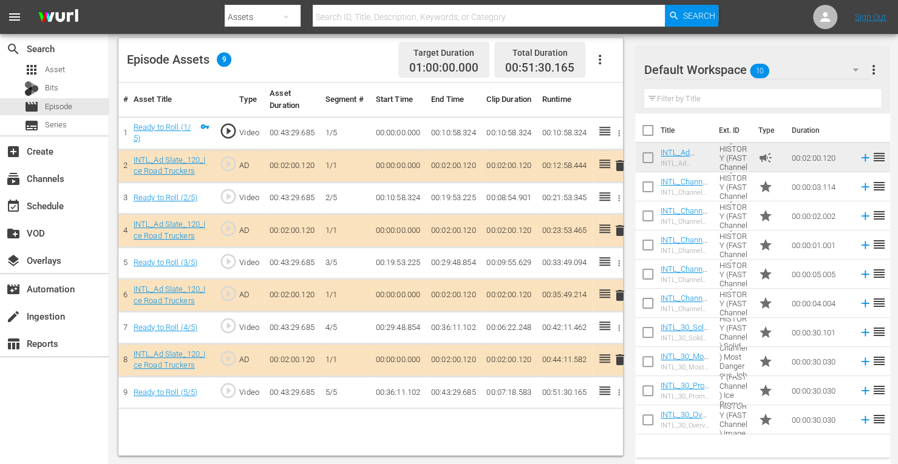
click at [621, 230] on span "delete" at bounding box center [620, 230] width 15 height 15
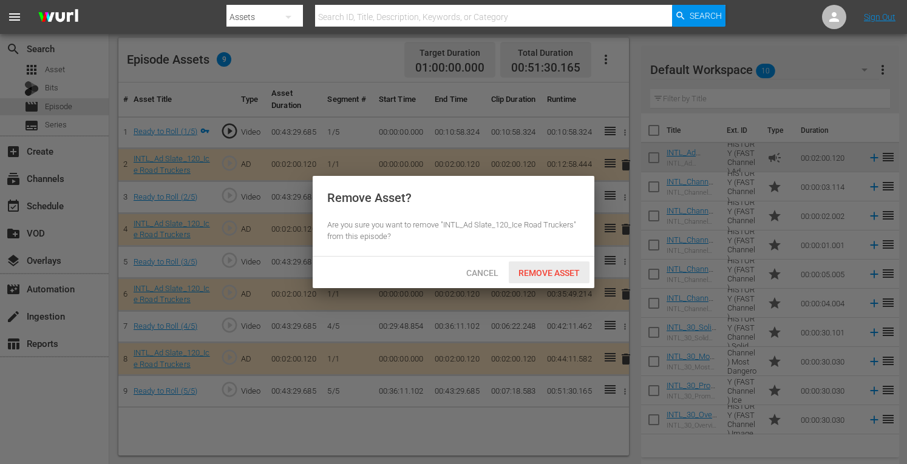
click at [533, 269] on span "Remove Asset" at bounding box center [549, 273] width 81 height 10
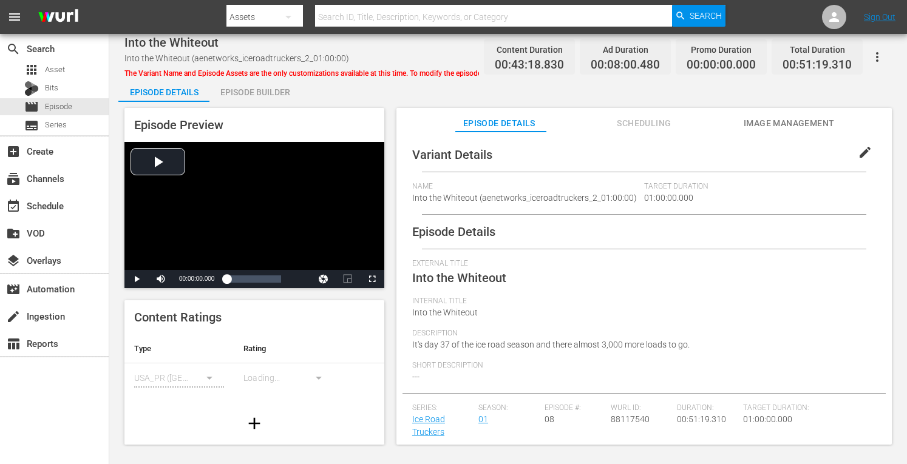
click at [257, 93] on div "Episode Builder" at bounding box center [254, 92] width 91 height 29
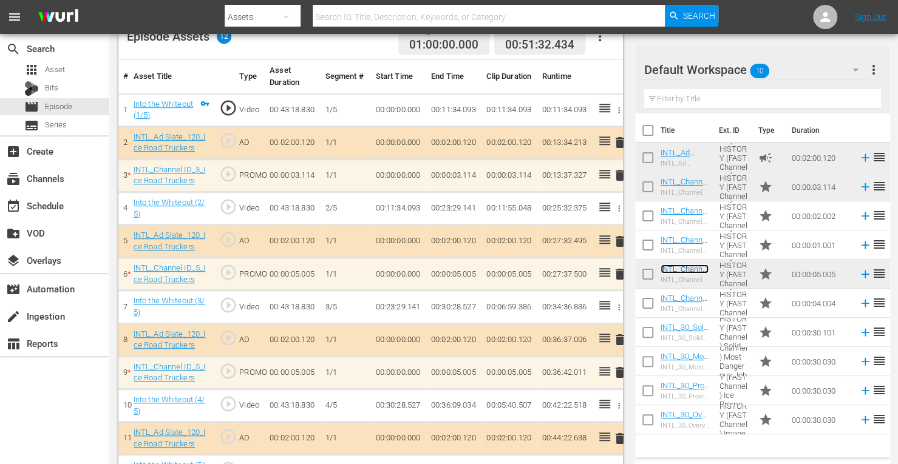
scroll to position [369, 0]
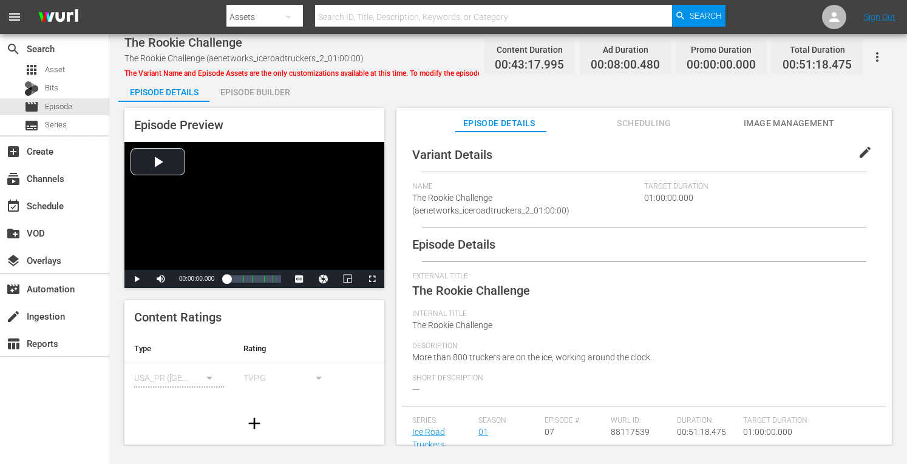
click at [238, 91] on div "Episode Builder" at bounding box center [254, 92] width 91 height 29
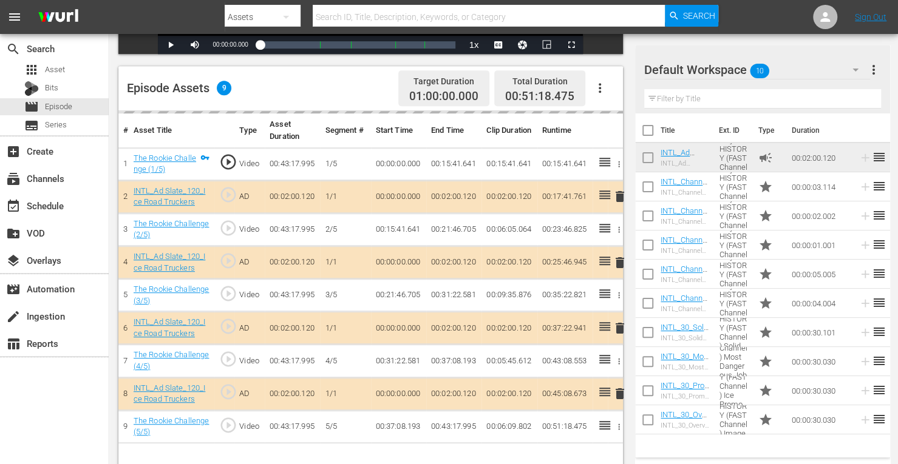
scroll to position [308, 0]
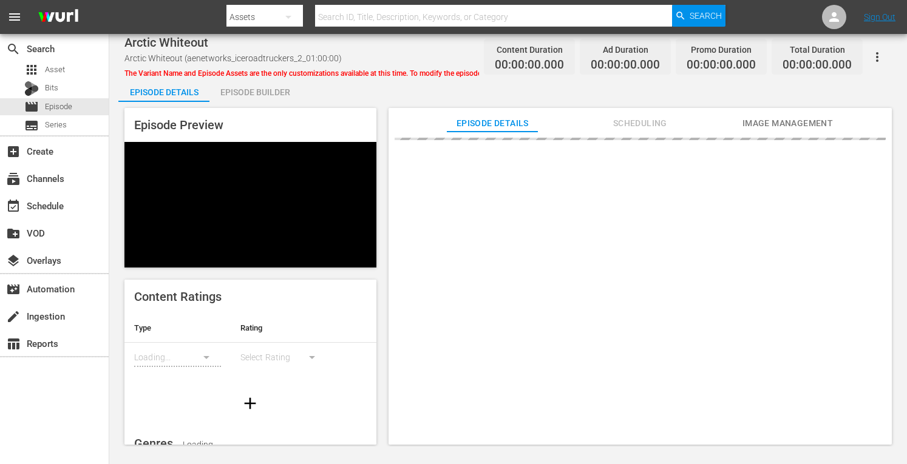
click at [243, 92] on div "Episode Builder" at bounding box center [254, 92] width 91 height 29
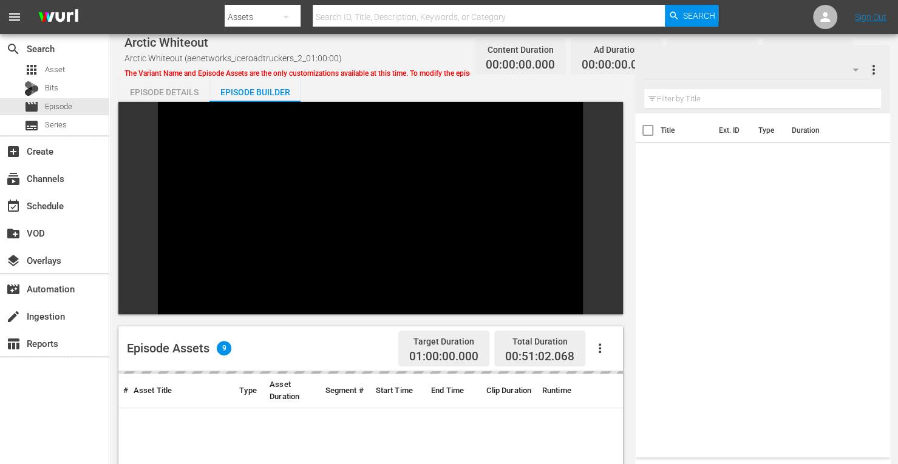
scroll to position [168, 0]
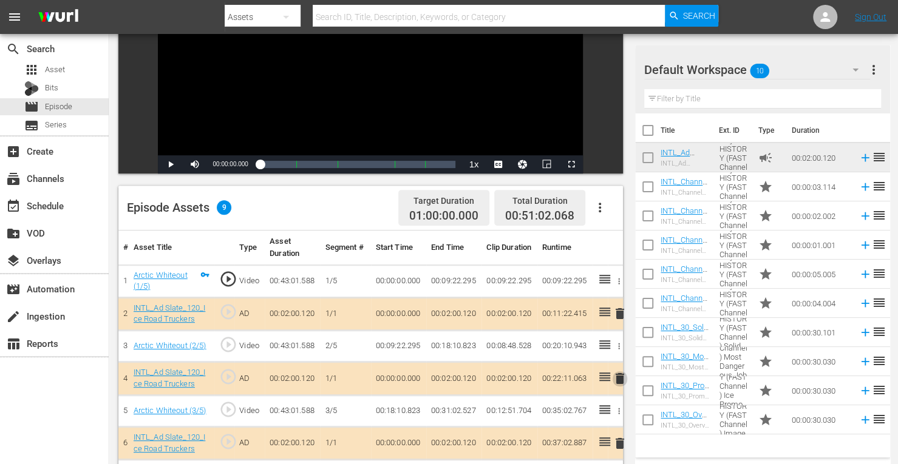
click at [618, 379] on span "delete" at bounding box center [620, 379] width 15 height 15
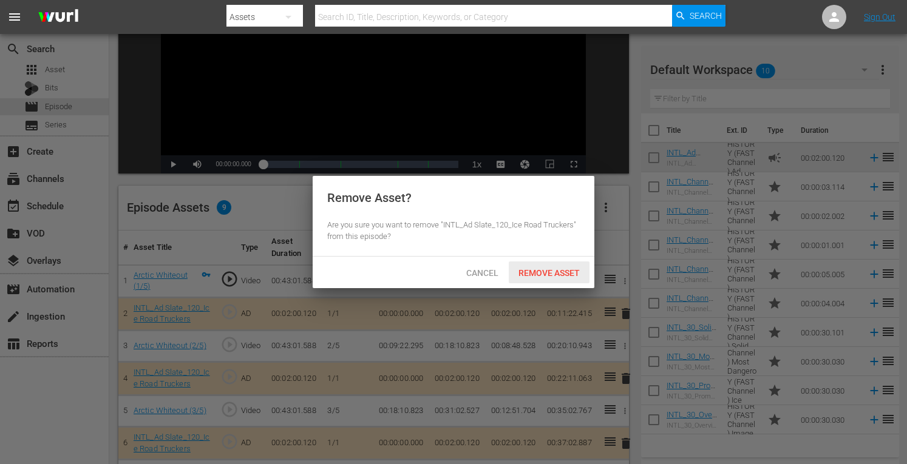
click at [531, 271] on span "Remove Asset" at bounding box center [549, 273] width 81 height 10
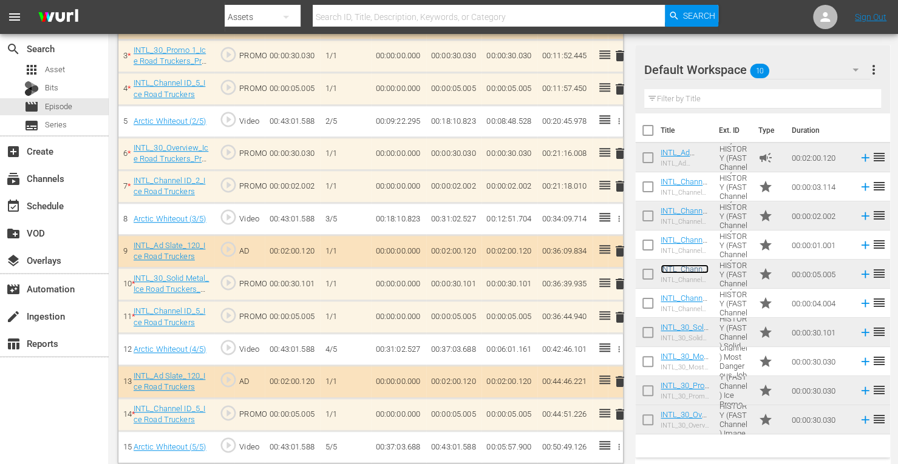
scroll to position [462, 0]
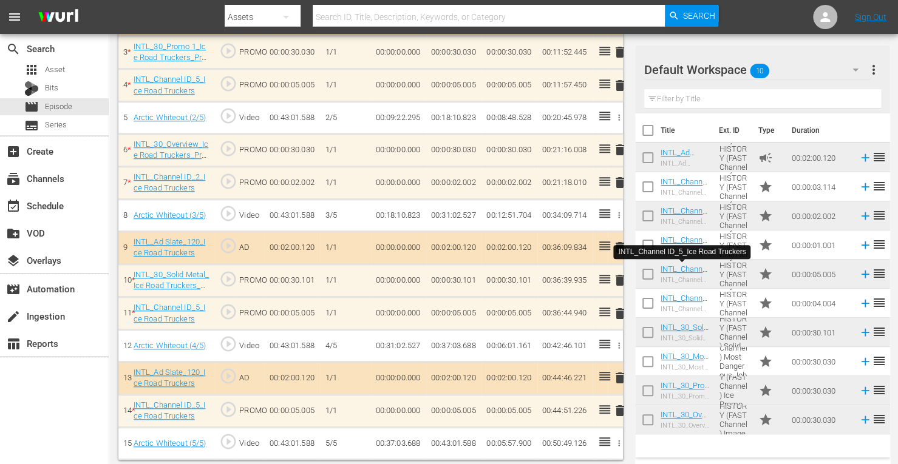
click at [619, 315] on span "delete" at bounding box center [620, 314] width 15 height 15
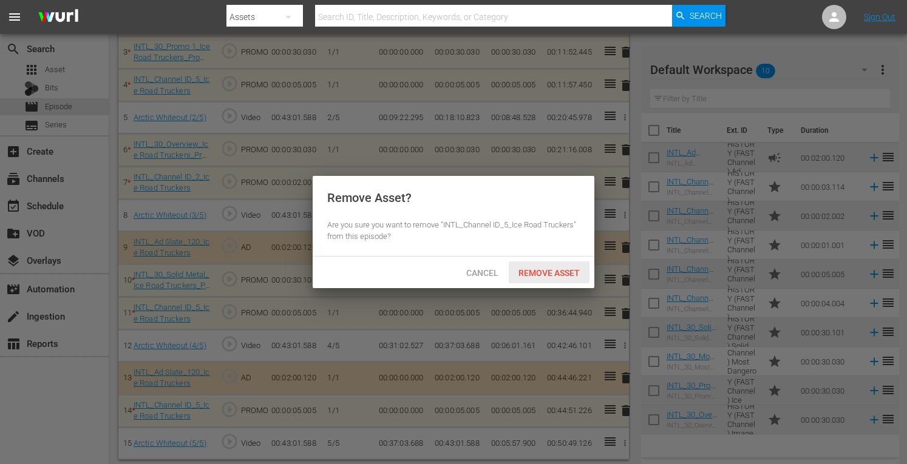
click at [548, 282] on div "Remove Asset" at bounding box center [549, 273] width 81 height 22
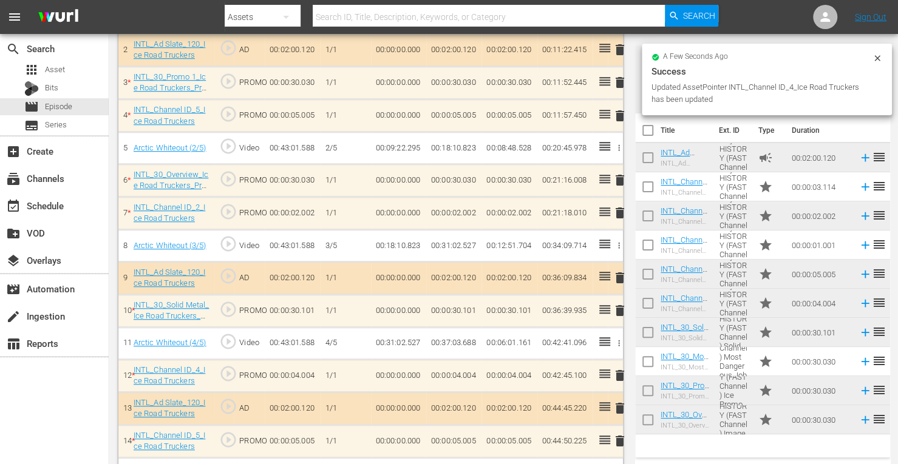
scroll to position [429, 0]
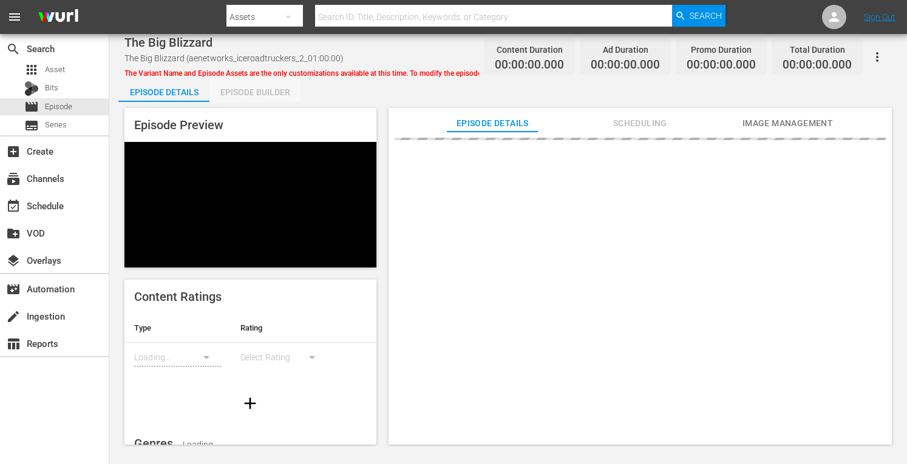
click at [243, 87] on div "Episode Builder" at bounding box center [254, 92] width 91 height 29
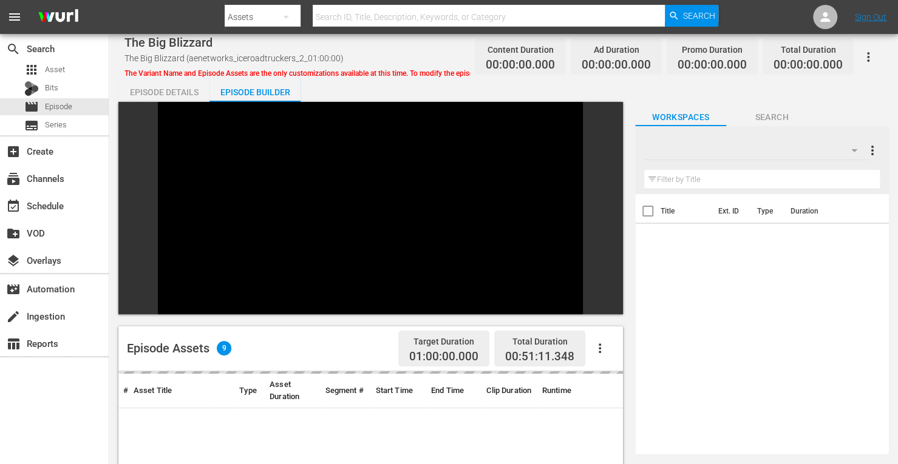
scroll to position [168, 0]
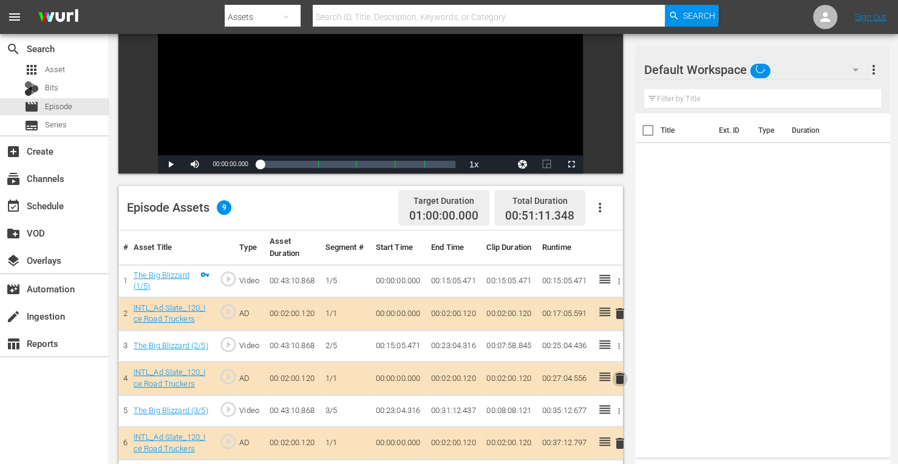
click at [619, 375] on span "delete" at bounding box center [620, 379] width 15 height 15
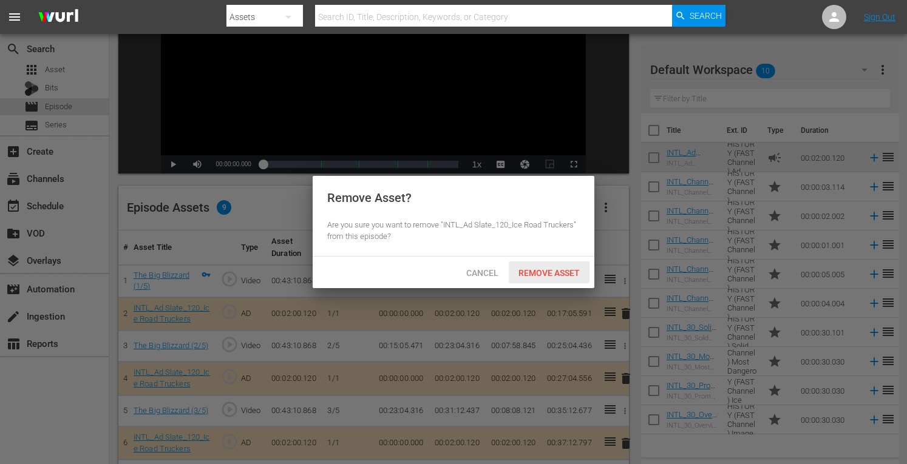
click at [543, 272] on span "Remove Asset" at bounding box center [549, 273] width 81 height 10
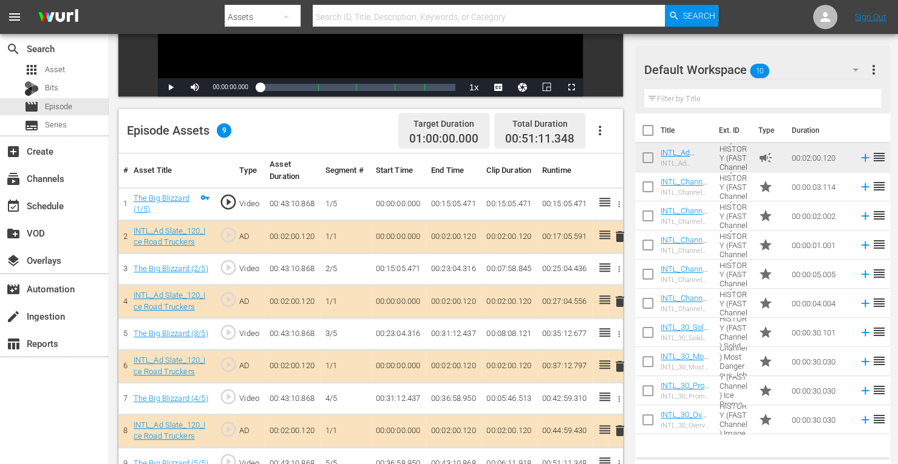
scroll to position [245, 0]
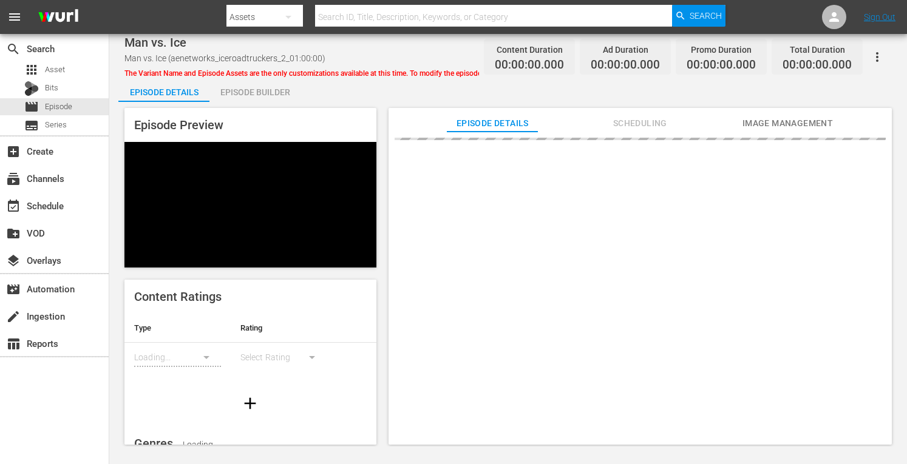
click at [264, 93] on div "Episode Builder" at bounding box center [254, 92] width 91 height 29
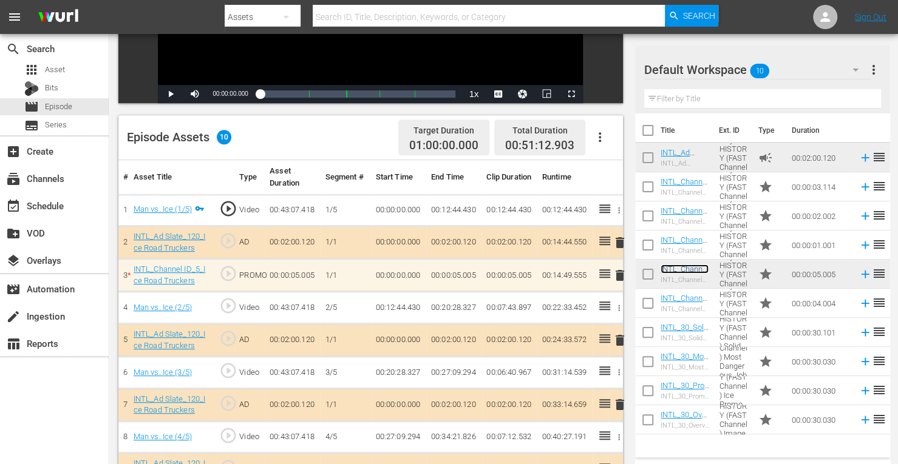
scroll to position [316, 0]
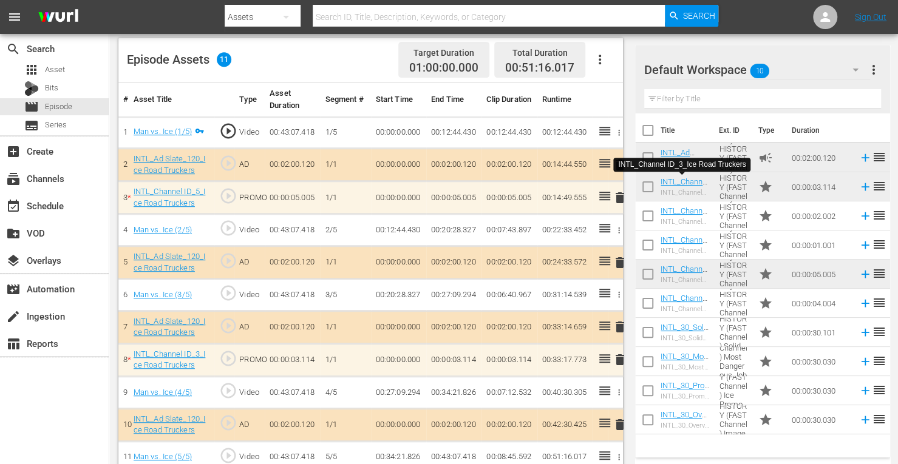
click at [618, 361] on span "delete" at bounding box center [620, 360] width 15 height 15
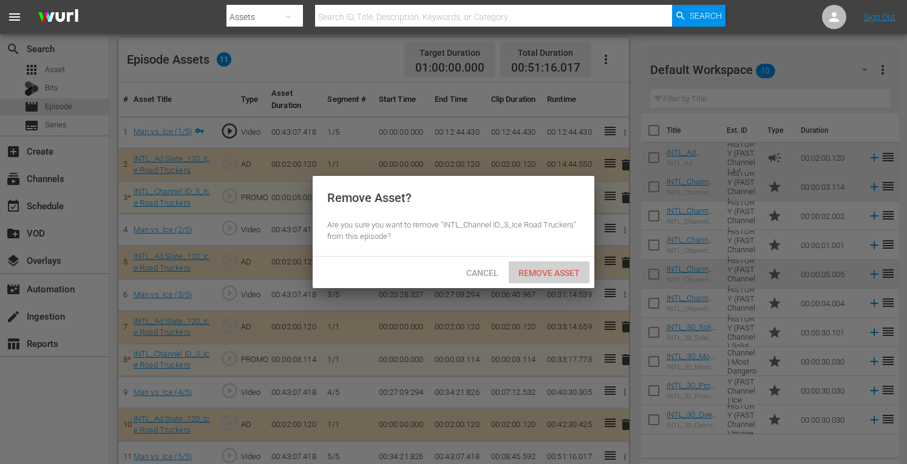
click at [541, 271] on span "Remove Asset" at bounding box center [549, 273] width 81 height 10
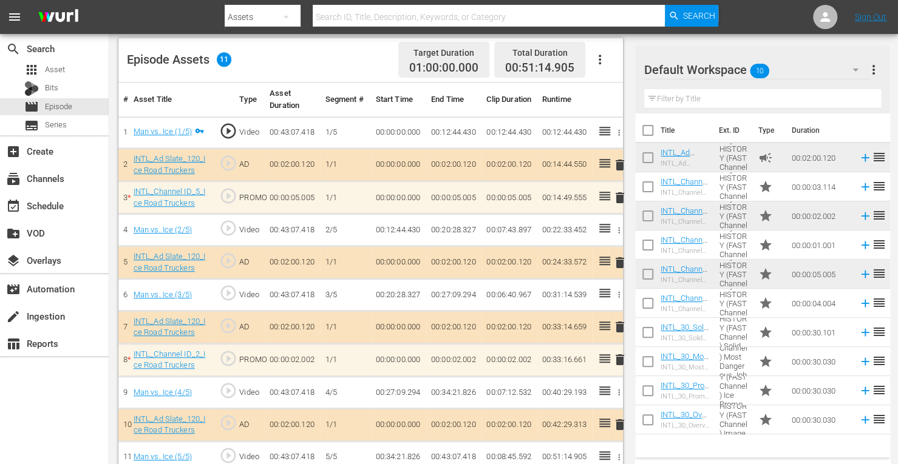
click at [622, 199] on span "delete" at bounding box center [620, 198] width 15 height 15
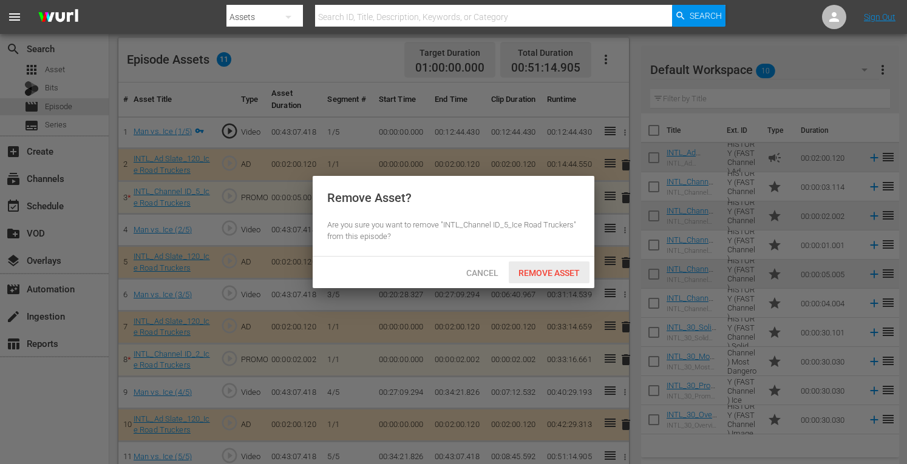
click at [539, 273] on span "Remove Asset" at bounding box center [549, 273] width 81 height 10
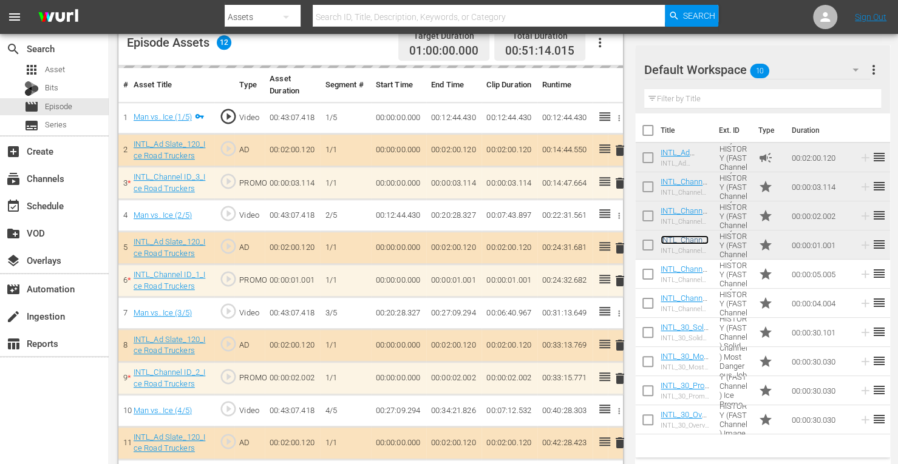
scroll to position [366, 0]
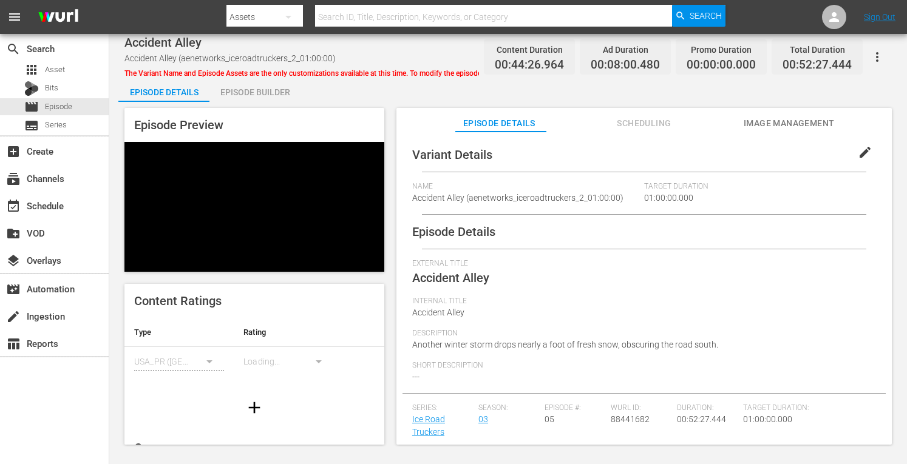
click at [239, 92] on div "Episode Builder" at bounding box center [254, 92] width 91 height 29
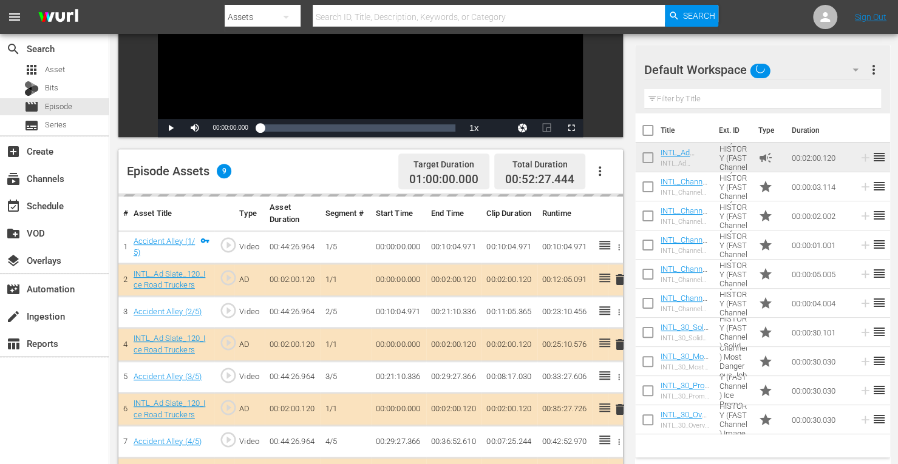
scroll to position [214, 0]
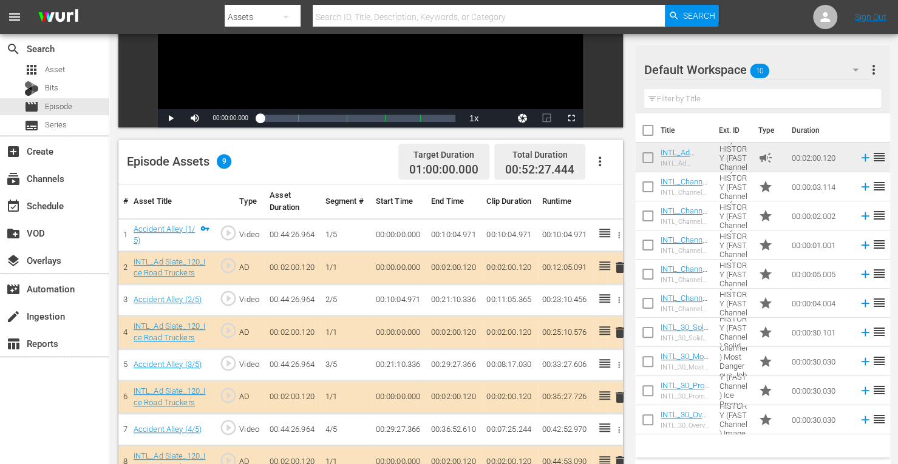
click at [621, 333] on span "delete" at bounding box center [620, 332] width 15 height 15
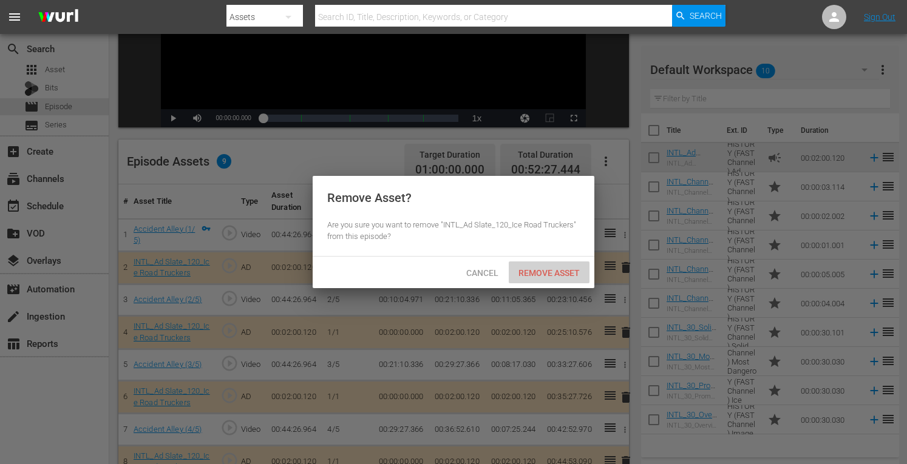
click at [550, 270] on span "Remove Asset" at bounding box center [549, 273] width 81 height 10
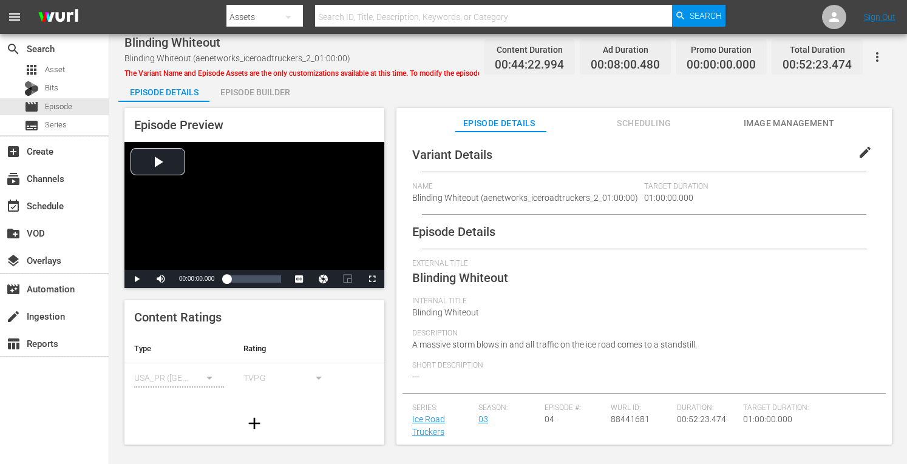
click at [263, 87] on div "Episode Builder" at bounding box center [254, 92] width 91 height 29
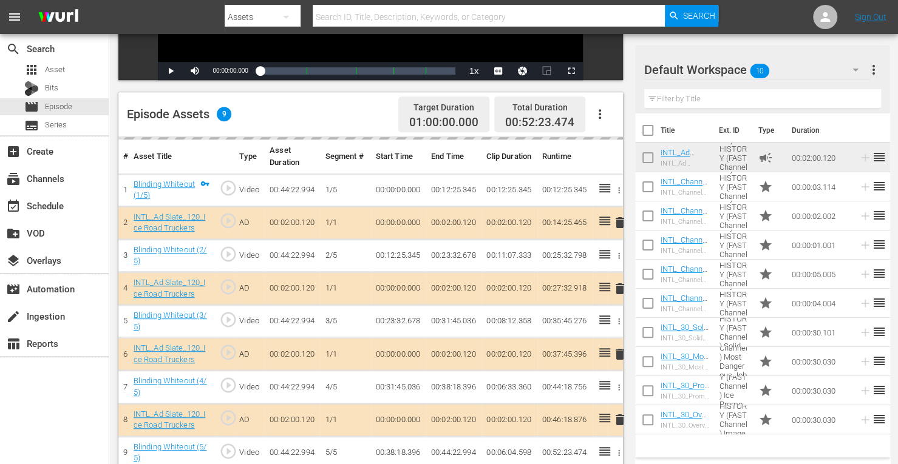
scroll to position [316, 0]
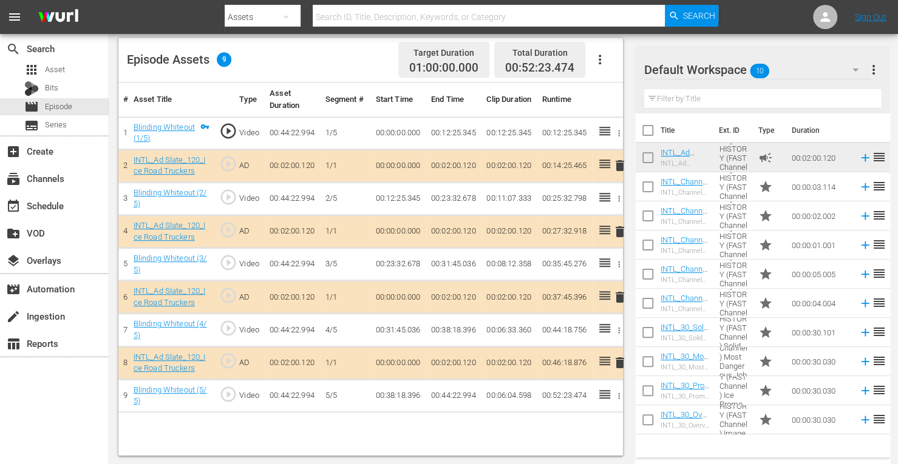
click at [618, 231] on span "delete" at bounding box center [620, 232] width 15 height 15
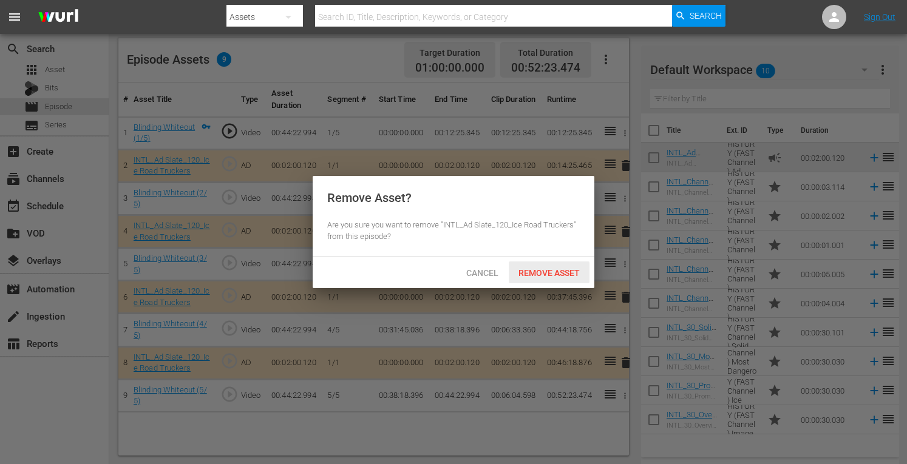
click at [556, 271] on span "Remove Asset" at bounding box center [549, 273] width 81 height 10
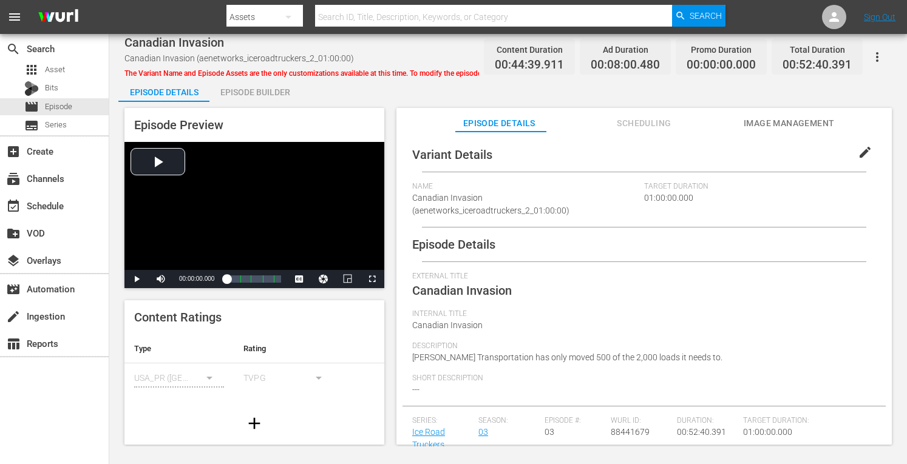
click at [251, 95] on div "Episode Builder" at bounding box center [254, 92] width 91 height 29
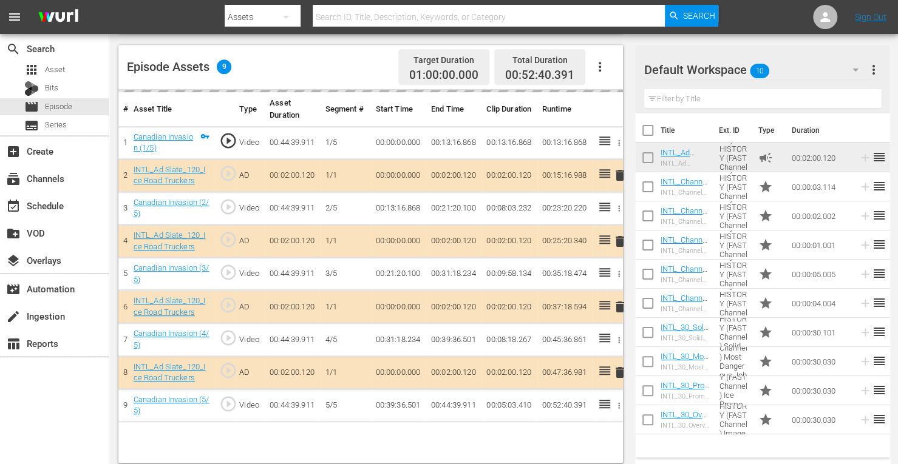
scroll to position [316, 0]
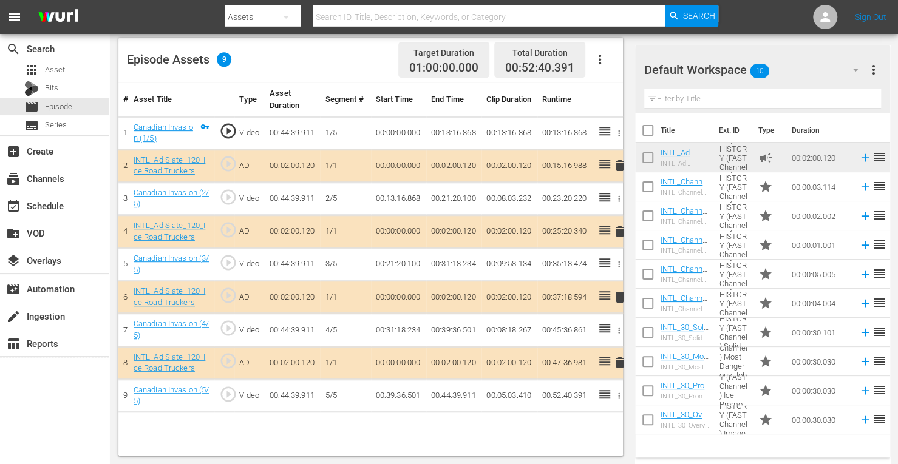
click at [621, 232] on span "delete" at bounding box center [620, 232] width 15 height 15
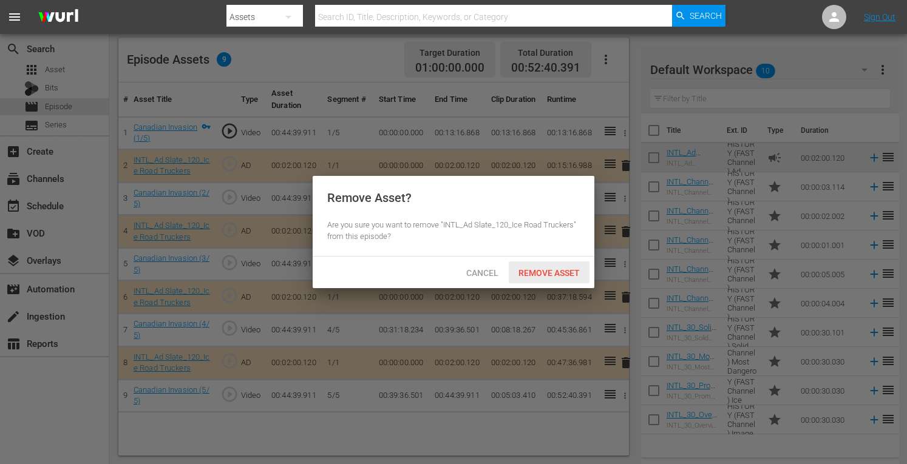
click at [559, 265] on div "Remove Asset" at bounding box center [549, 273] width 81 height 22
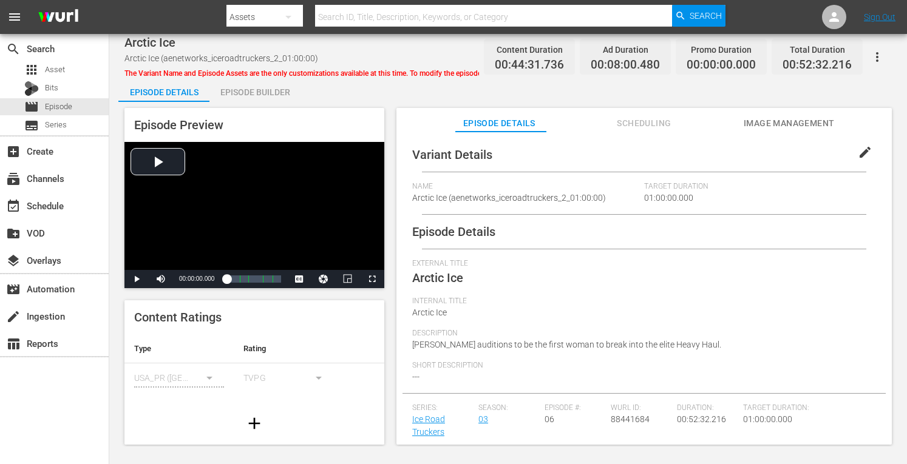
click at [251, 90] on div "Episode Builder" at bounding box center [254, 92] width 91 height 29
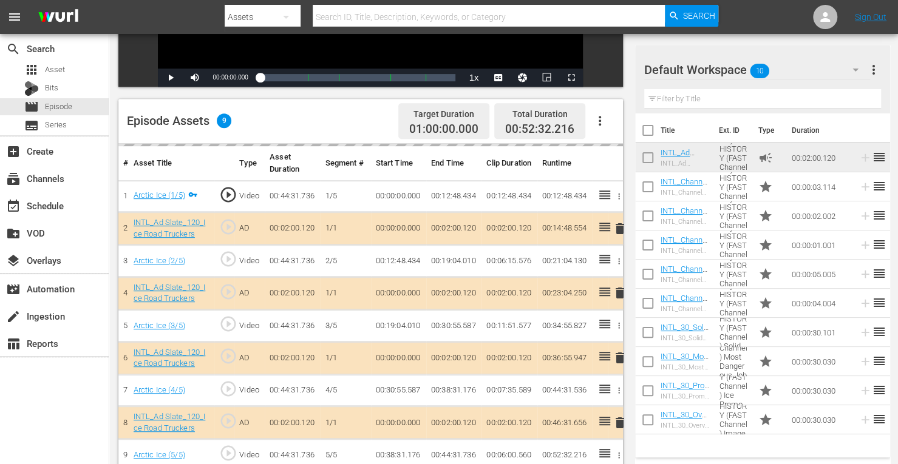
scroll to position [316, 0]
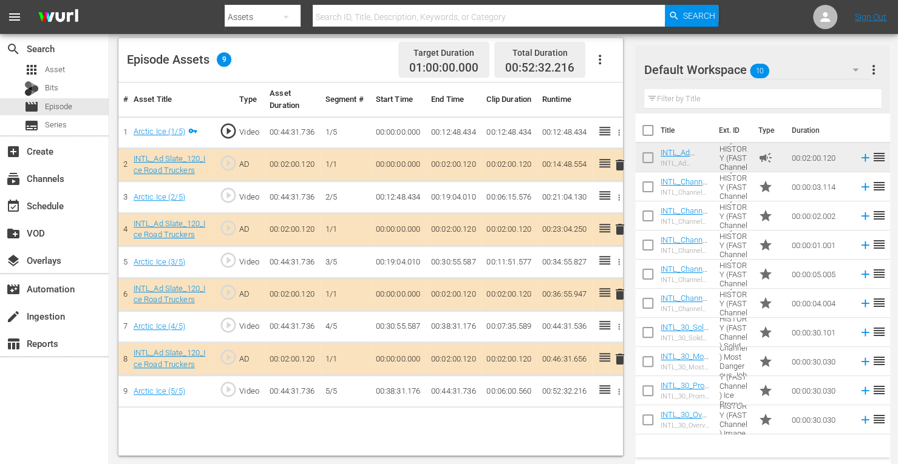
click at [619, 231] on span "delete" at bounding box center [620, 229] width 15 height 15
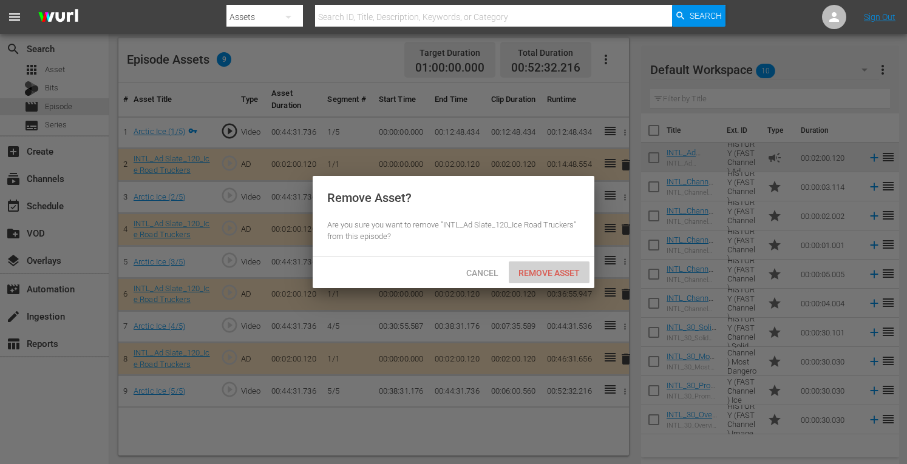
click at [564, 269] on span "Remove Asset" at bounding box center [549, 273] width 81 height 10
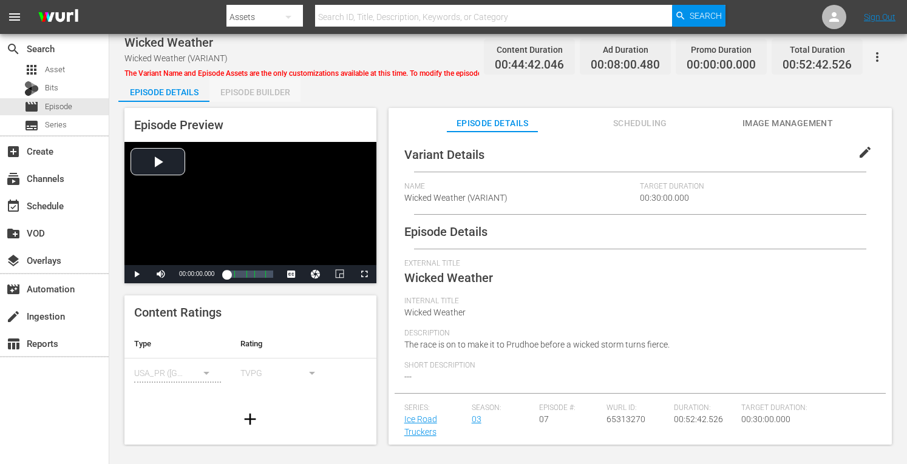
click at [258, 94] on div "Episode Builder" at bounding box center [254, 92] width 91 height 29
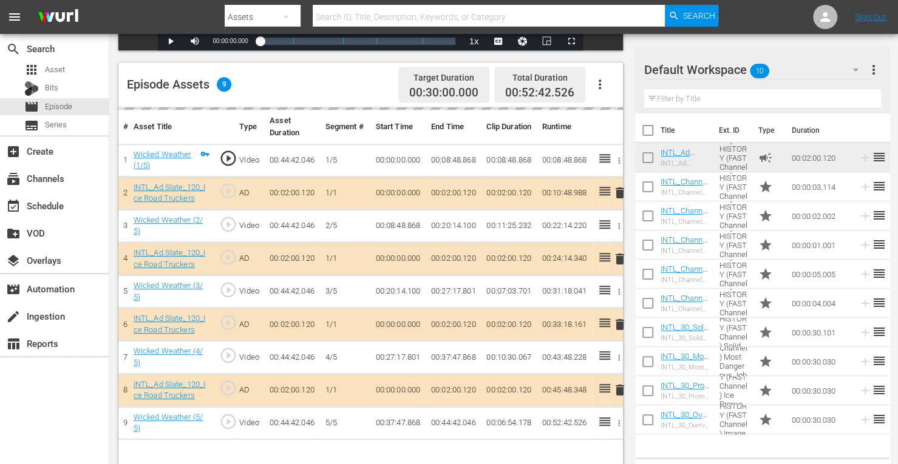
scroll to position [316, 0]
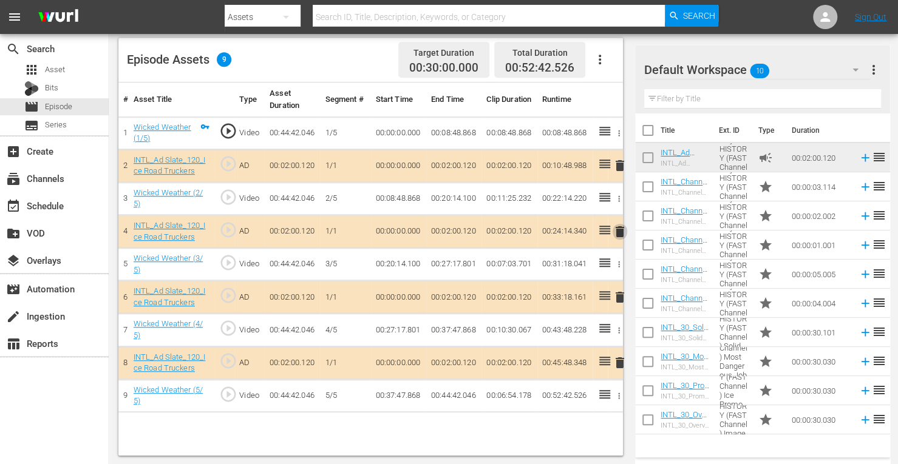
click at [619, 233] on span "delete" at bounding box center [620, 232] width 15 height 15
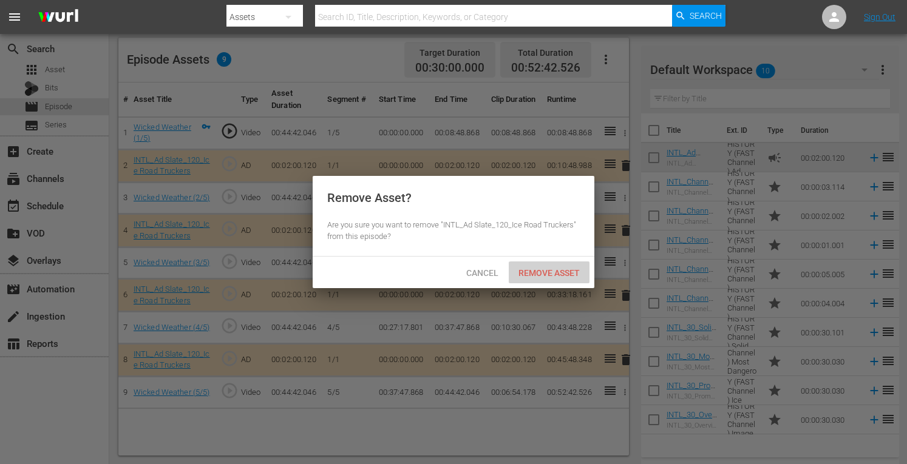
click at [556, 278] on div "Remove Asset" at bounding box center [549, 273] width 81 height 22
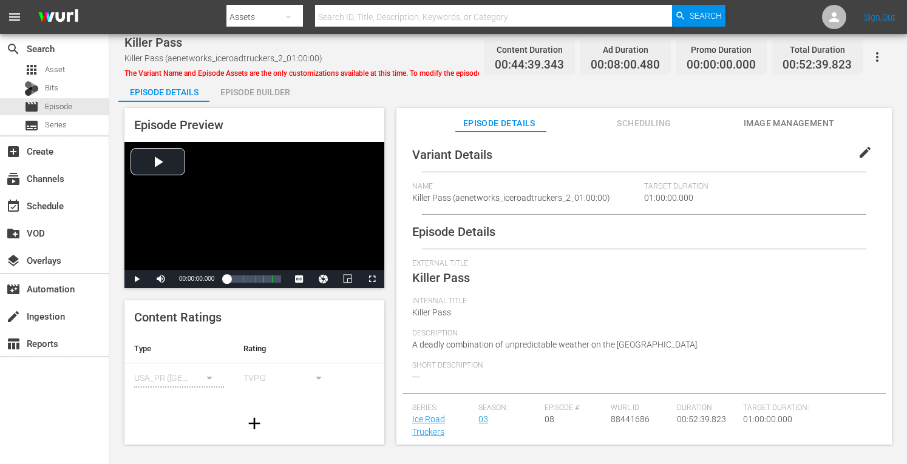
click at [242, 94] on div "Episode Builder" at bounding box center [254, 92] width 91 height 29
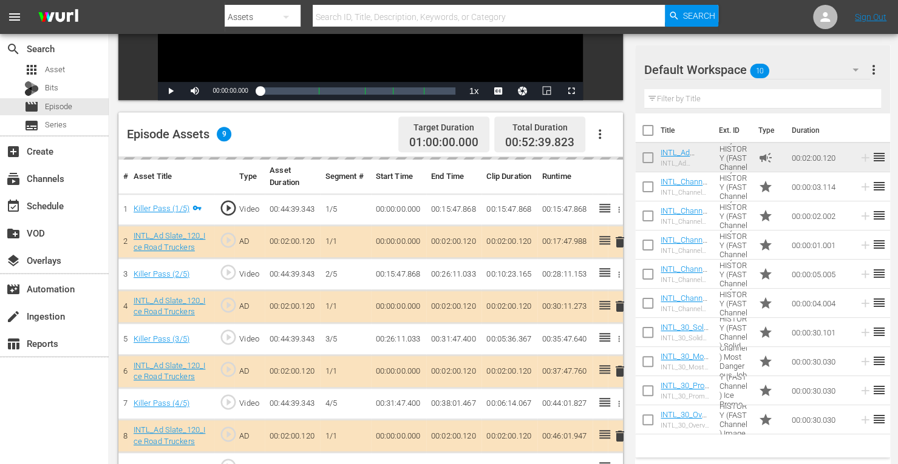
scroll to position [316, 0]
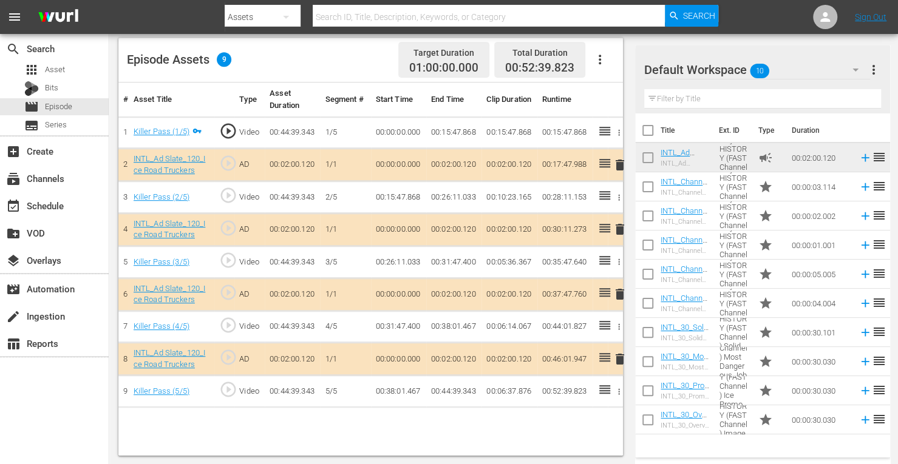
click at [618, 233] on span "delete" at bounding box center [620, 229] width 15 height 15
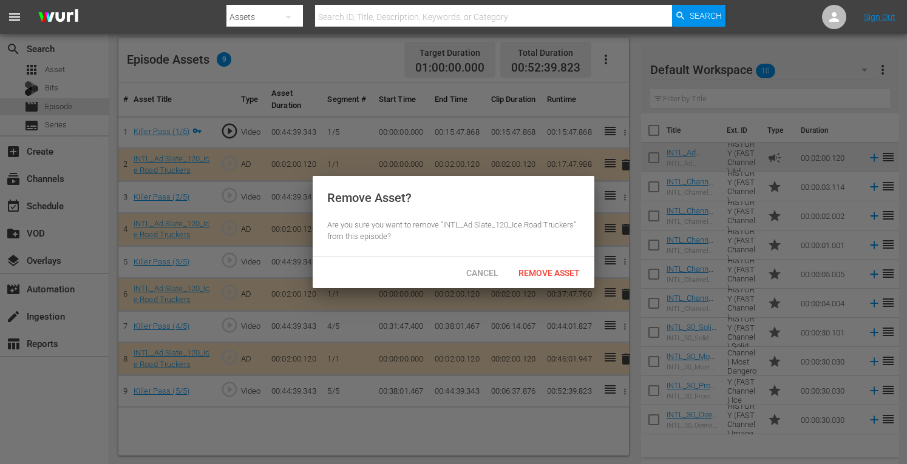
click at [551, 260] on div "Cancel Remove Asset" at bounding box center [454, 273] width 282 height 32
click at [540, 271] on span "Remove Asset" at bounding box center [549, 273] width 81 height 10
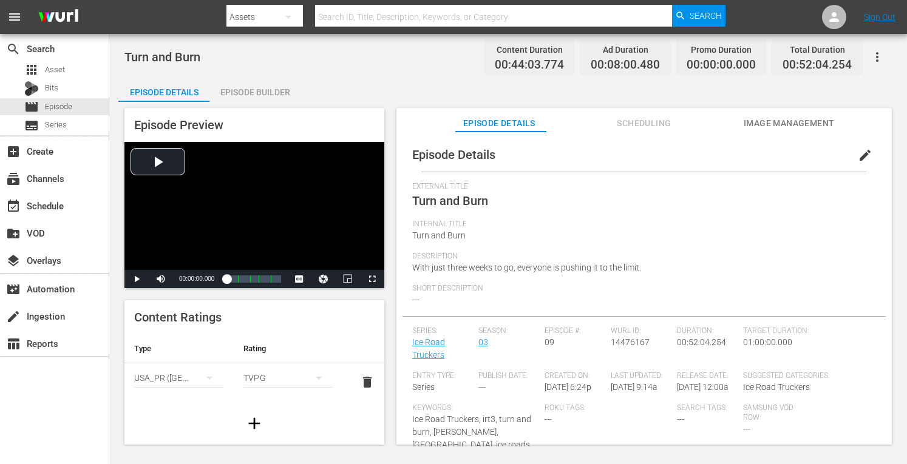
click at [269, 86] on div "Episode Builder" at bounding box center [254, 92] width 91 height 29
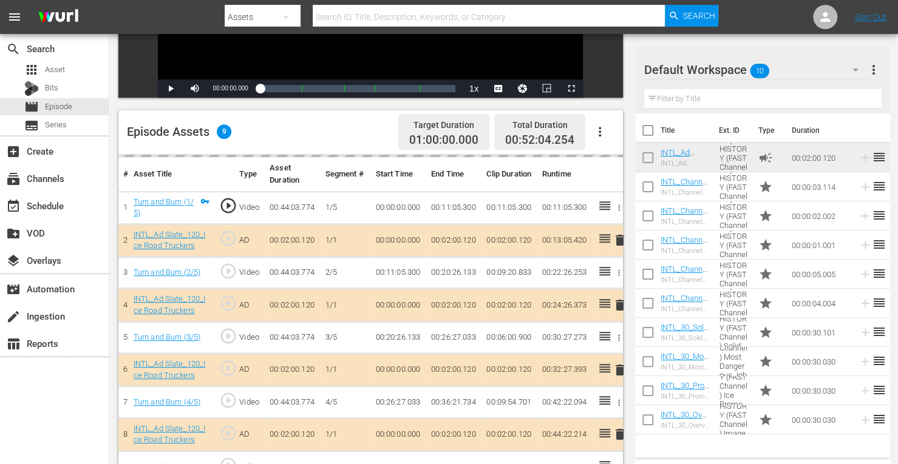
scroll to position [263, 0]
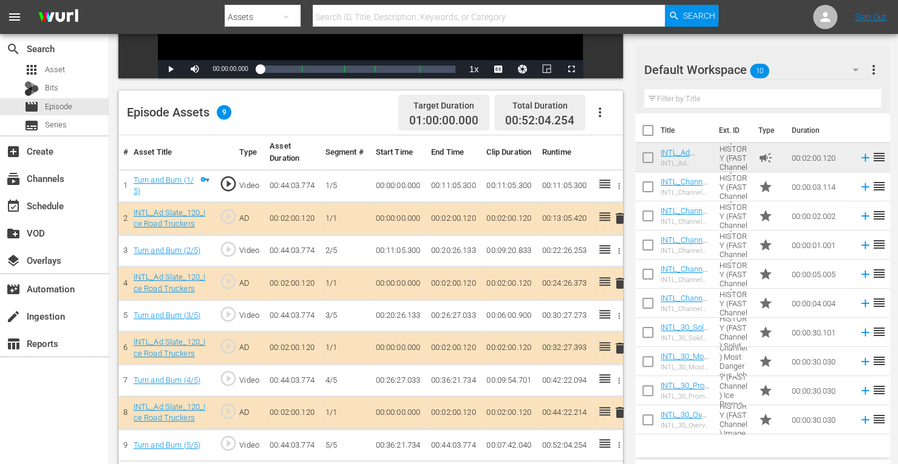
click at [619, 284] on span "delete" at bounding box center [620, 283] width 15 height 15
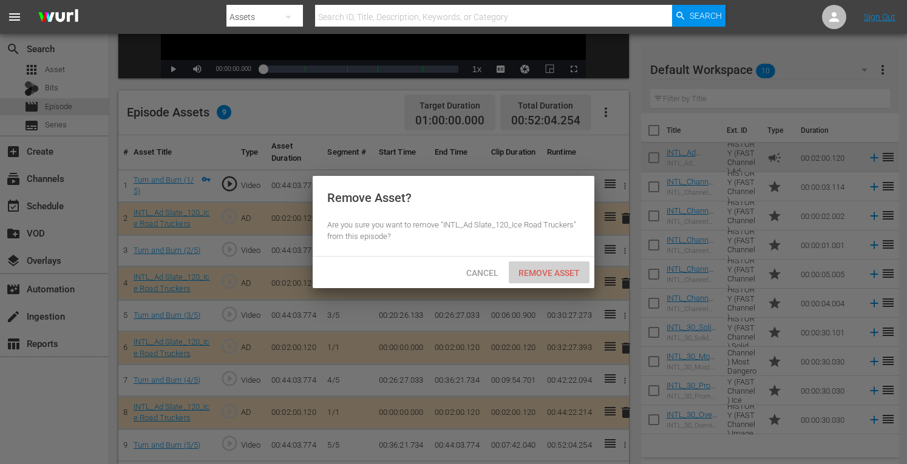
click at [551, 271] on span "Remove Asset" at bounding box center [549, 273] width 81 height 10
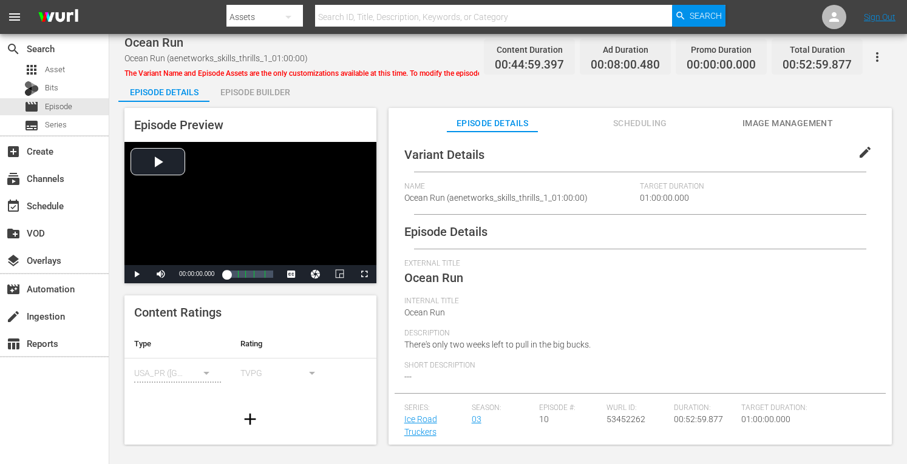
click at [240, 92] on div "Episode Builder" at bounding box center [254, 92] width 91 height 29
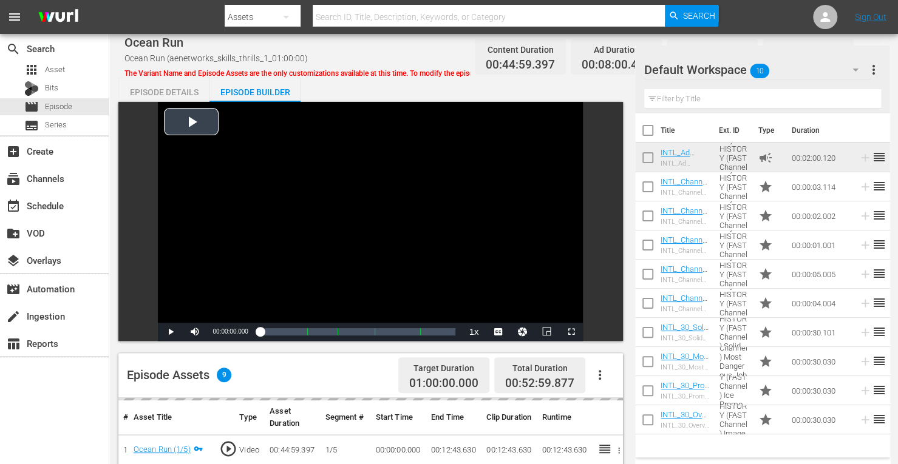
scroll to position [316, 0]
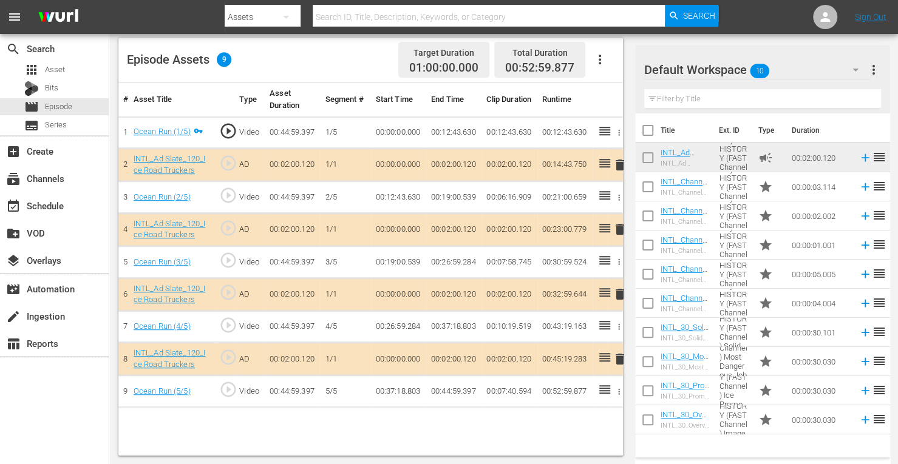
click at [619, 231] on span "delete" at bounding box center [620, 229] width 15 height 15
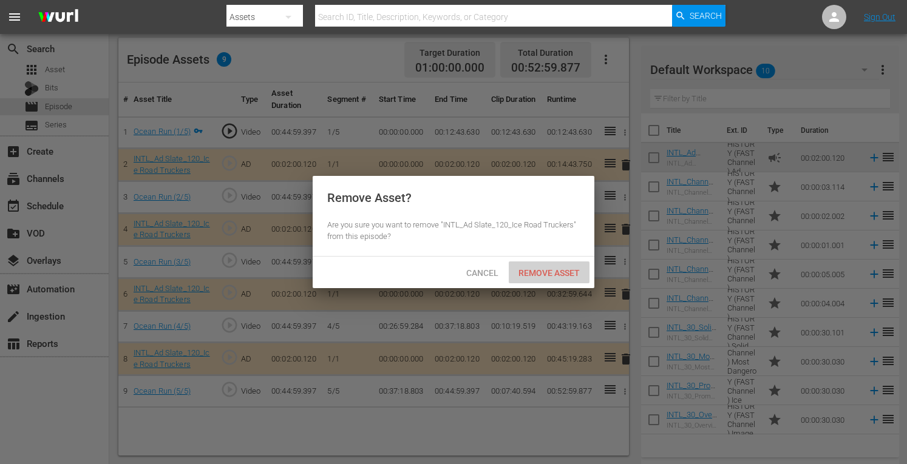
click at [540, 274] on span "Remove Asset" at bounding box center [549, 273] width 81 height 10
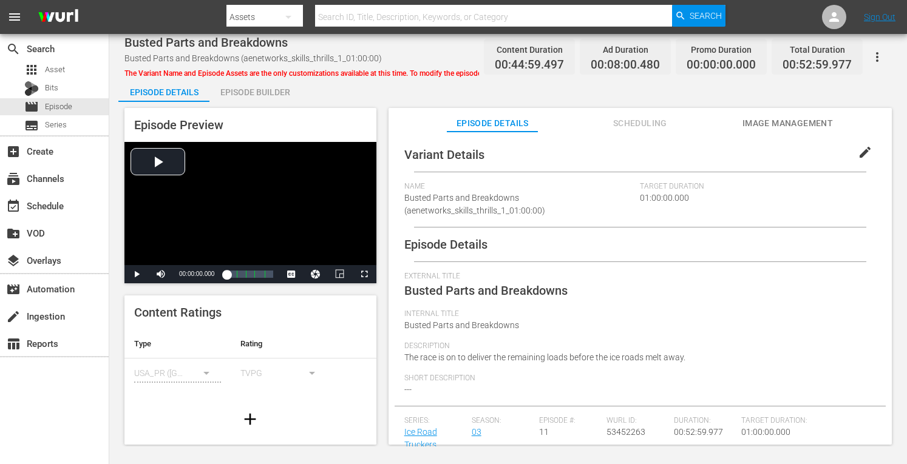
click at [265, 95] on div "Episode Builder" at bounding box center [254, 92] width 91 height 29
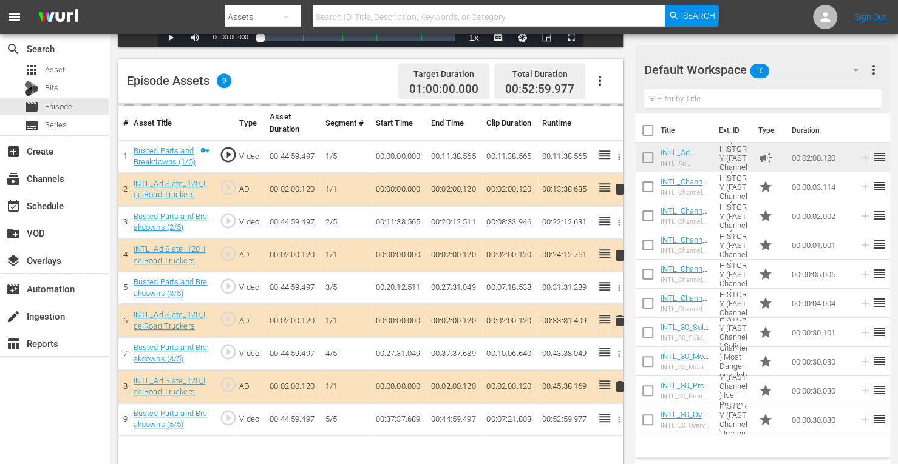
scroll to position [315, 0]
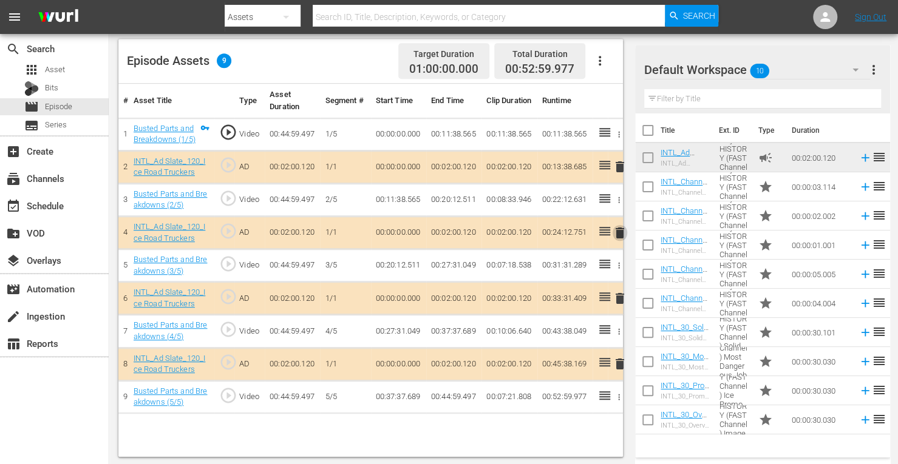
click at [618, 234] on span "delete" at bounding box center [620, 233] width 15 height 15
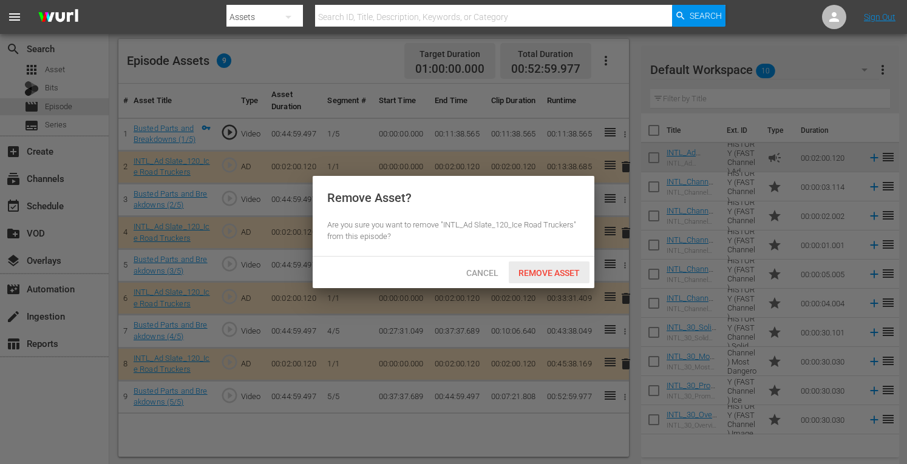
click at [560, 271] on span "Remove Asset" at bounding box center [549, 273] width 81 height 10
